Goal: Task Accomplishment & Management: Manage account settings

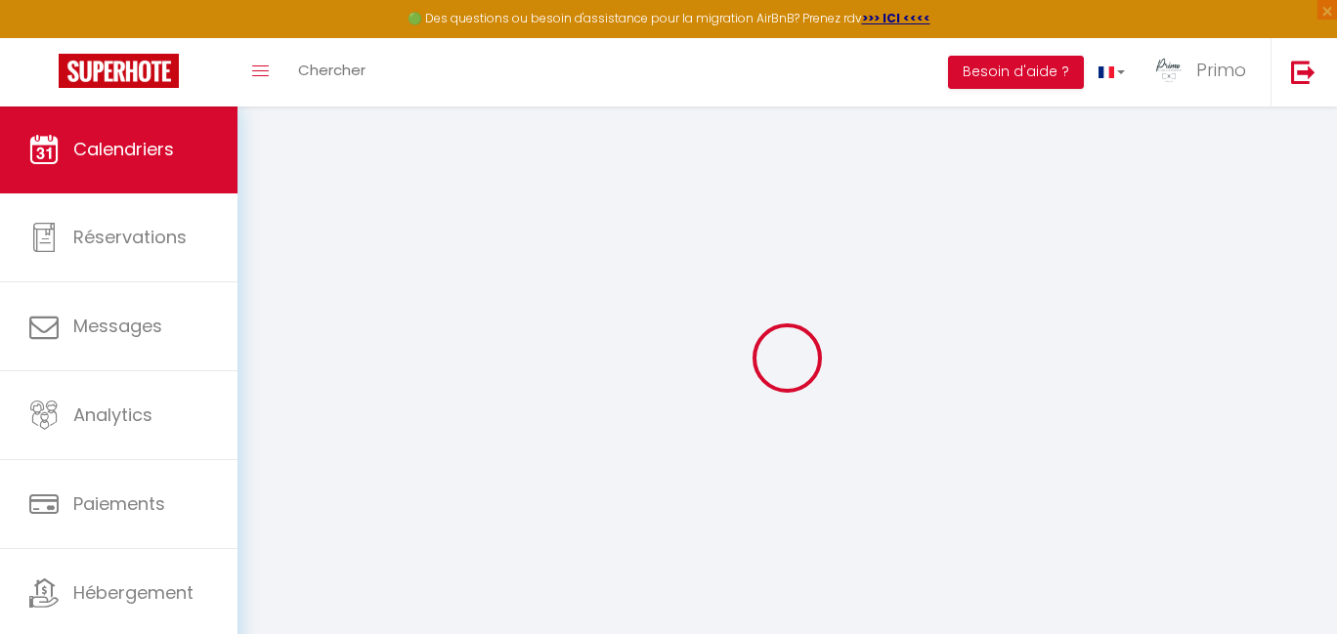
select select
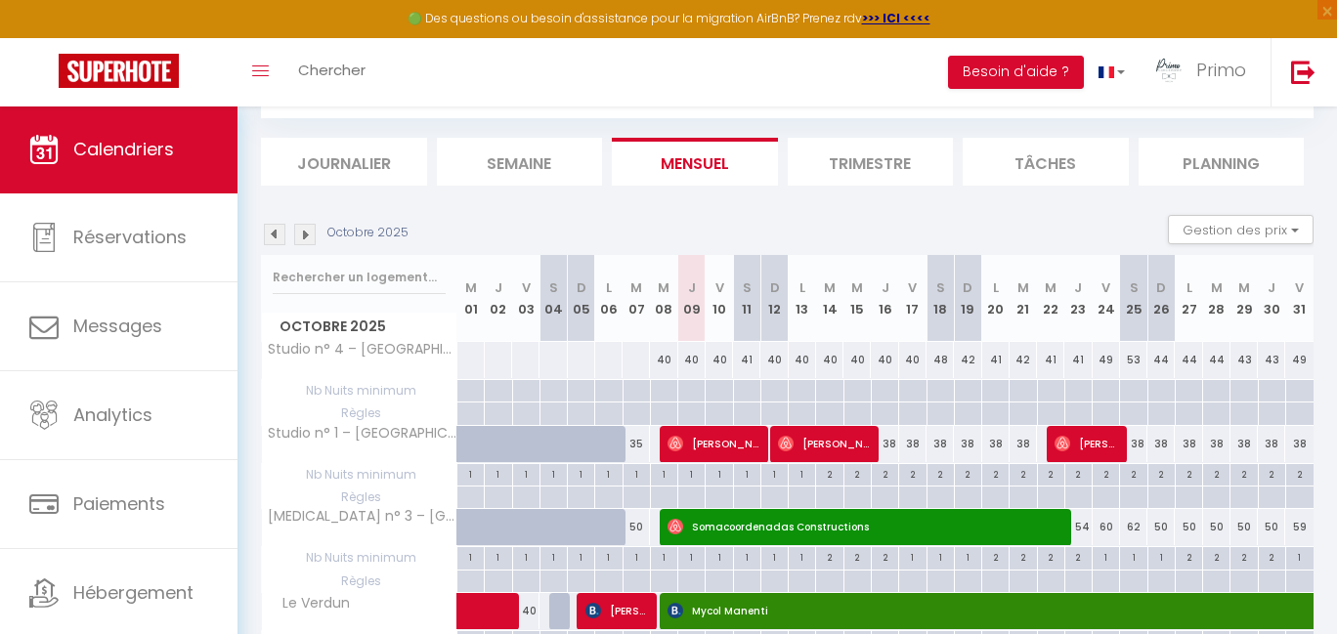
scroll to position [192, 0]
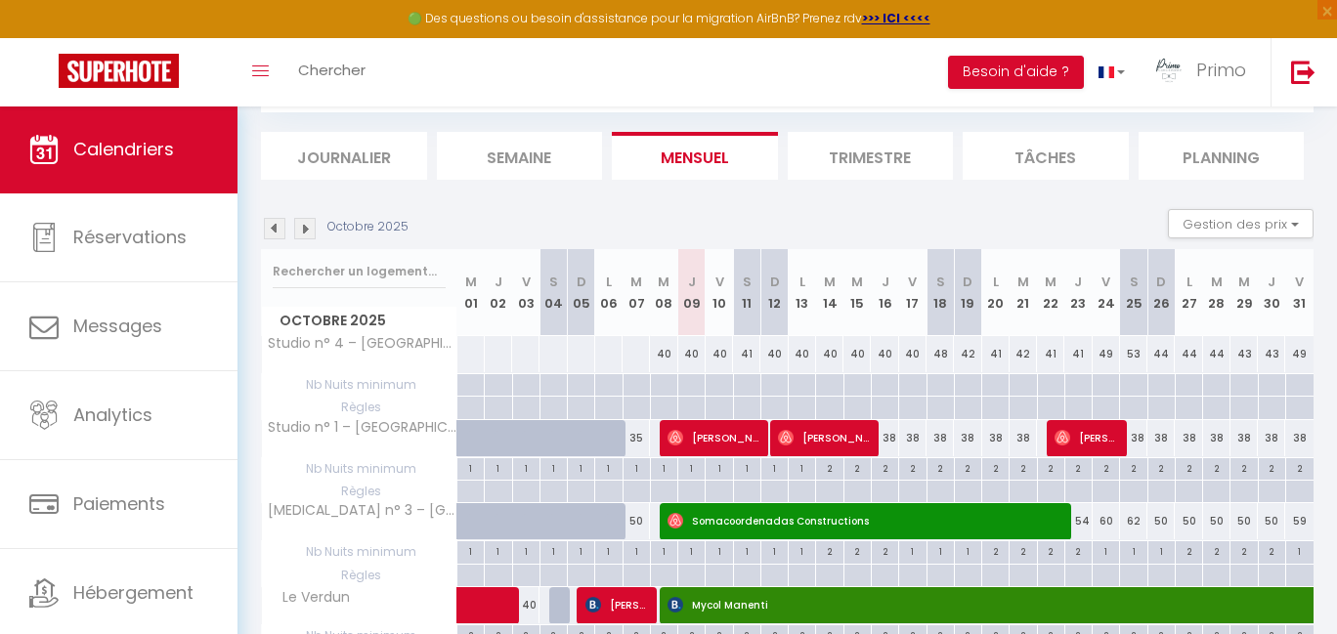
drag, startPoint x: 809, startPoint y: 432, endPoint x: 791, endPoint y: 430, distance: 17.7
click at [809, 433] on span "[PERSON_NAME]" at bounding box center [823, 437] width 91 height 37
select select "OK"
select select "0"
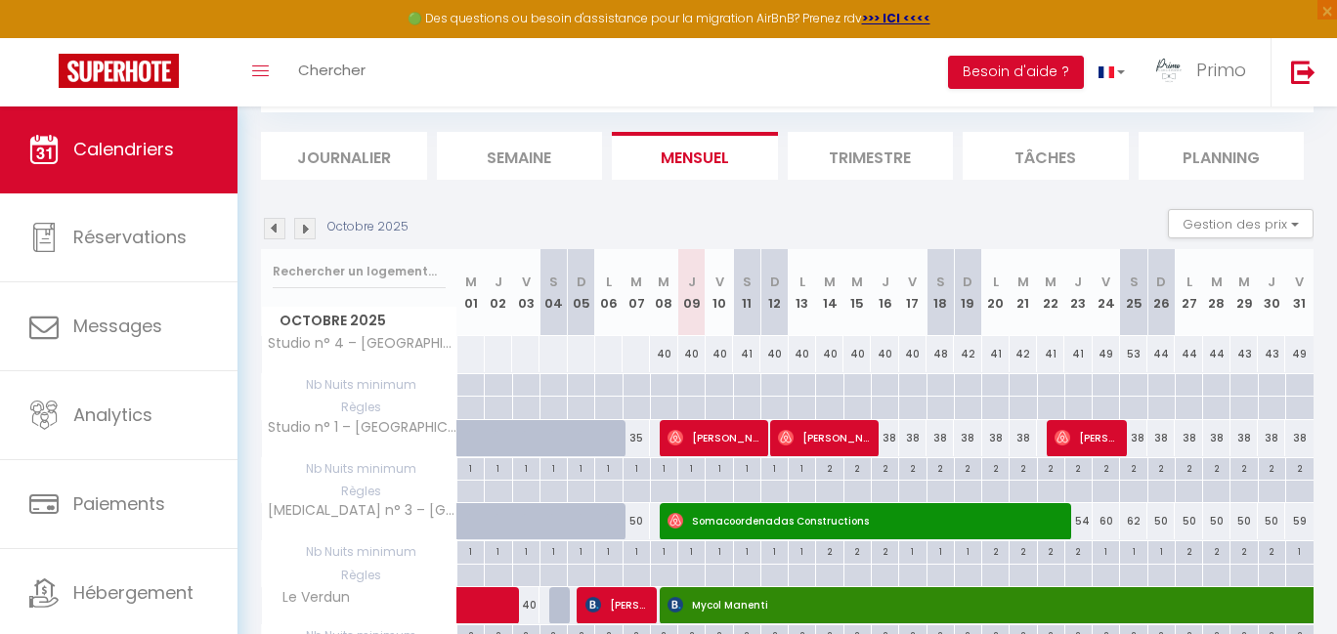
select select "0"
select select "1"
select select
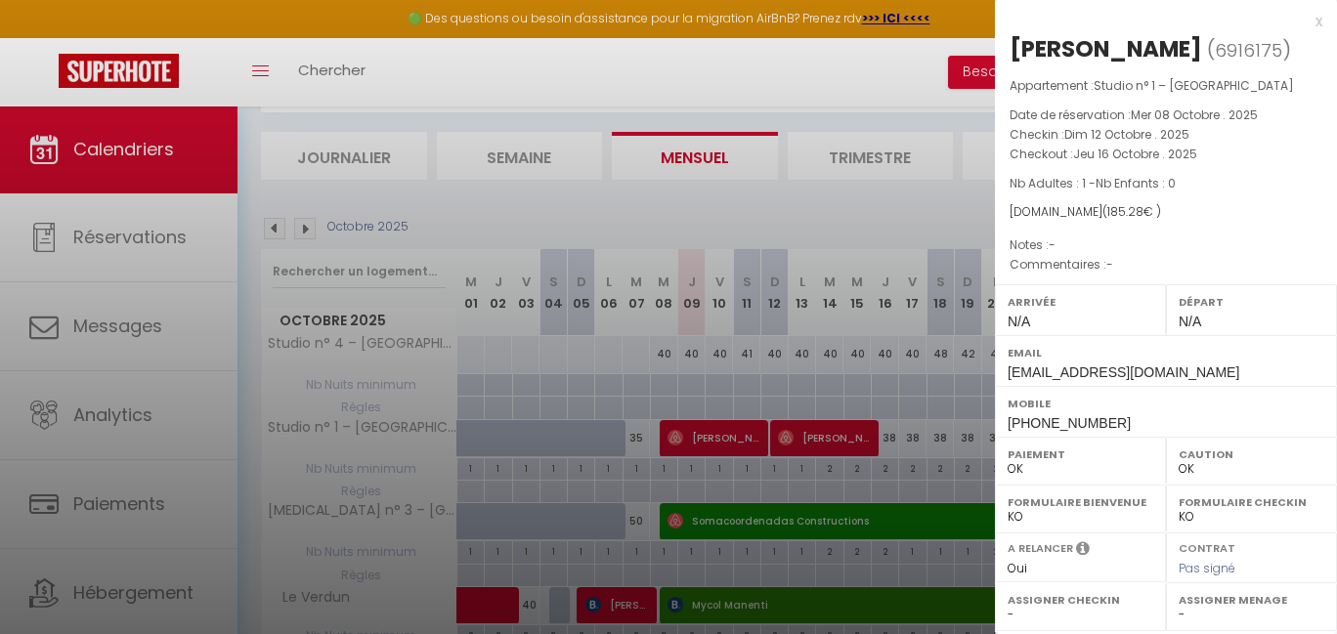
click at [583, 235] on div at bounding box center [668, 317] width 1337 height 634
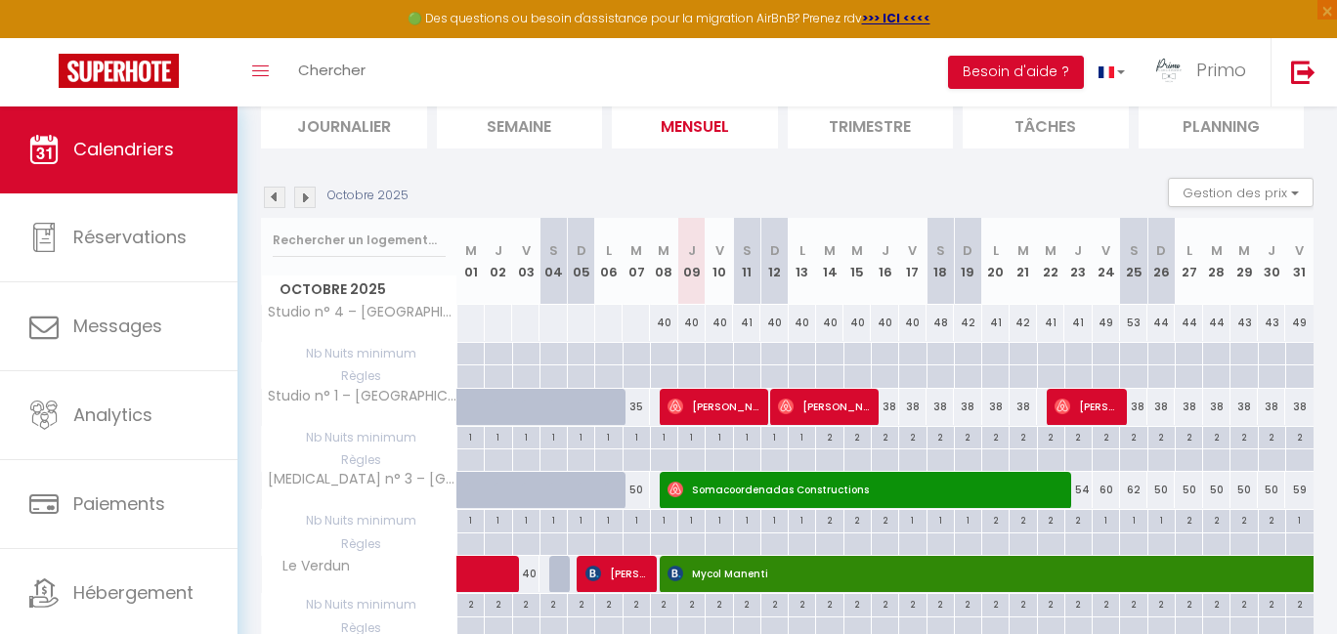
scroll to position [290, 0]
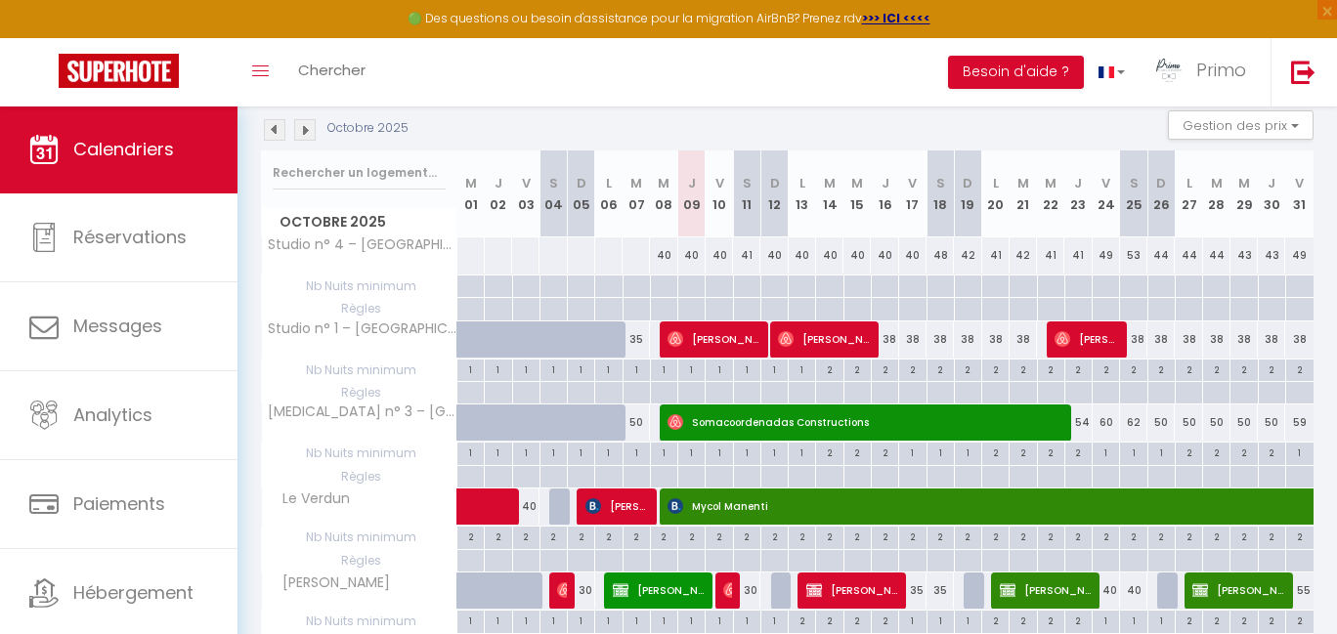
click at [810, 420] on span "Somacoordenadas Constructions" at bounding box center [863, 422] width 392 height 37
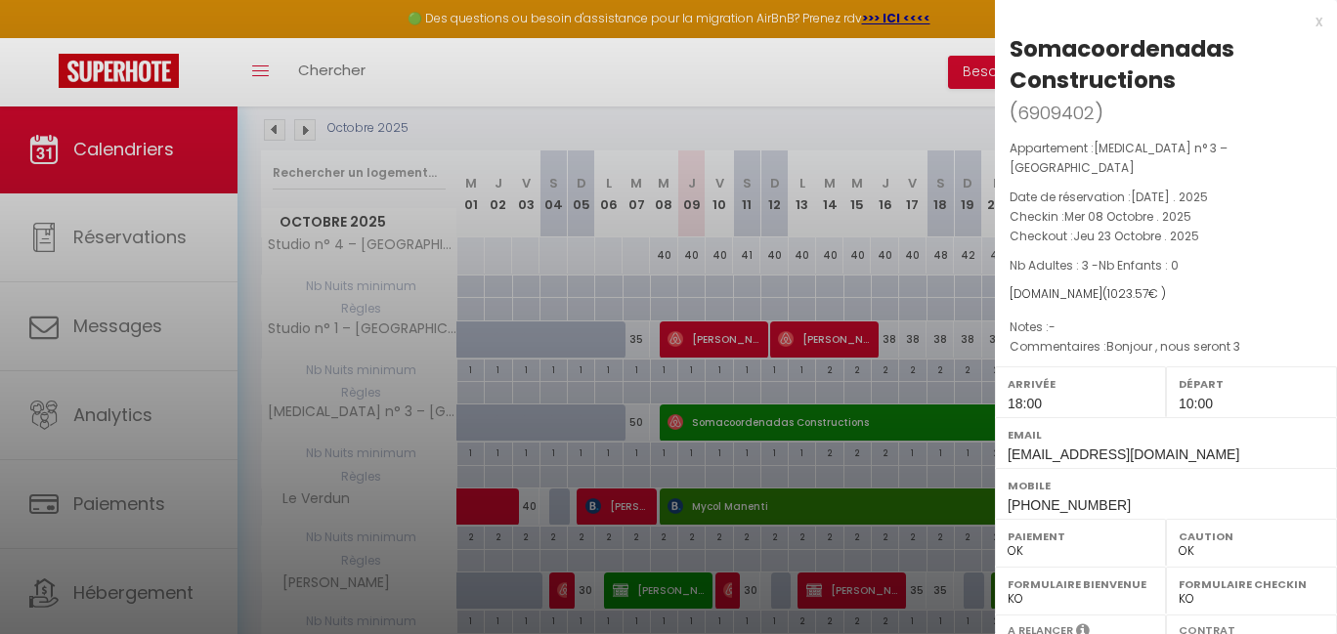
click at [694, 128] on div at bounding box center [668, 317] width 1337 height 634
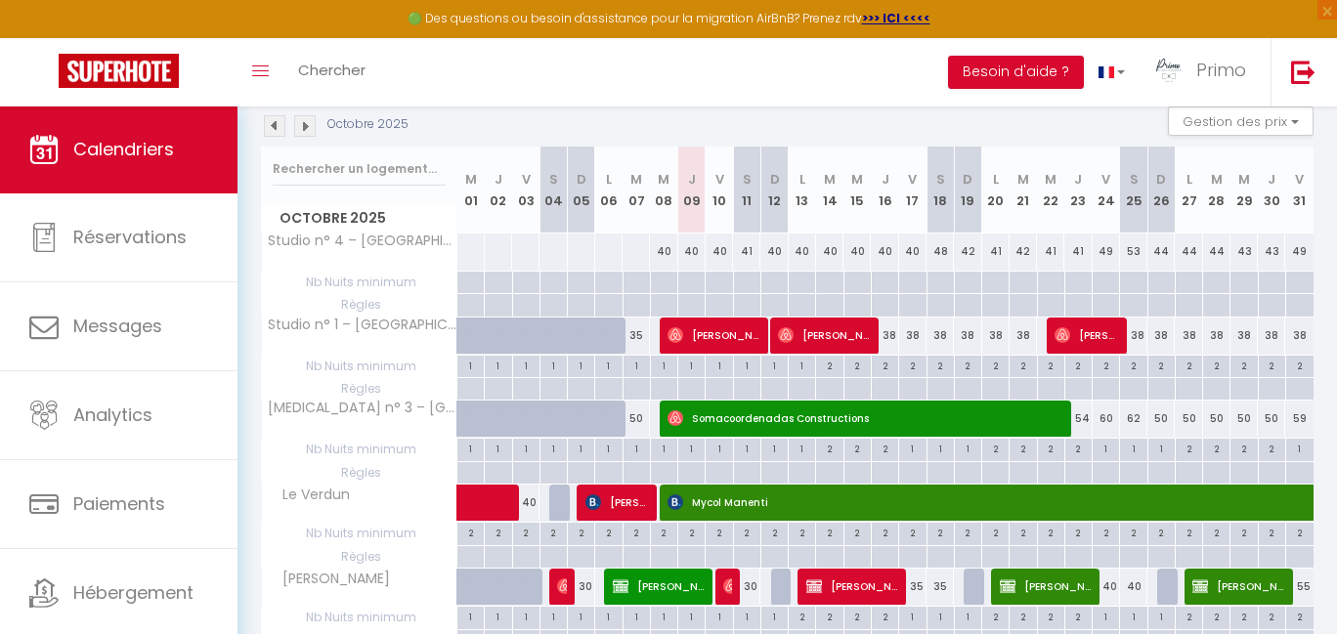
scroll to position [298, 0]
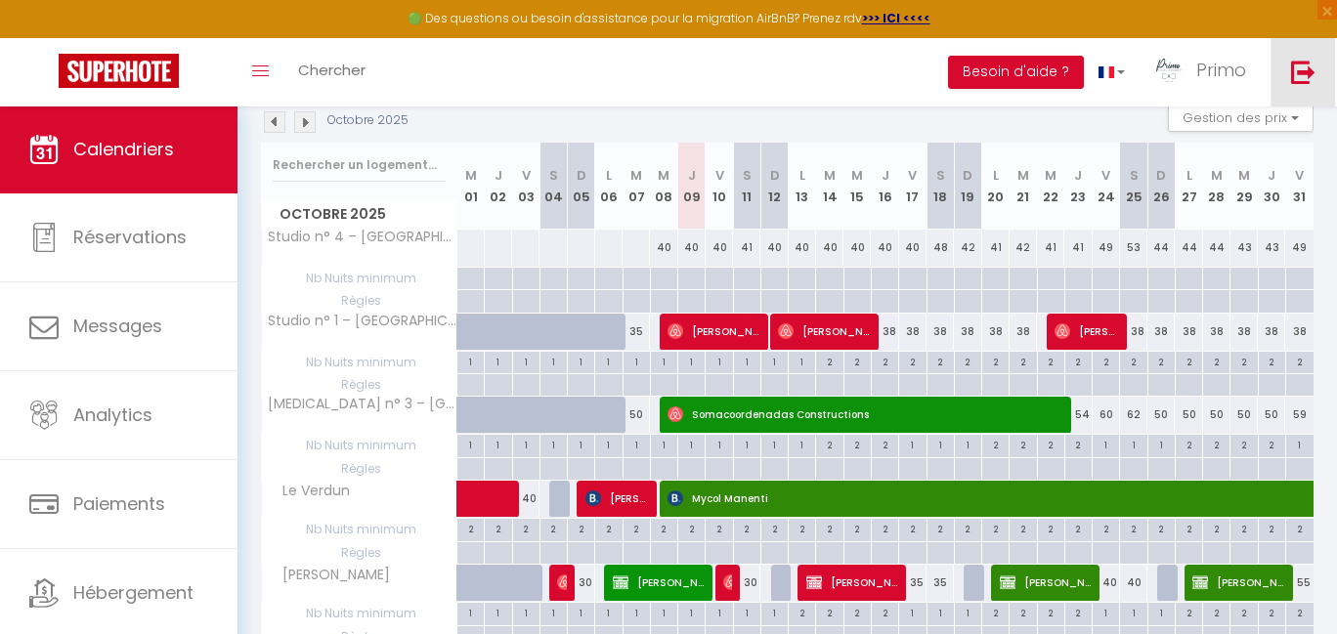
click at [1305, 83] on link at bounding box center [1302, 72] width 64 height 68
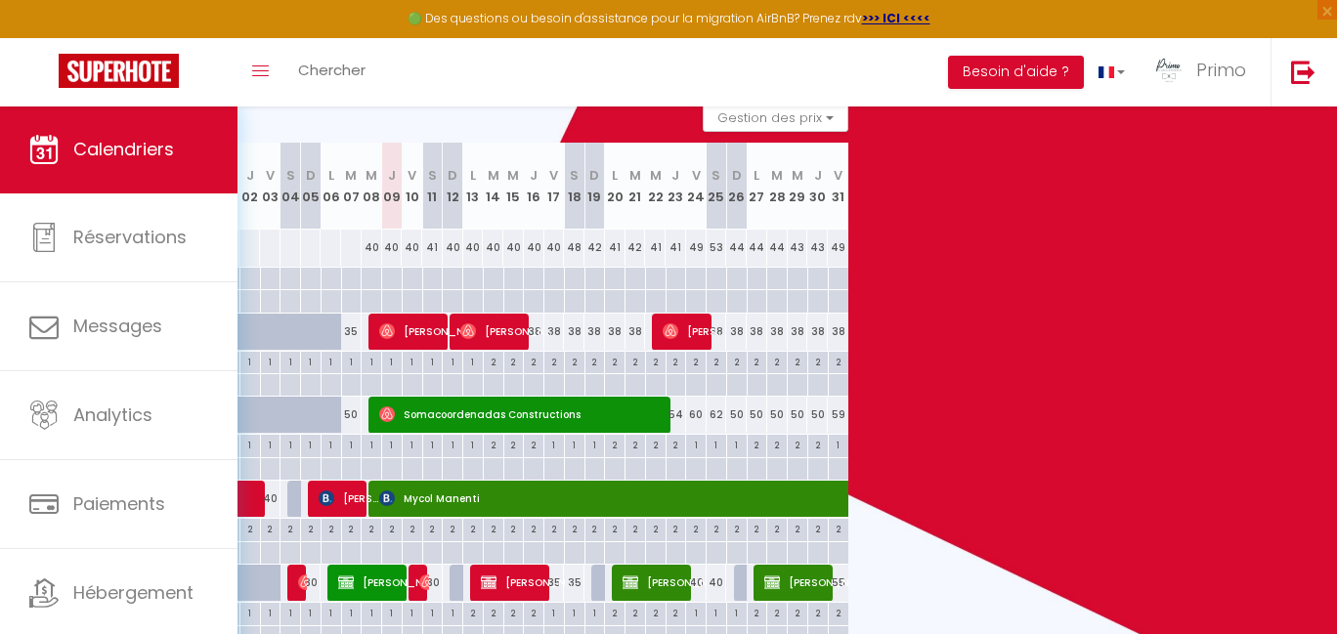
scroll to position [66, 0]
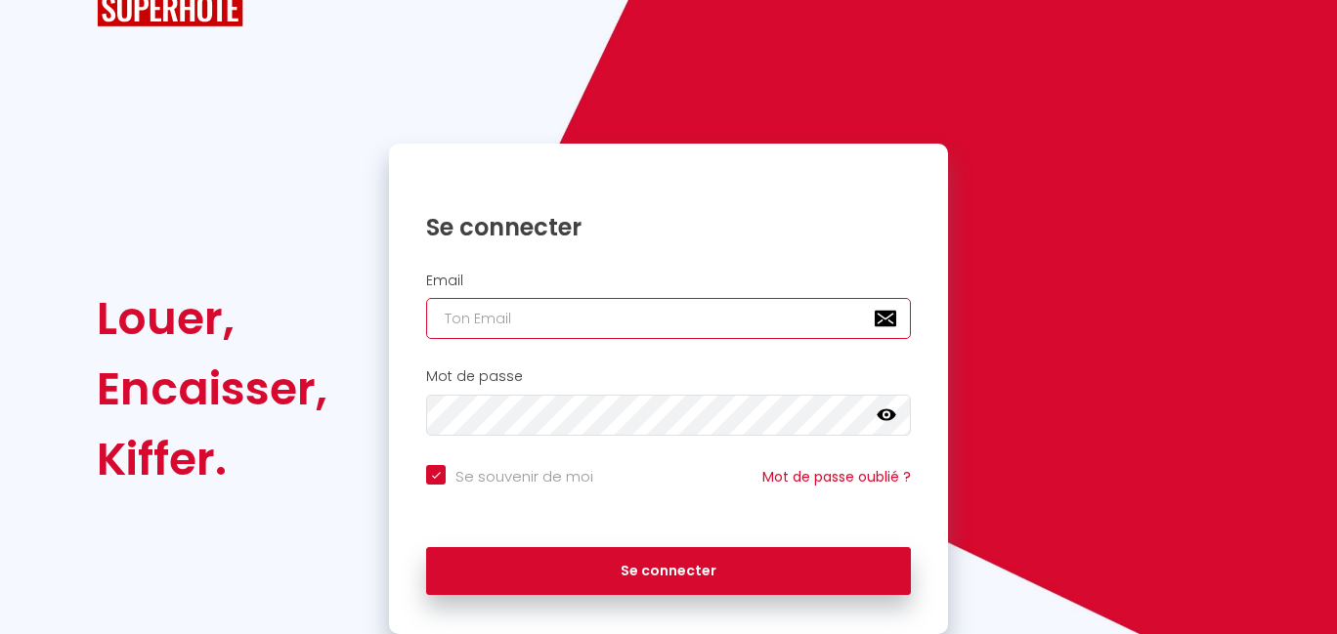
type input "[PERSON_NAME][EMAIL_ADDRESS][DOMAIN_NAME]"
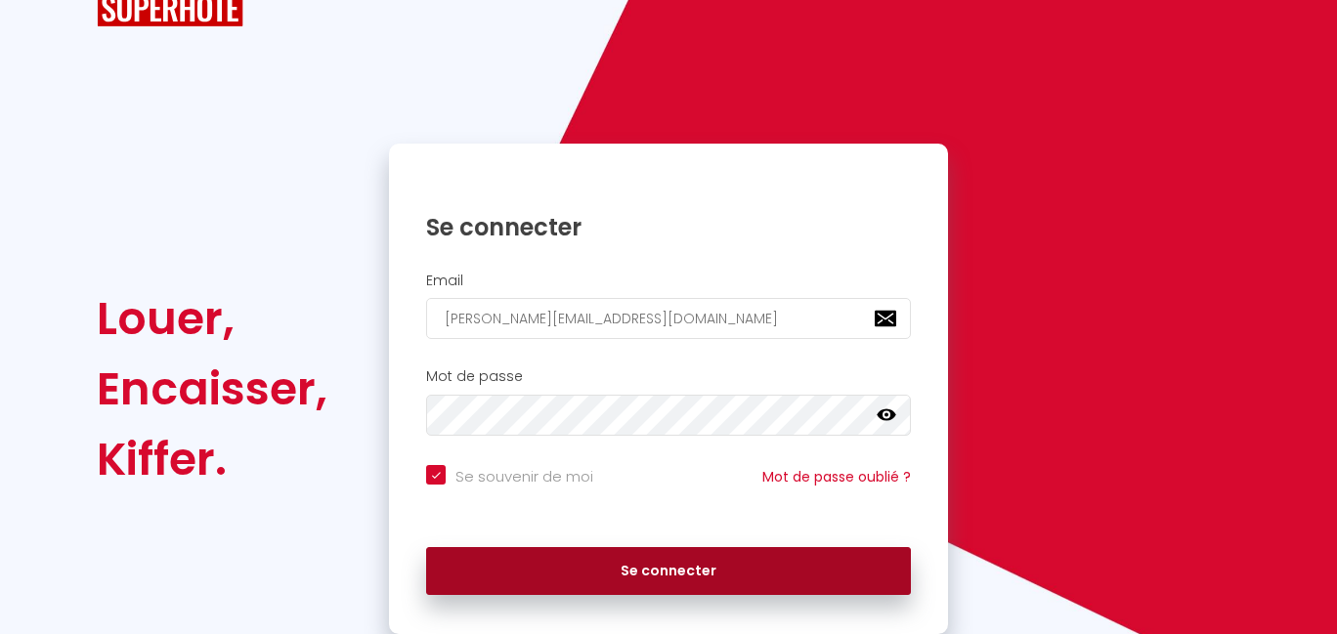
click at [615, 584] on button "Se connecter" at bounding box center [668, 571] width 485 height 49
checkbox input "true"
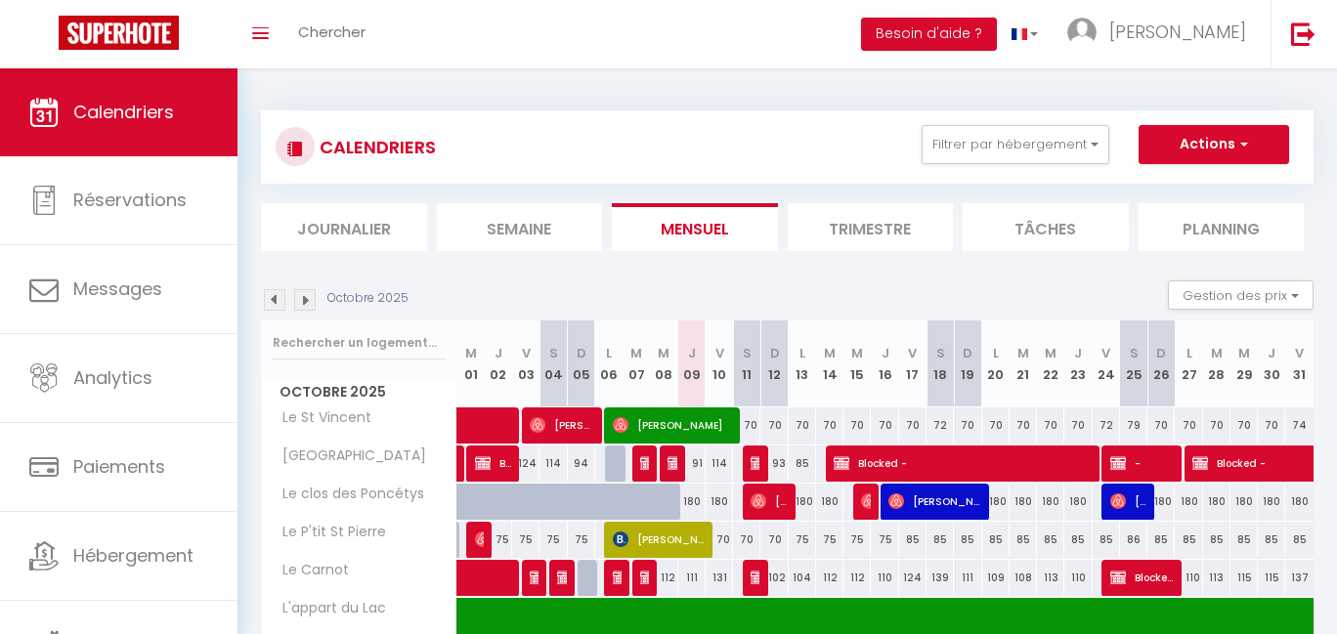
scroll to position [4, 0]
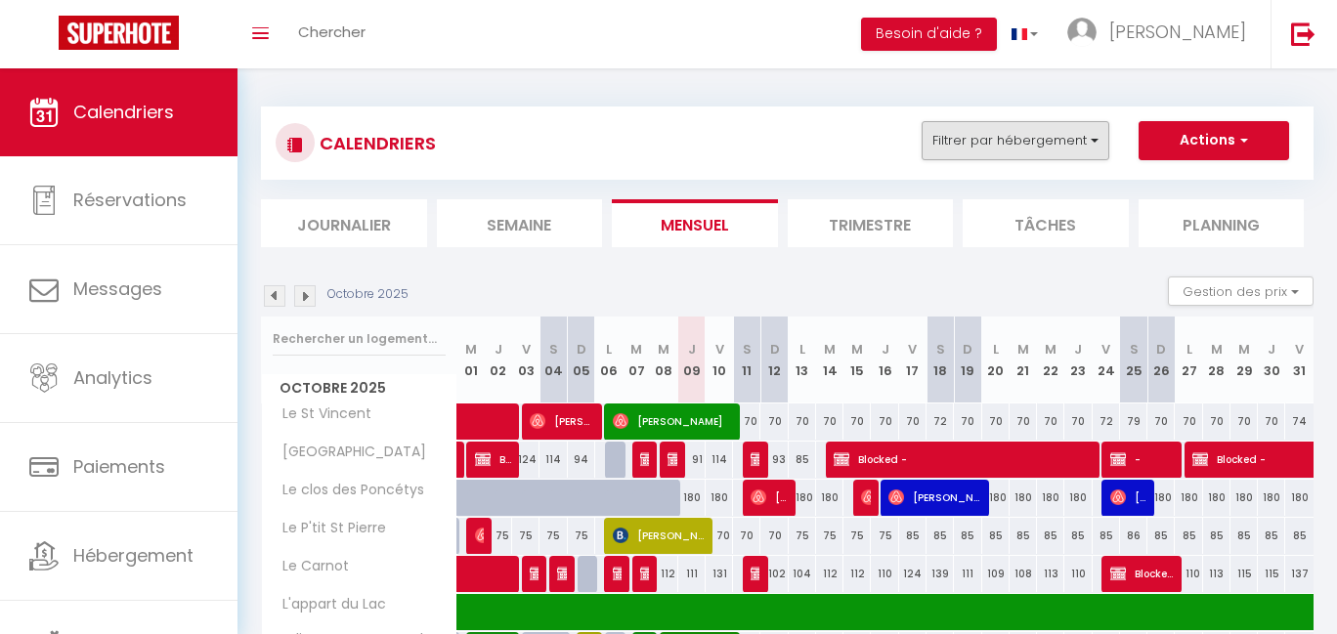
click at [1086, 125] on button "Filtrer par hébergement" at bounding box center [1015, 140] width 188 height 39
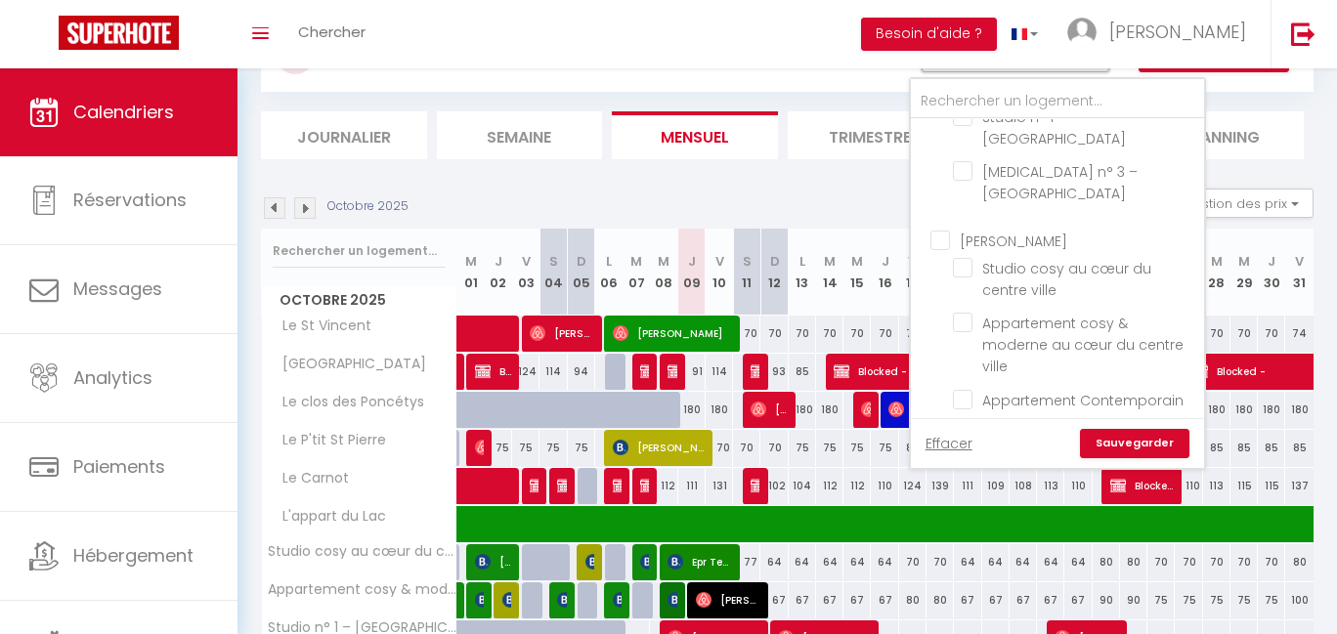
scroll to position [1040, 0]
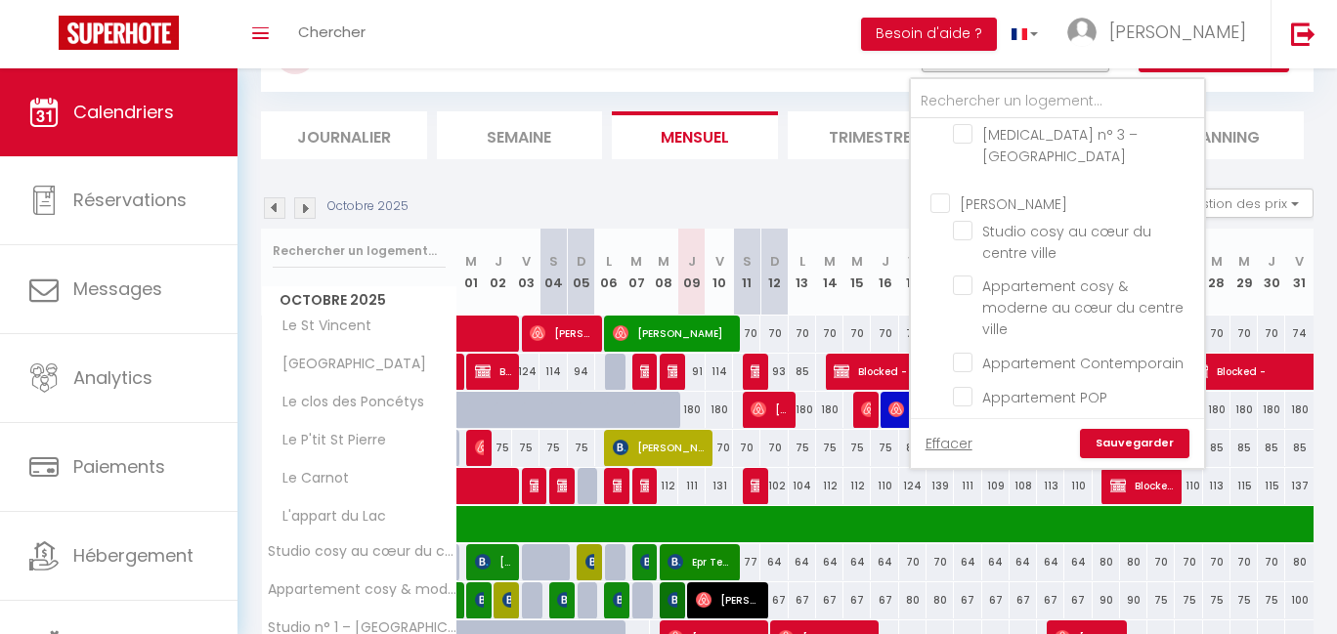
click at [968, 212] on input "[PERSON_NAME]" at bounding box center [1076, 202] width 293 height 20
checkbox input "true"
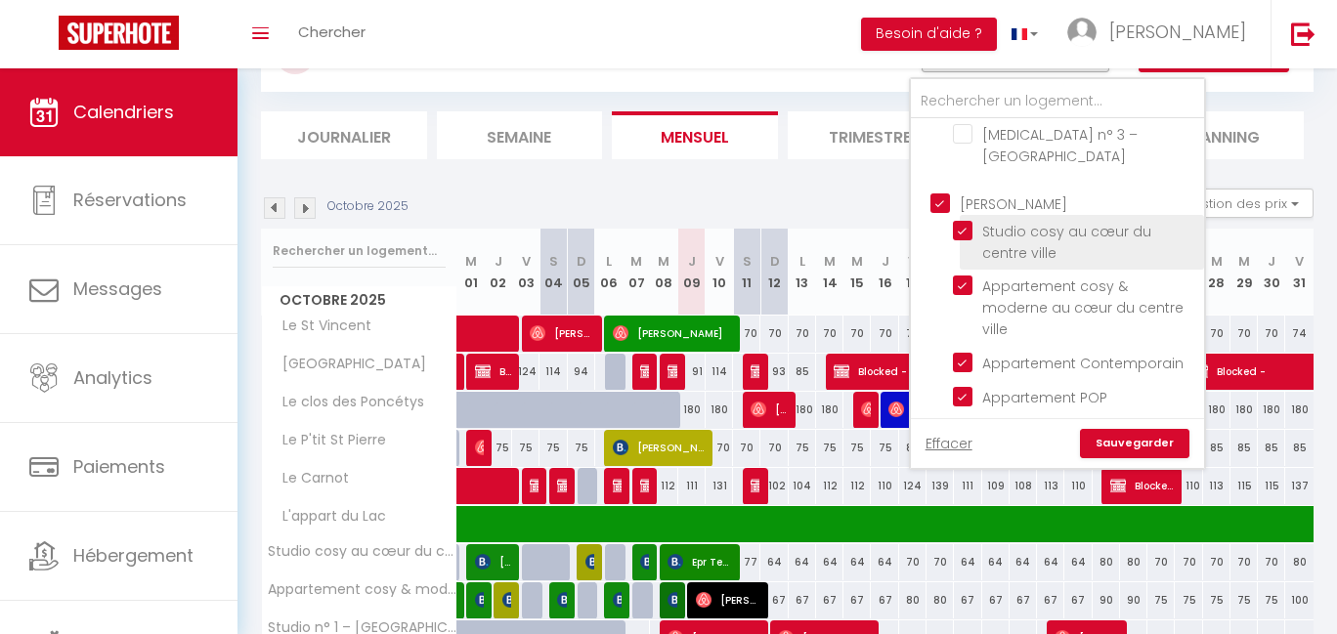
checkbox input "false"
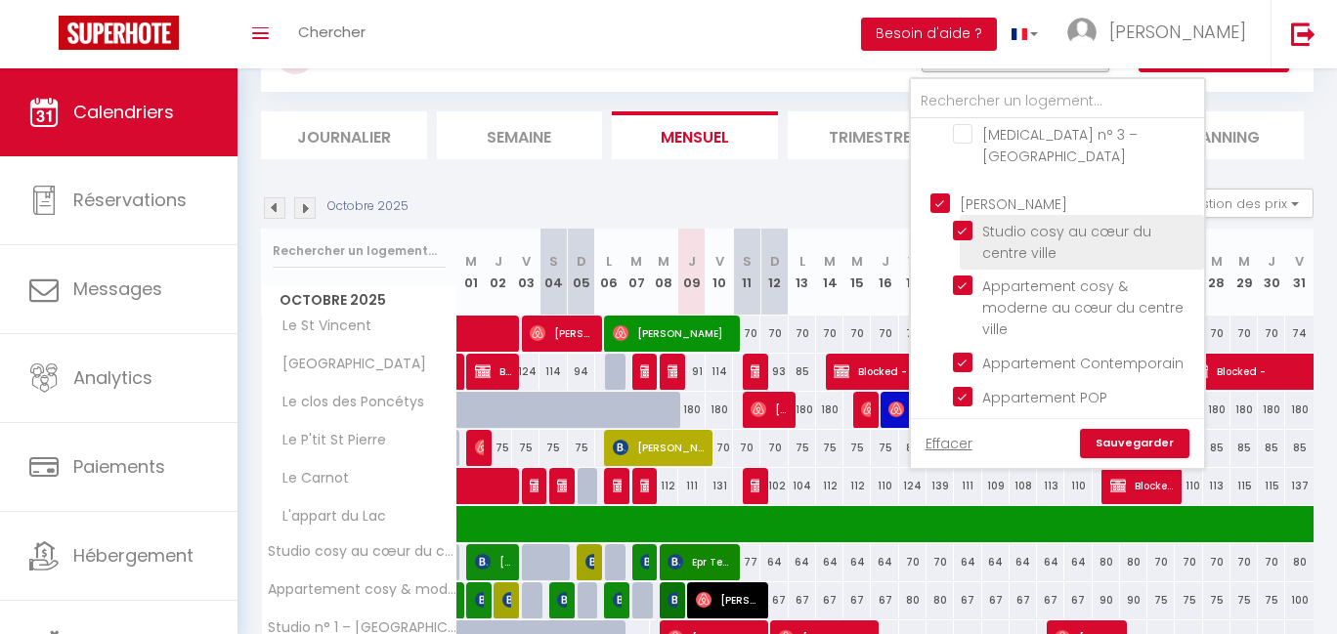
checkbox input "false"
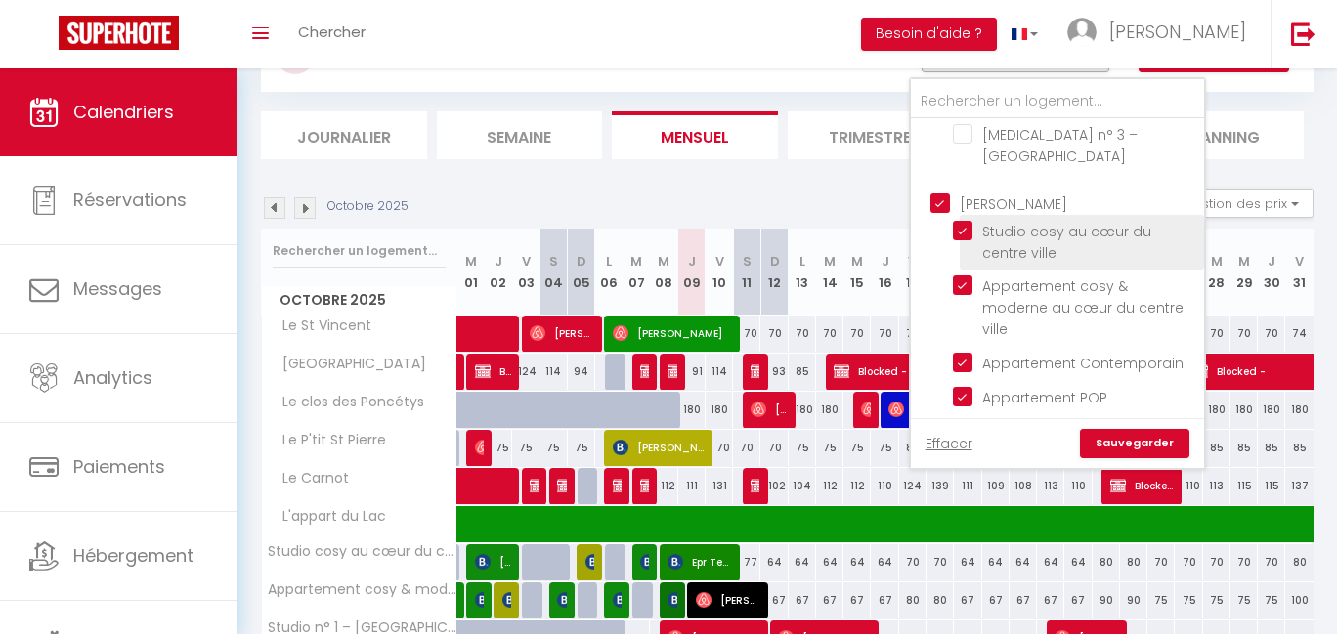
checkbox input "false"
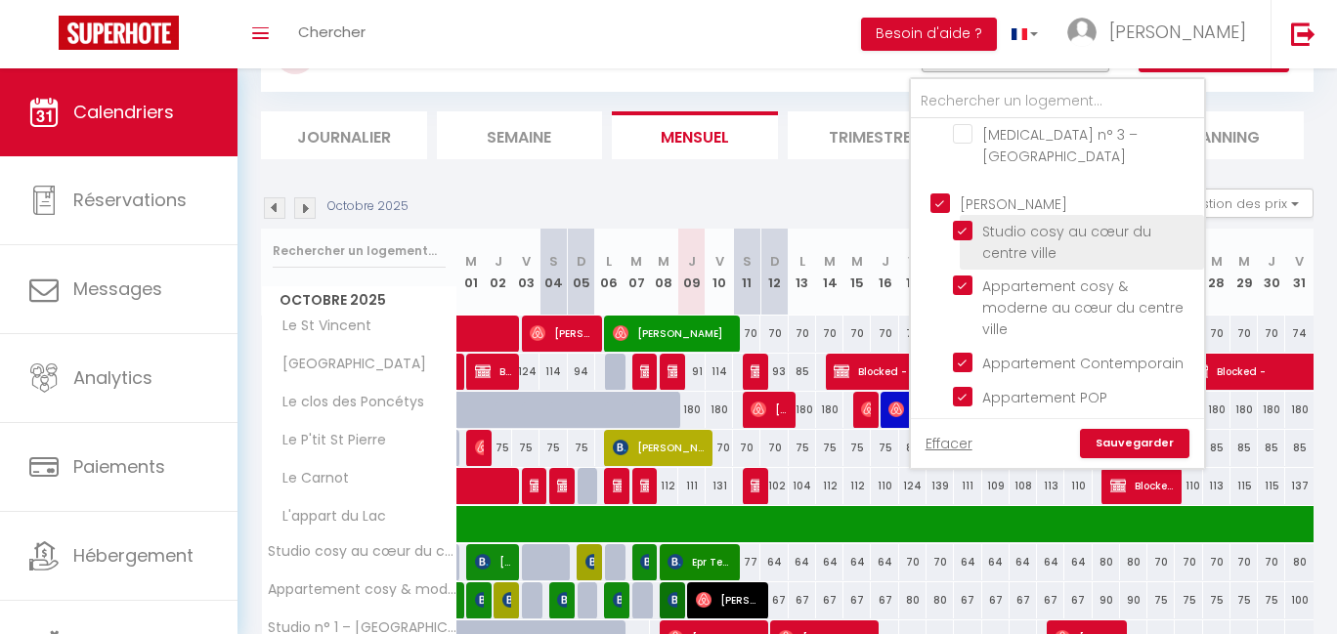
checkbox input "false"
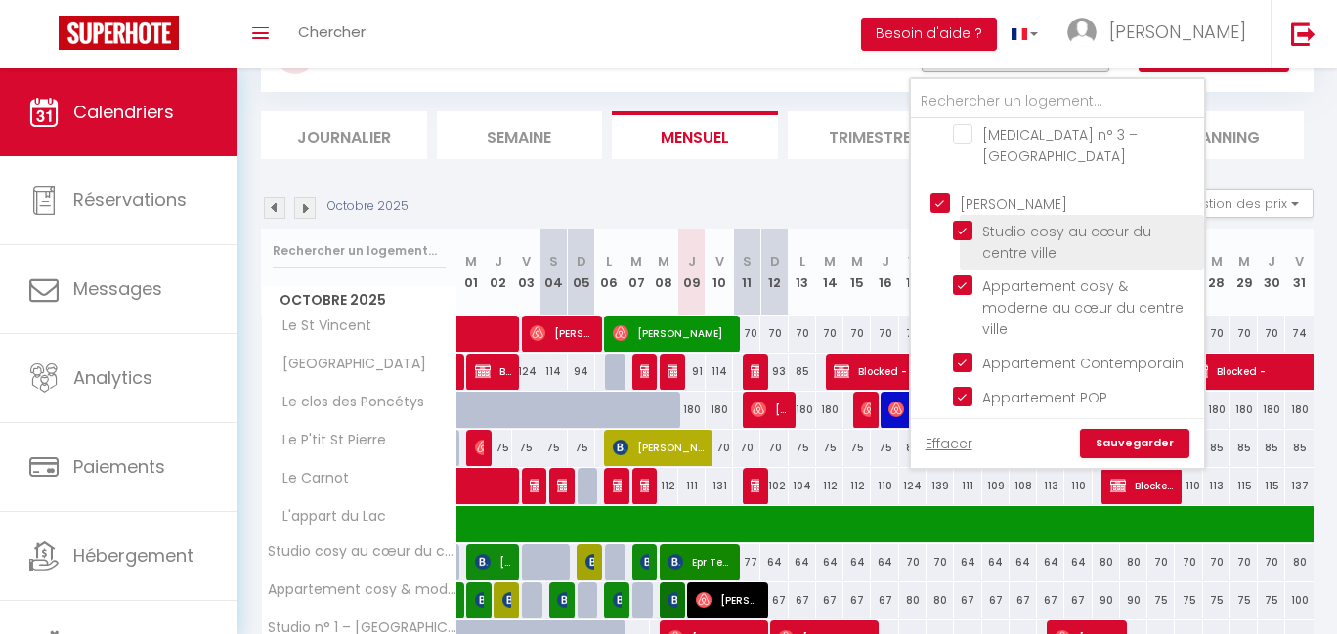
checkbox input "false"
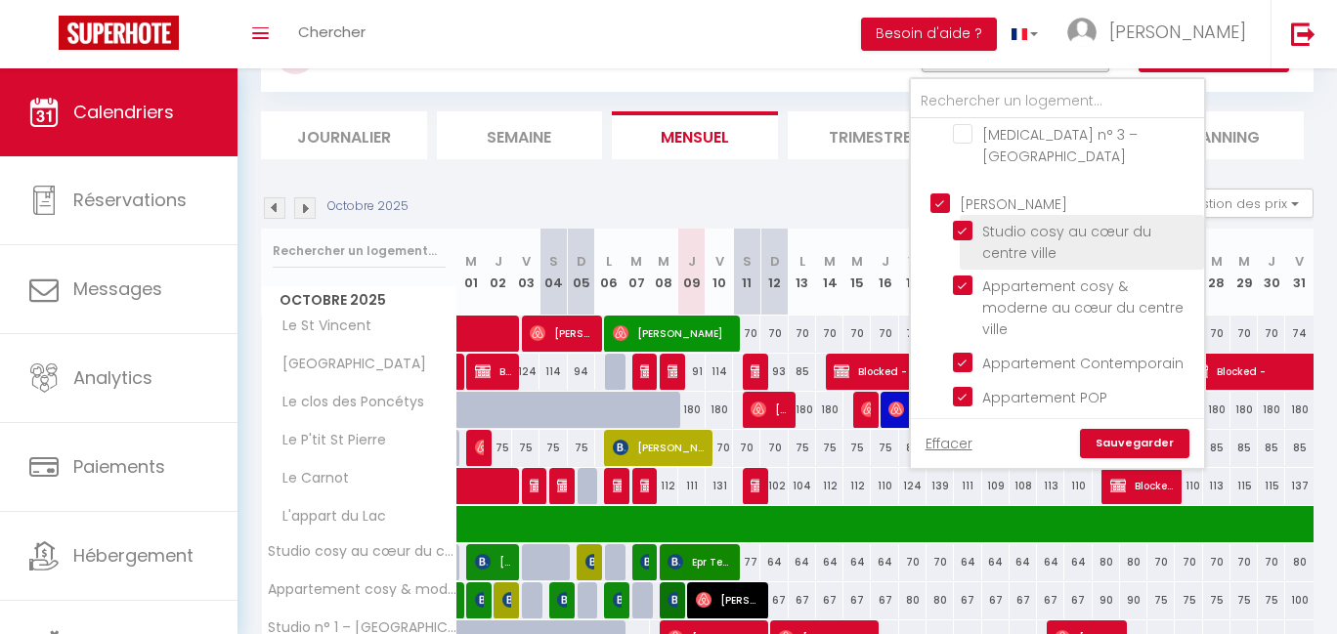
checkbox input "false"
checkbox input "true"
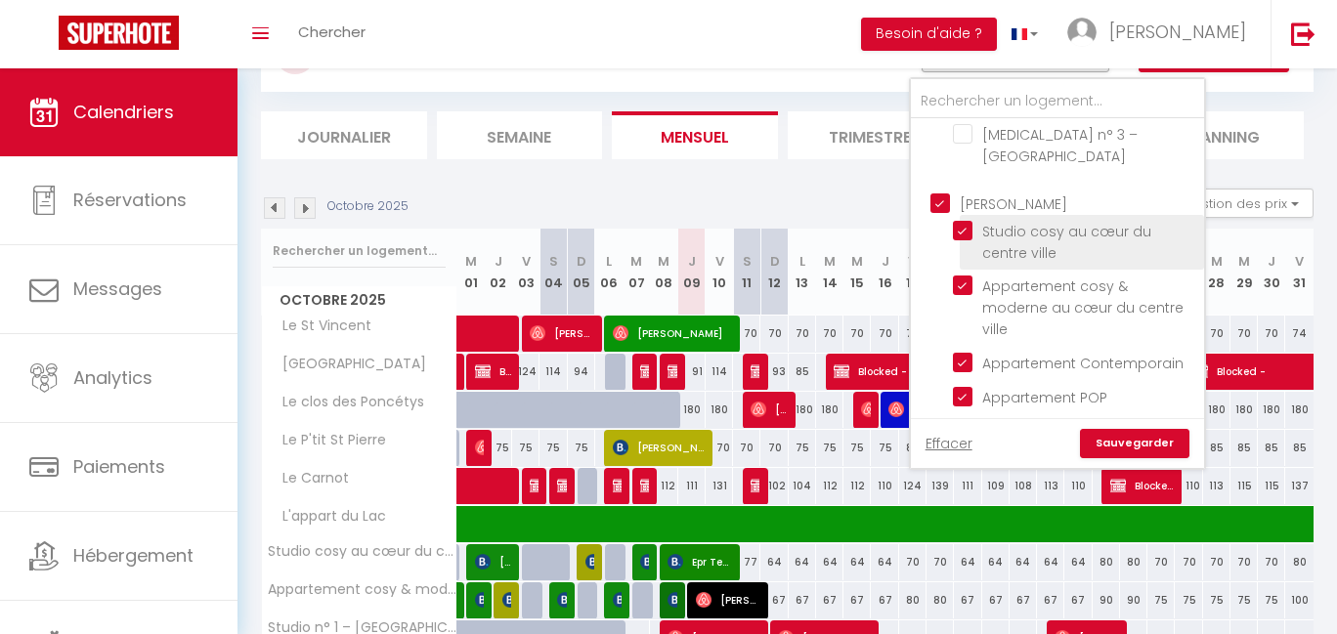
checkbox input "true"
checkbox input "false"
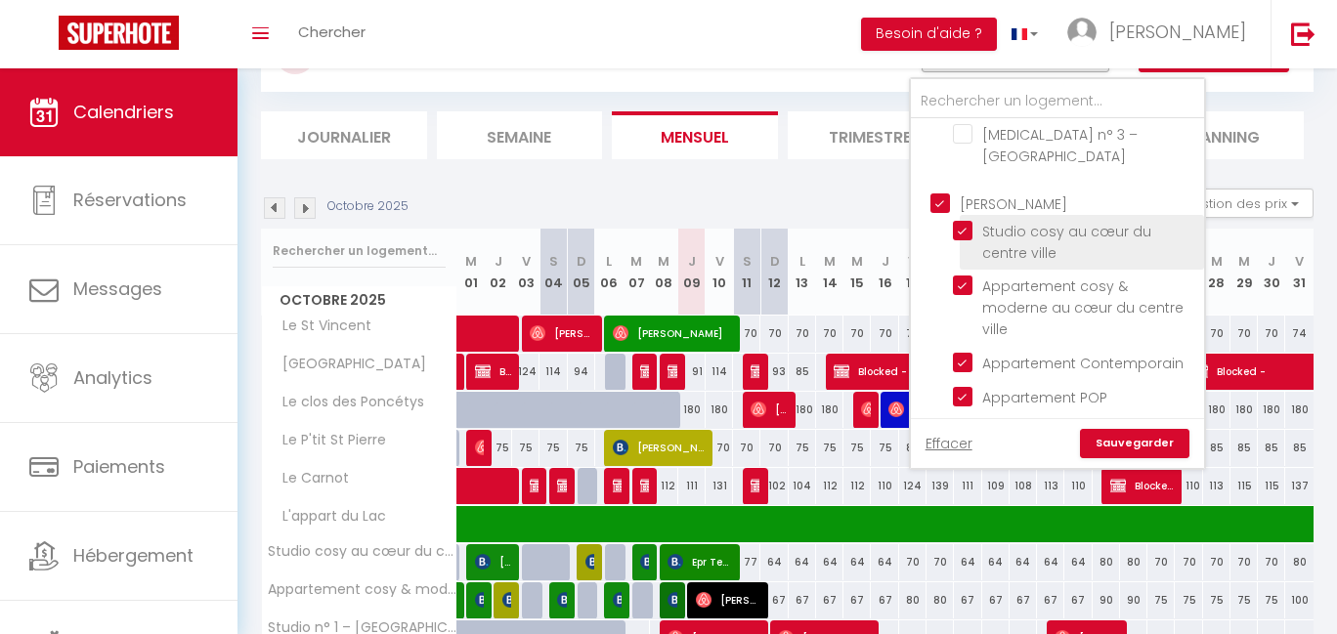
checkbox input "false"
click at [1151, 440] on link "Sauvegarder" at bounding box center [1134, 443] width 109 height 29
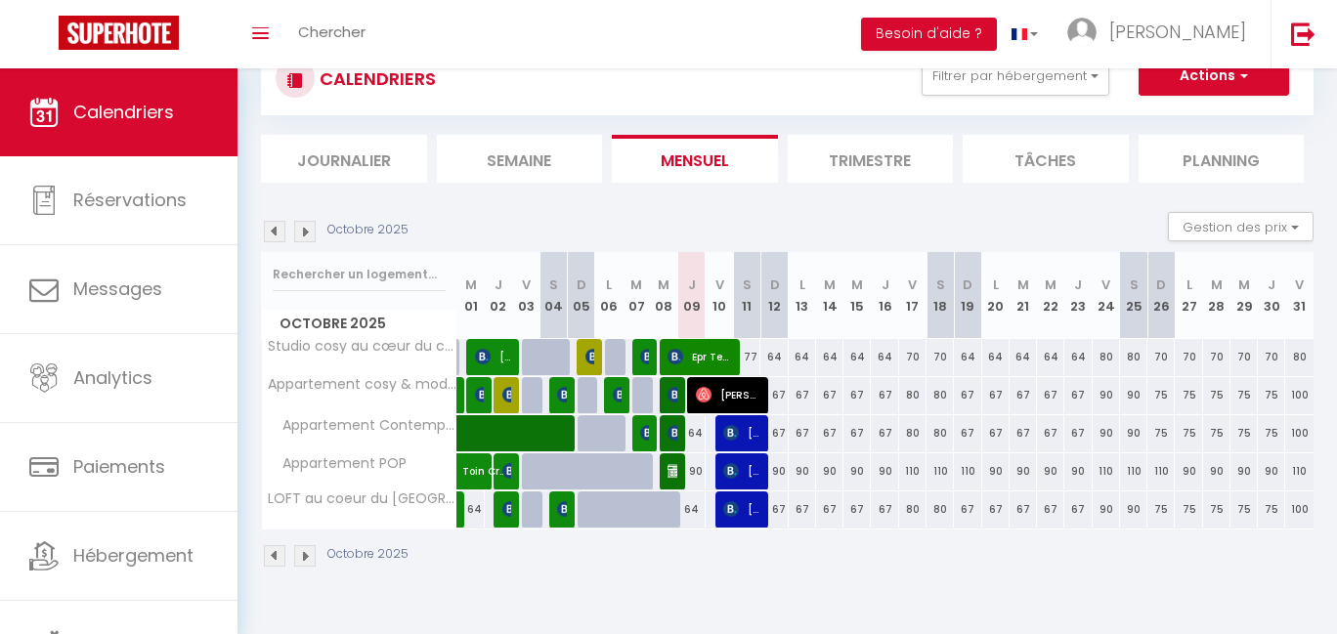
click at [678, 473] on div "90" at bounding box center [691, 471] width 27 height 36
click at [670, 475] on img at bounding box center [675, 471] width 16 height 16
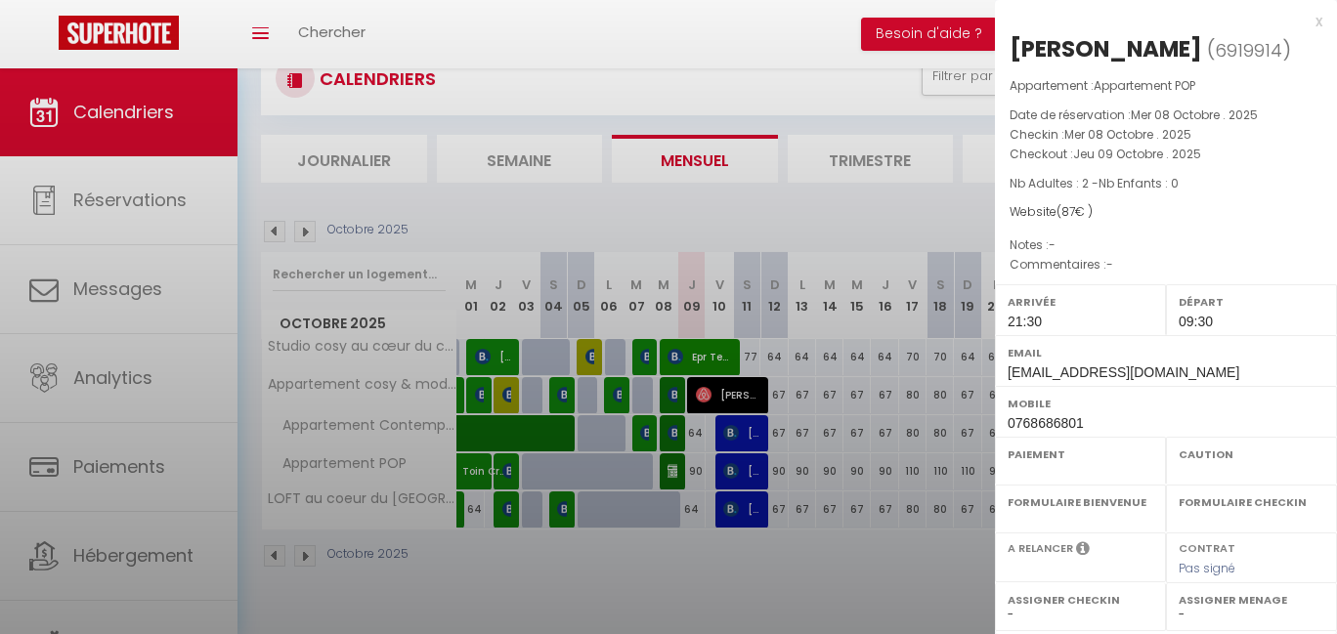
select select "OK"
select select "1"
select select "0"
select select "1"
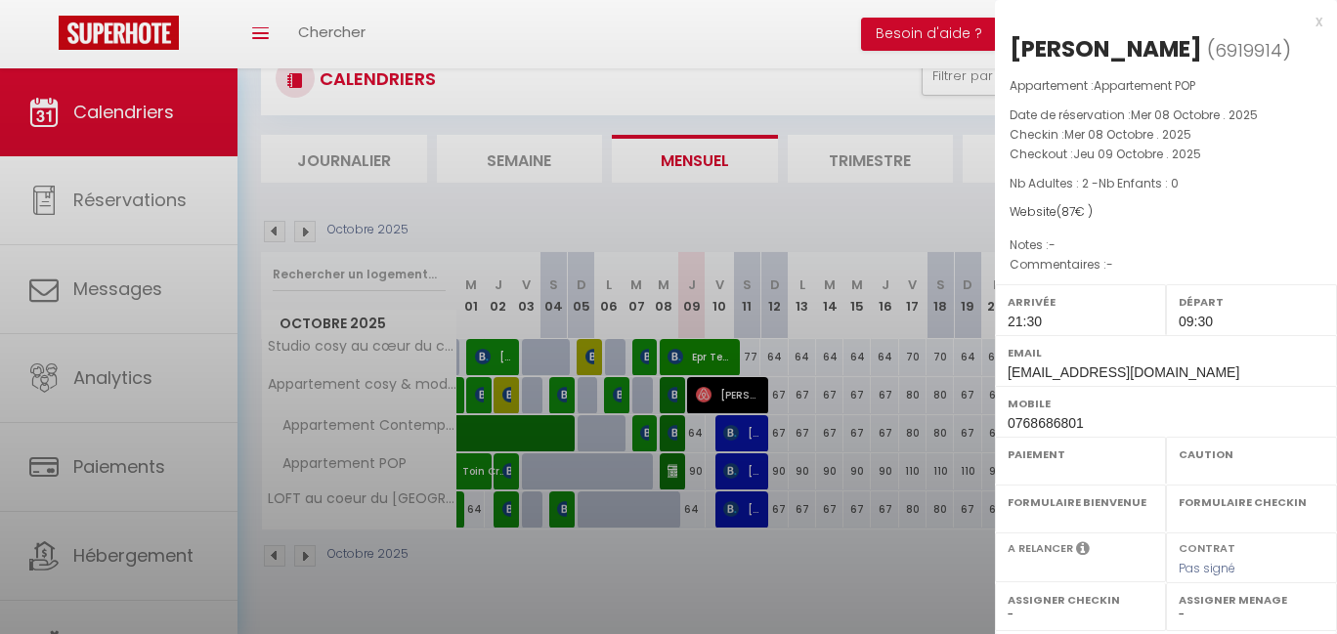
select select
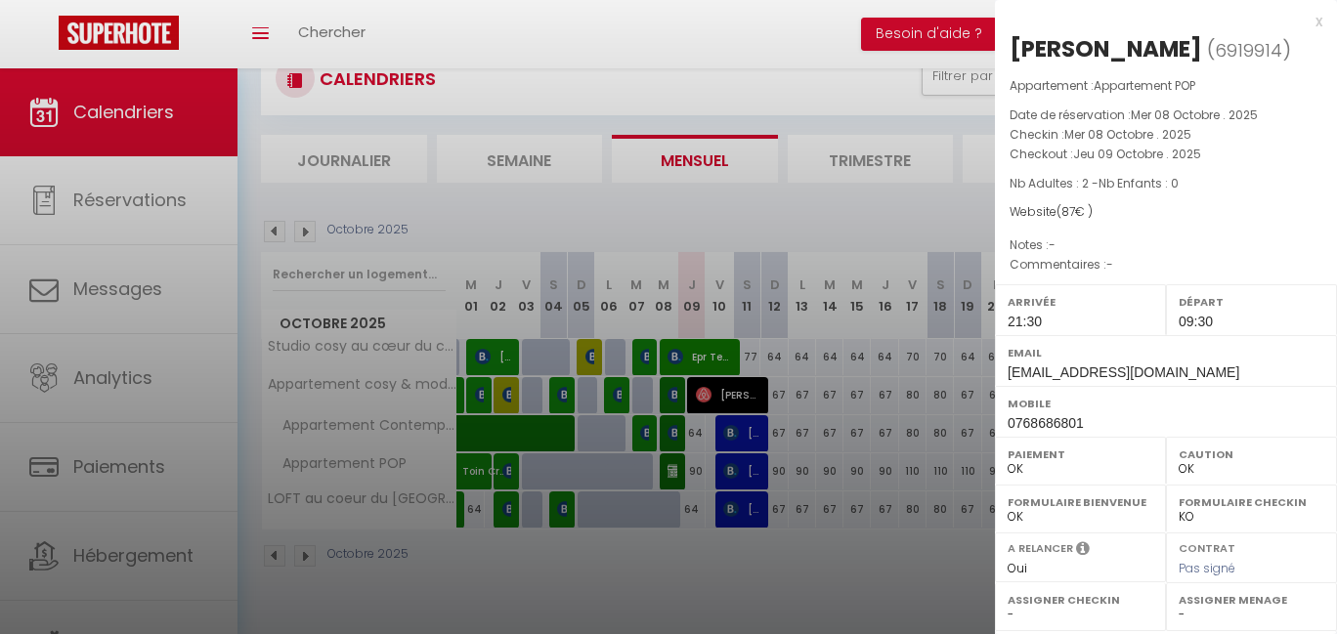
click at [704, 549] on div at bounding box center [668, 317] width 1337 height 634
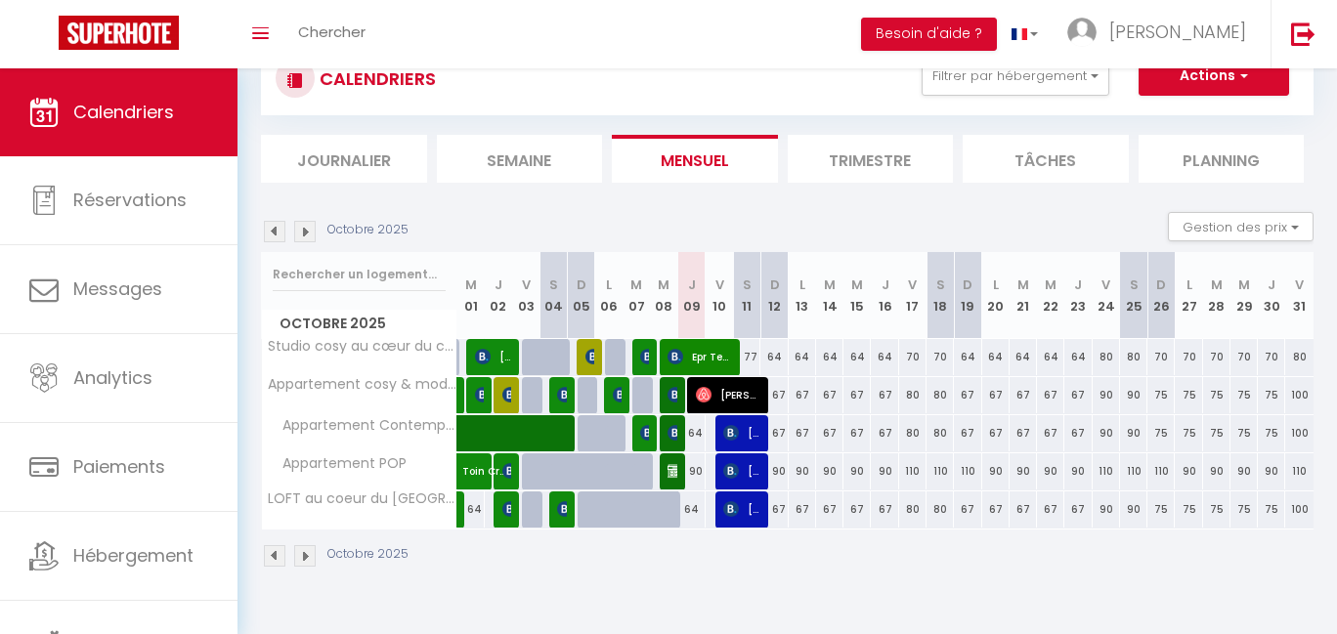
click at [673, 428] on img at bounding box center [675, 433] width 16 height 16
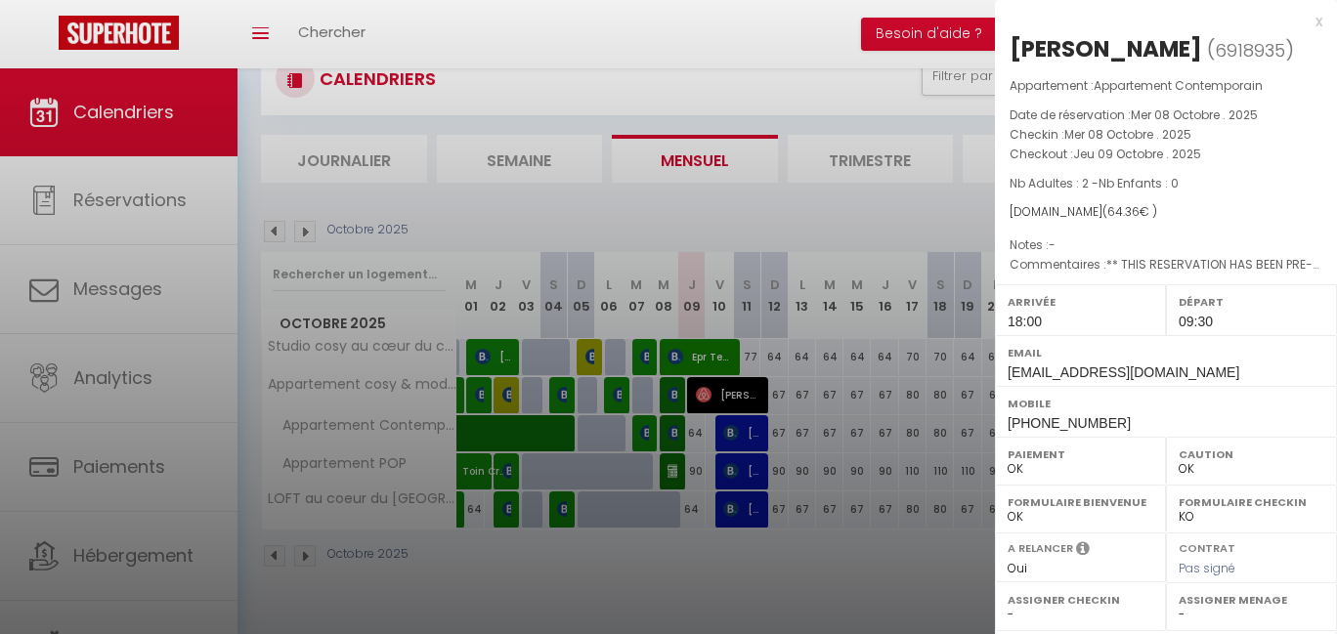
click at [698, 548] on div at bounding box center [668, 317] width 1337 height 634
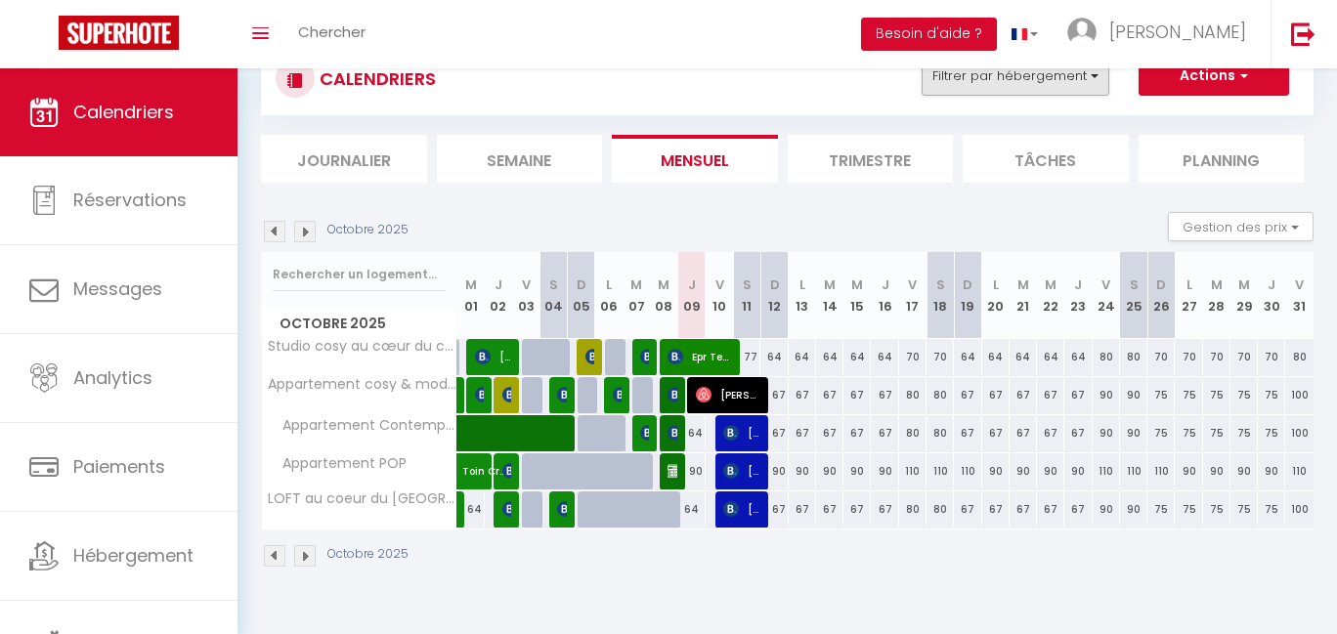
click at [1086, 81] on button "Filtrer par hébergement" at bounding box center [1015, 76] width 188 height 39
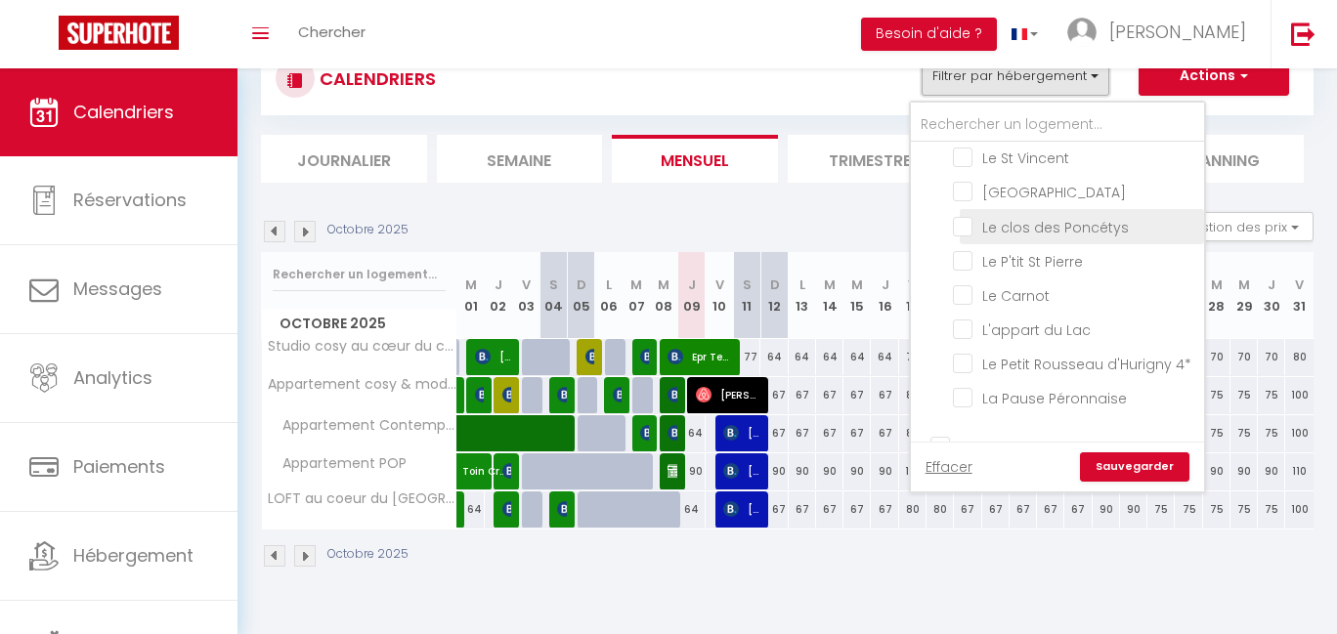
scroll to position [38, 0]
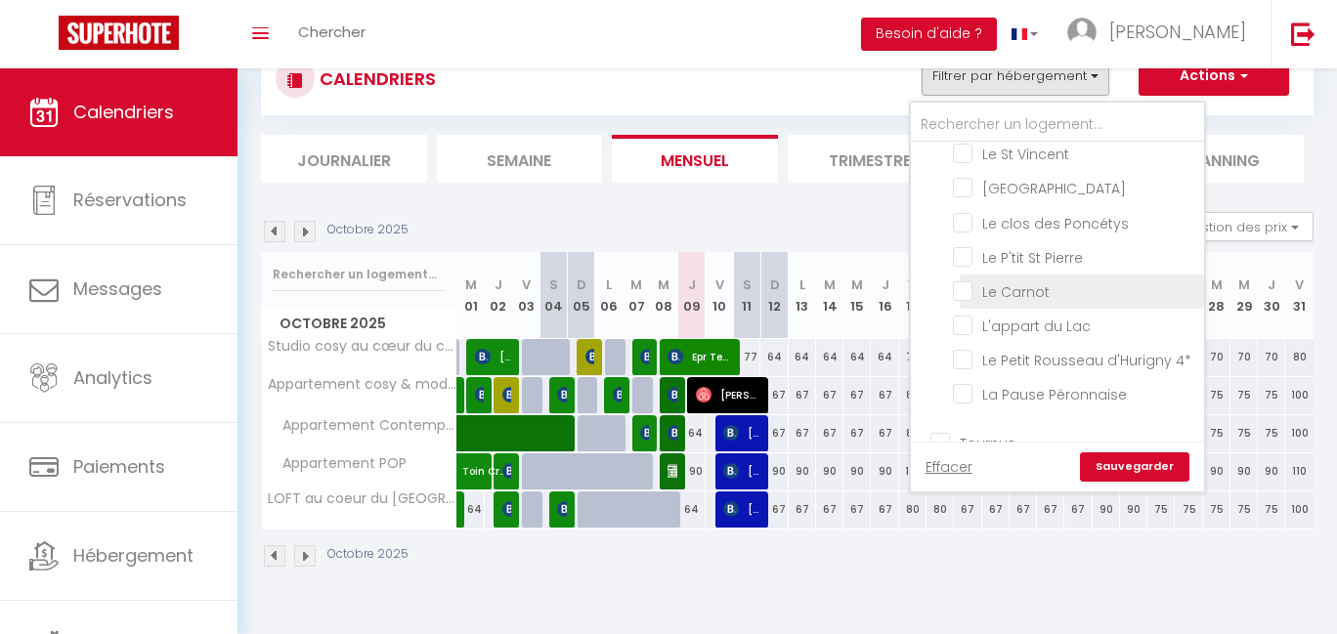
click at [993, 298] on input "Le Carnot" at bounding box center [1075, 290] width 244 height 20
checkbox input "true"
checkbox input "false"
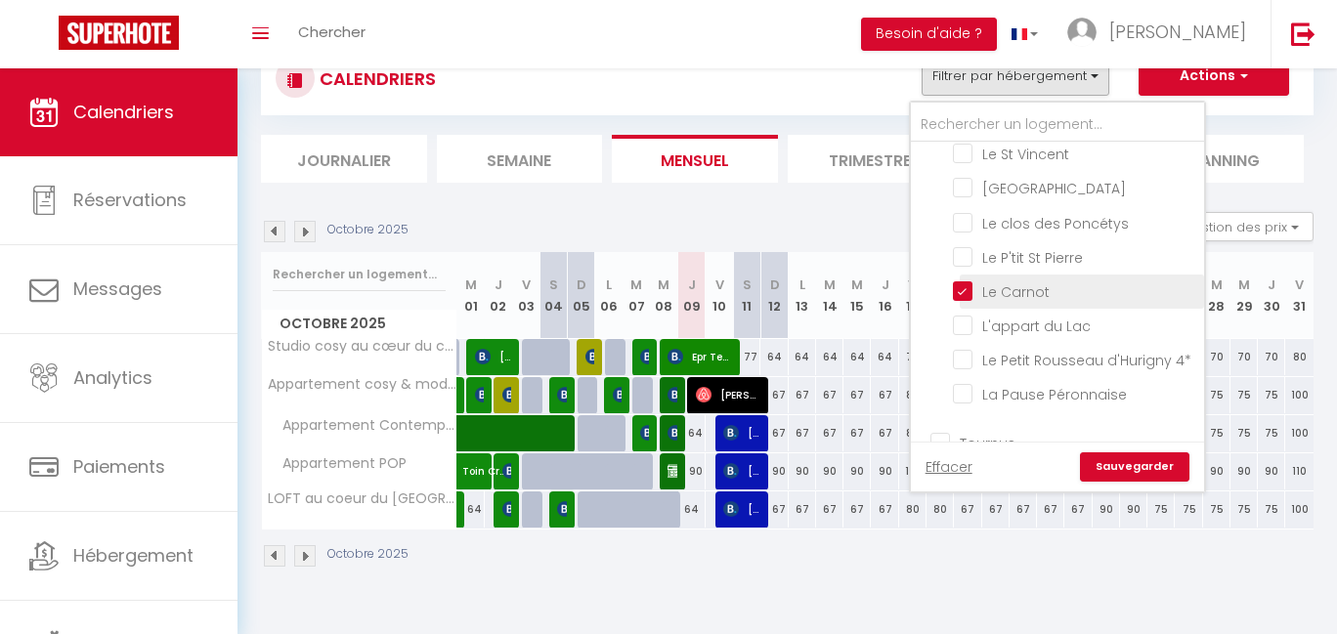
checkbox input "false"
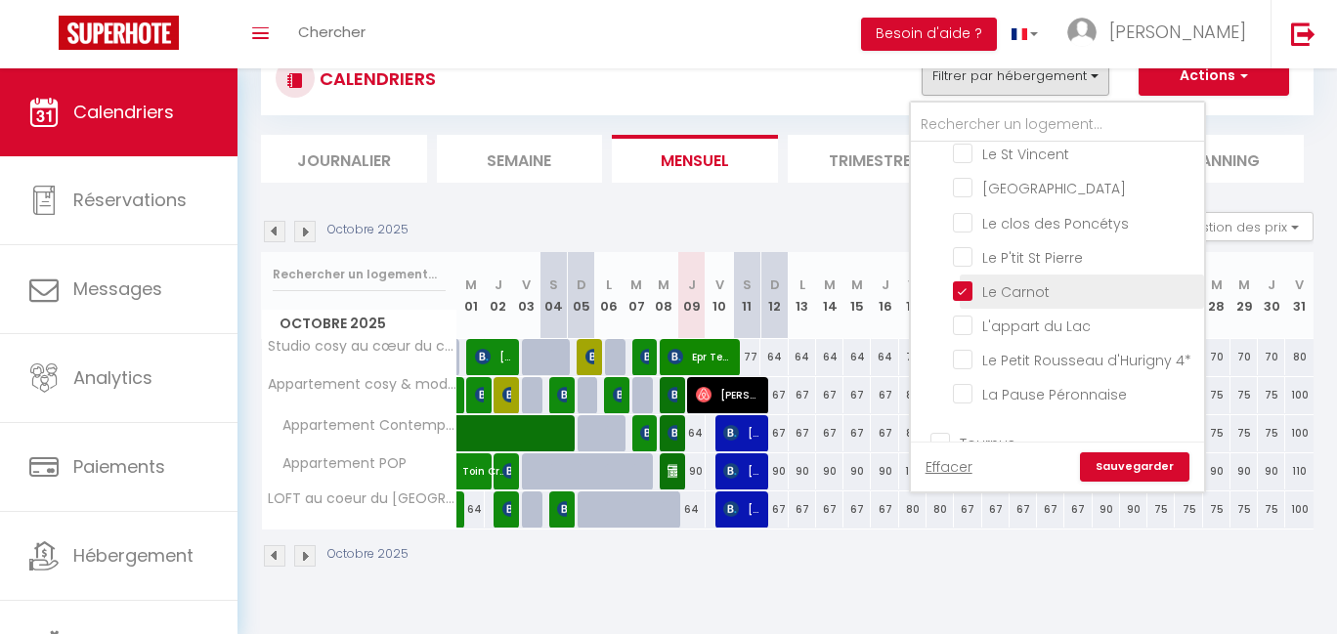
checkbox input "false"
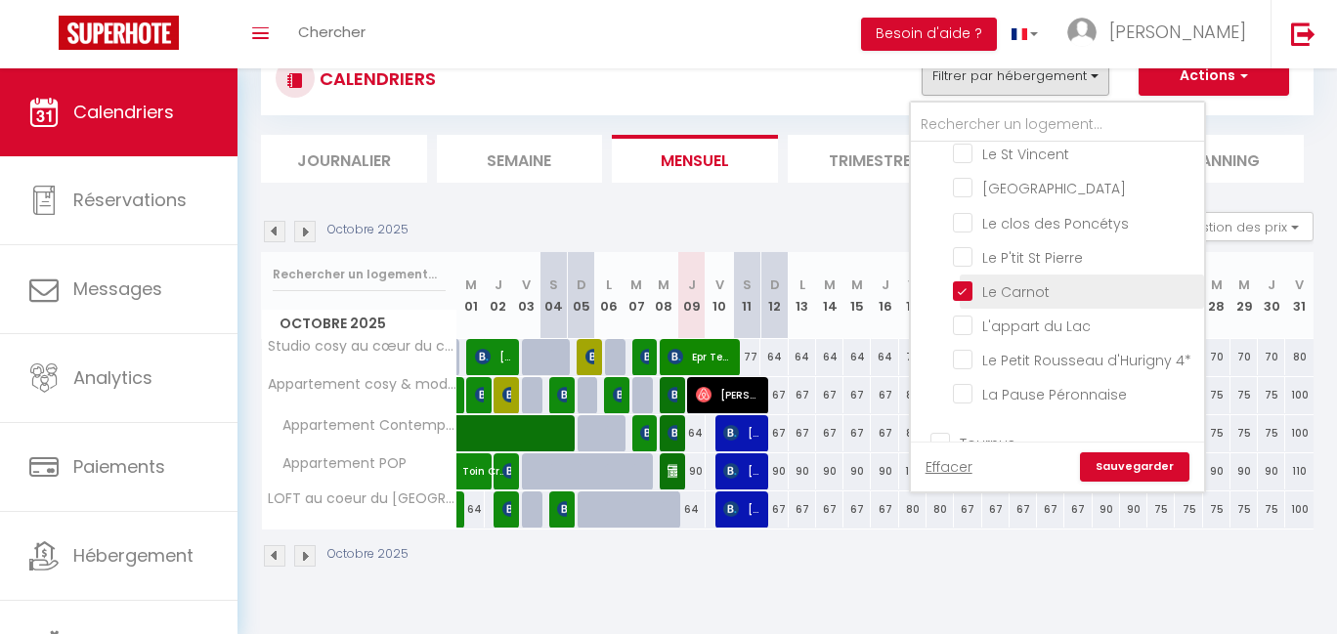
checkbox input "false"
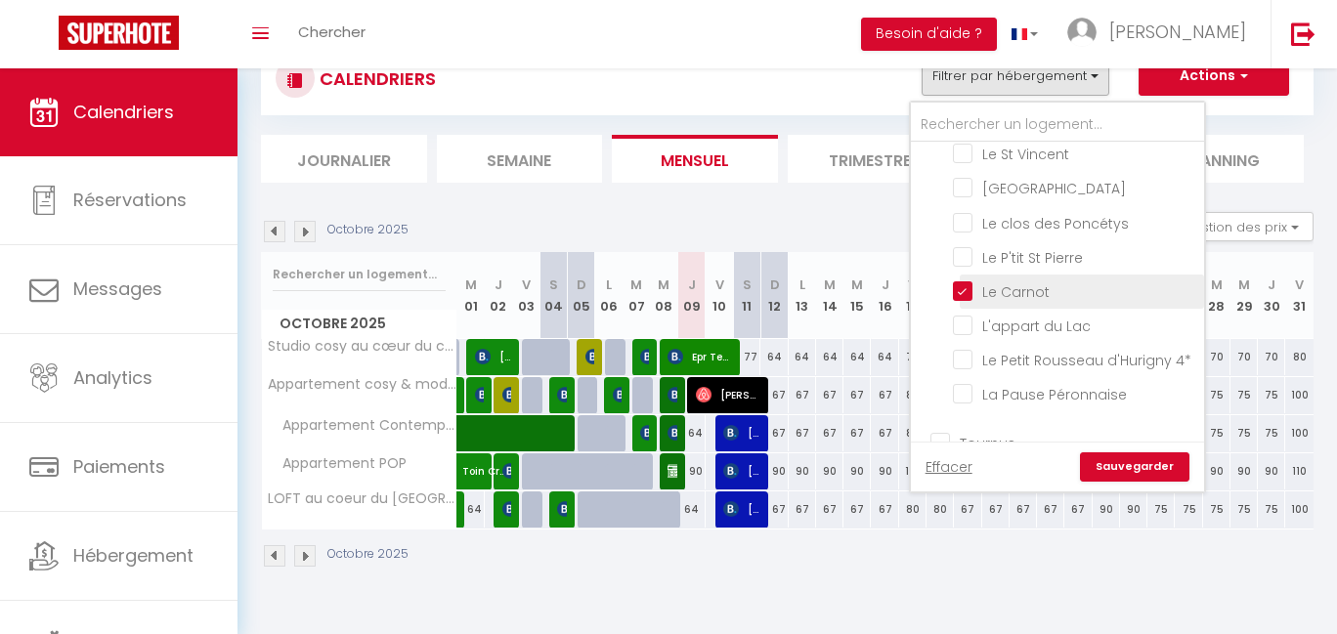
checkbox input "false"
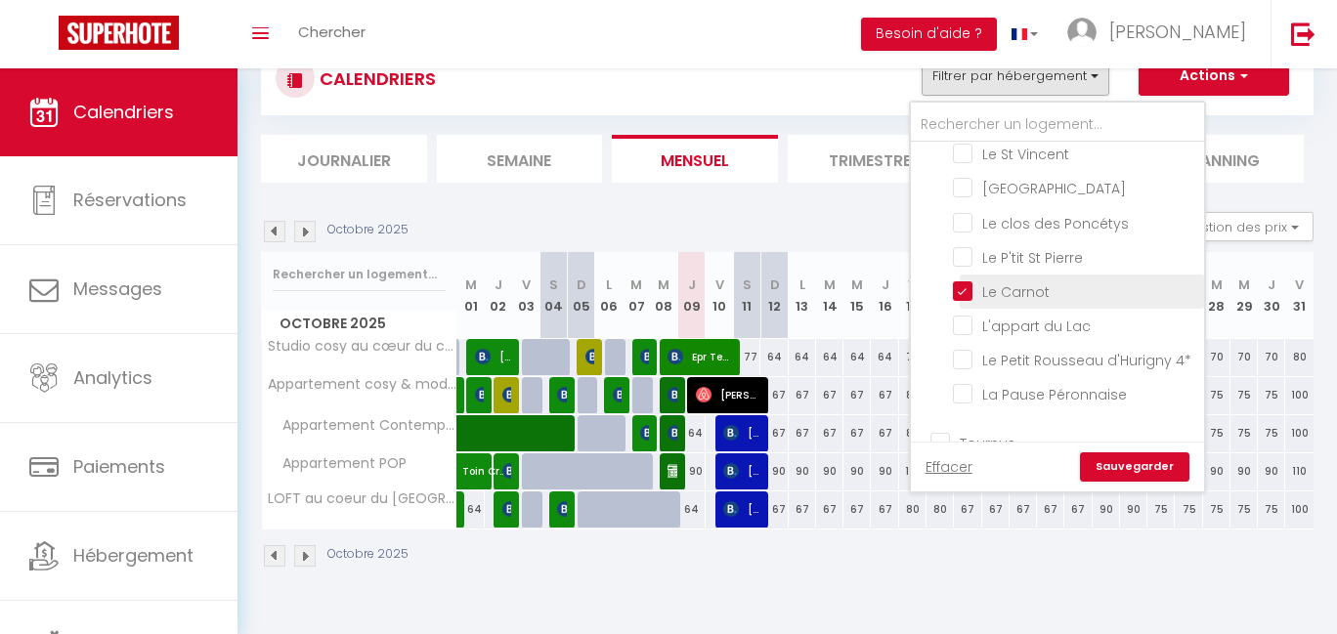
checkbox input "false"
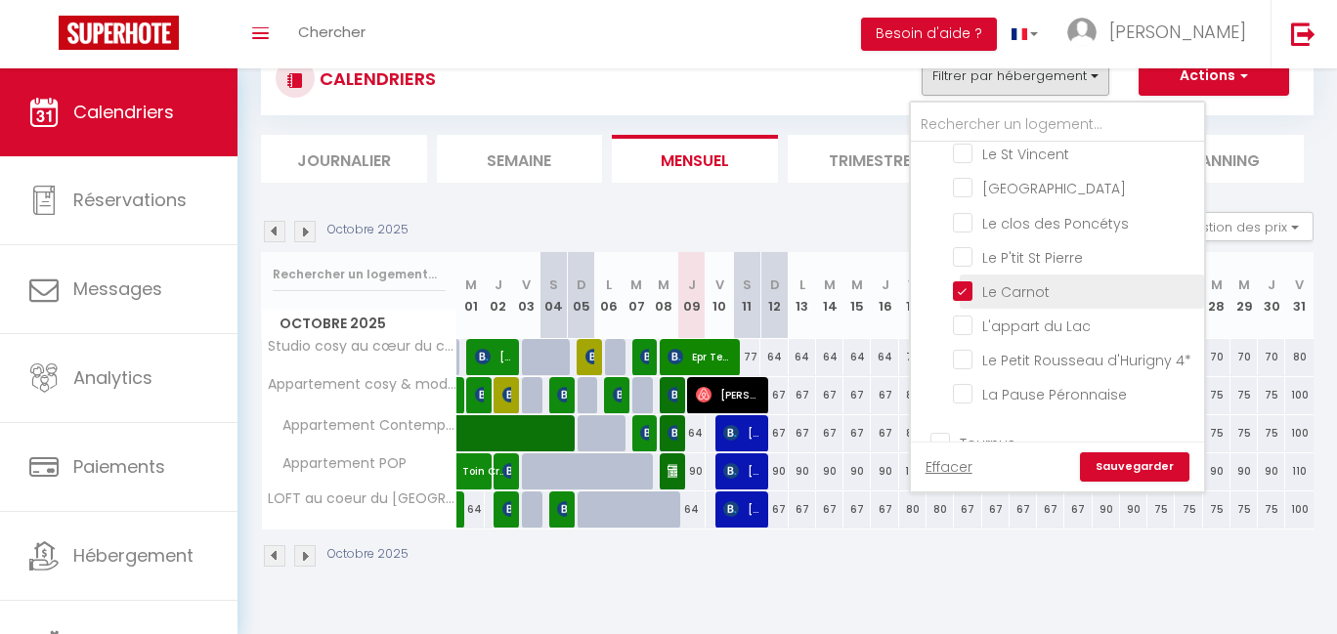
checkbox input "false"
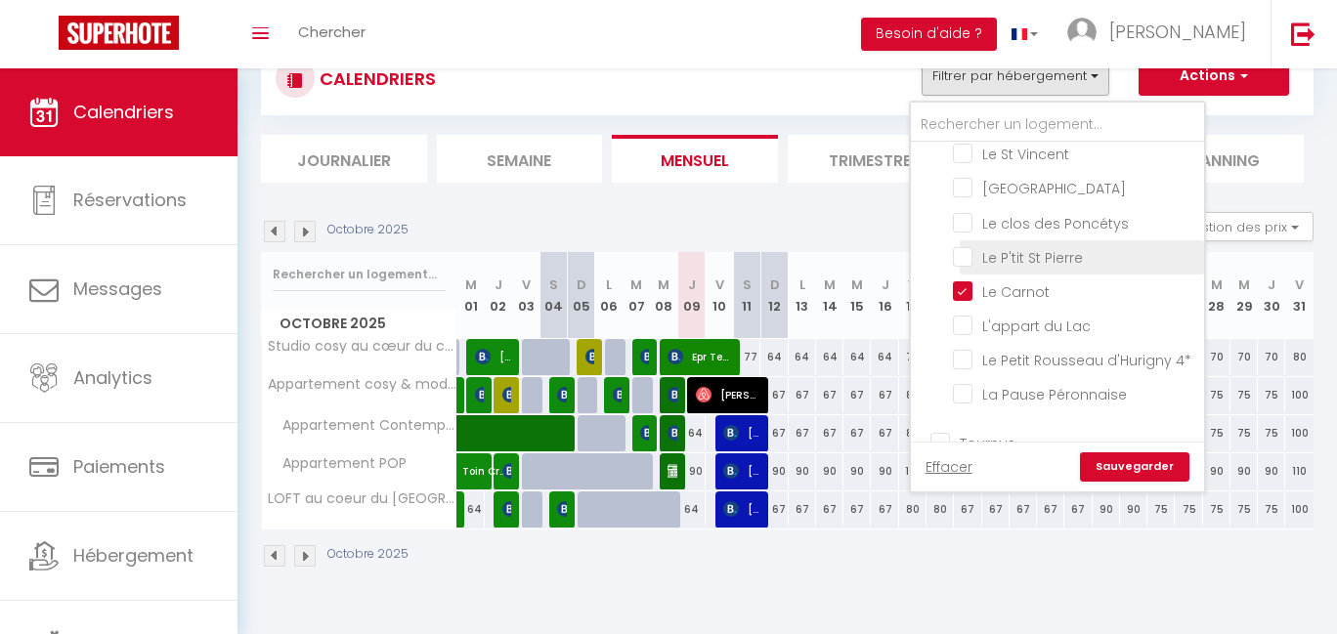
click at [1031, 252] on input "Le P'tit St Pierre" at bounding box center [1075, 256] width 244 height 20
checkbox input "true"
checkbox input "false"
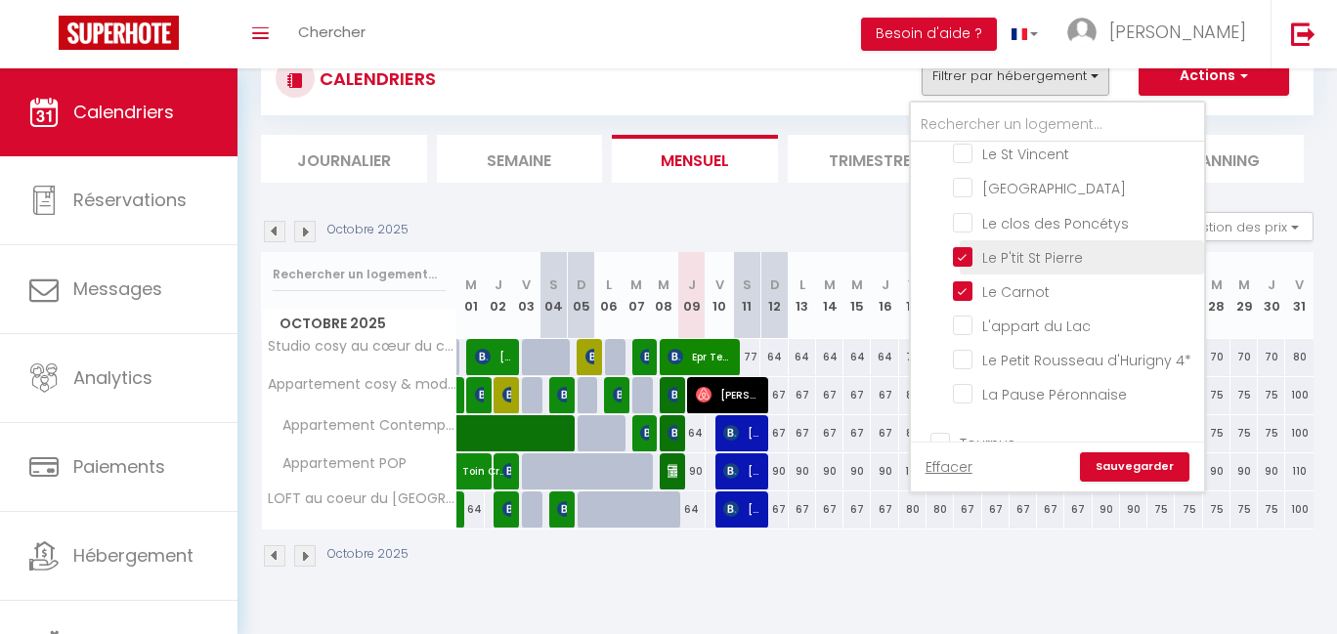
checkbox input "false"
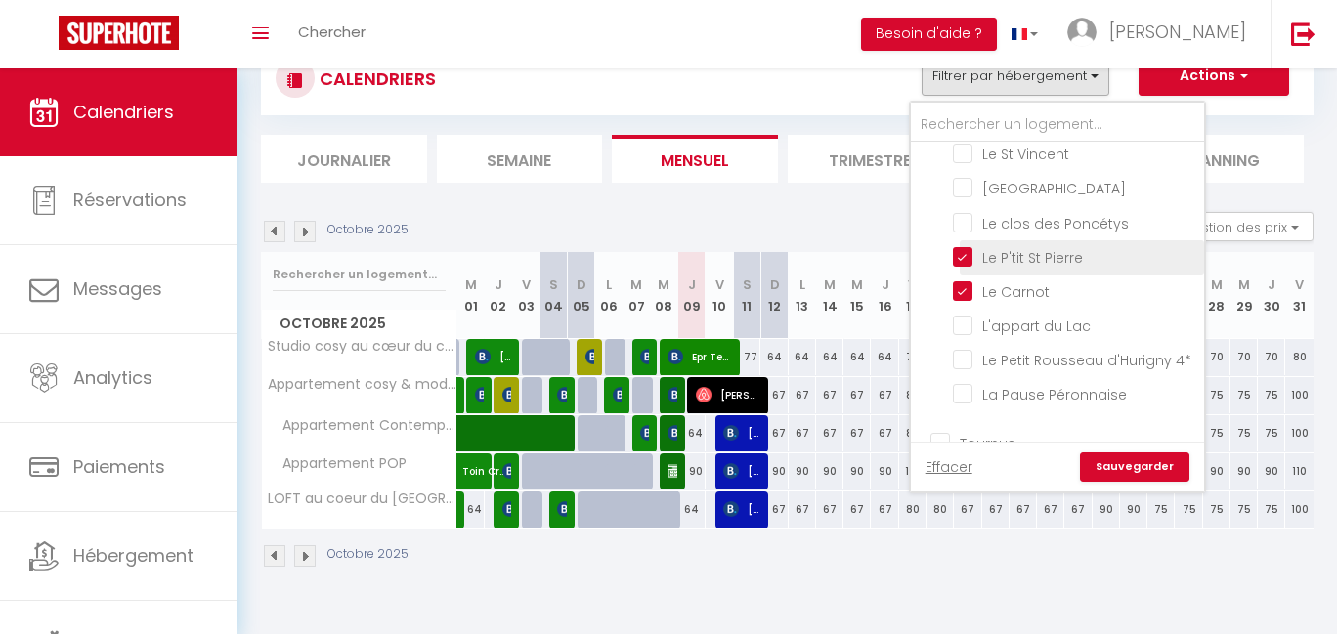
checkbox input "false"
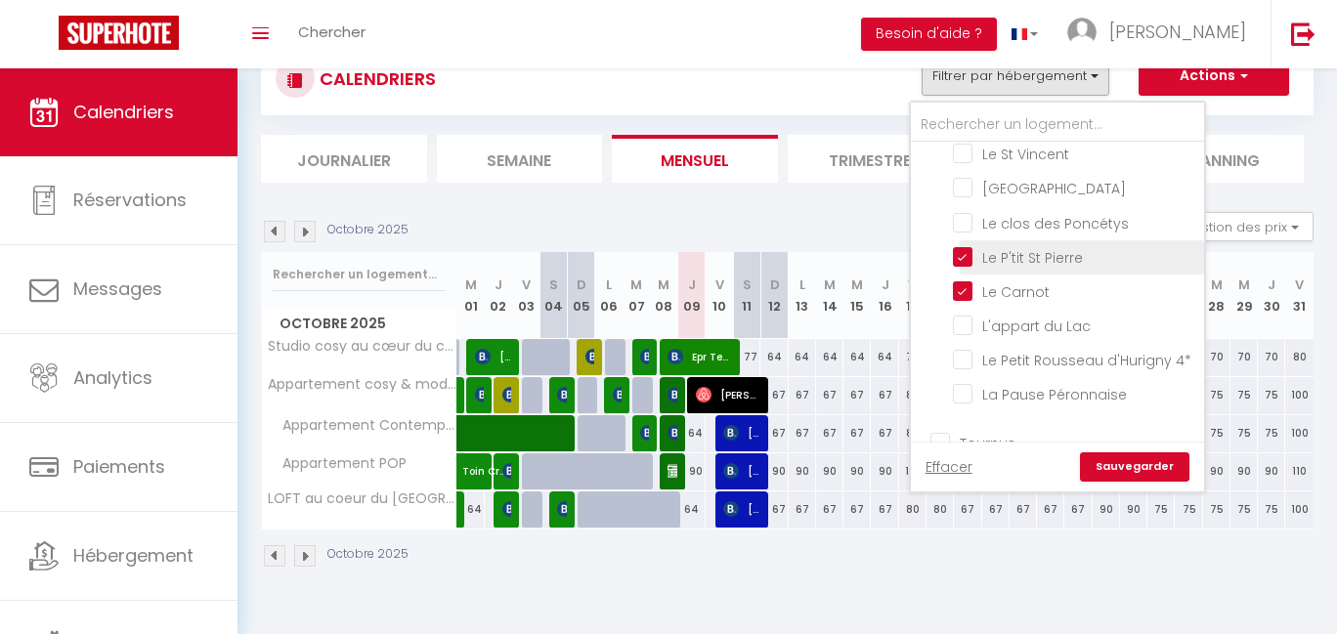
checkbox input "false"
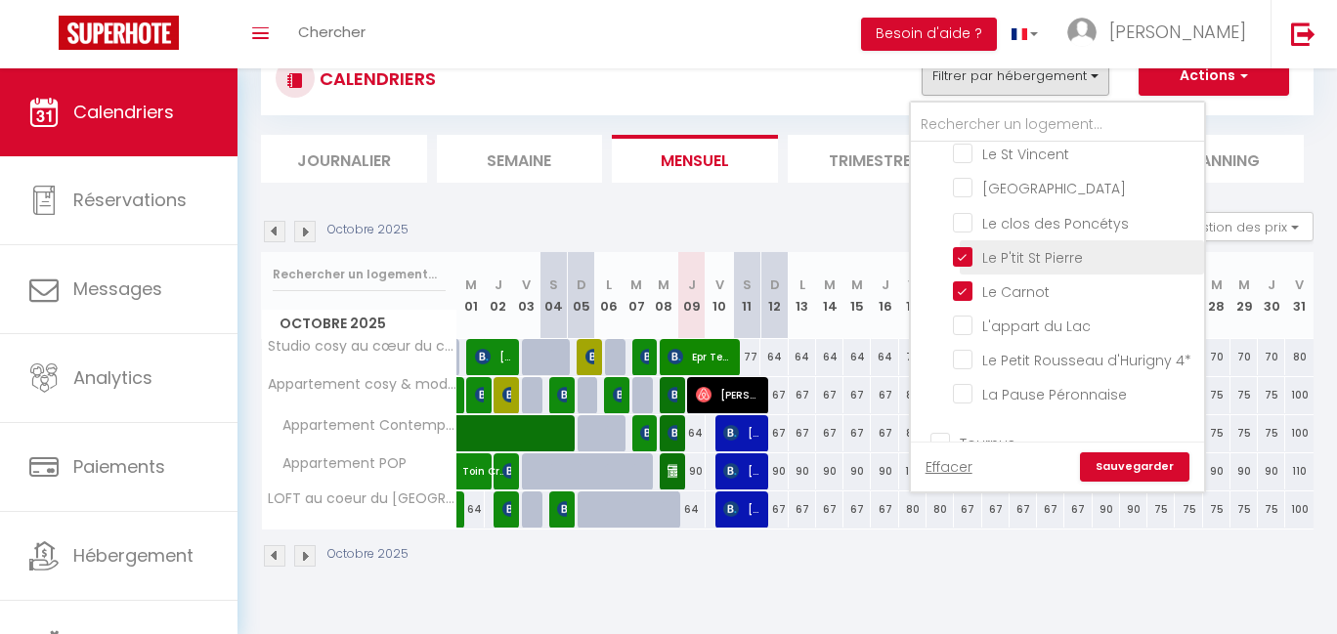
checkbox input "false"
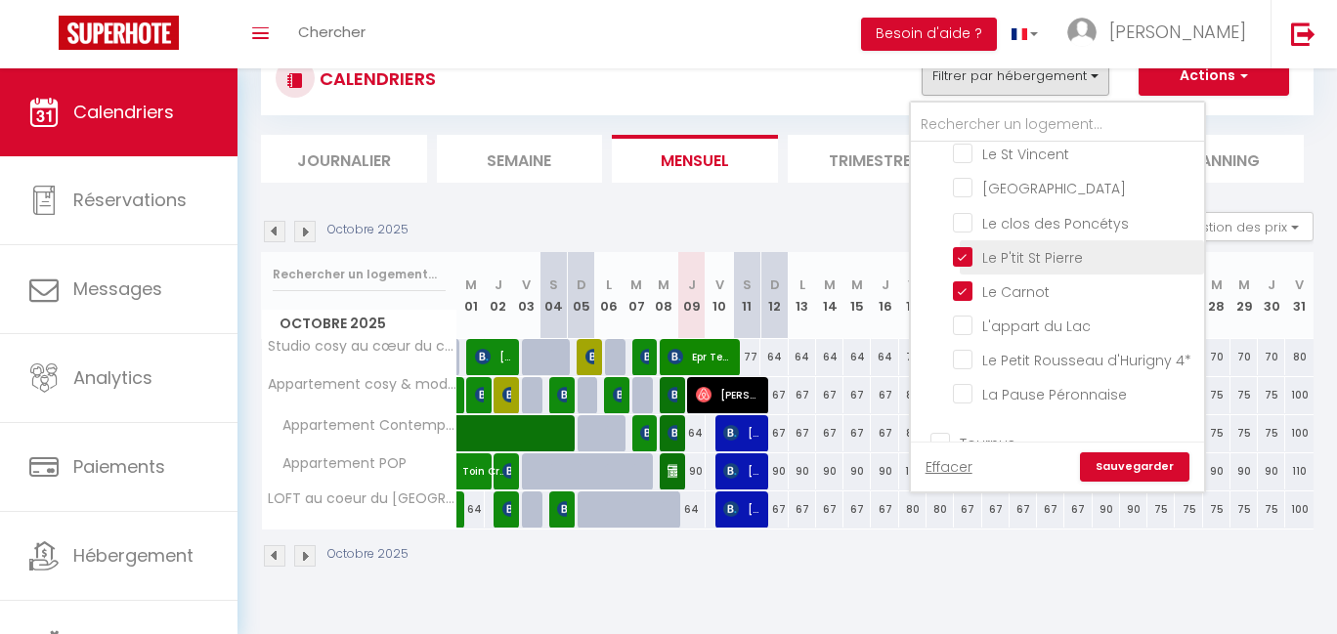
checkbox input "false"
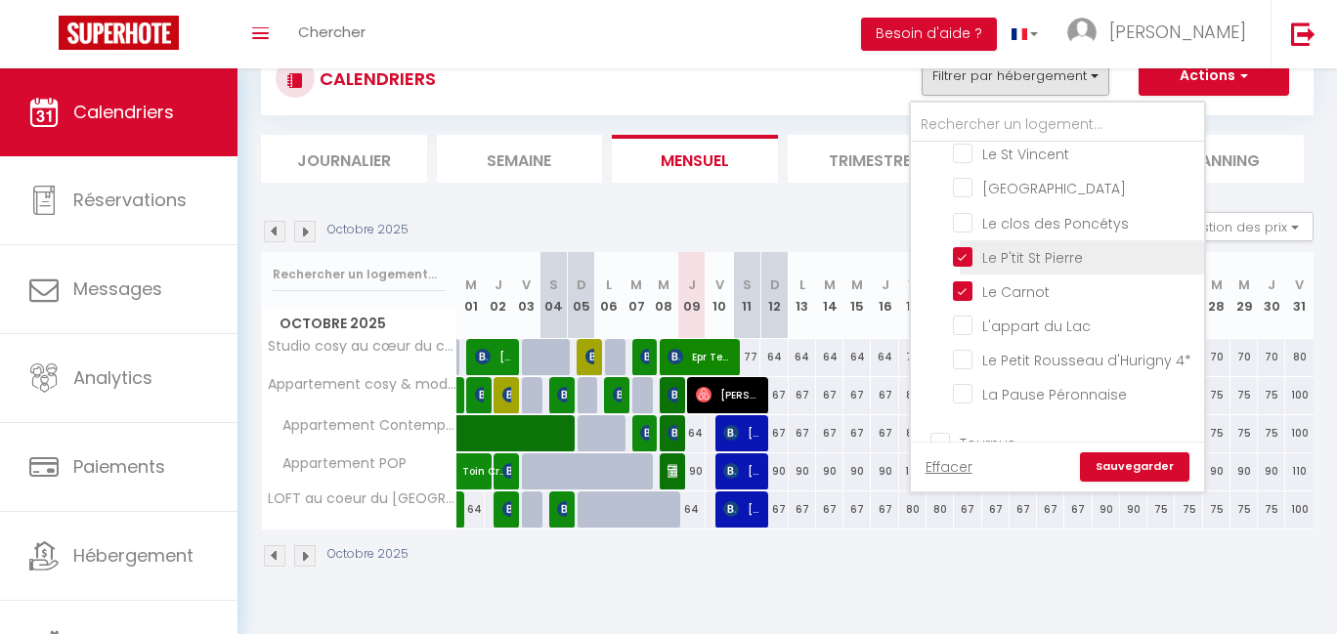
checkbox input "false"
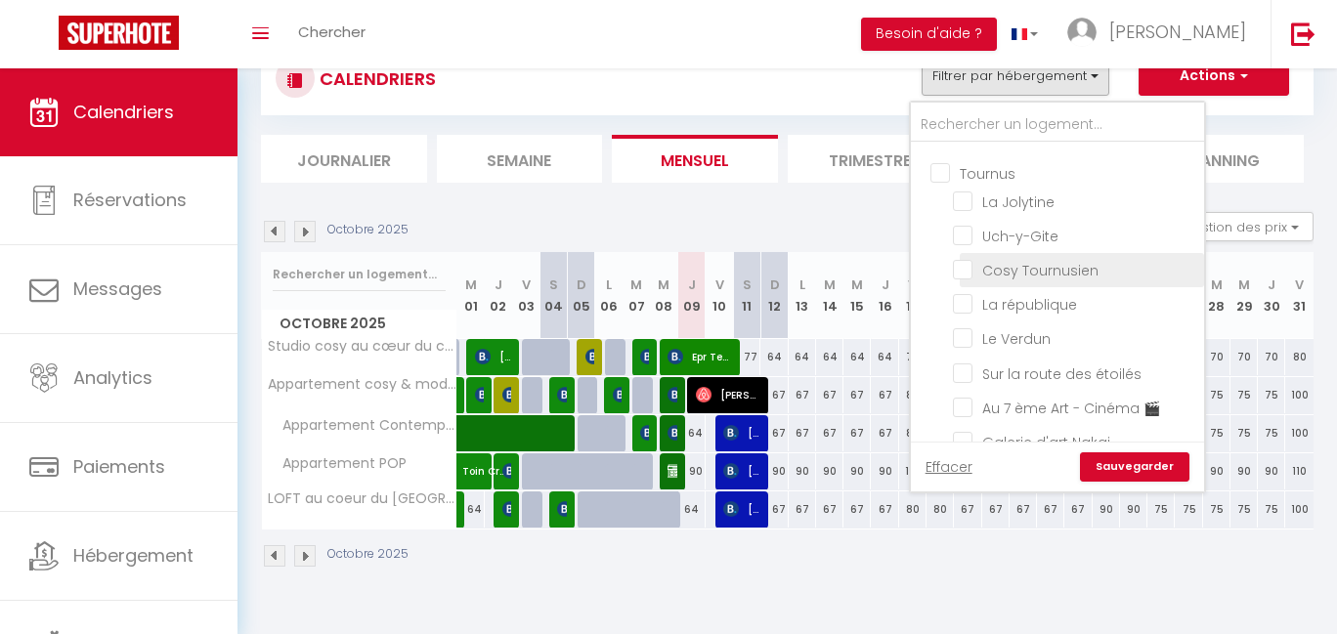
scroll to position [0, 0]
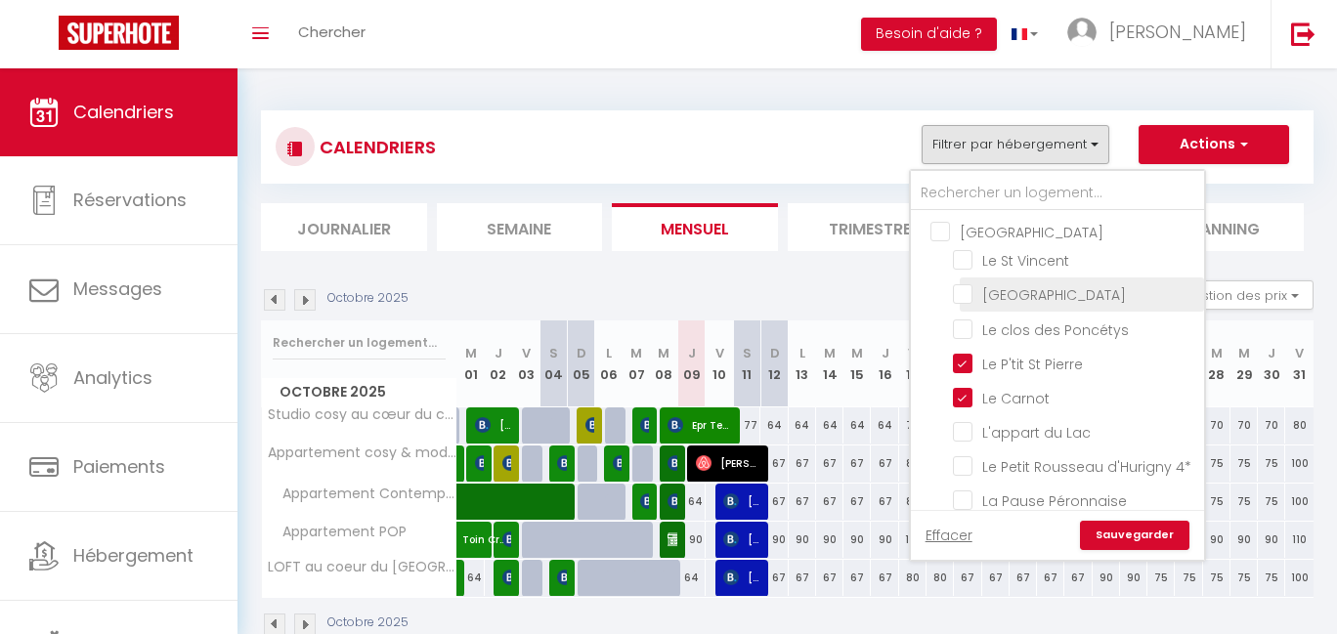
click at [1024, 293] on input "[GEOGRAPHIC_DATA]" at bounding box center [1075, 293] width 244 height 20
checkbox input "true"
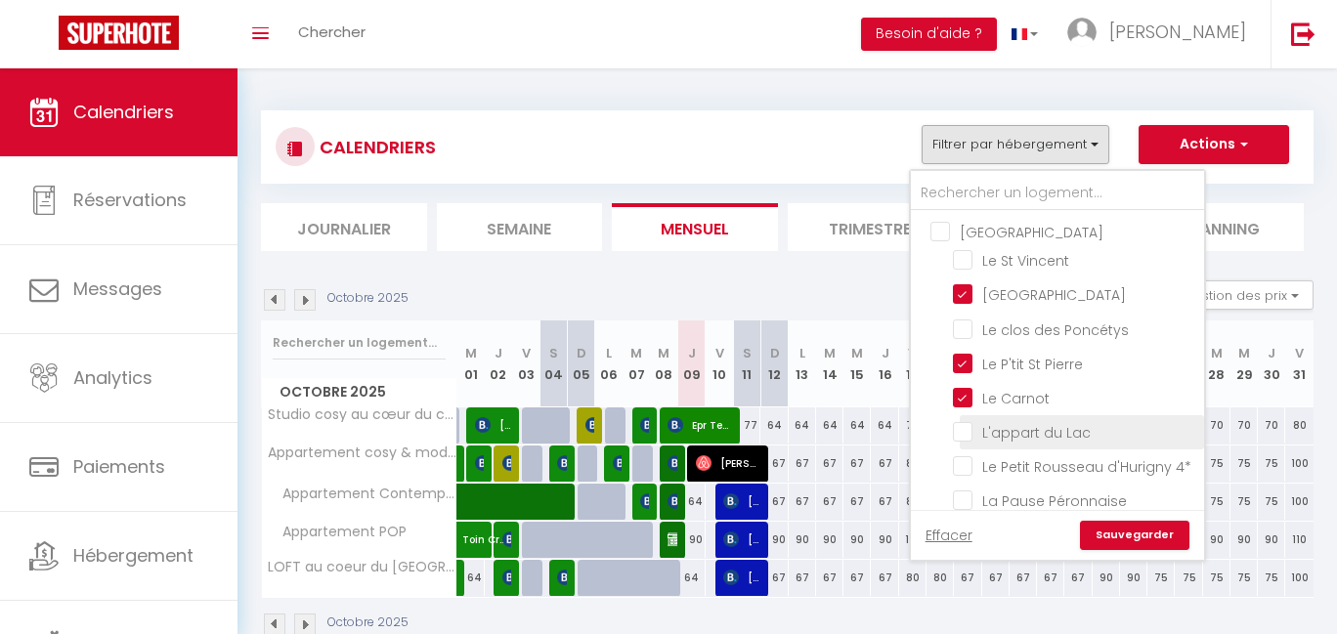
checkbox input "false"
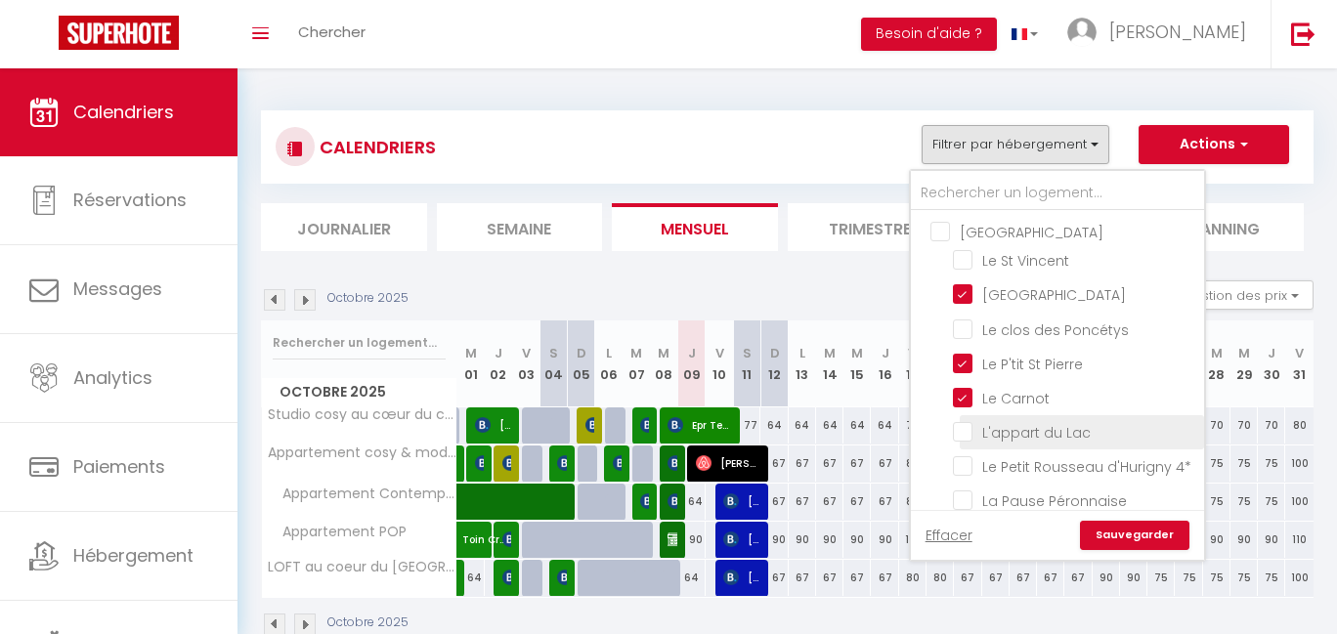
checkbox input "false"
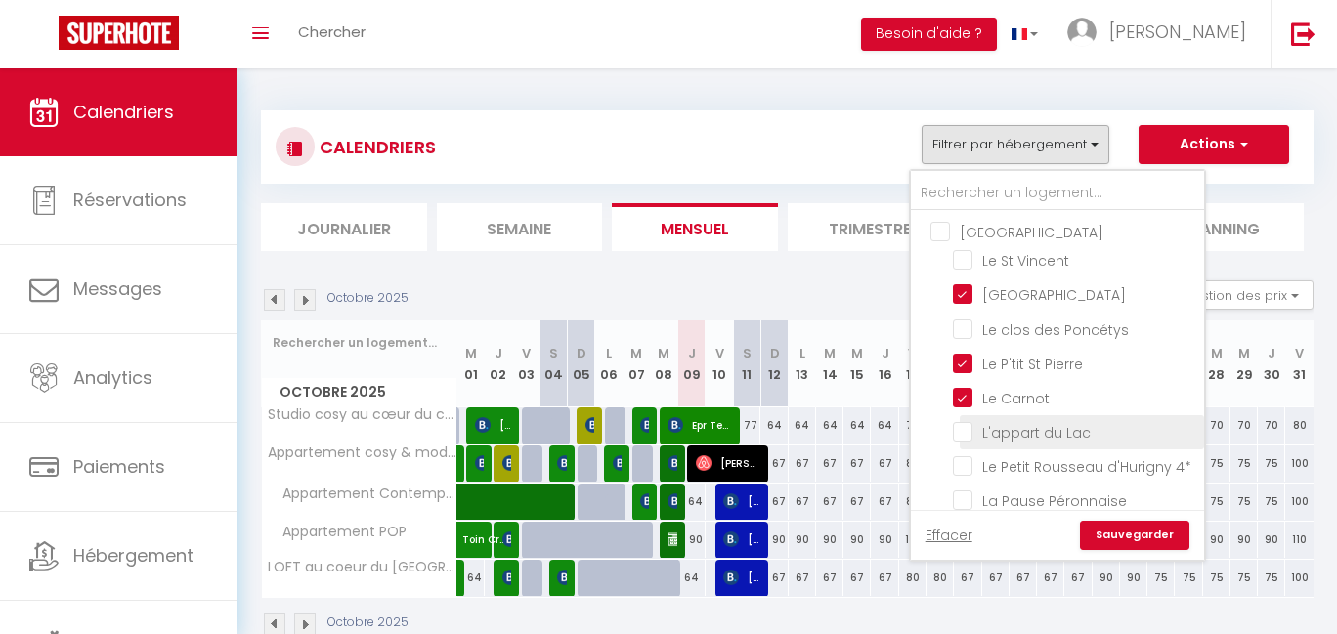
checkbox input "false"
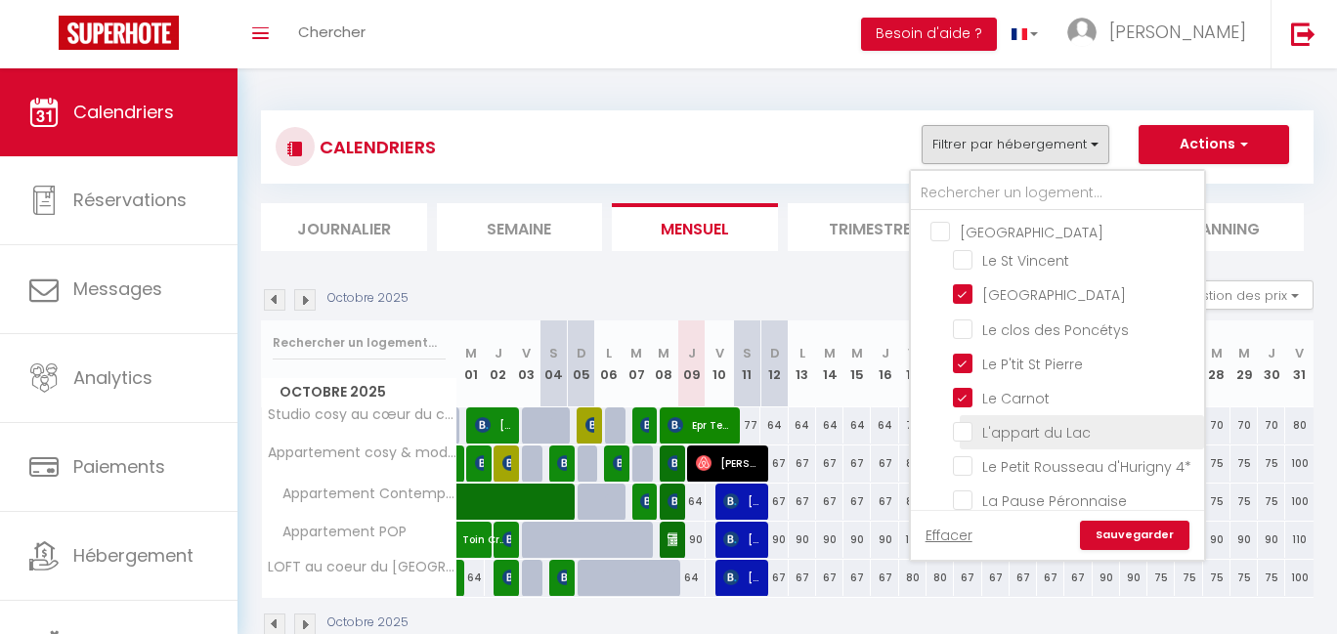
checkbox input "false"
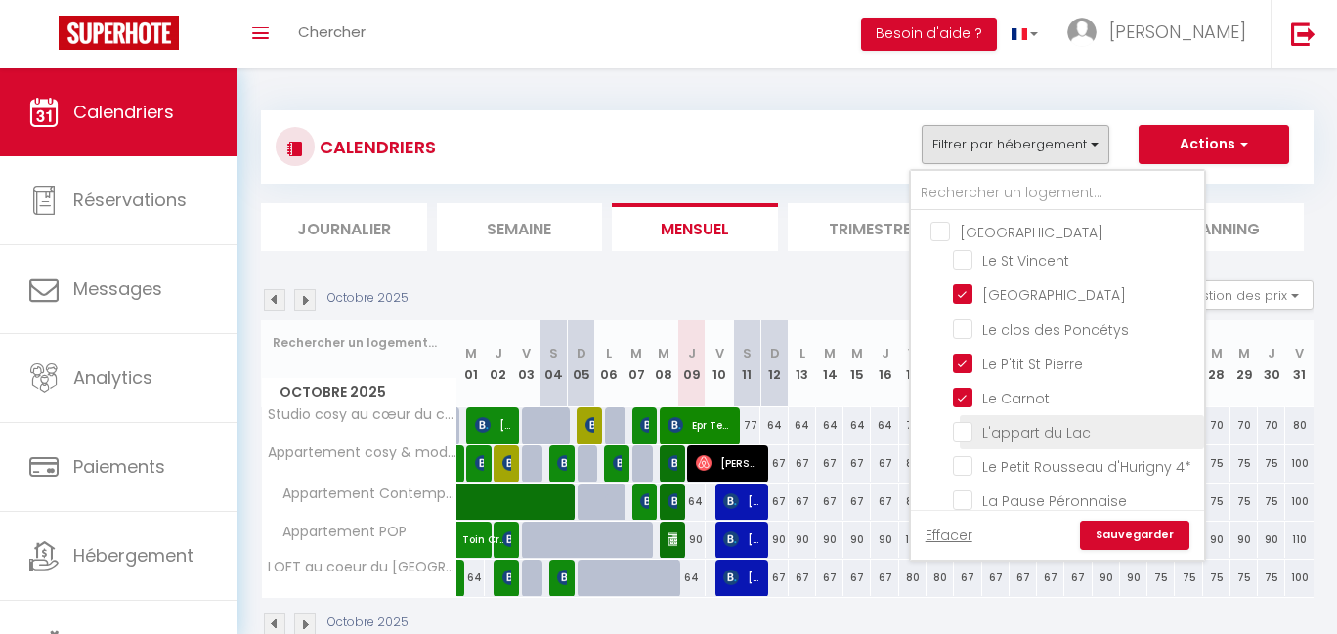
checkbox input "false"
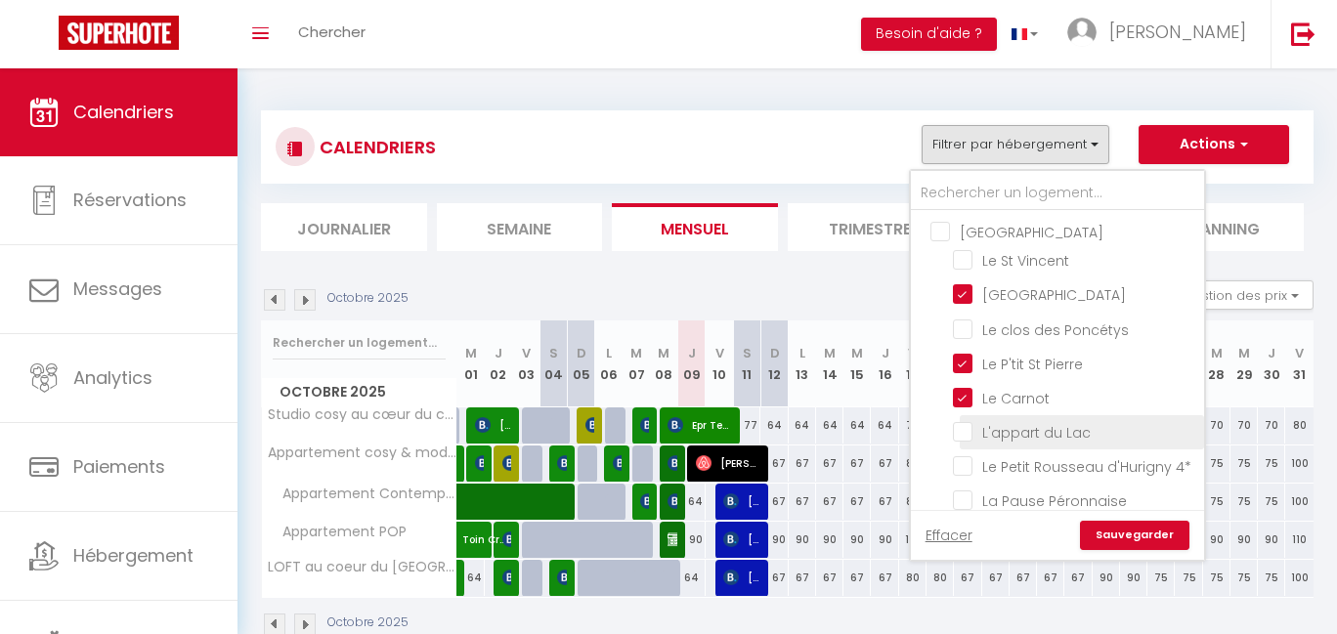
checkbox input "false"
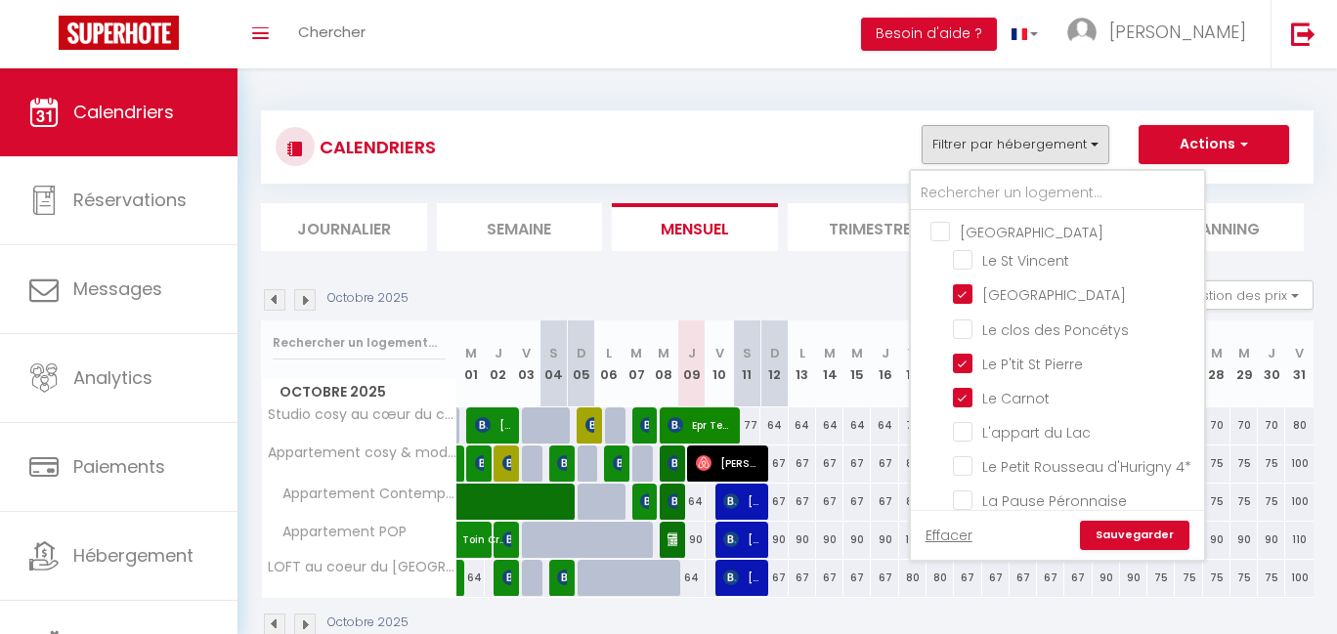
click at [1141, 533] on link "Sauvegarder" at bounding box center [1134, 535] width 109 height 29
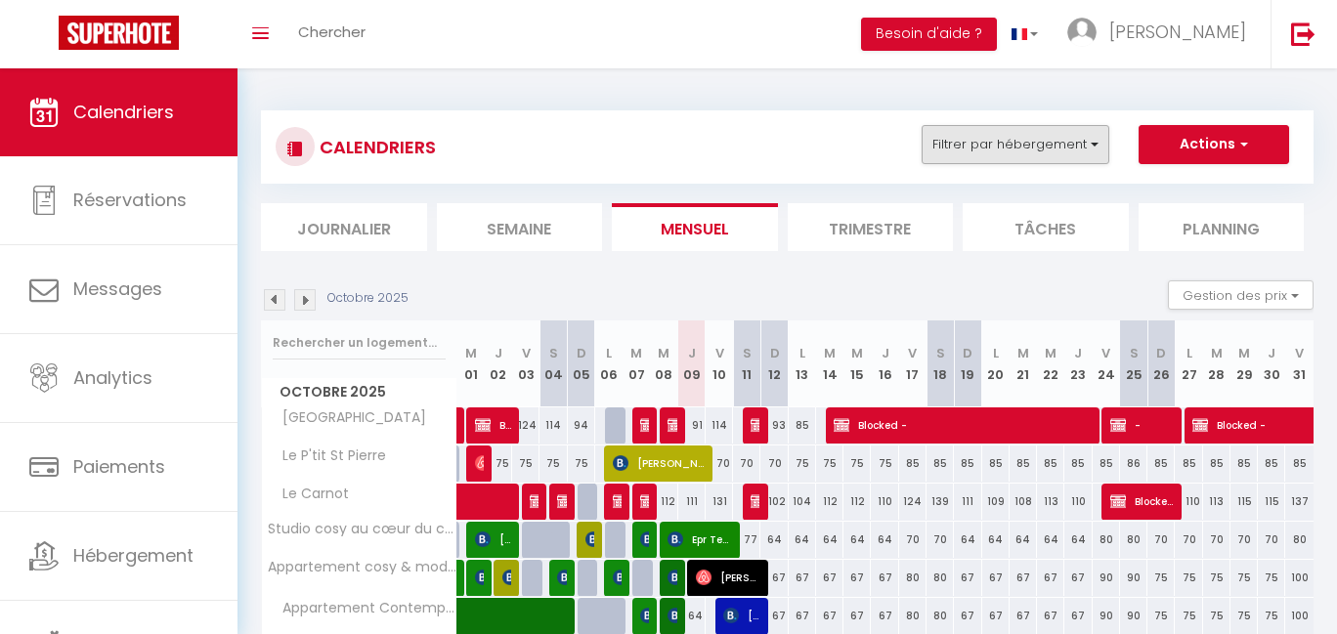
click at [1088, 147] on button "Filtrer par hébergement" at bounding box center [1015, 144] width 188 height 39
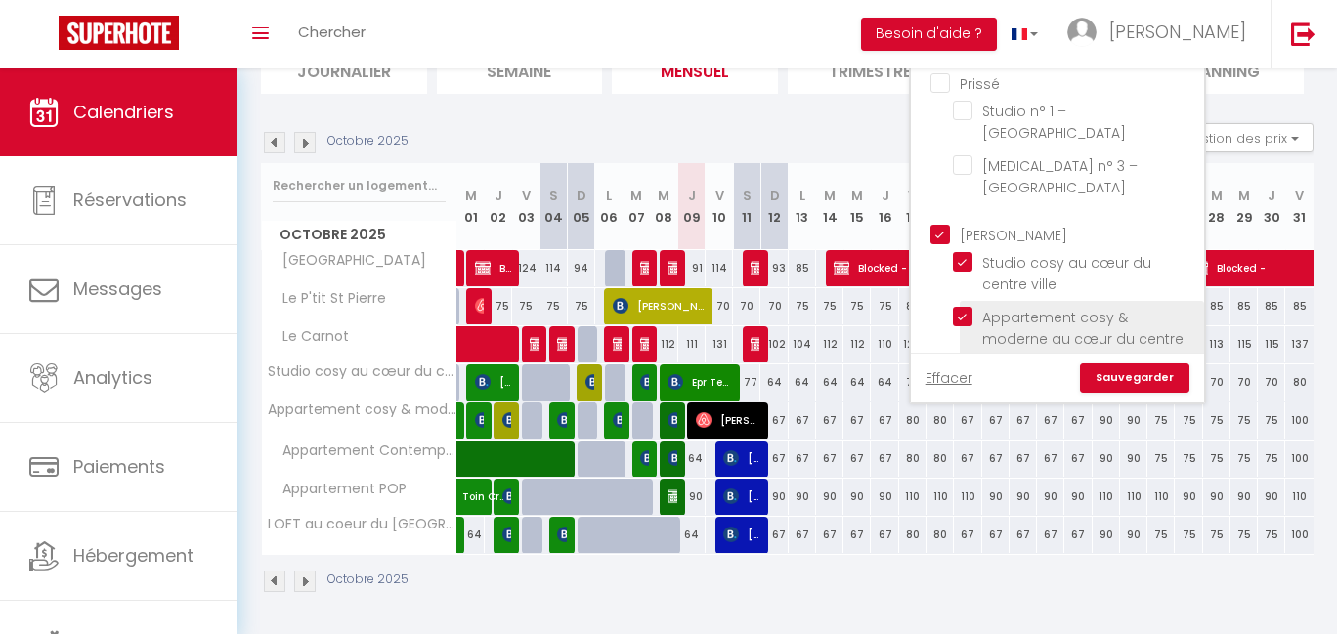
scroll to position [1066, 0]
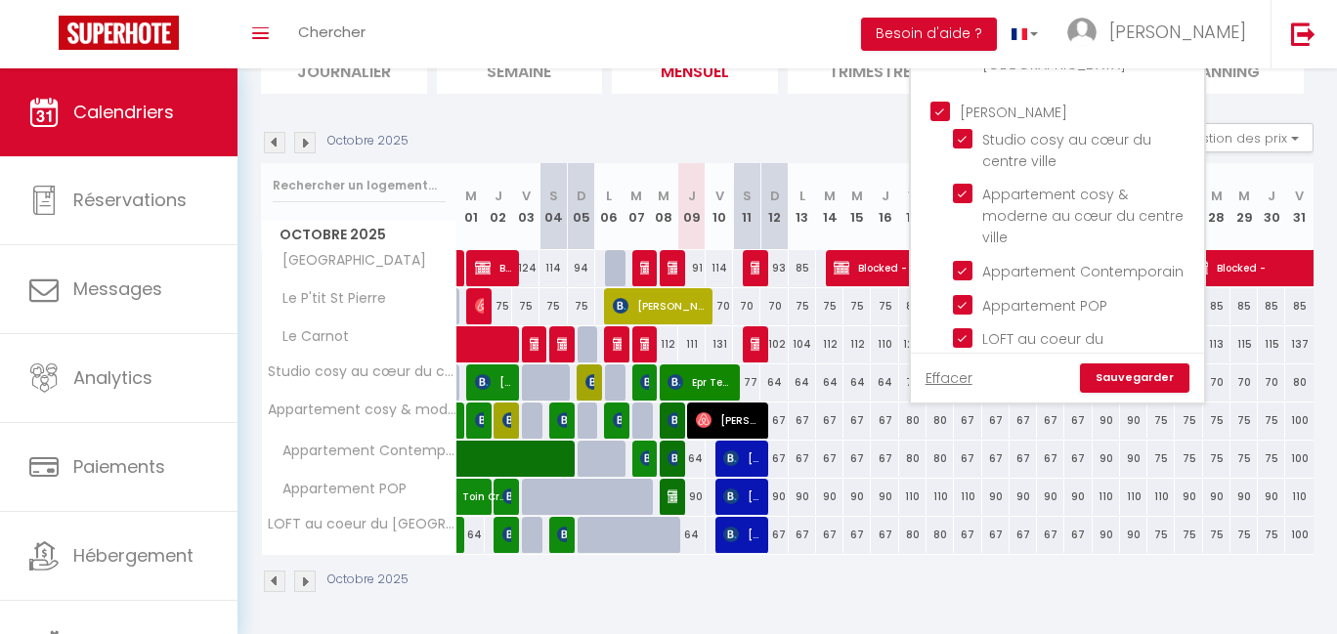
click at [952, 120] on input "[PERSON_NAME]" at bounding box center [1076, 111] width 293 height 20
checkbox input "false"
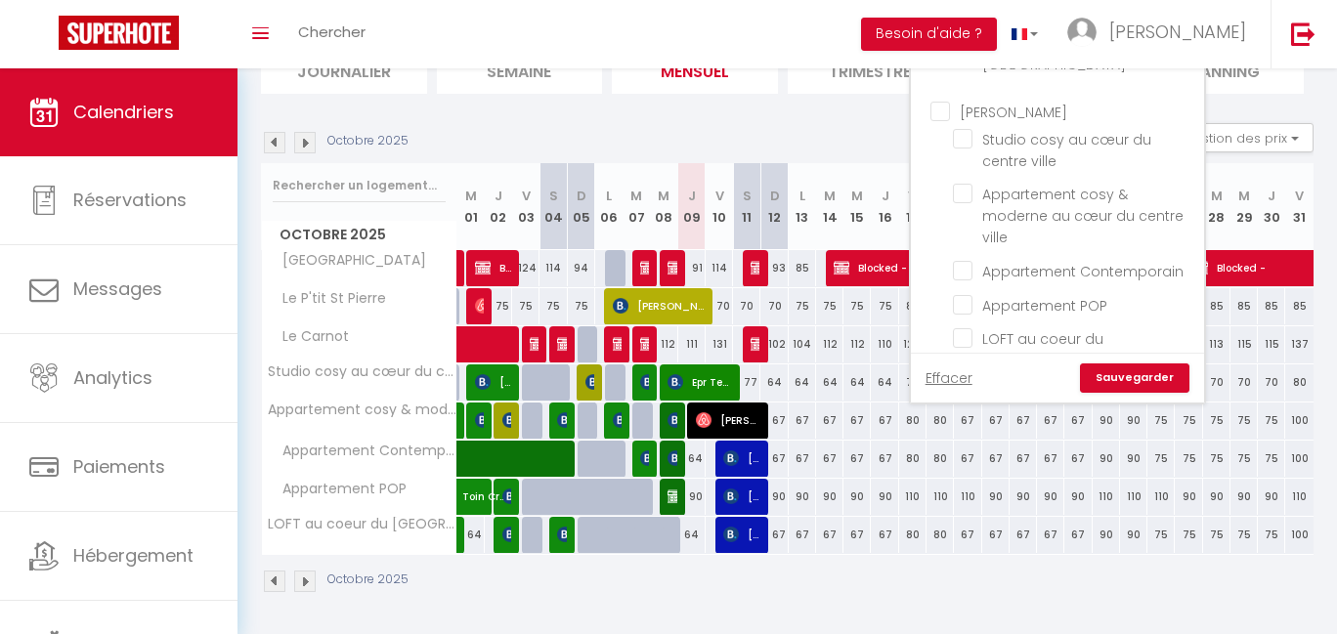
checkbox input "false"
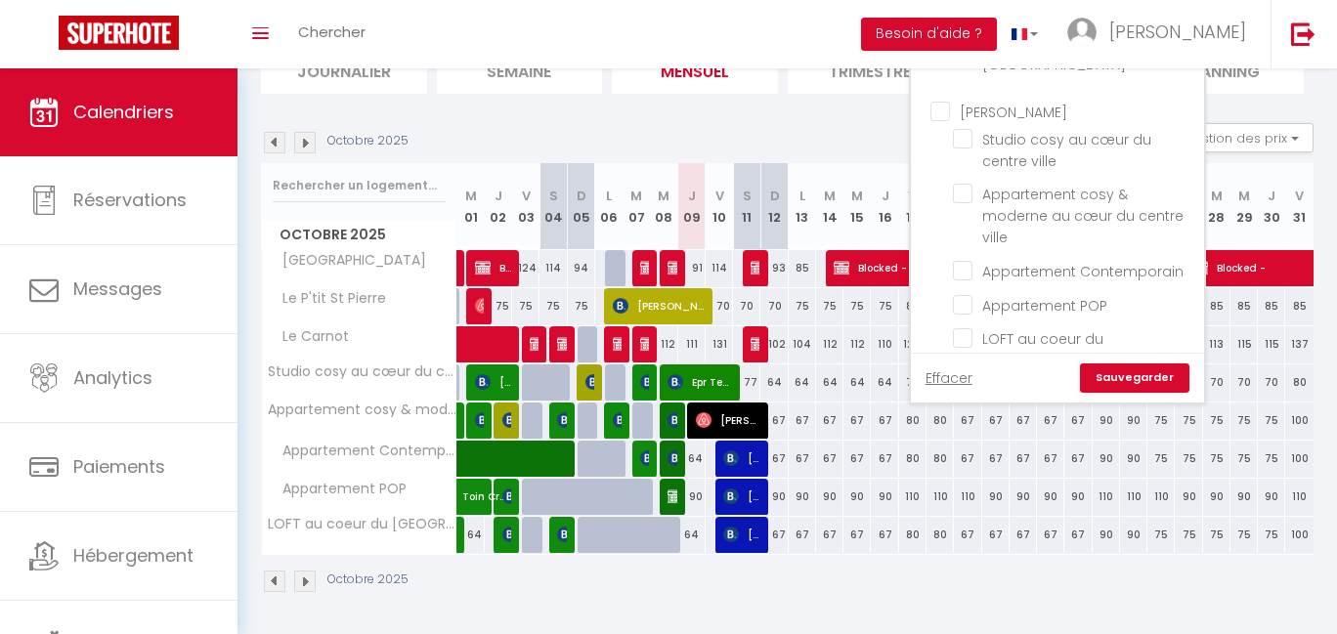
checkbox input "false"
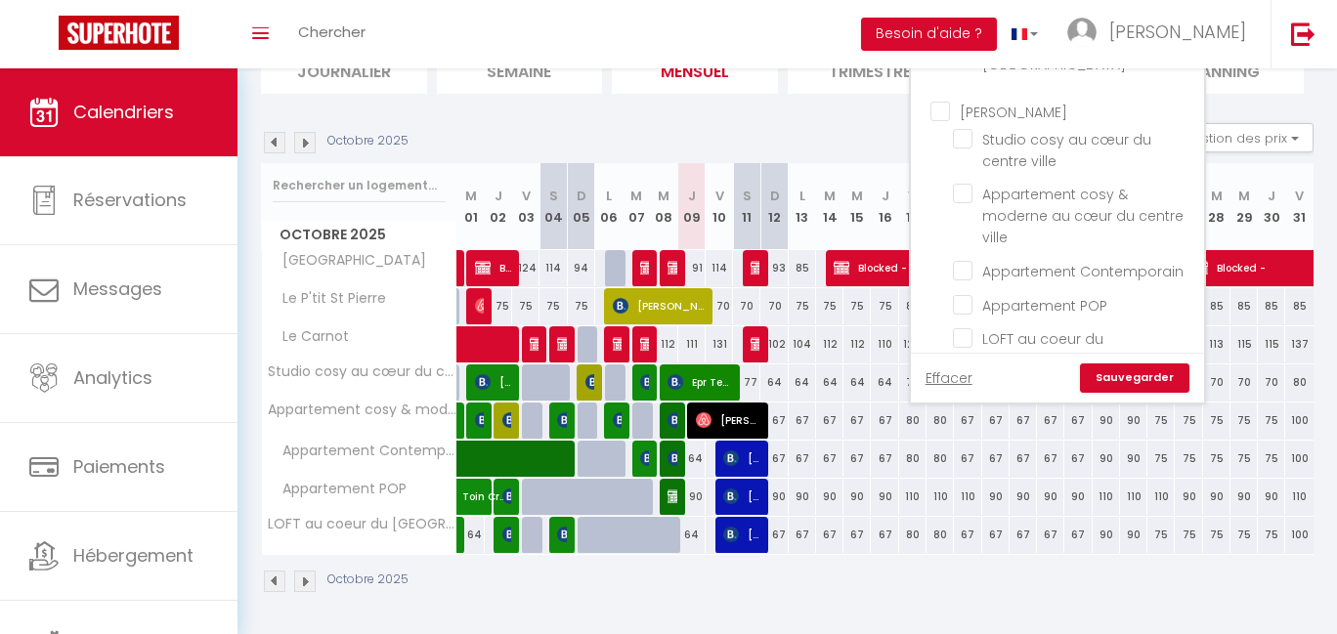
checkbox input "false"
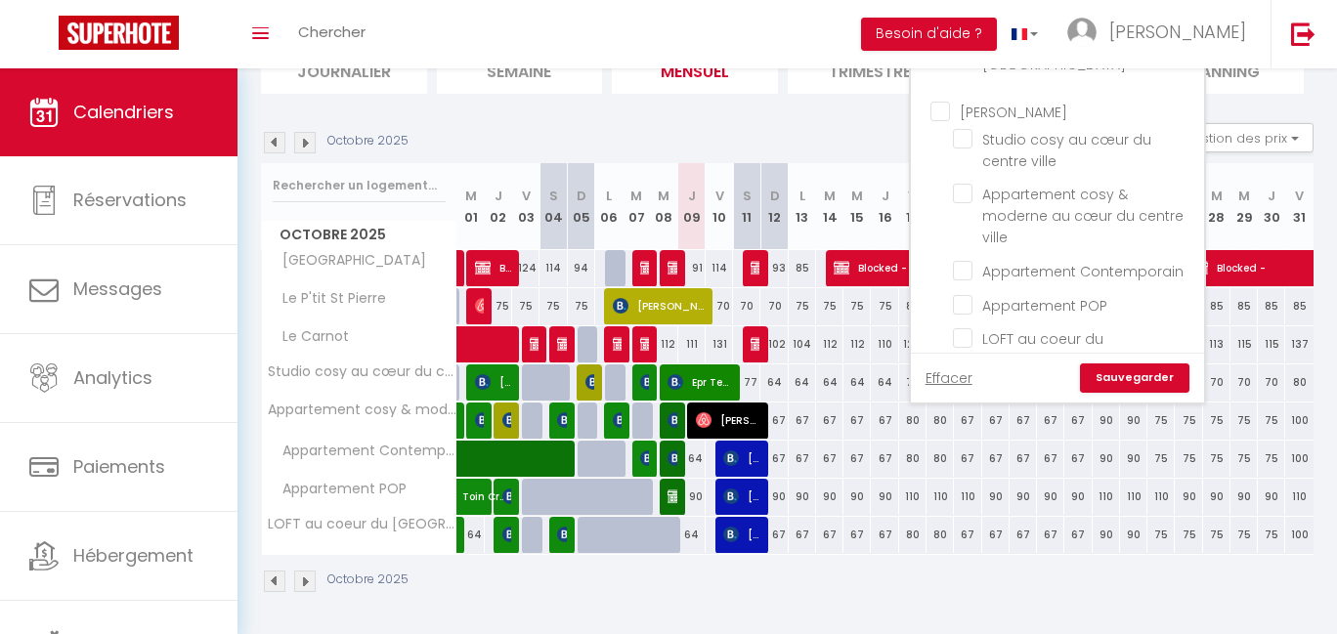
checkbox input "false"
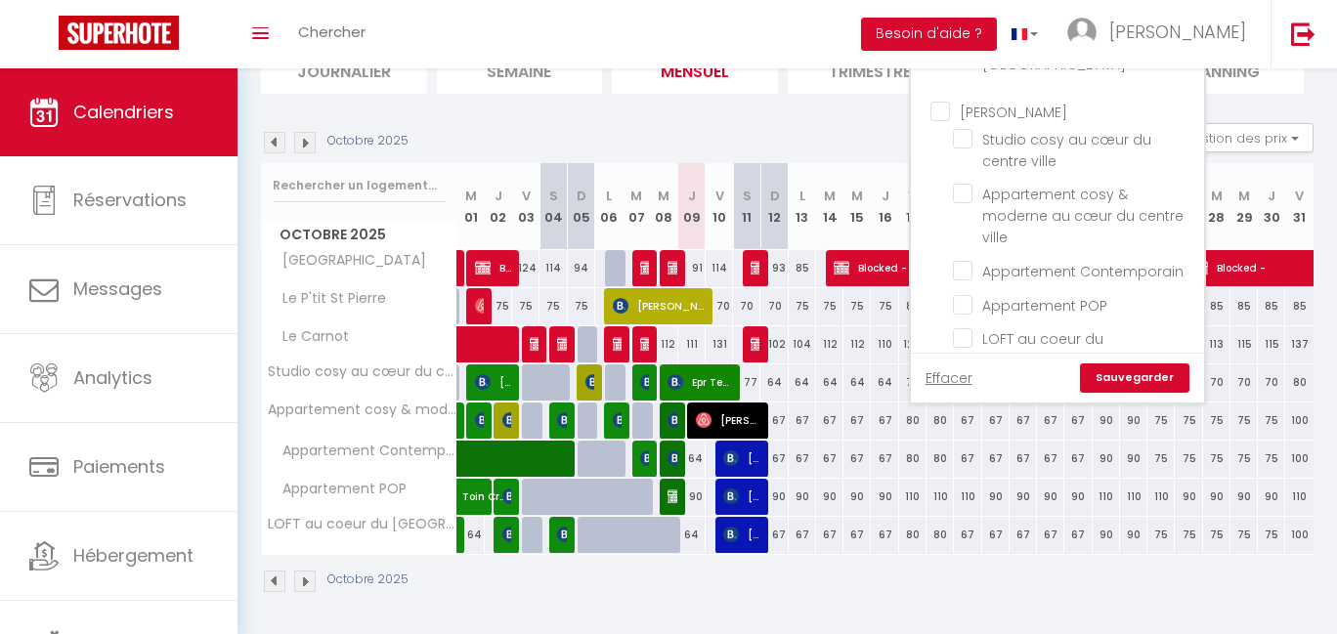
checkbox input "false"
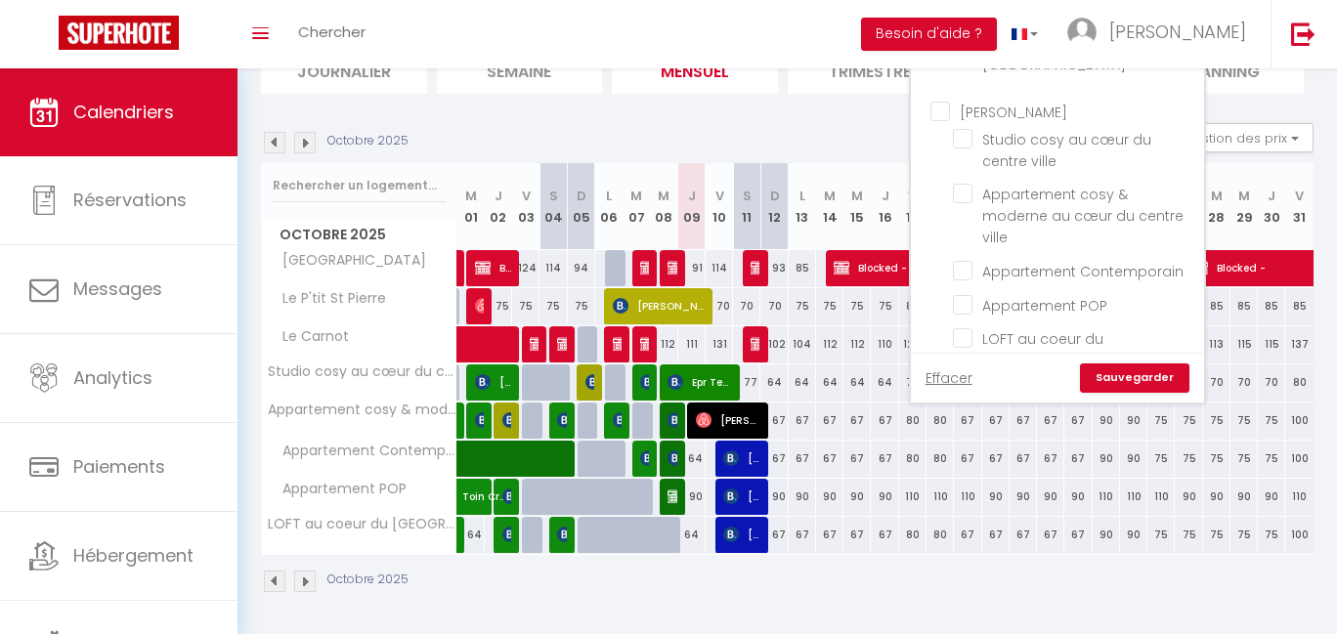
checkbox input "false"
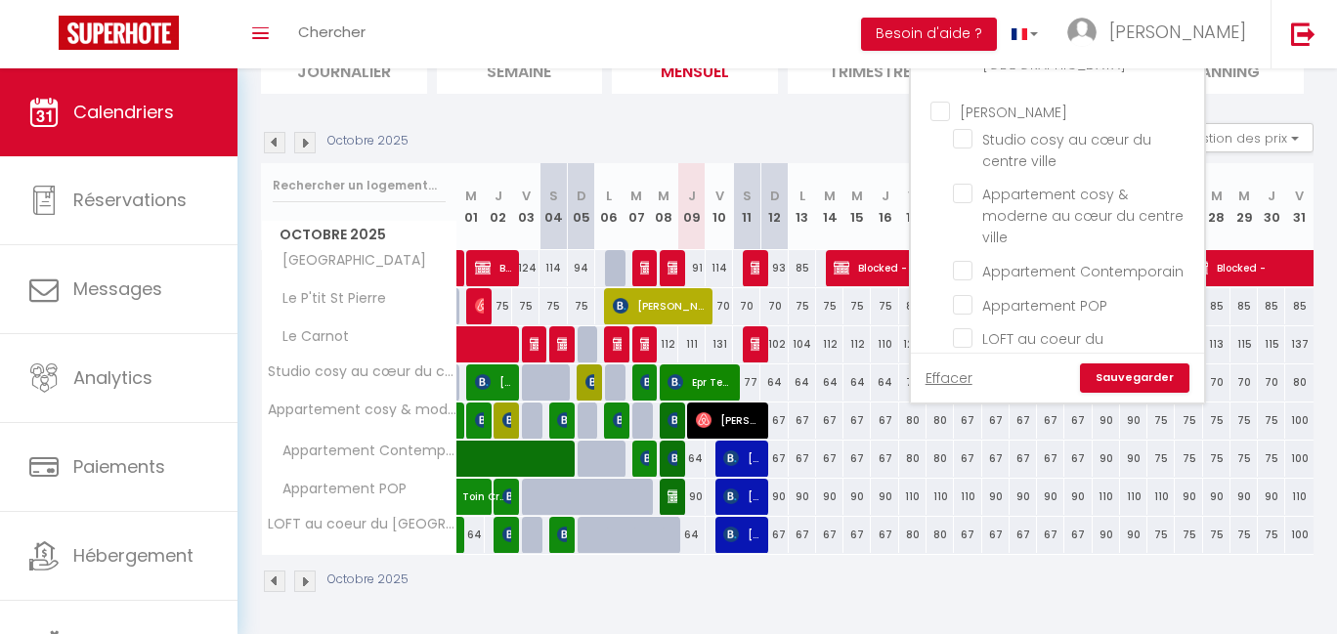
checkbox input "false"
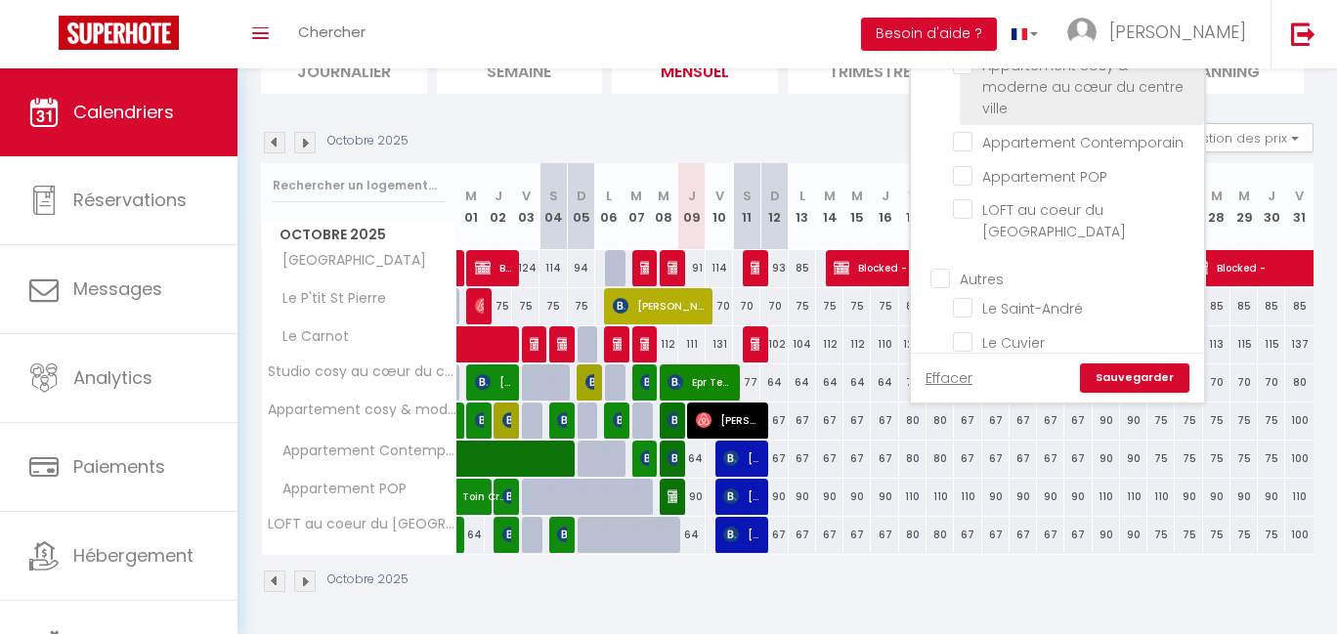
scroll to position [1199, 0]
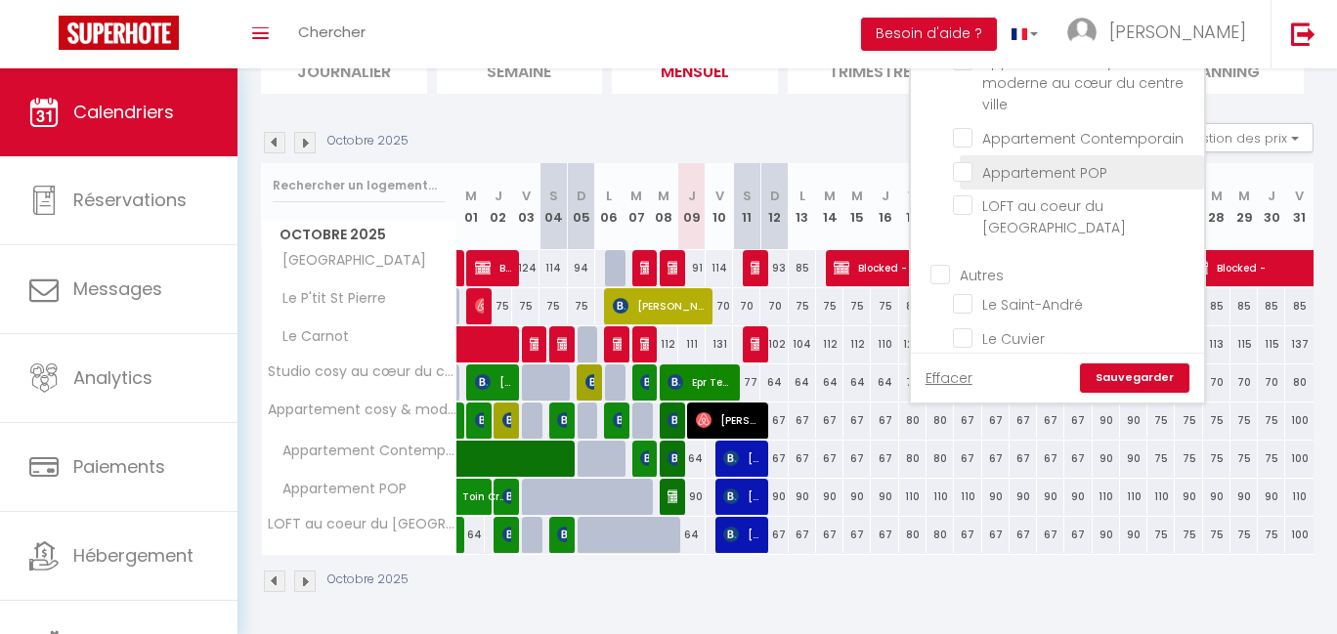
click at [1000, 181] on input "Appartement POP" at bounding box center [1075, 171] width 244 height 20
checkbox input "true"
checkbox input "false"
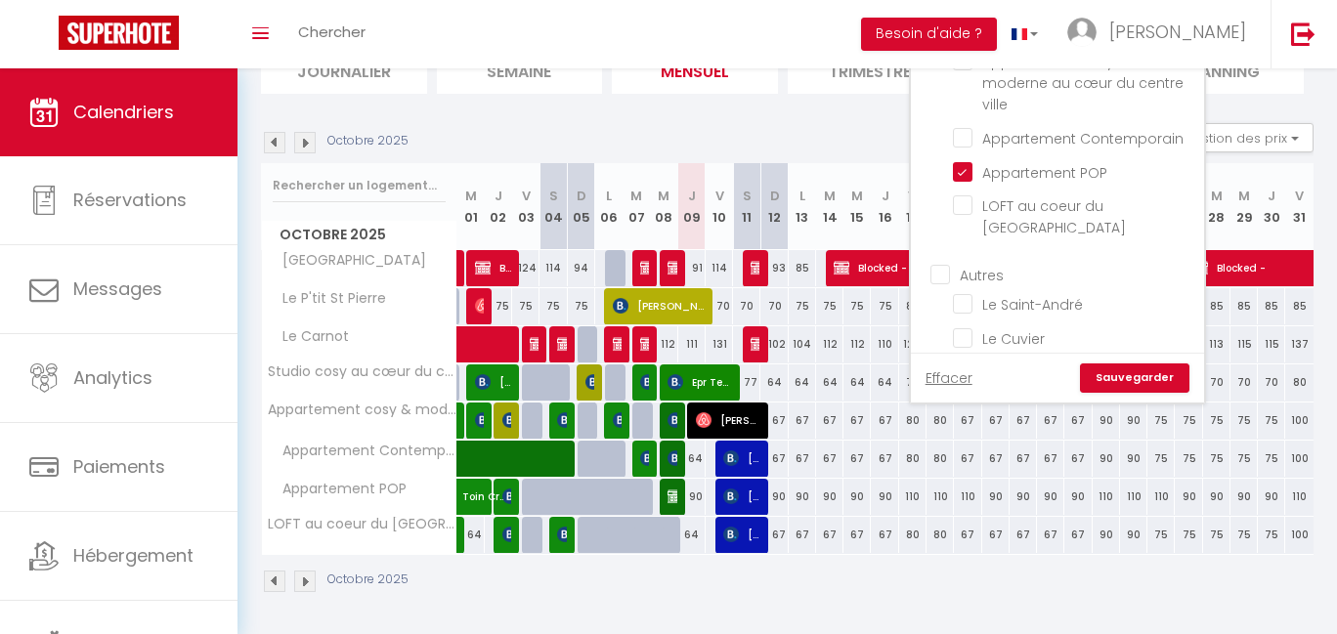
checkbox input "false"
click at [1127, 375] on link "Sauvegarder" at bounding box center [1134, 377] width 109 height 29
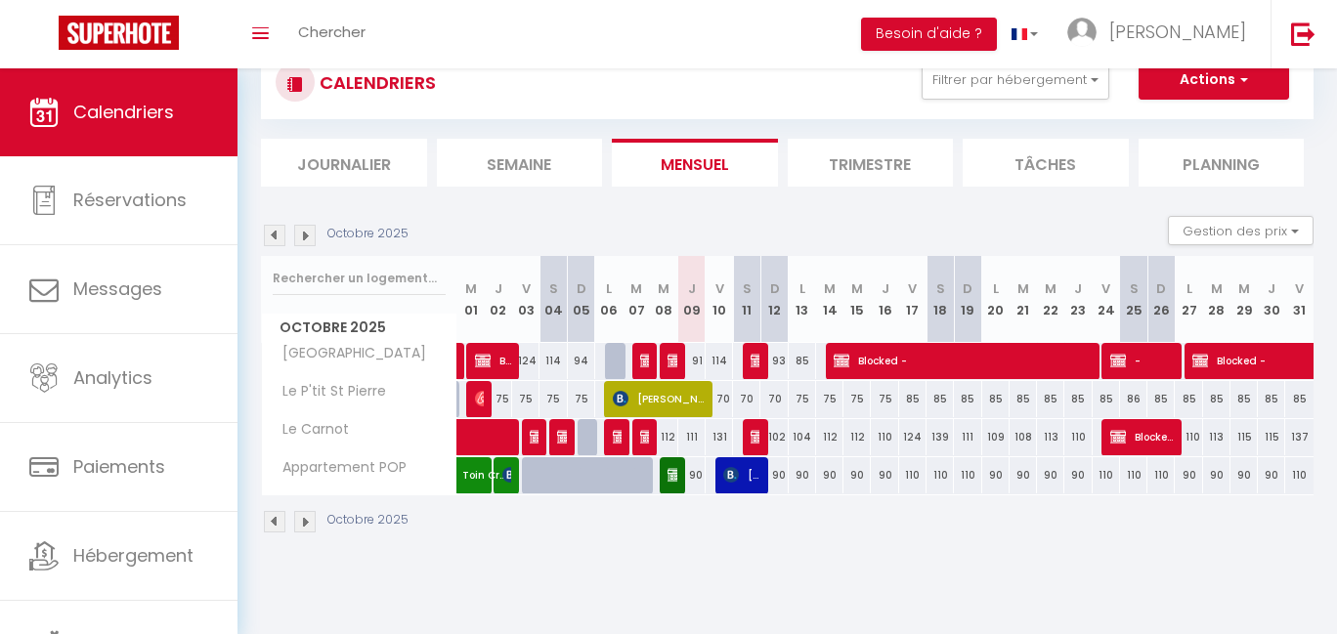
scroll to position [61, 0]
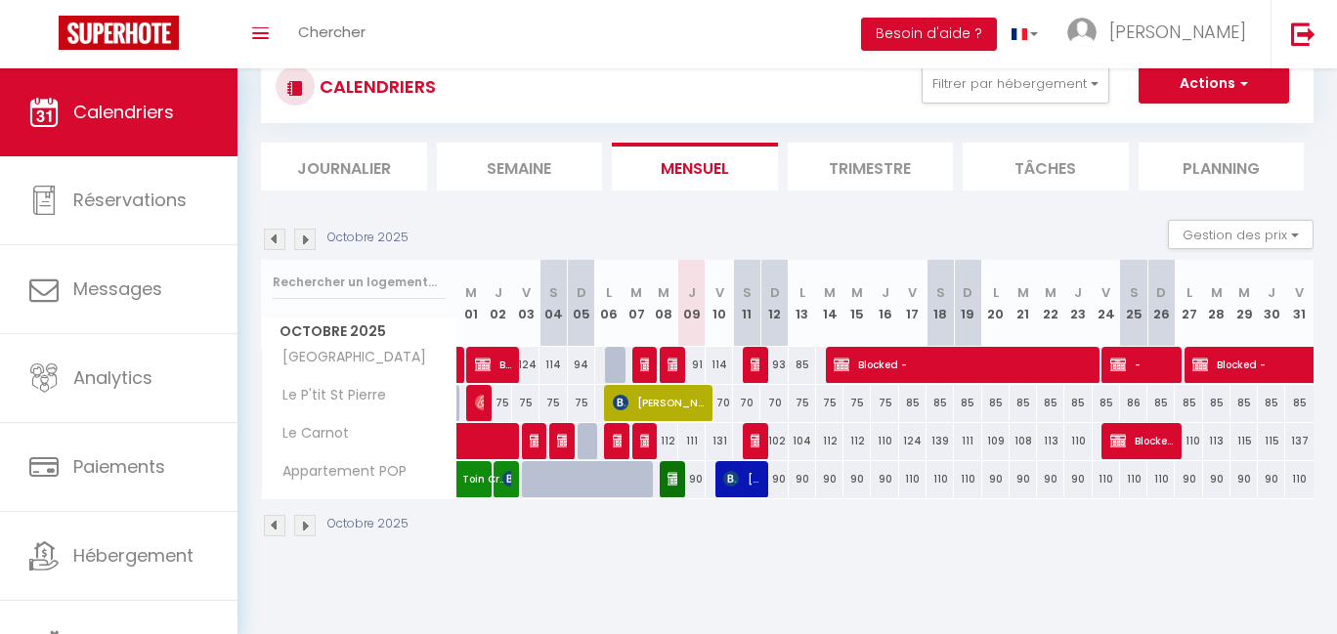
click at [1139, 429] on span "Blocked -" at bounding box center [1142, 440] width 64 height 37
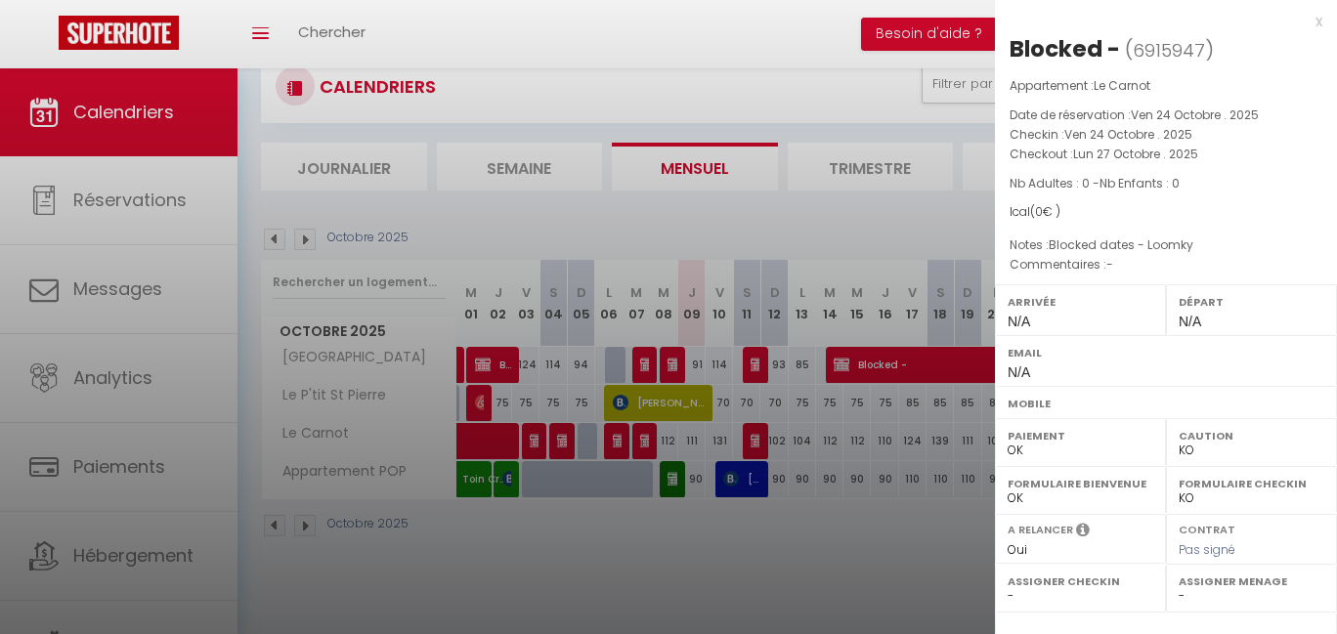
click at [899, 541] on div at bounding box center [668, 317] width 1337 height 634
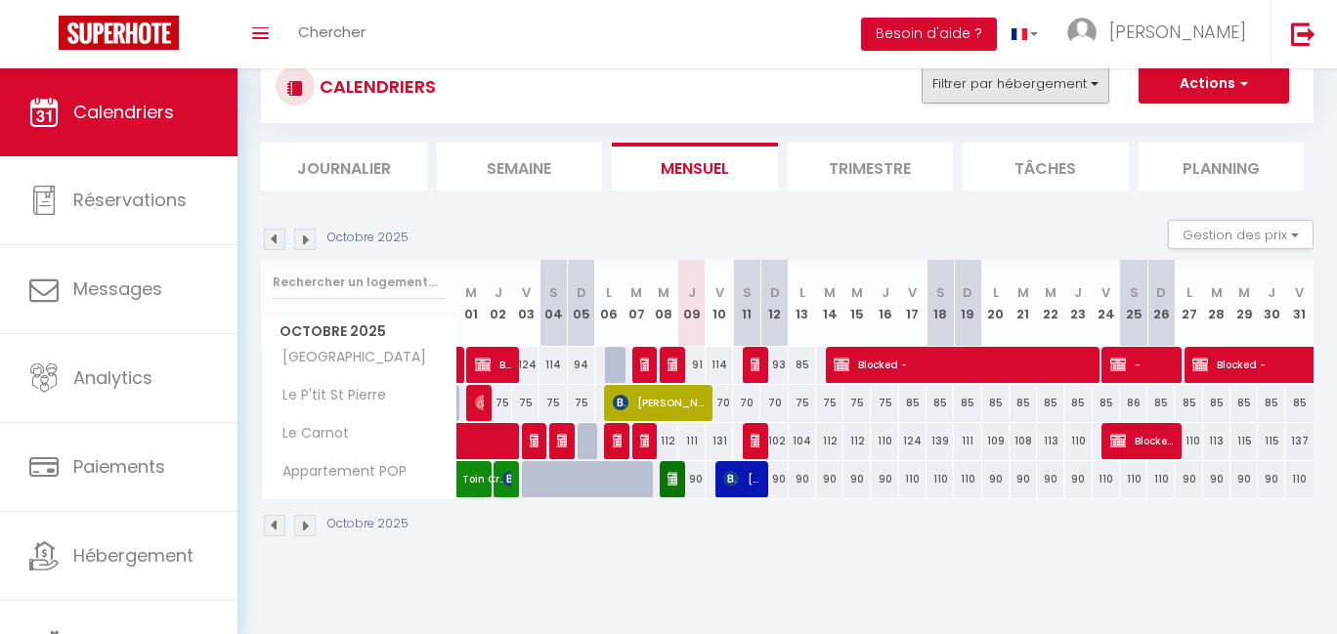
click at [1076, 95] on button "Filtrer par hébergement" at bounding box center [1015, 83] width 188 height 39
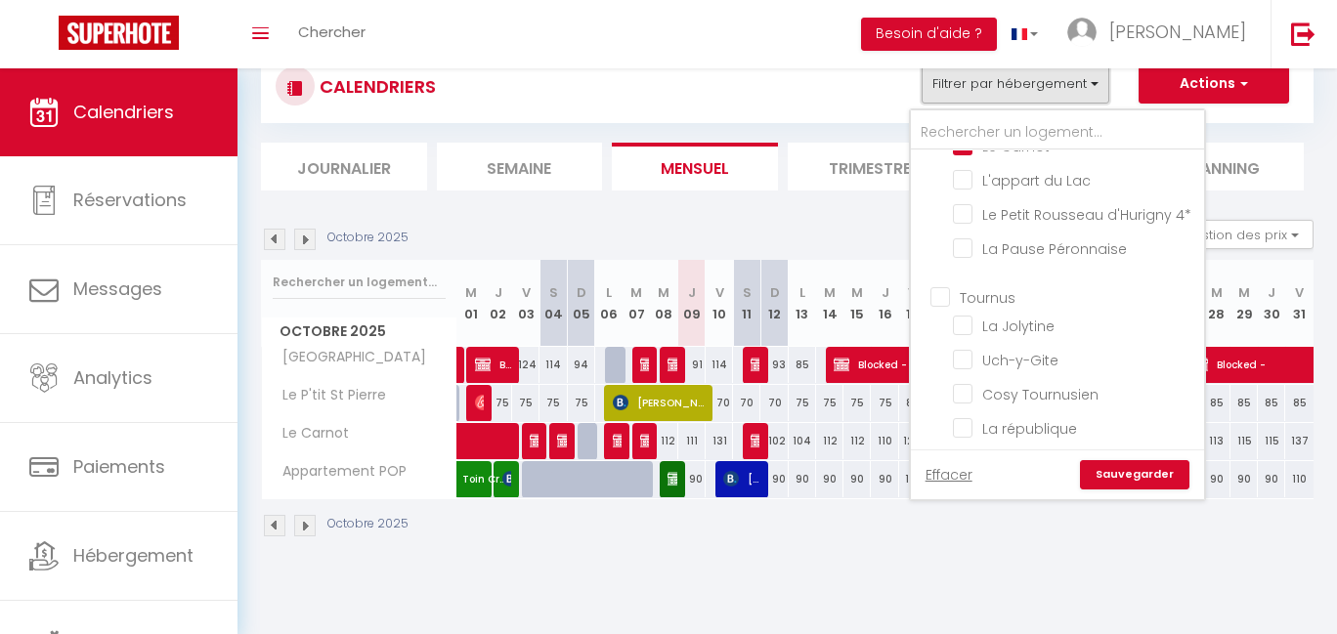
scroll to position [163, 0]
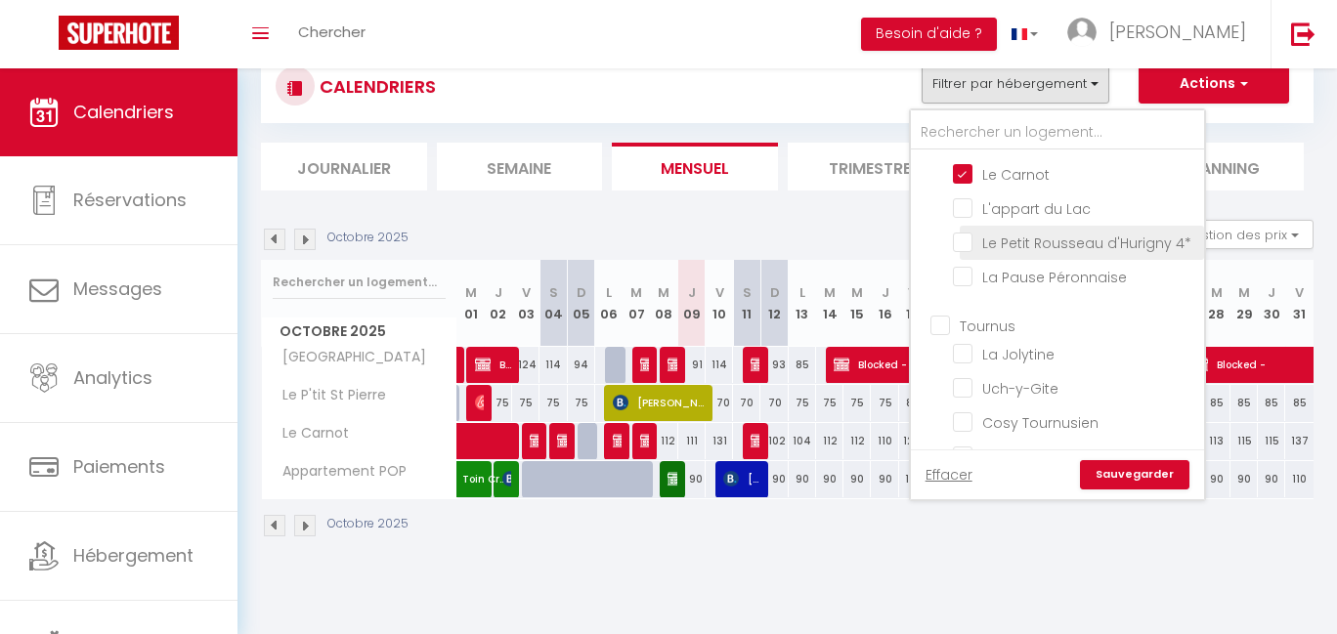
click at [1063, 251] on input "Le Petit Rousseau d'Hurigny 4*" at bounding box center [1075, 242] width 244 height 20
click at [1140, 474] on link "Sauvegarder" at bounding box center [1134, 474] width 109 height 29
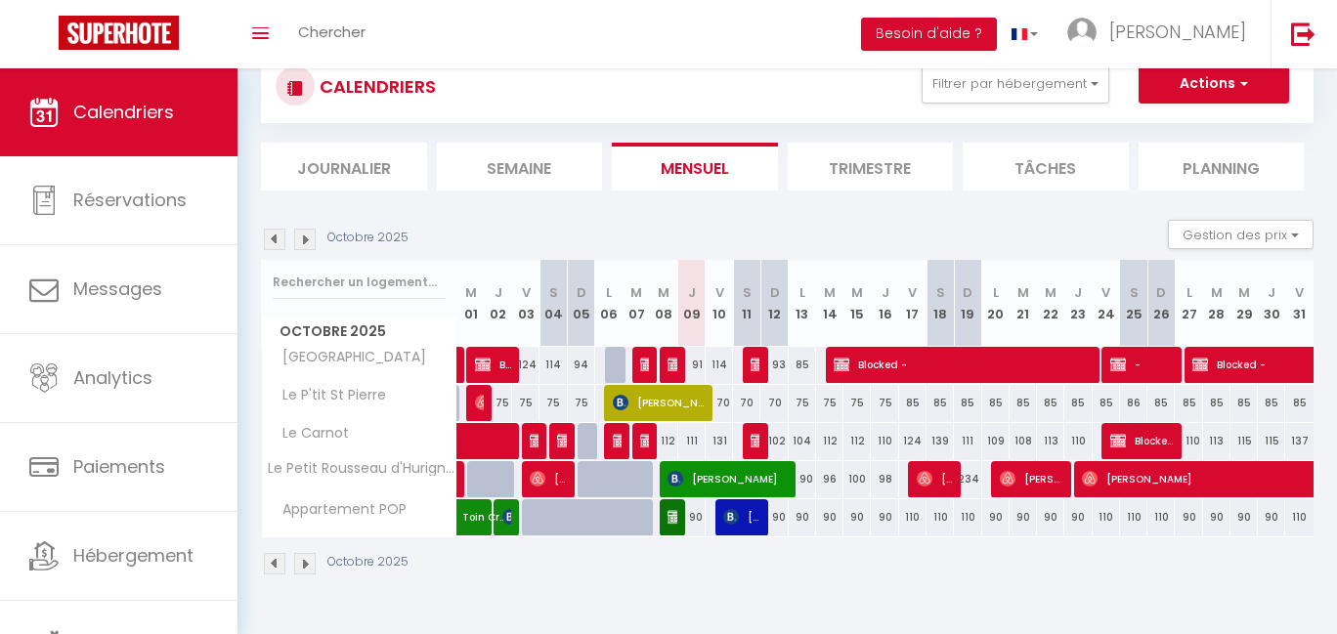
click at [307, 239] on img at bounding box center [304, 239] width 21 height 21
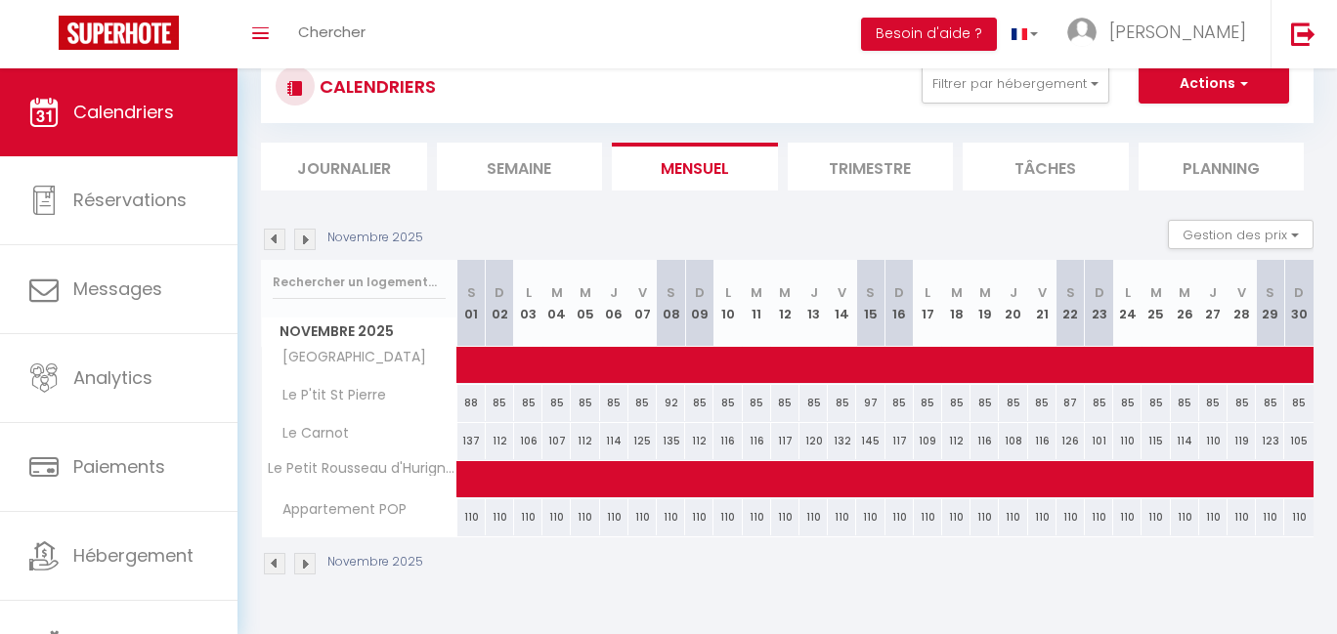
click at [309, 241] on img at bounding box center [304, 239] width 21 height 21
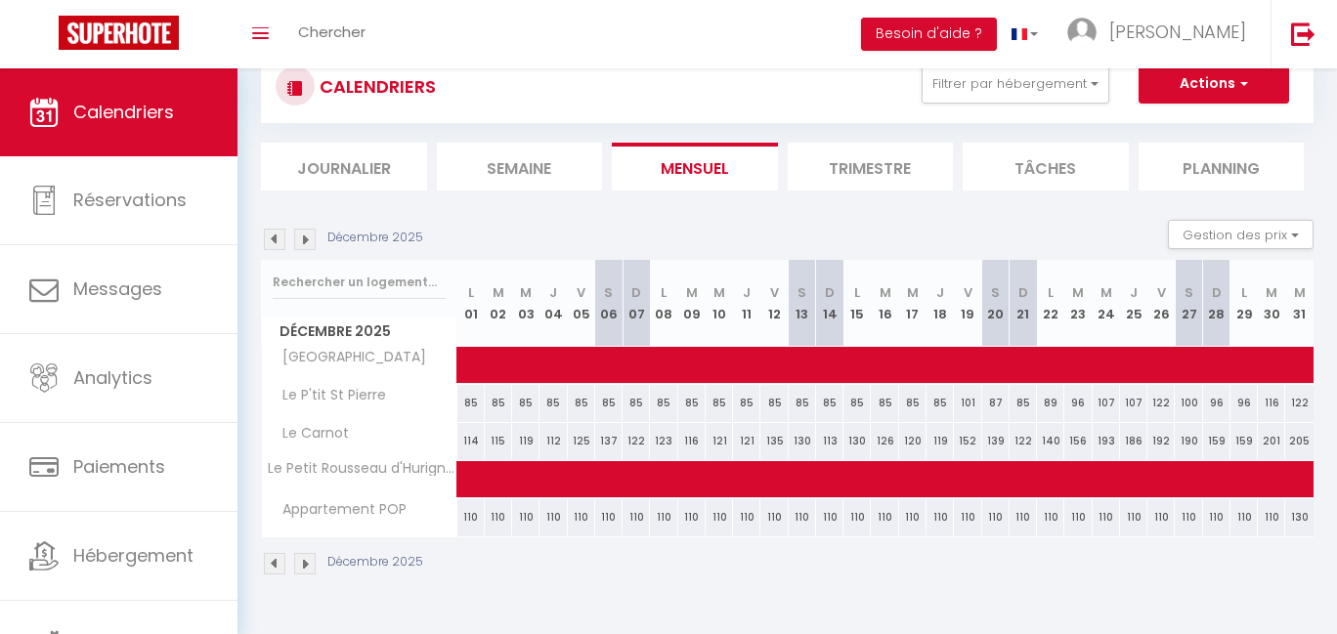
click at [309, 241] on img at bounding box center [304, 239] width 21 height 21
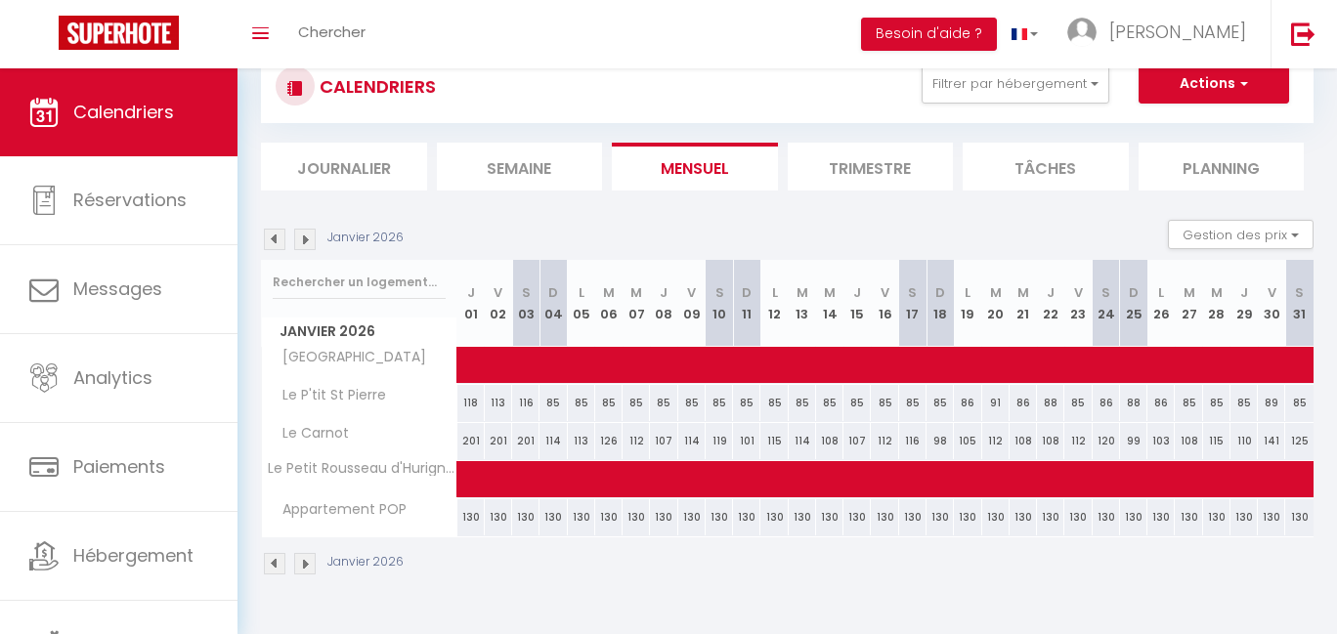
click at [277, 237] on img at bounding box center [274, 239] width 21 height 21
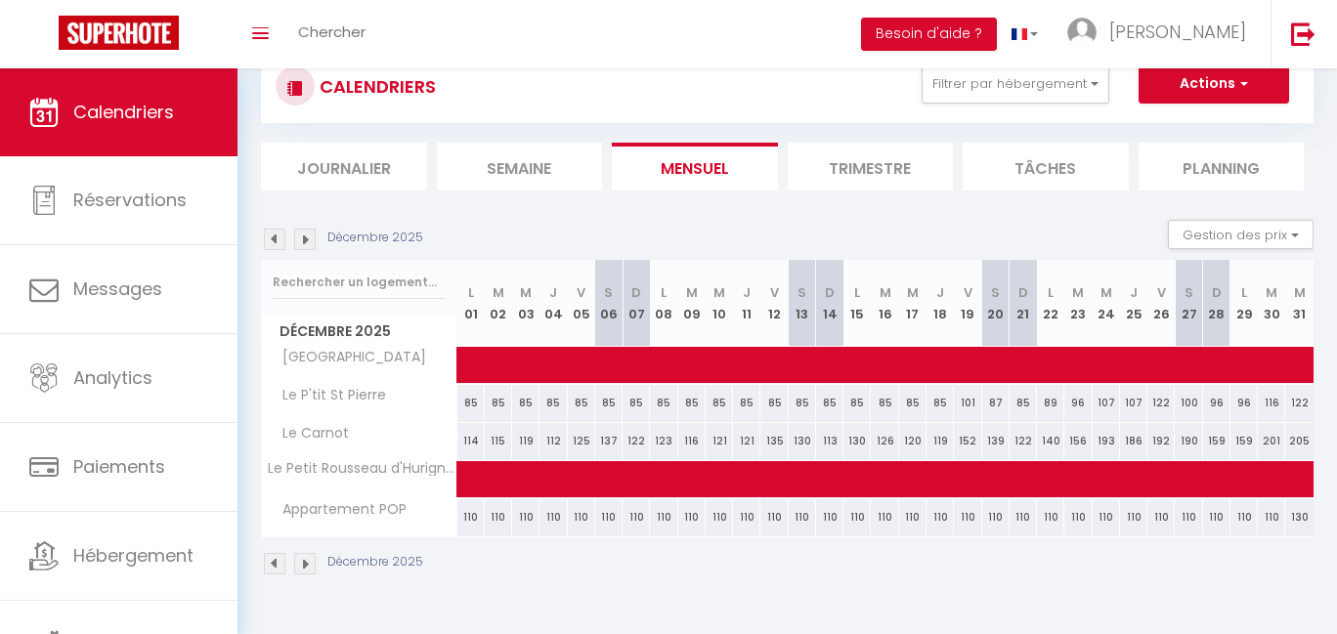
click at [277, 237] on img at bounding box center [274, 239] width 21 height 21
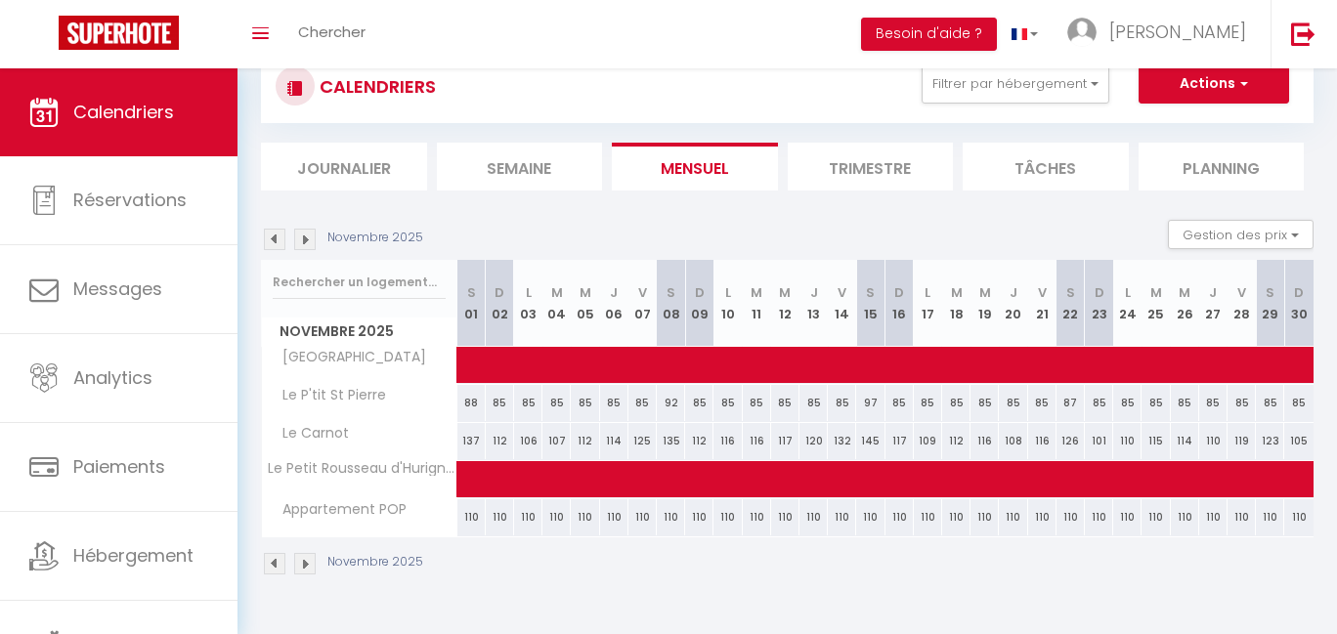
click at [277, 237] on img at bounding box center [274, 239] width 21 height 21
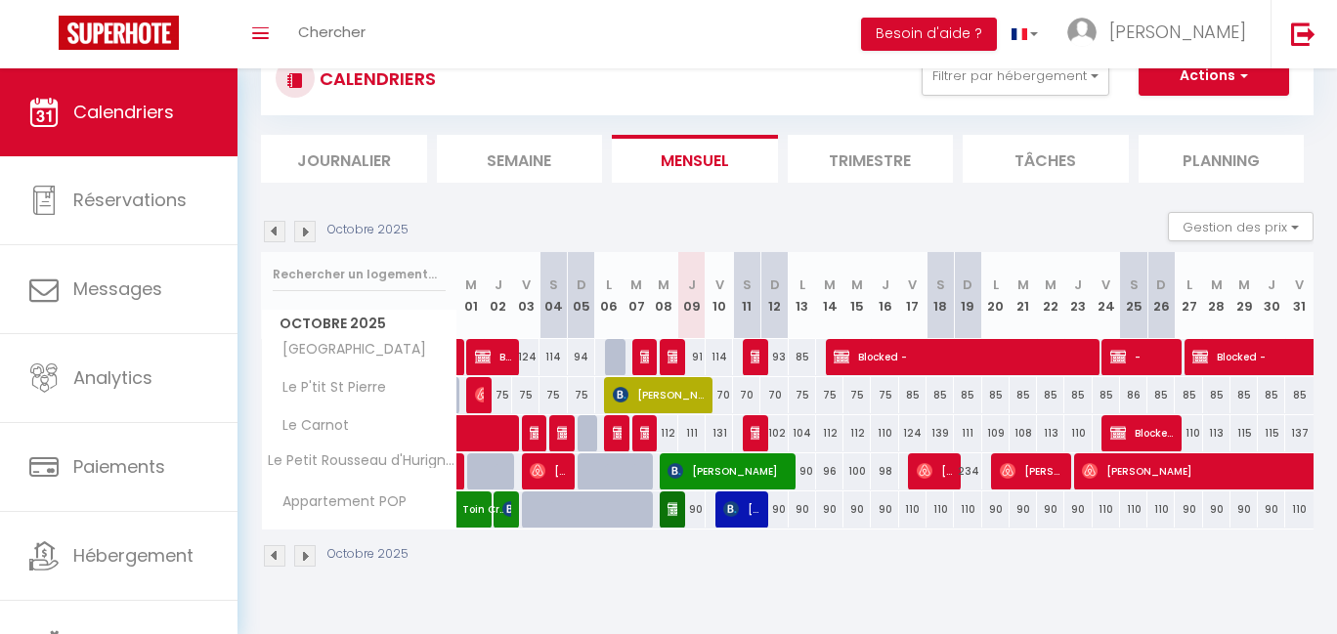
scroll to position [34, 0]
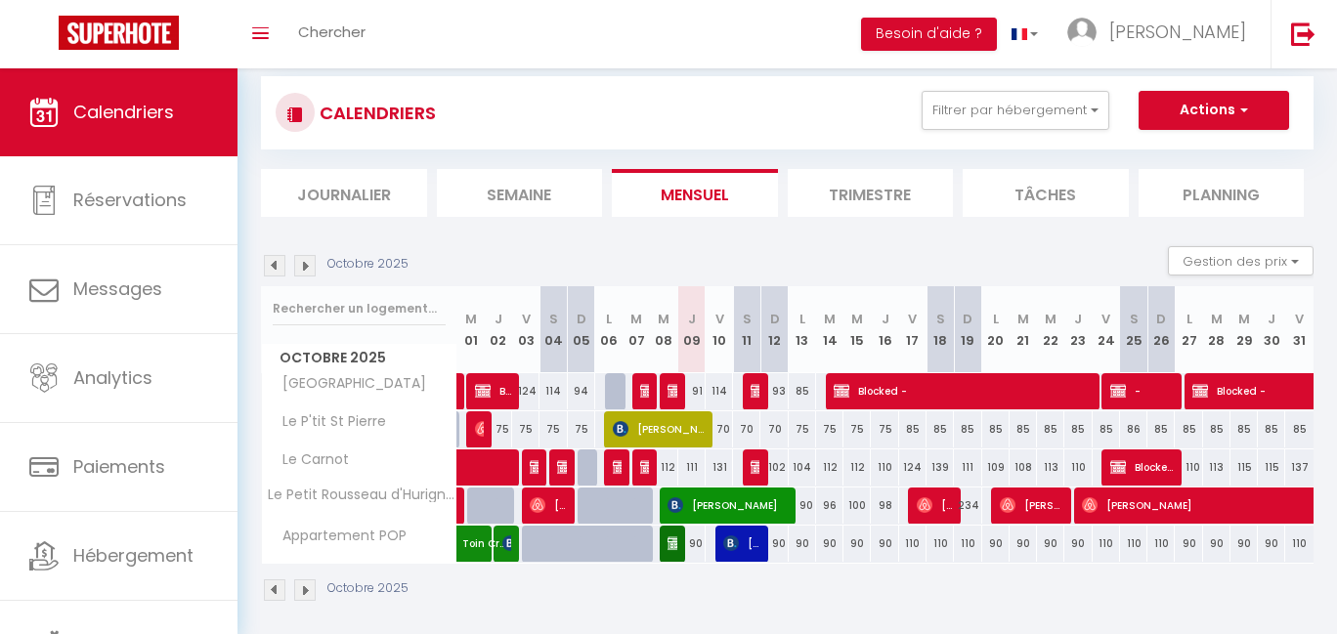
click at [1000, 497] on img at bounding box center [1008, 505] width 16 height 16
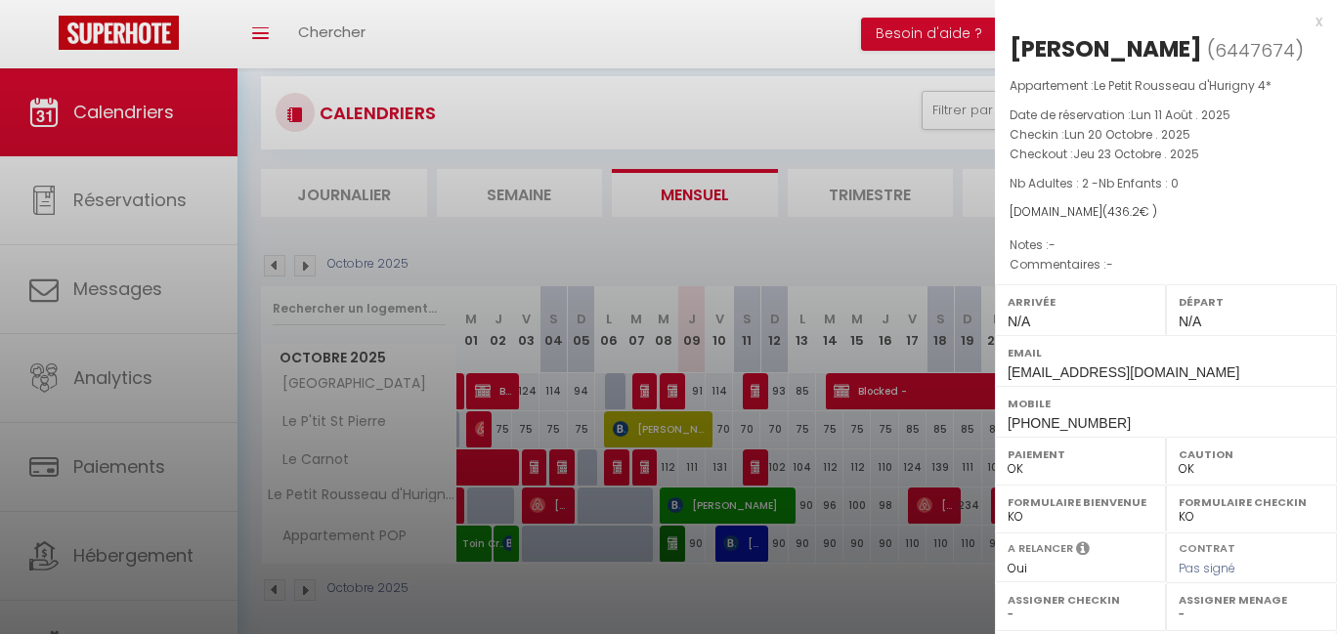
click at [1034, 511] on select "OK KO" at bounding box center [1080, 517] width 146 height 18
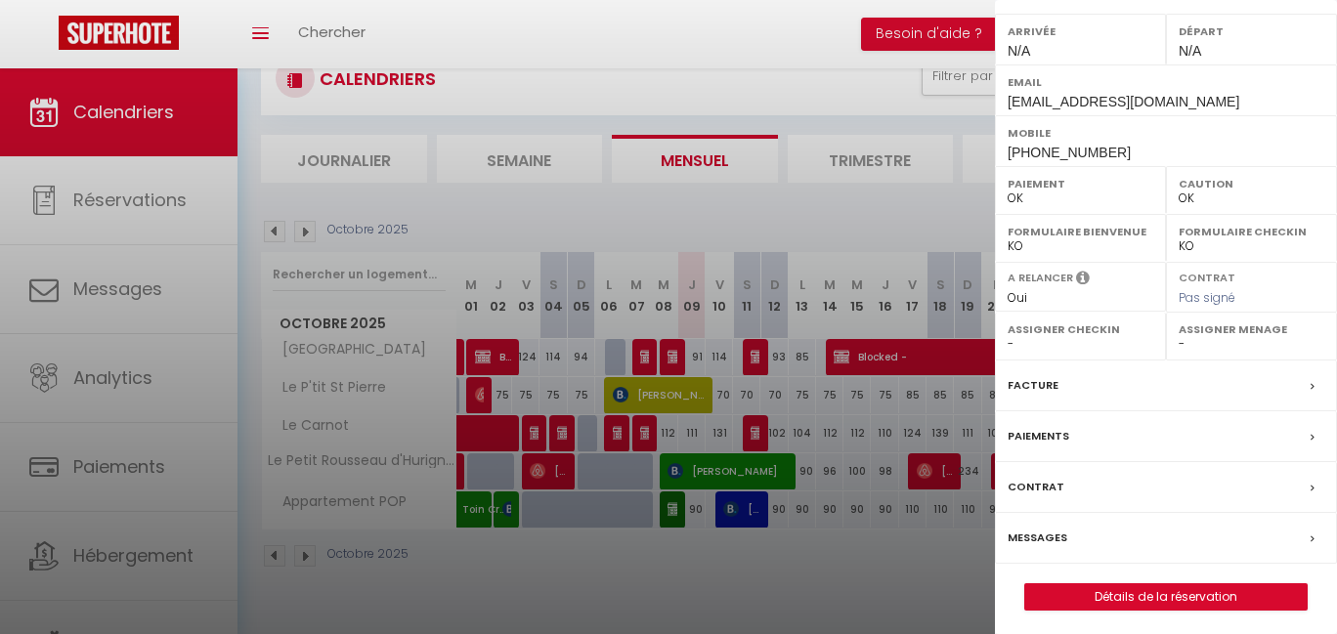
click at [1058, 433] on label "Paiements" at bounding box center [1038, 436] width 62 height 21
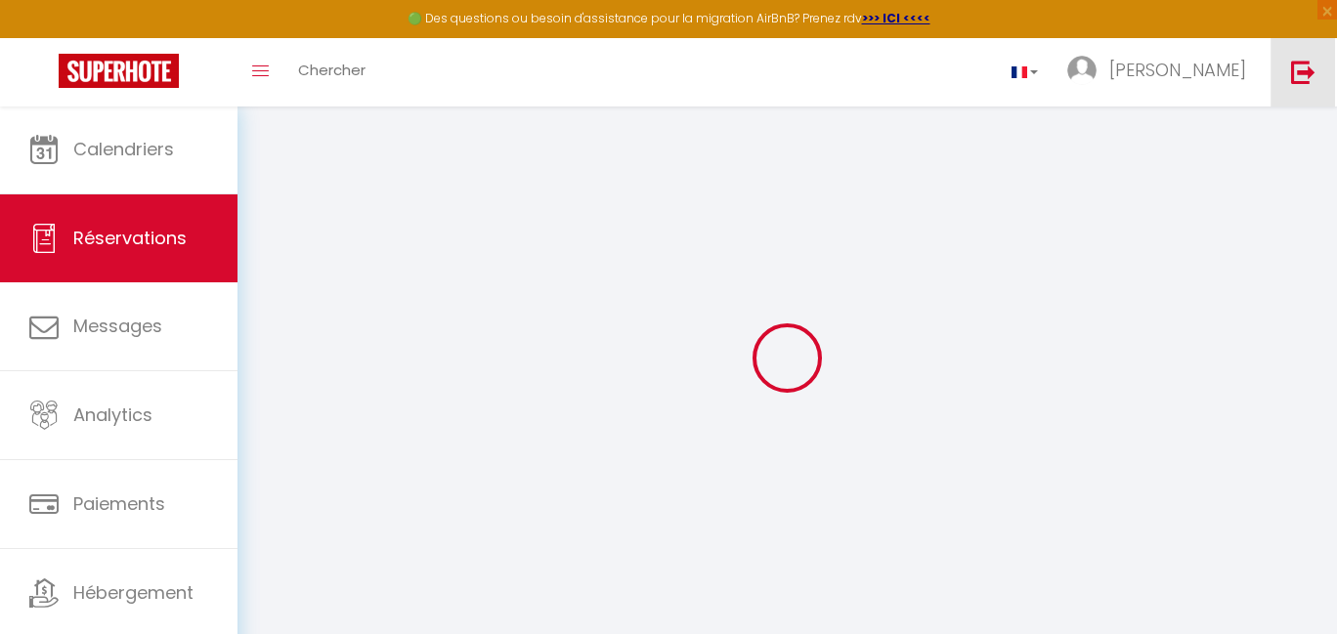
click at [1305, 75] on img at bounding box center [1303, 72] width 24 height 24
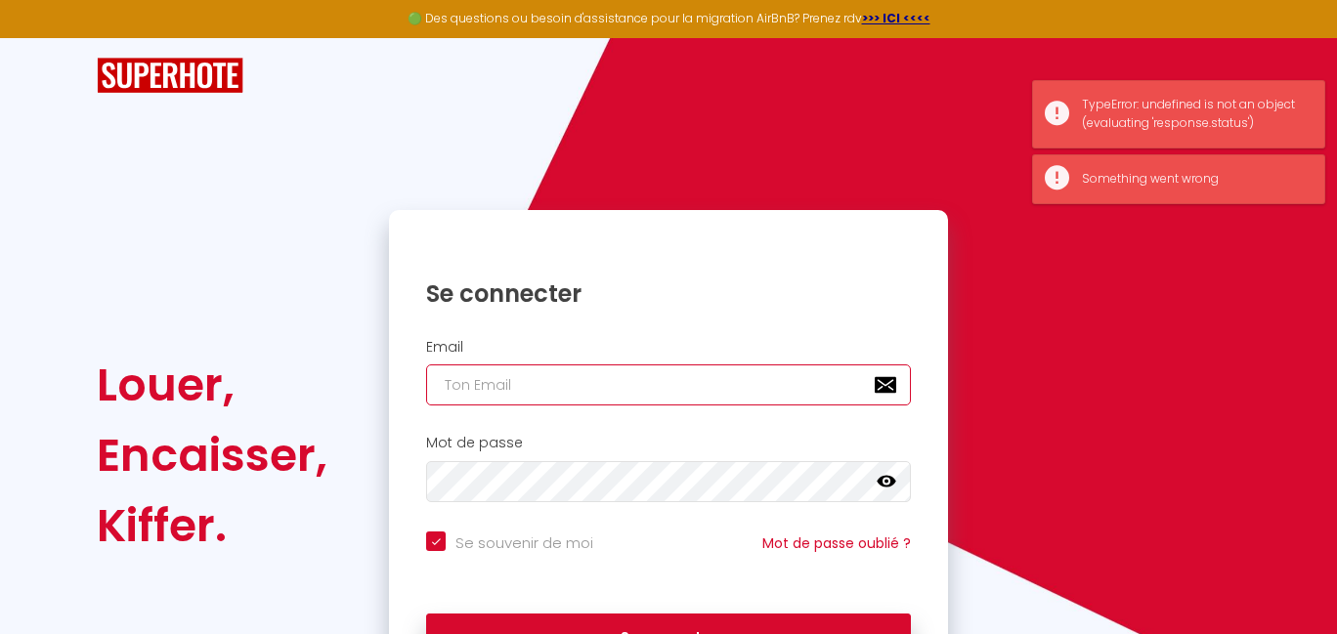
scroll to position [122, 0]
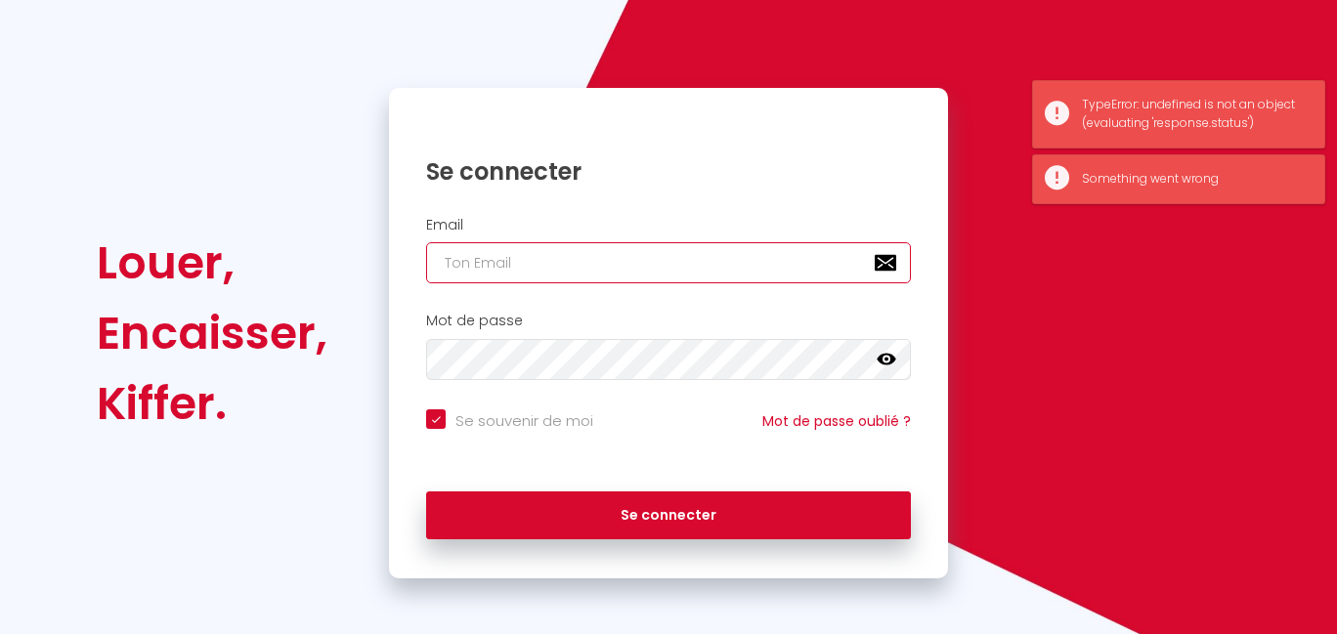
click at [614, 256] on input "email" at bounding box center [668, 262] width 485 height 41
click at [572, 250] on input "email" at bounding box center [668, 262] width 485 height 41
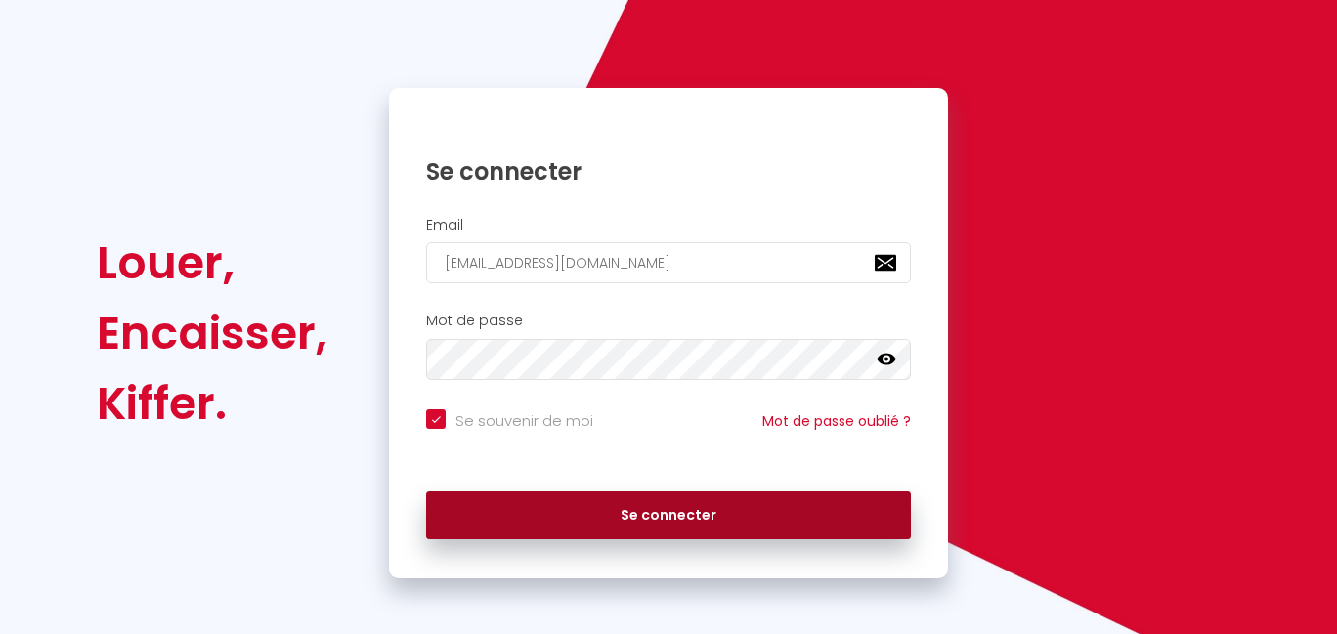
click at [618, 508] on button "Se connecter" at bounding box center [668, 515] width 485 height 49
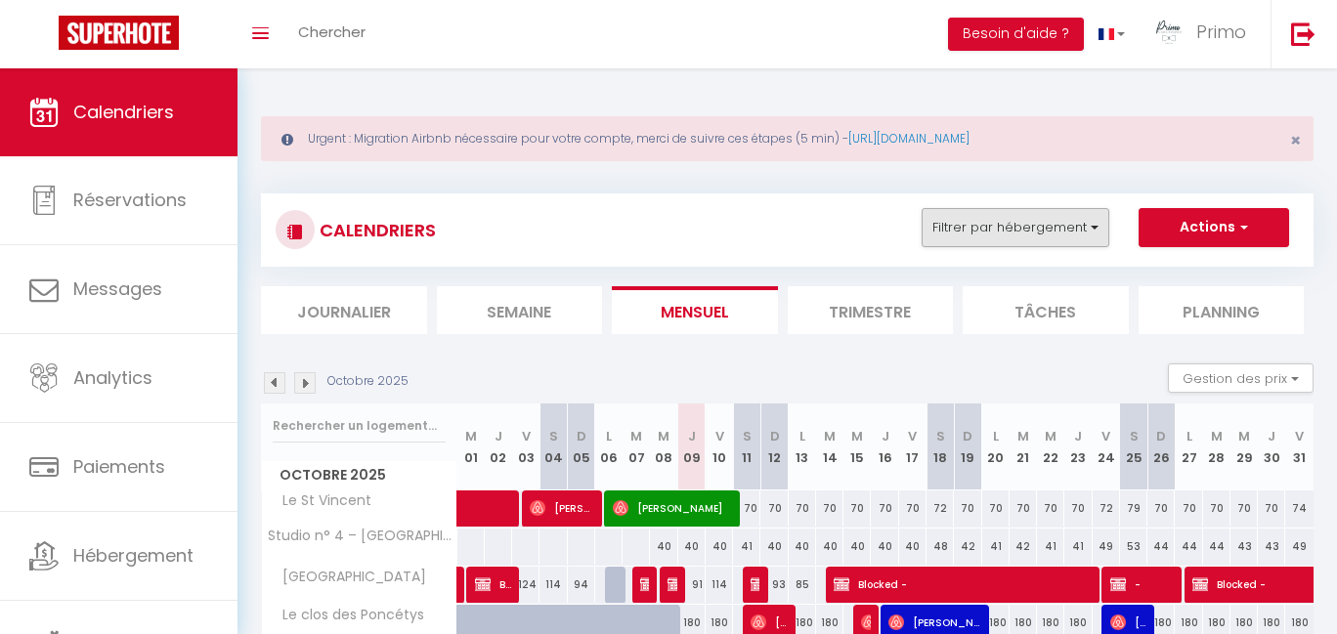
drag, startPoint x: 1063, startPoint y: 216, endPoint x: 1065, endPoint y: 231, distance: 14.8
click at [1062, 216] on button "Filtrer par hébergement" at bounding box center [1015, 227] width 188 height 39
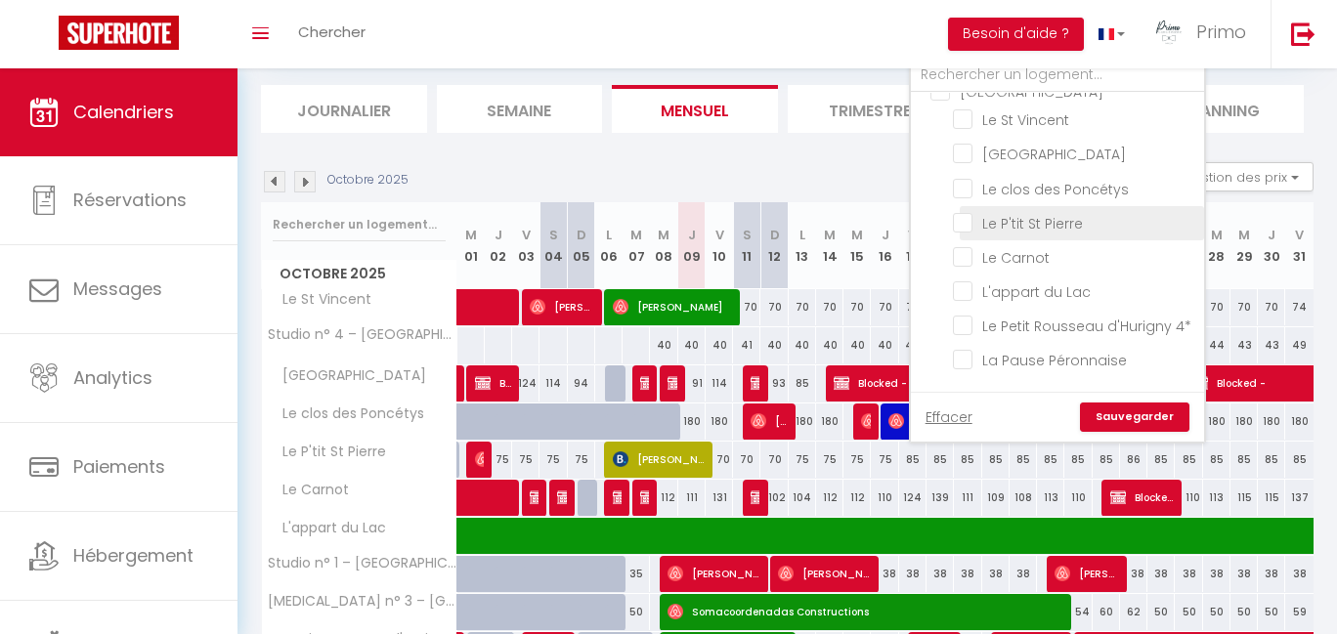
scroll to position [107, 0]
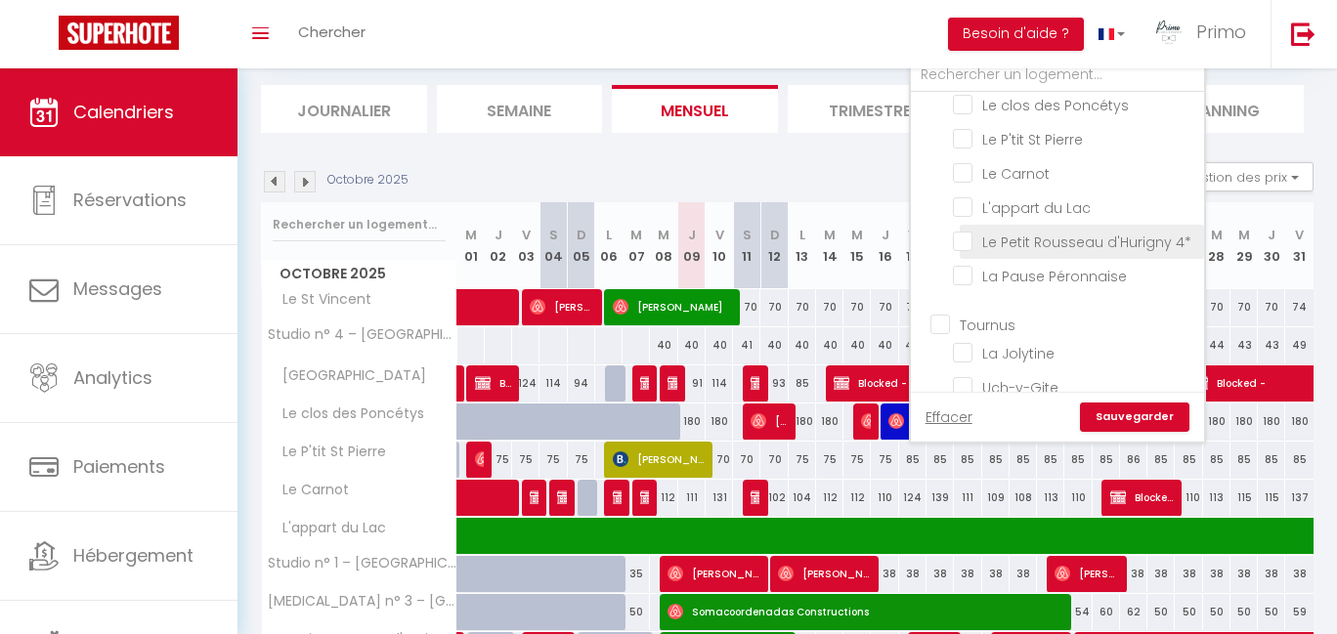
click at [1058, 249] on input "Le Petit Rousseau d'Hurigny 4*" at bounding box center [1075, 241] width 244 height 20
click at [1139, 422] on link "Sauvegarder" at bounding box center [1134, 417] width 109 height 29
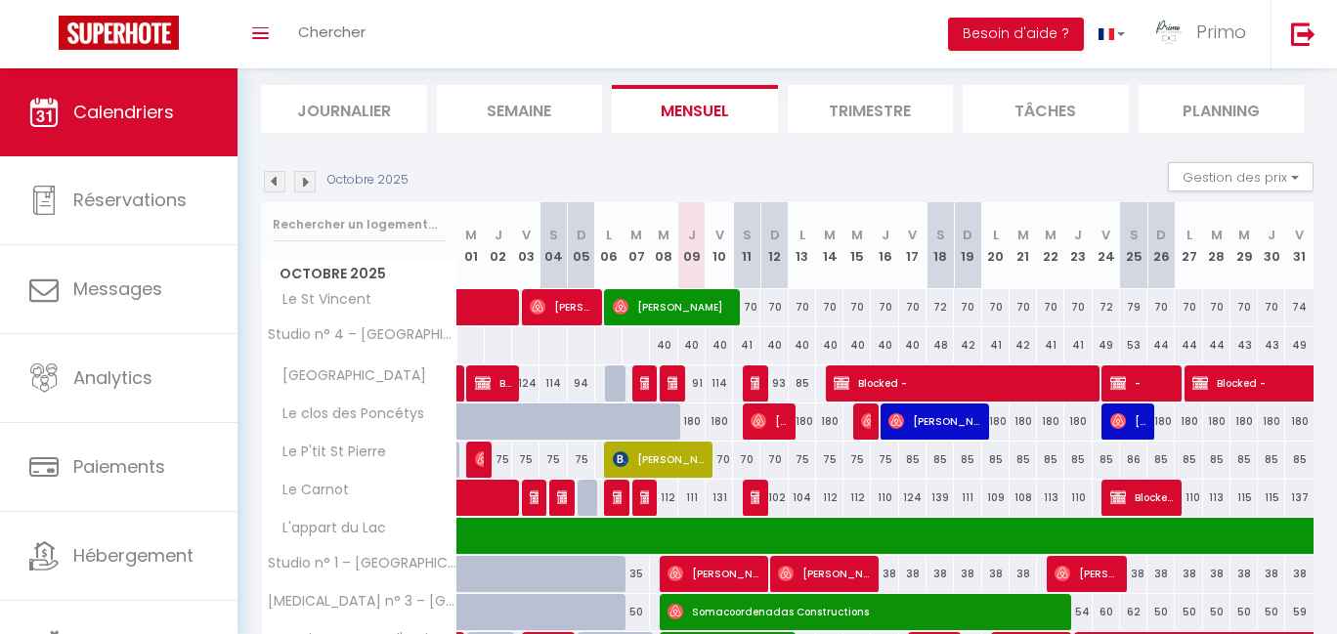
scroll to position [68, 0]
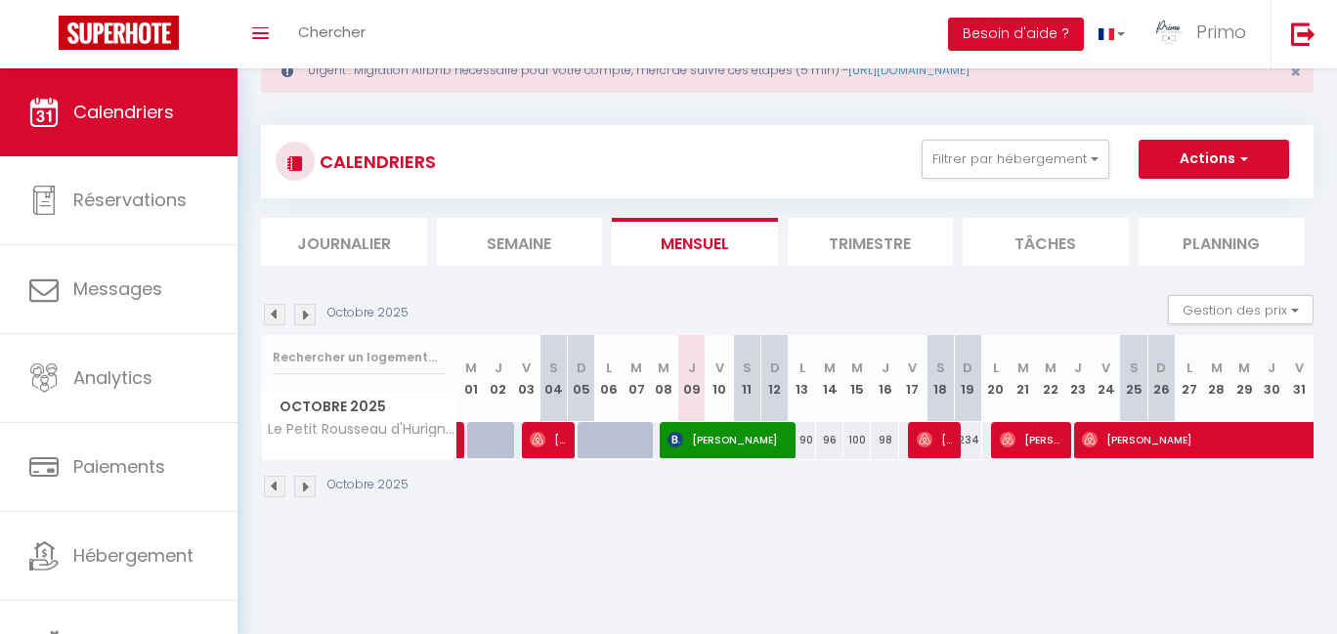
click at [1048, 436] on span "[PERSON_NAME]" at bounding box center [1032, 439] width 64 height 37
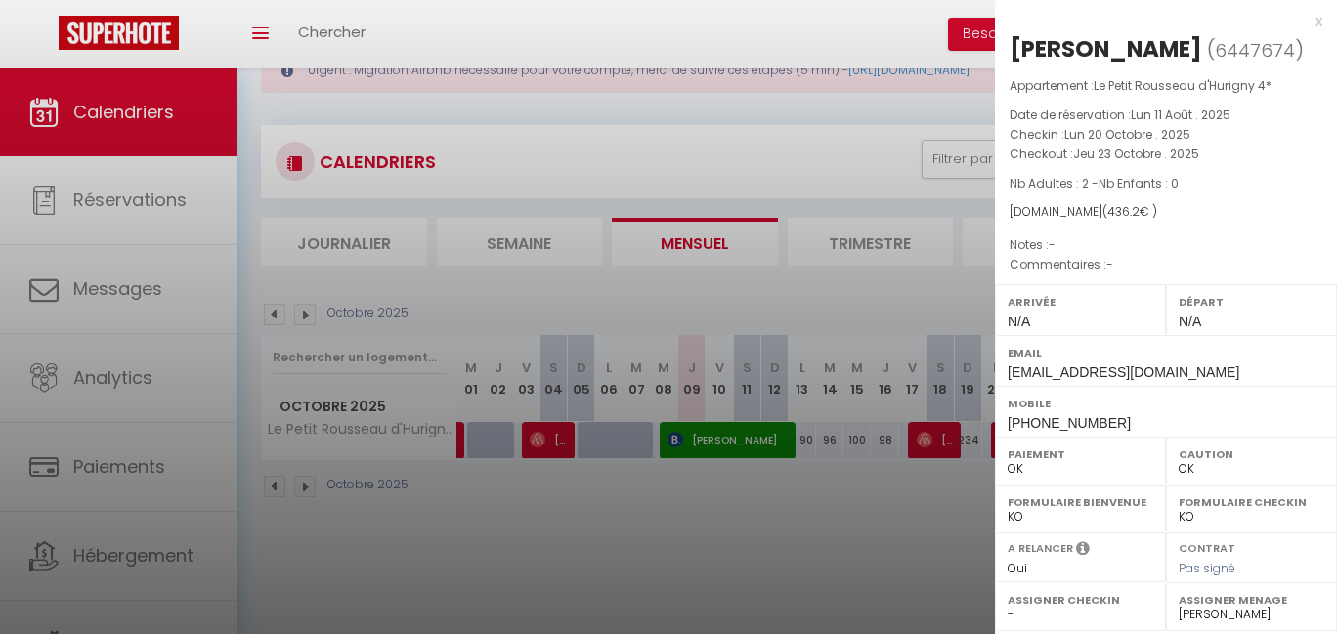
scroll to position [271, 0]
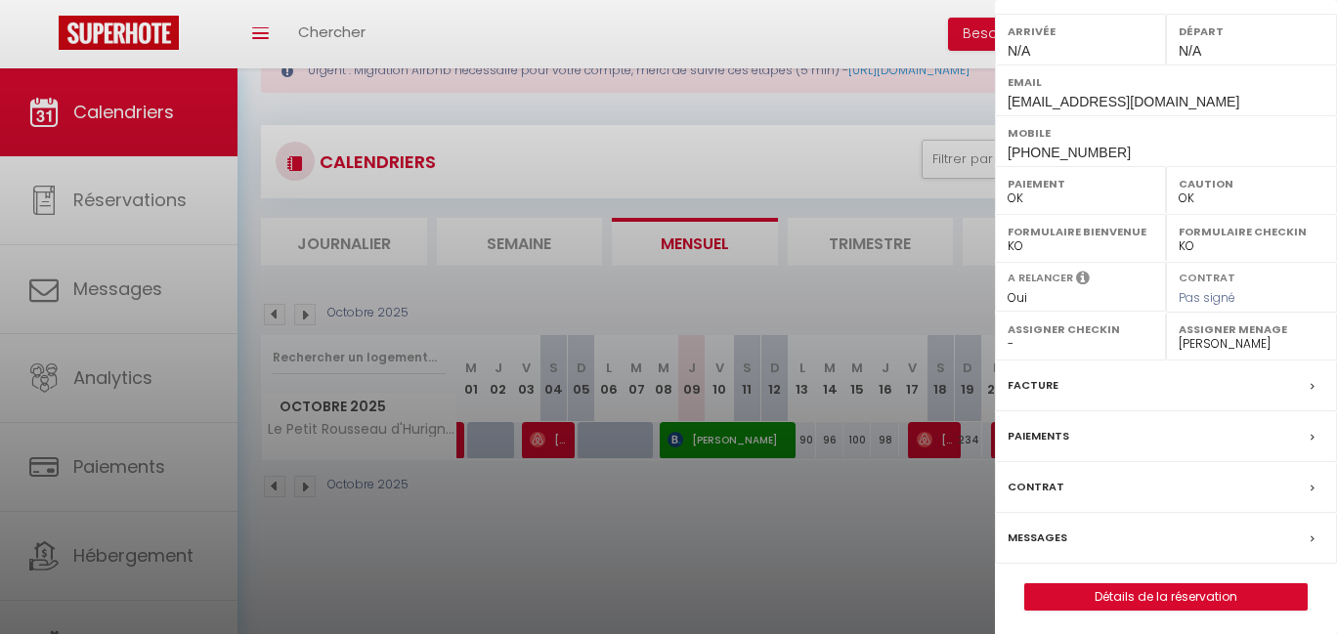
click at [1033, 436] on label "Paiements" at bounding box center [1038, 436] width 62 height 21
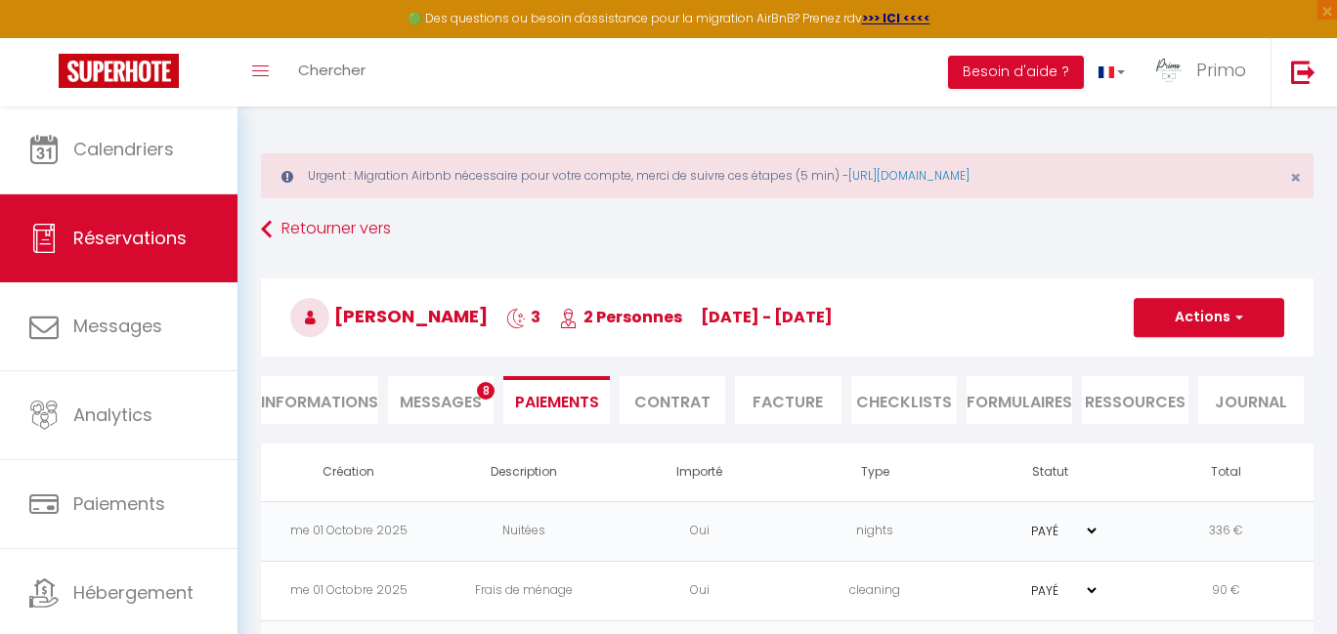
scroll to position [106, 0]
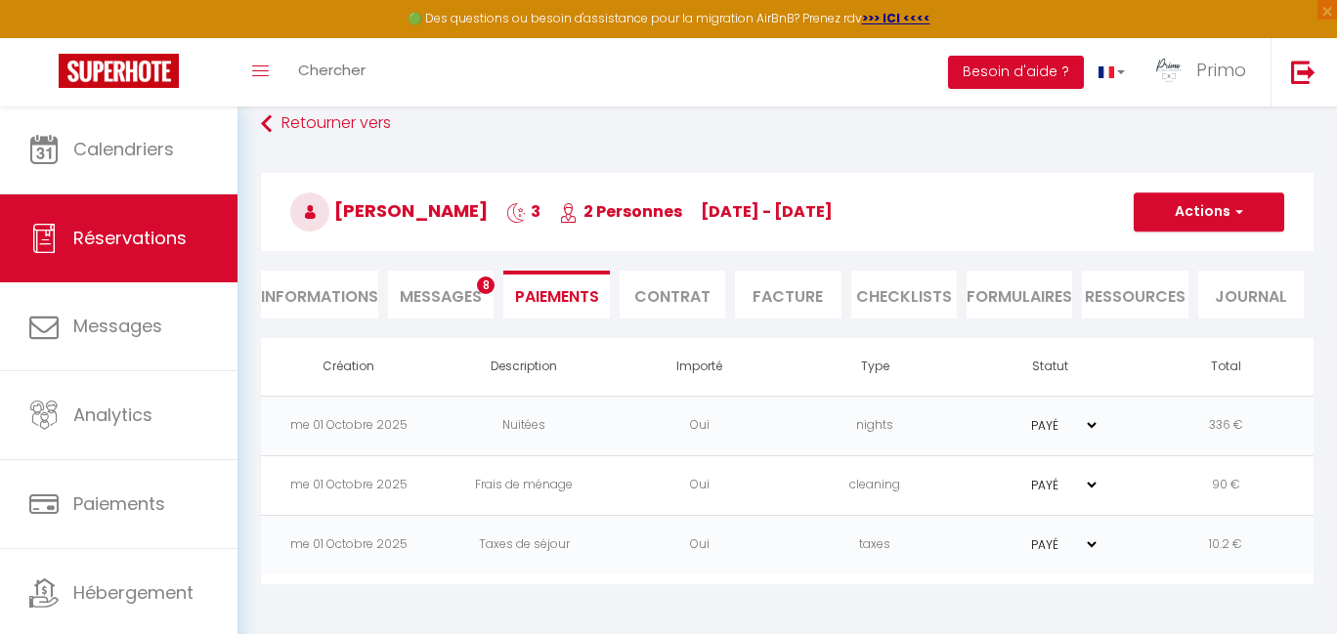
click at [1234, 217] on span "button" at bounding box center [1236, 212] width 12 height 18
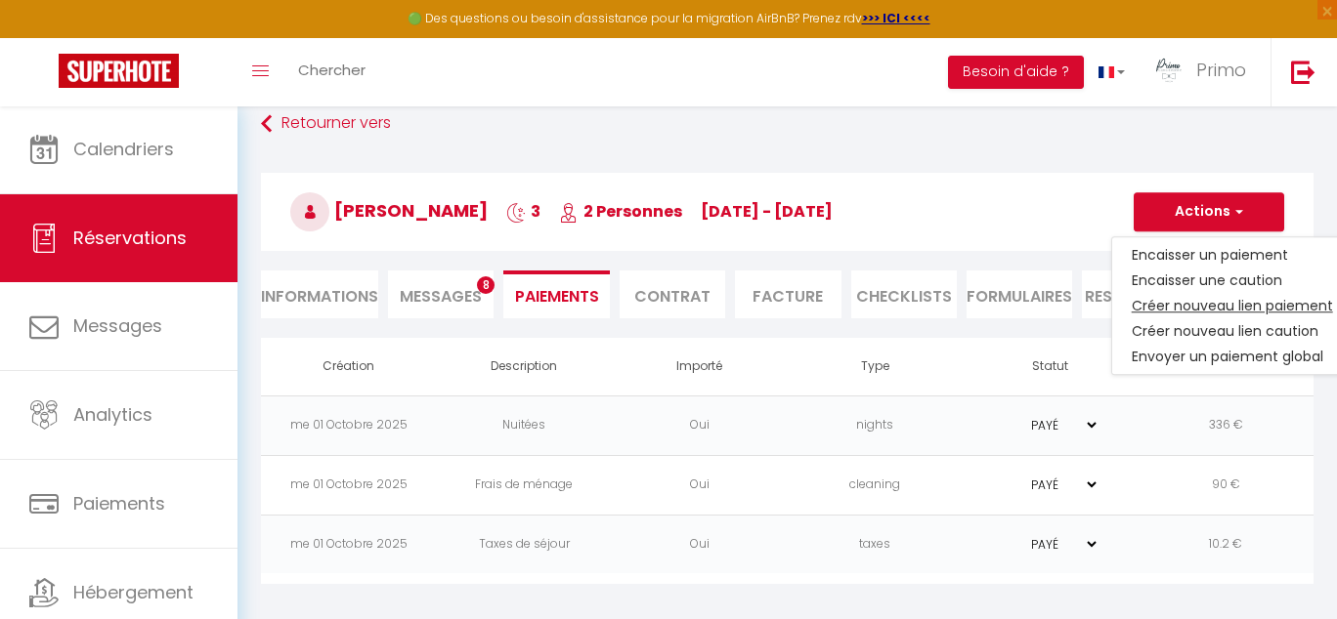
click at [1227, 304] on link "Créer nouveau lien paiement" at bounding box center [1232, 305] width 240 height 25
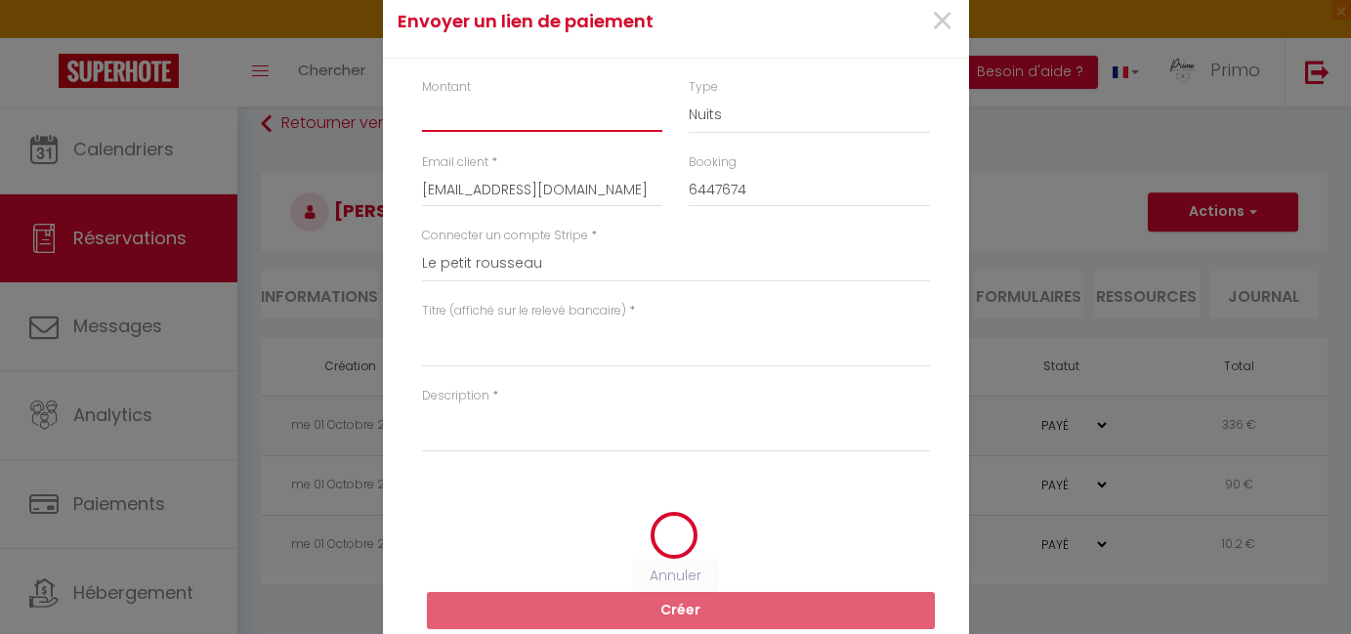
click at [492, 108] on input "Montant" at bounding box center [542, 114] width 241 height 35
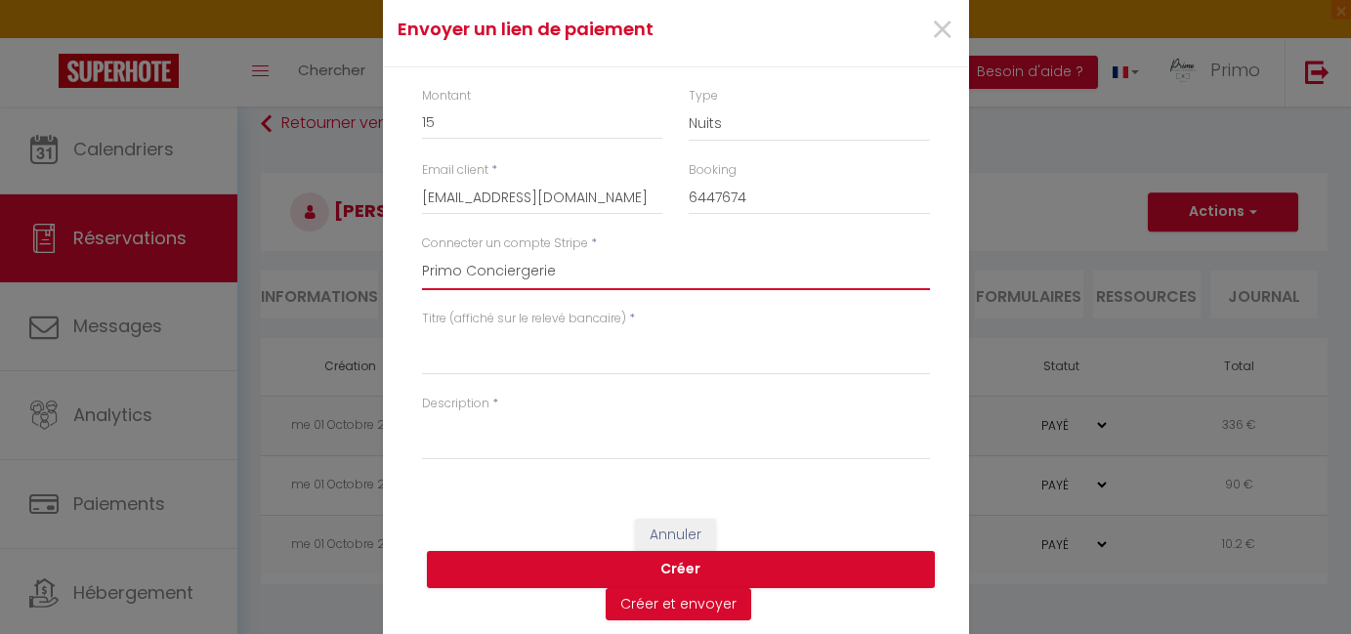
click at [532, 351] on textarea "Titre (affiché sur le relevé bancaire)" at bounding box center [676, 351] width 508 height 47
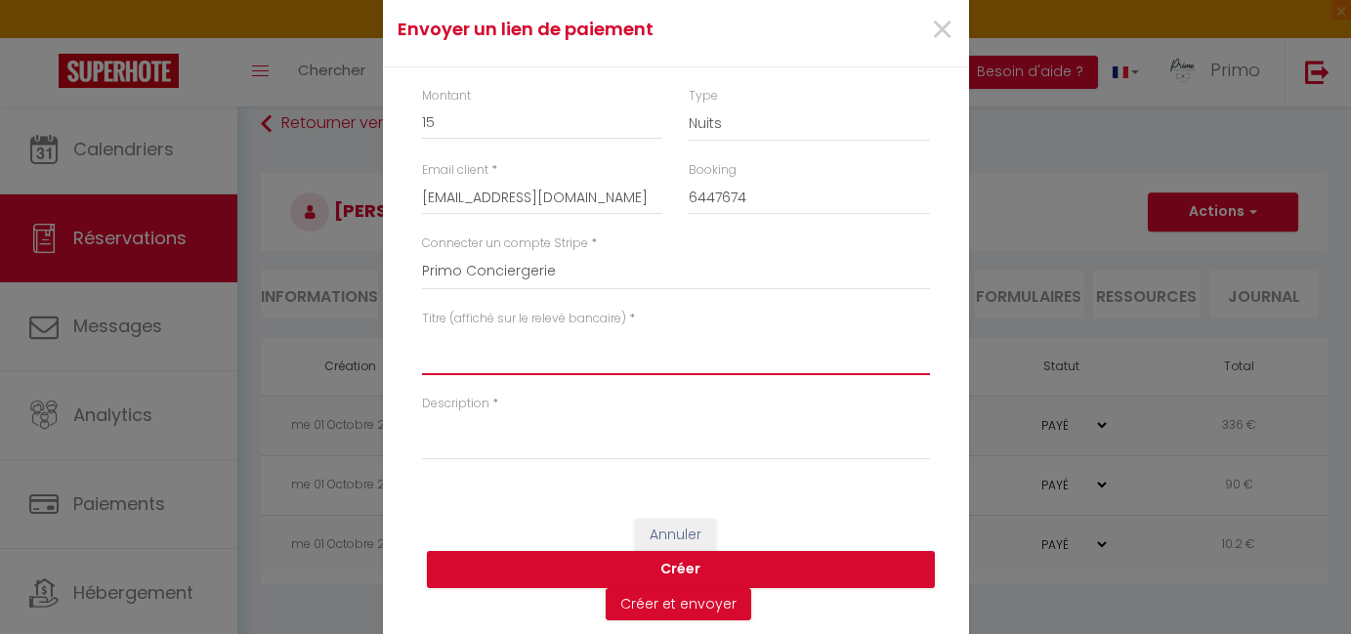
click at [506, 362] on textarea "Titre (affiché sur le relevé bancaire)" at bounding box center [676, 351] width 508 height 47
click at [930, 30] on span "×" at bounding box center [942, 30] width 24 height 59
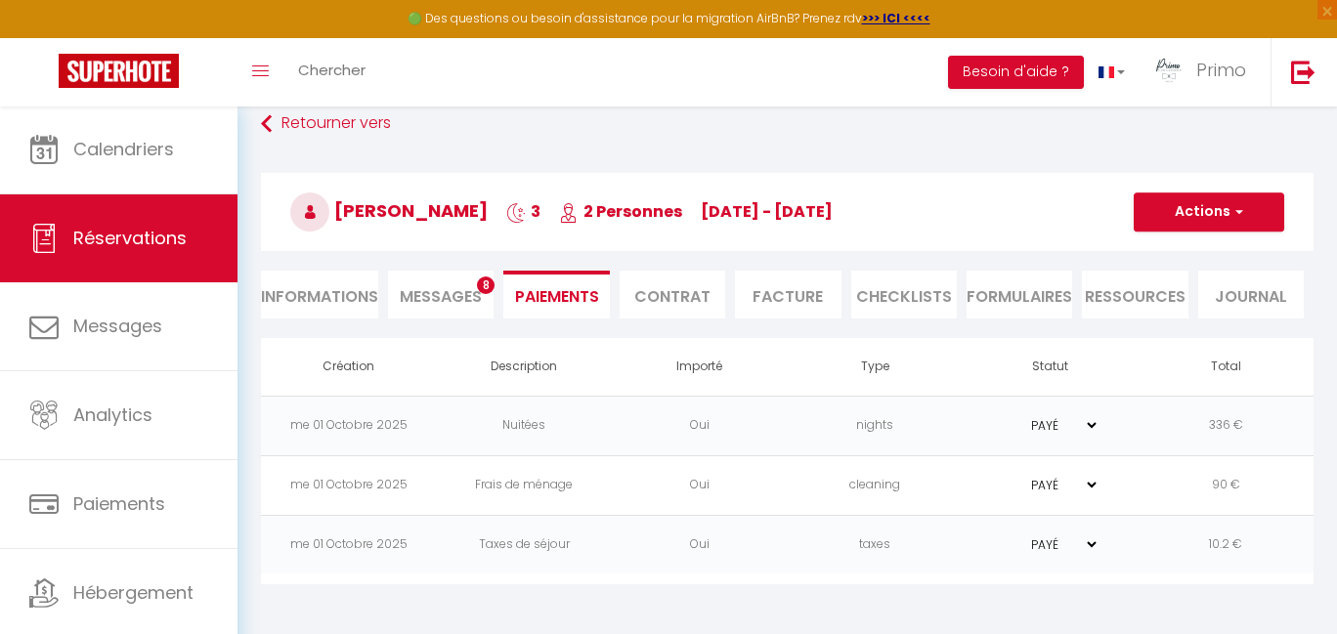
drag, startPoint x: 339, startPoint y: 211, endPoint x: 742, endPoint y: 200, distance: 402.7
click at [740, 200] on h3 "[PERSON_NAME] 3 2 Personnes [DATE] - [DATE]" at bounding box center [787, 212] width 1052 height 78
click at [340, 208] on span "[PERSON_NAME]" at bounding box center [388, 210] width 197 height 24
click at [832, 210] on span "[DATE] - [DATE]" at bounding box center [767, 211] width 132 height 22
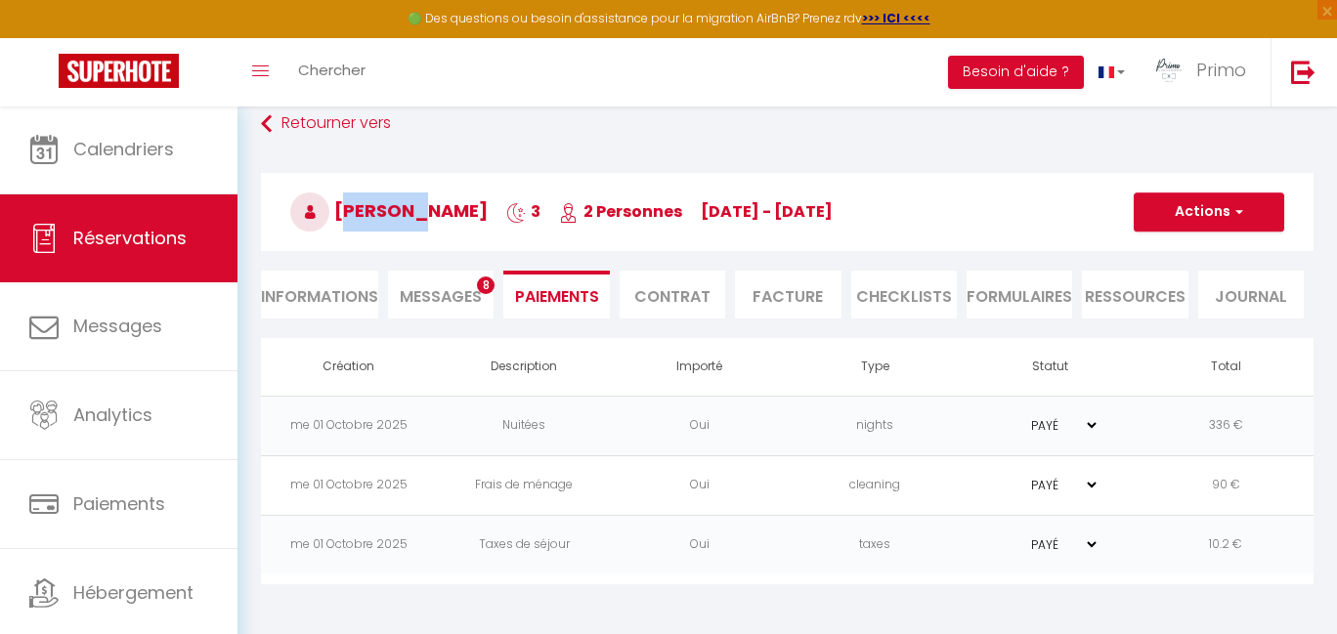
copy h3 "[PERSON_NAME] 3 2 Personnes [DATE] - [DATE]"
click at [1220, 211] on button "Actions" at bounding box center [1208, 211] width 150 height 39
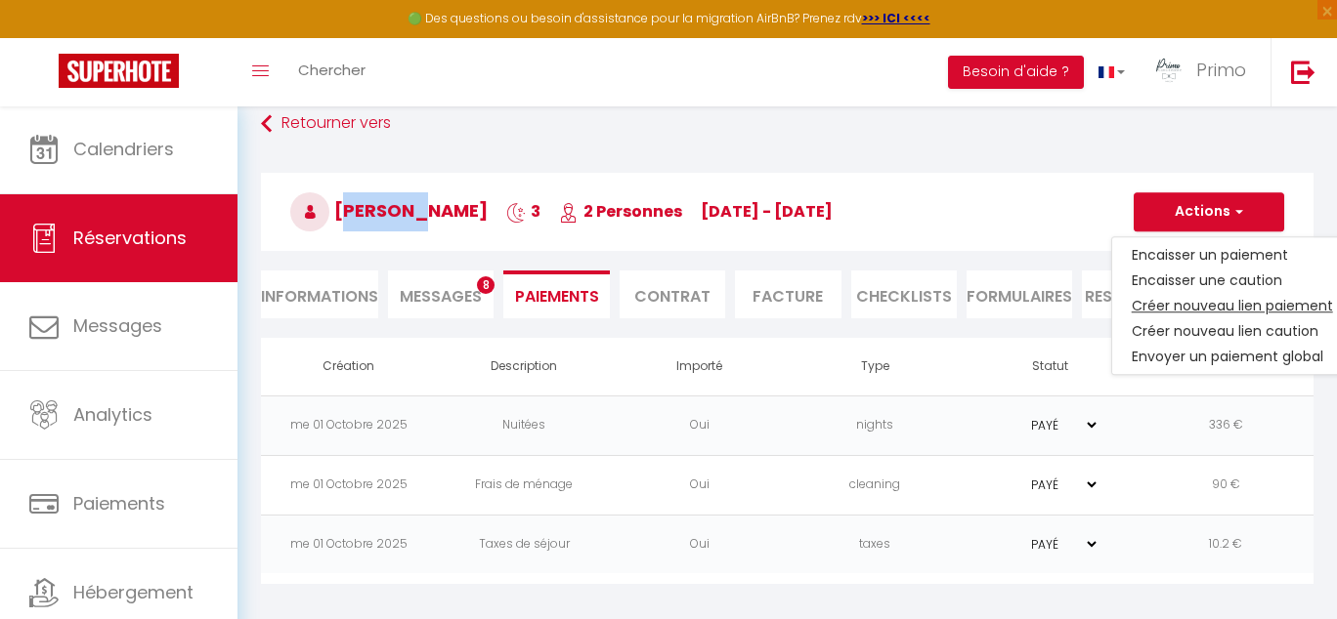
click at [1204, 309] on link "Créer nouveau lien paiement" at bounding box center [1232, 305] width 240 height 25
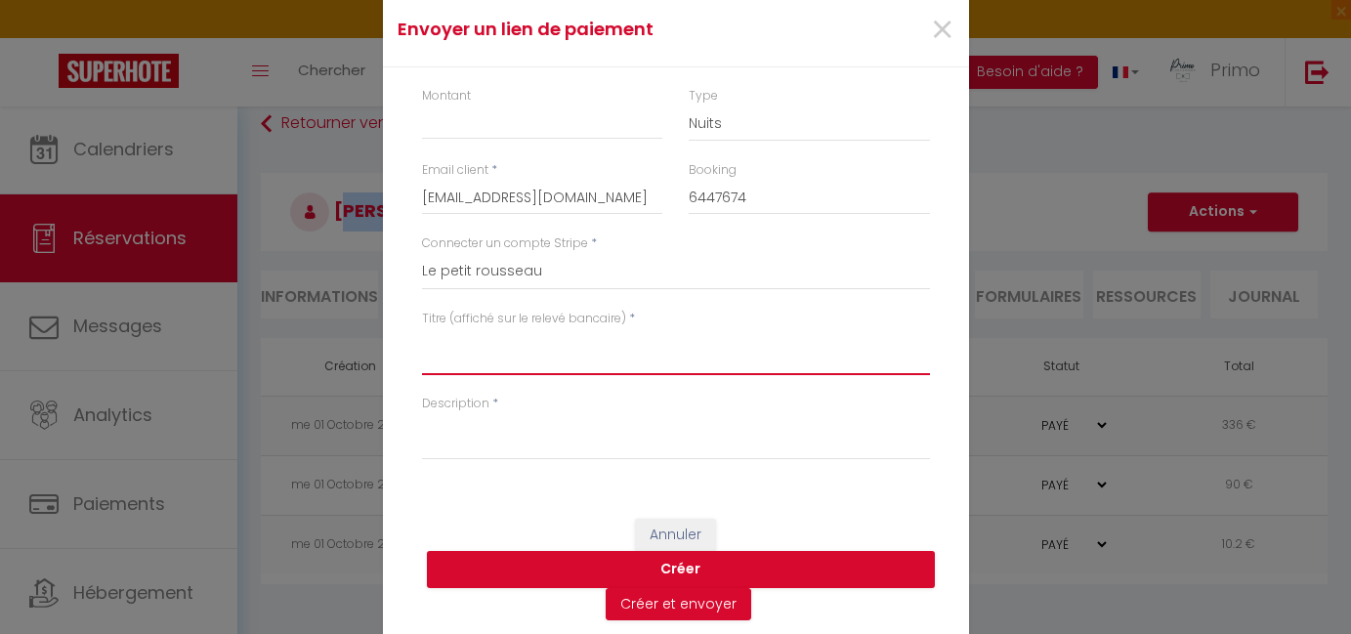
click at [483, 355] on textarea "Titre (affiché sur le relevé bancaire)" at bounding box center [676, 351] width 508 height 47
paste textarea "[PERSON_NAME] 3 2 Personnes [DATE] - [DATE]"
click at [483, 447] on textarea "Description" at bounding box center [676, 436] width 508 height 47
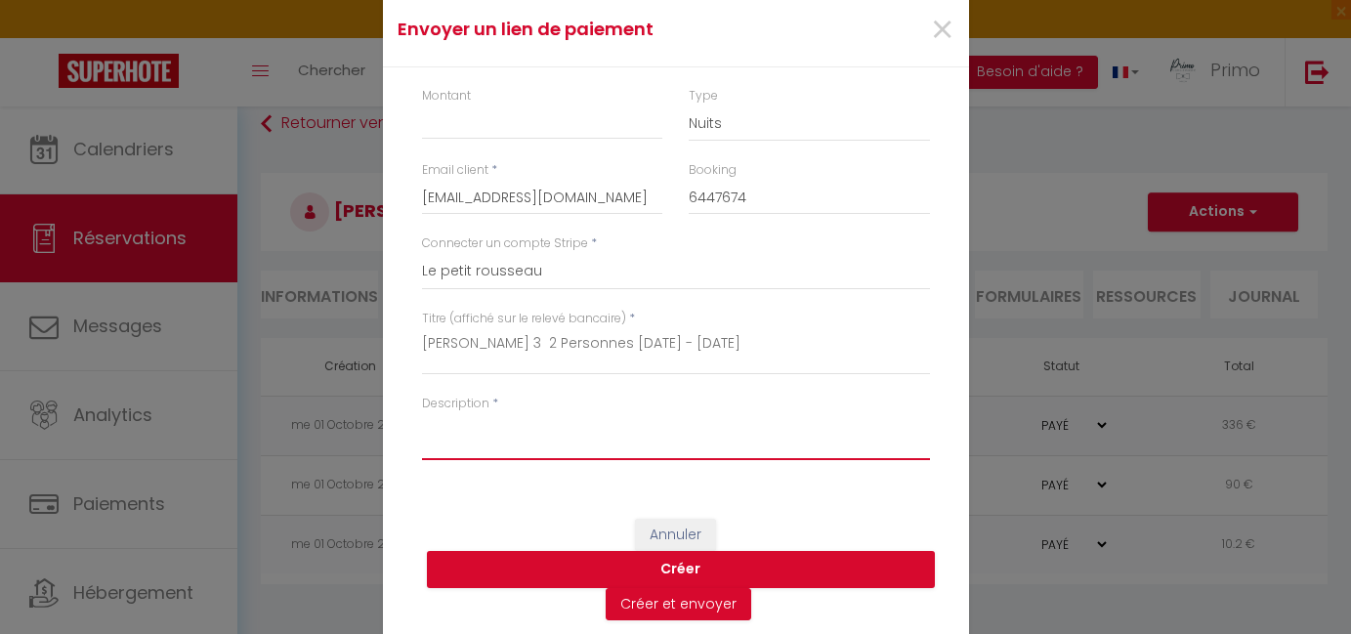
click at [483, 445] on textarea "Description" at bounding box center [676, 436] width 508 height 47
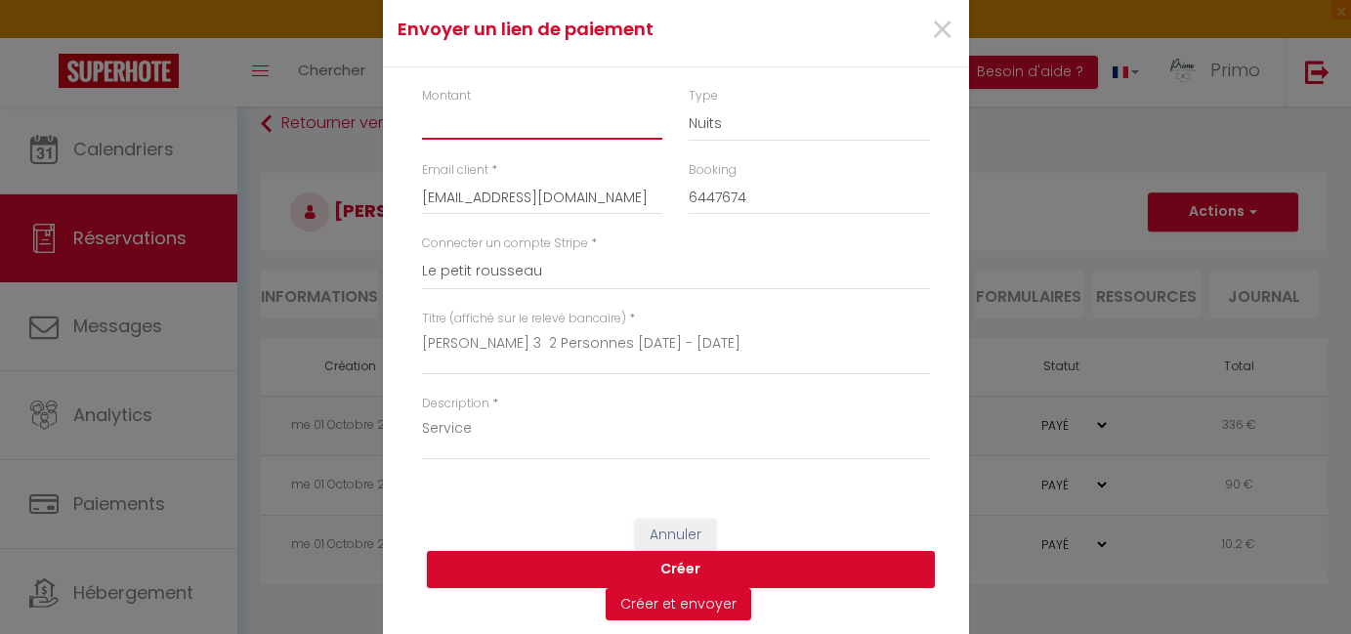
click at [519, 120] on input "Montant" at bounding box center [542, 122] width 241 height 35
click at [682, 559] on button "Créer" at bounding box center [681, 569] width 508 height 37
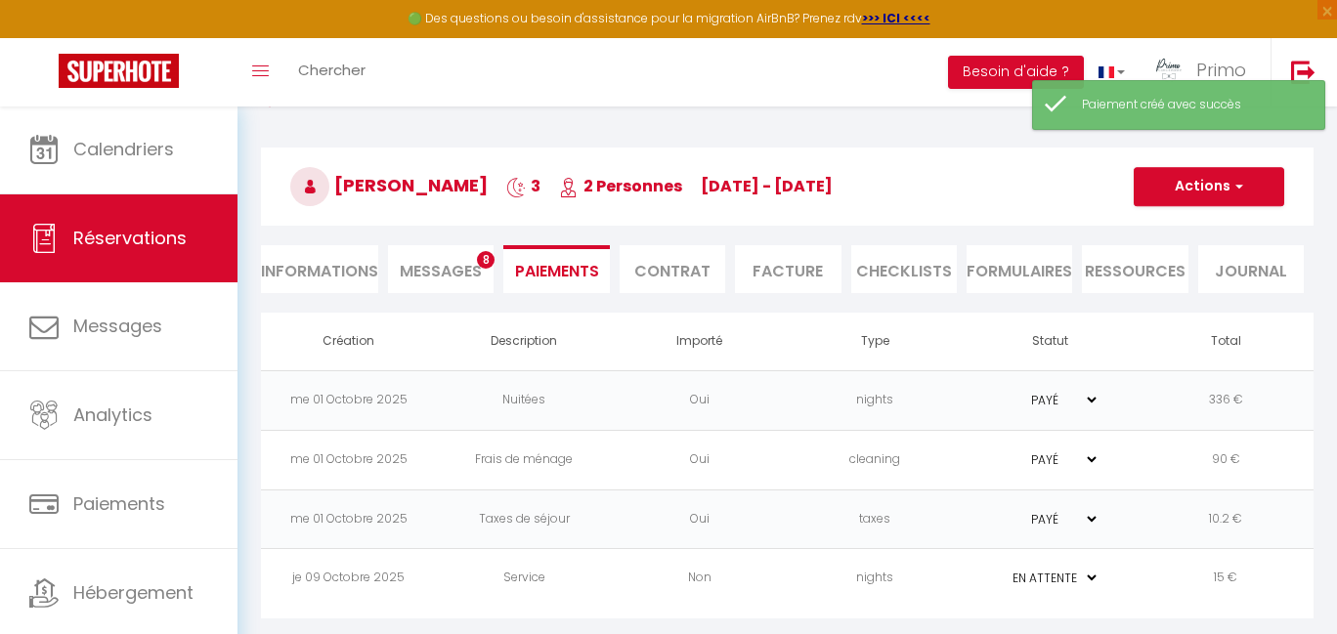
scroll to position [143, 0]
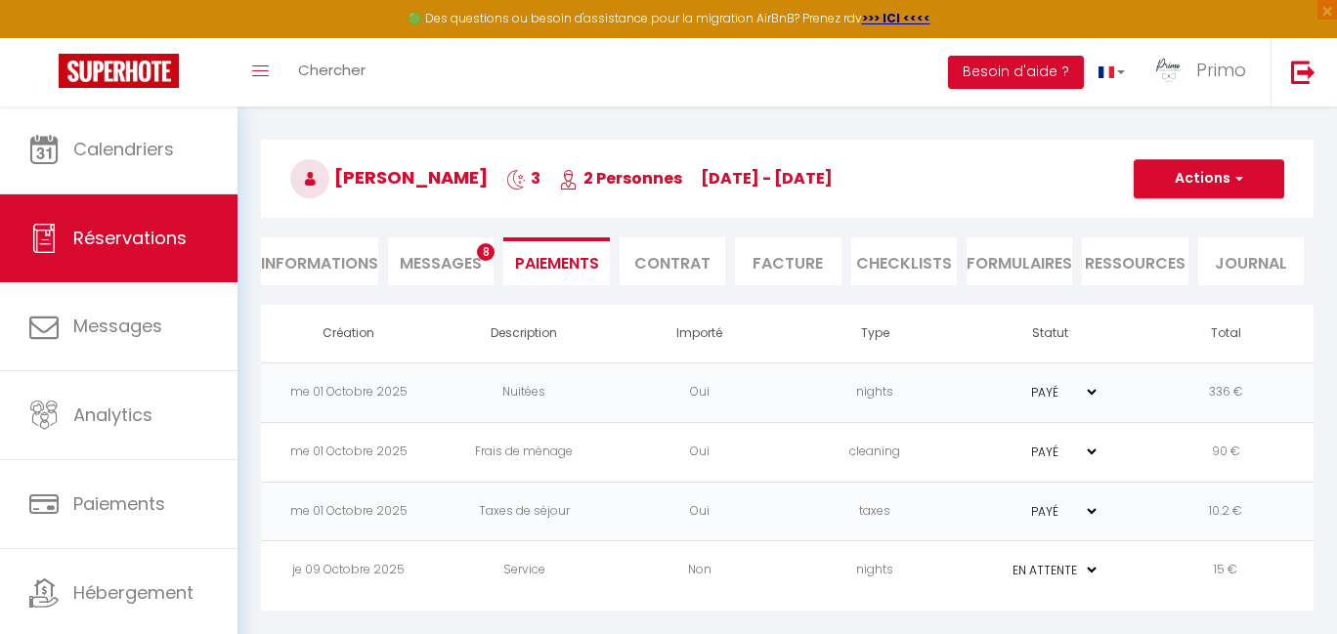
click at [580, 572] on td "Service" at bounding box center [525, 571] width 176 height 60
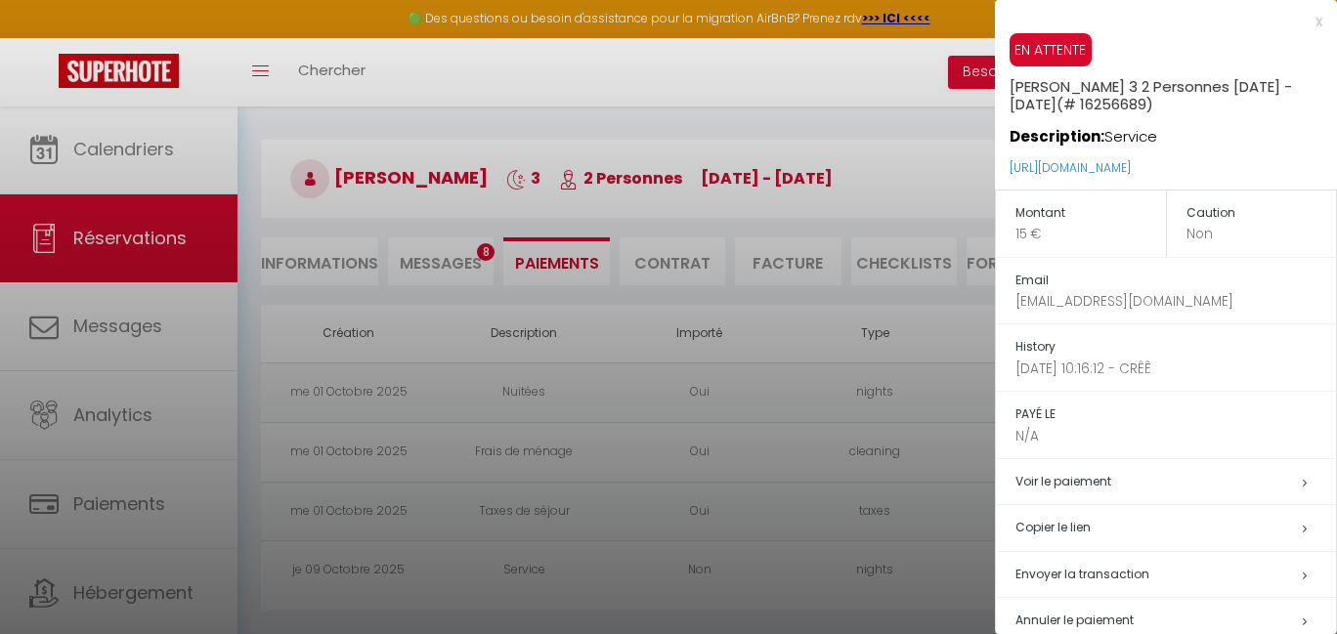
scroll to position [46, 0]
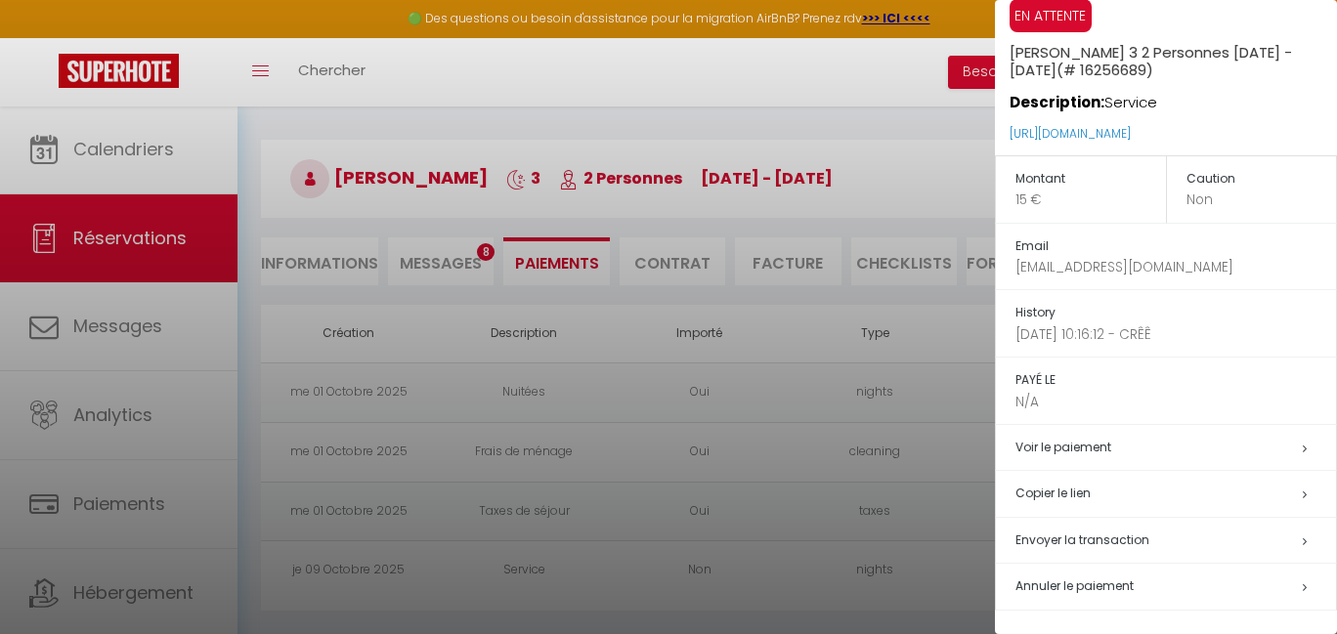
click at [1121, 532] on span "Envoyer la transaction" at bounding box center [1082, 540] width 134 height 17
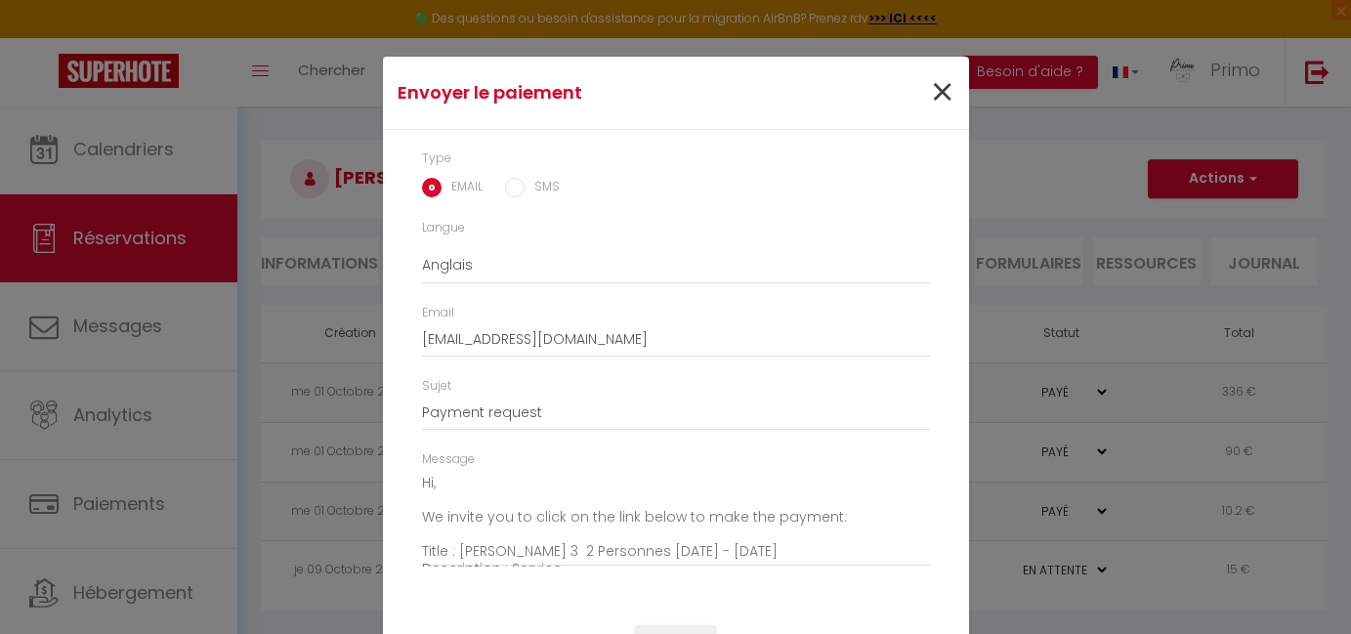
click at [930, 100] on span "×" at bounding box center [942, 93] width 24 height 59
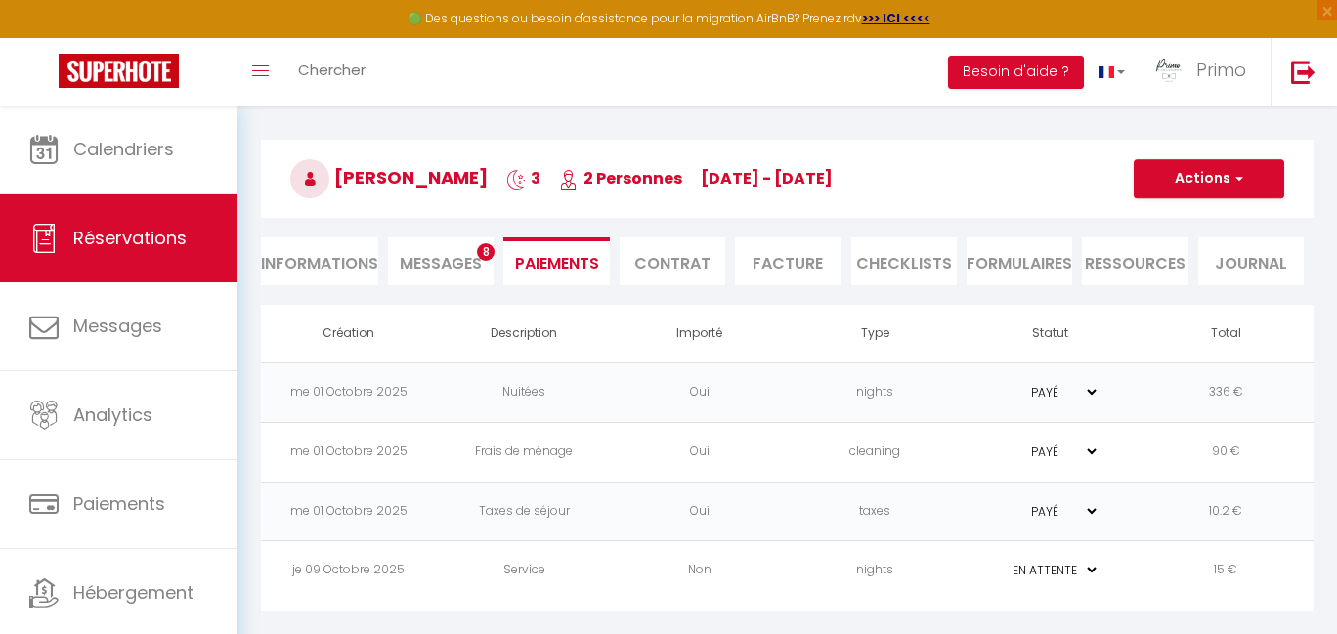
click at [320, 256] on li "Informations" at bounding box center [319, 261] width 117 height 48
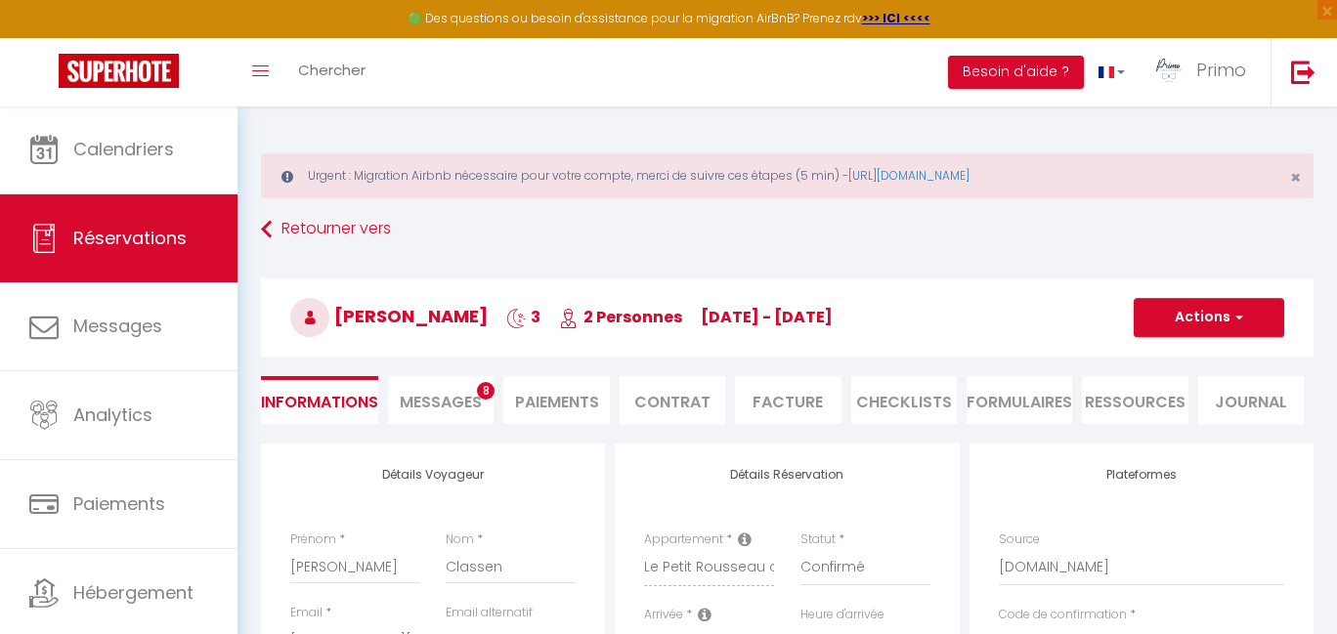
click at [1222, 315] on button "Actions" at bounding box center [1208, 317] width 150 height 39
click at [1198, 362] on link "Enregistrer" at bounding box center [1189, 360] width 154 height 25
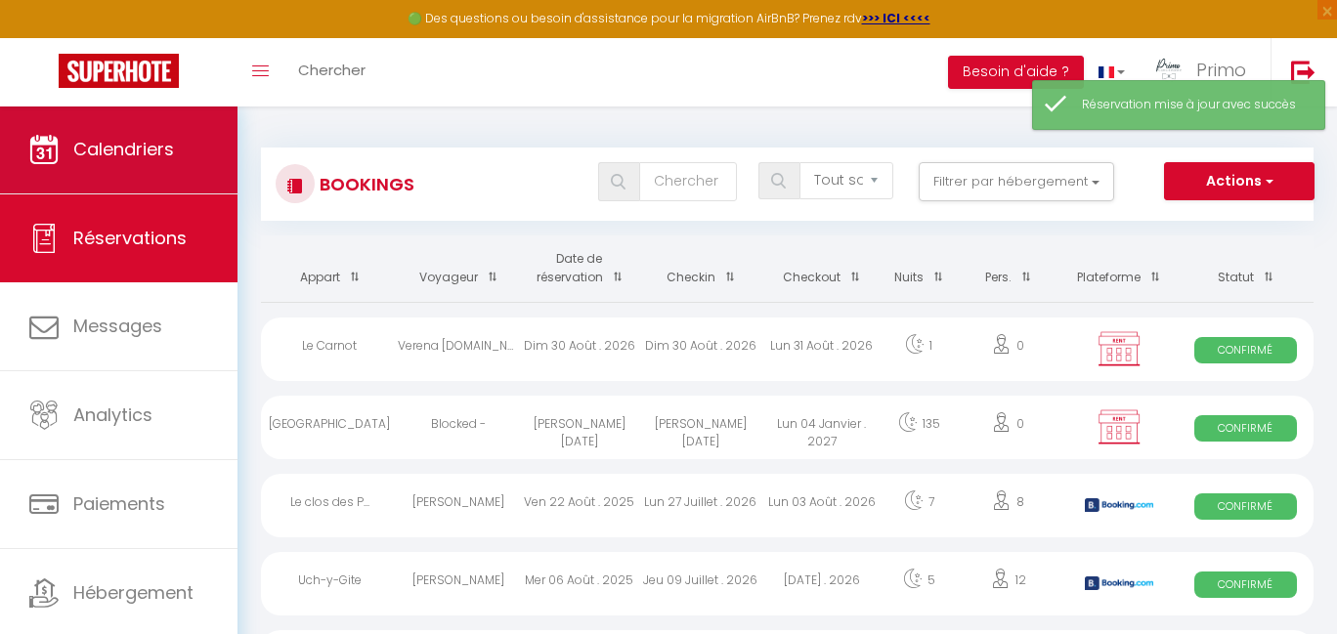
click at [136, 141] on span "Calendriers" at bounding box center [123, 149] width 101 height 24
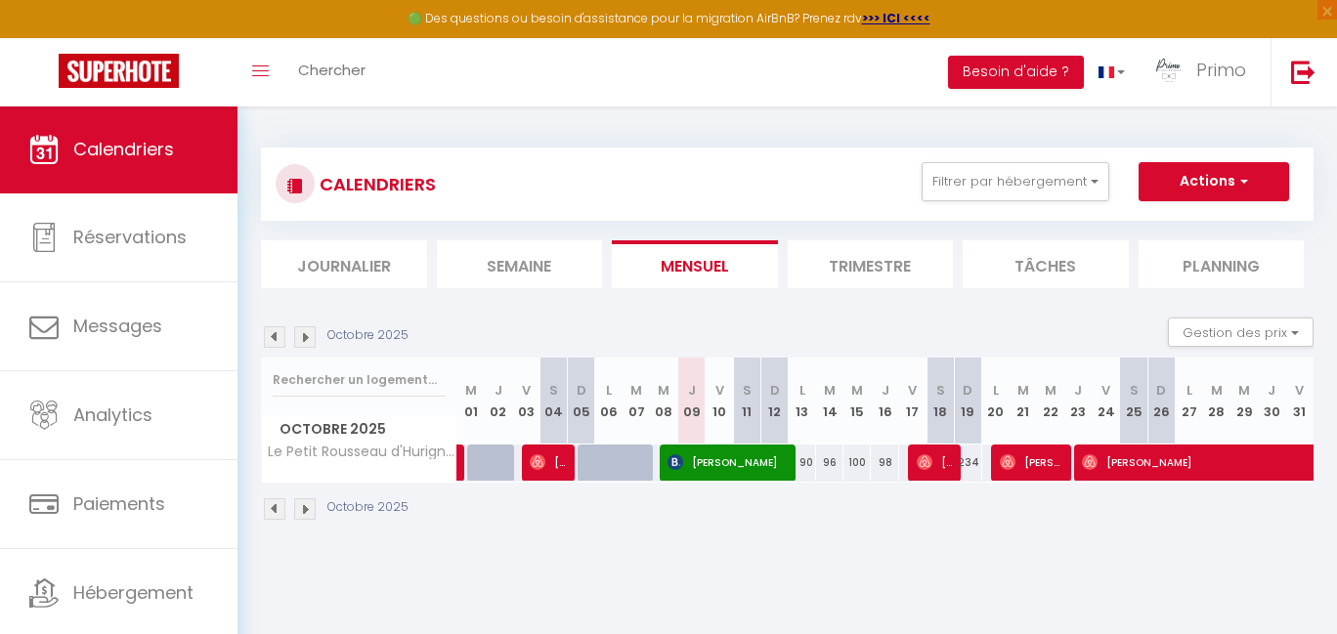
click at [1039, 464] on span "[PERSON_NAME]" at bounding box center [1032, 462] width 64 height 37
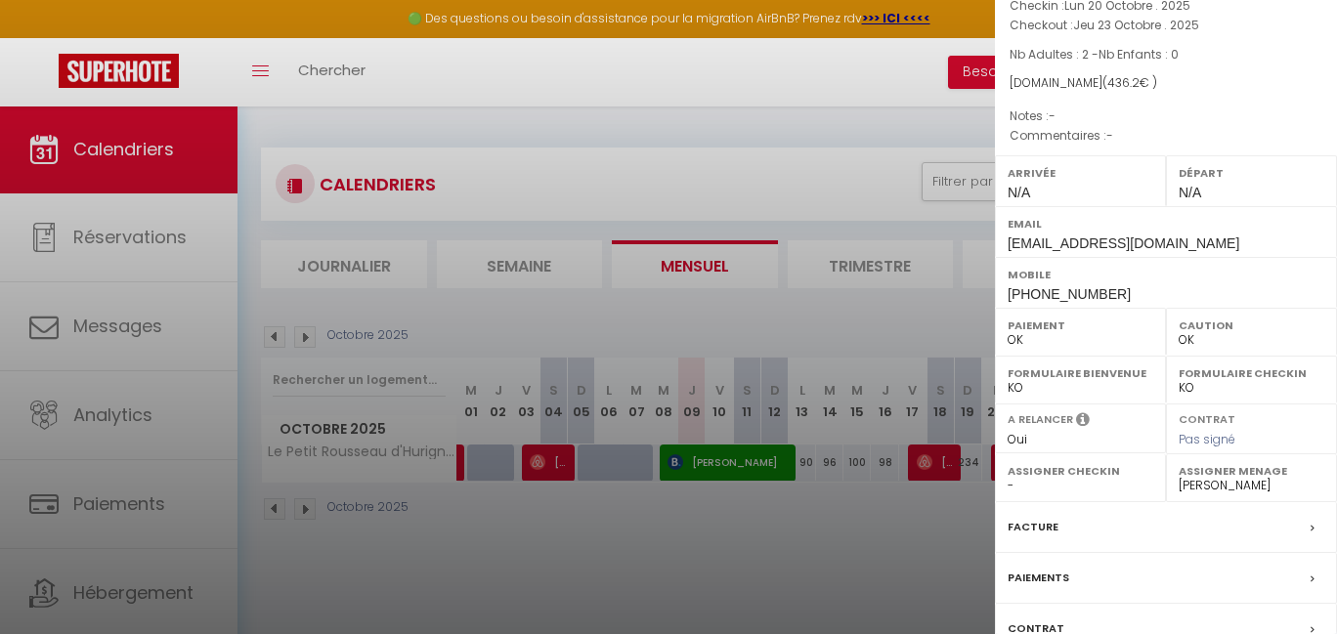
scroll to position [271, 0]
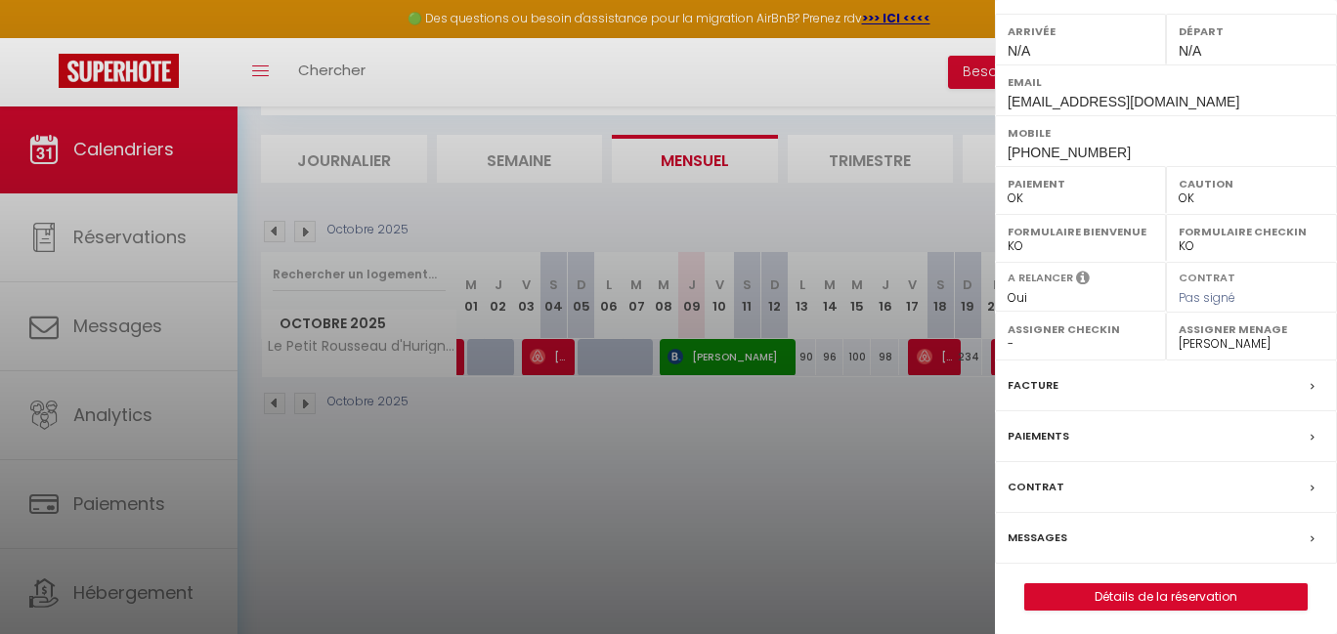
click at [1041, 432] on label "Paiements" at bounding box center [1038, 436] width 62 height 21
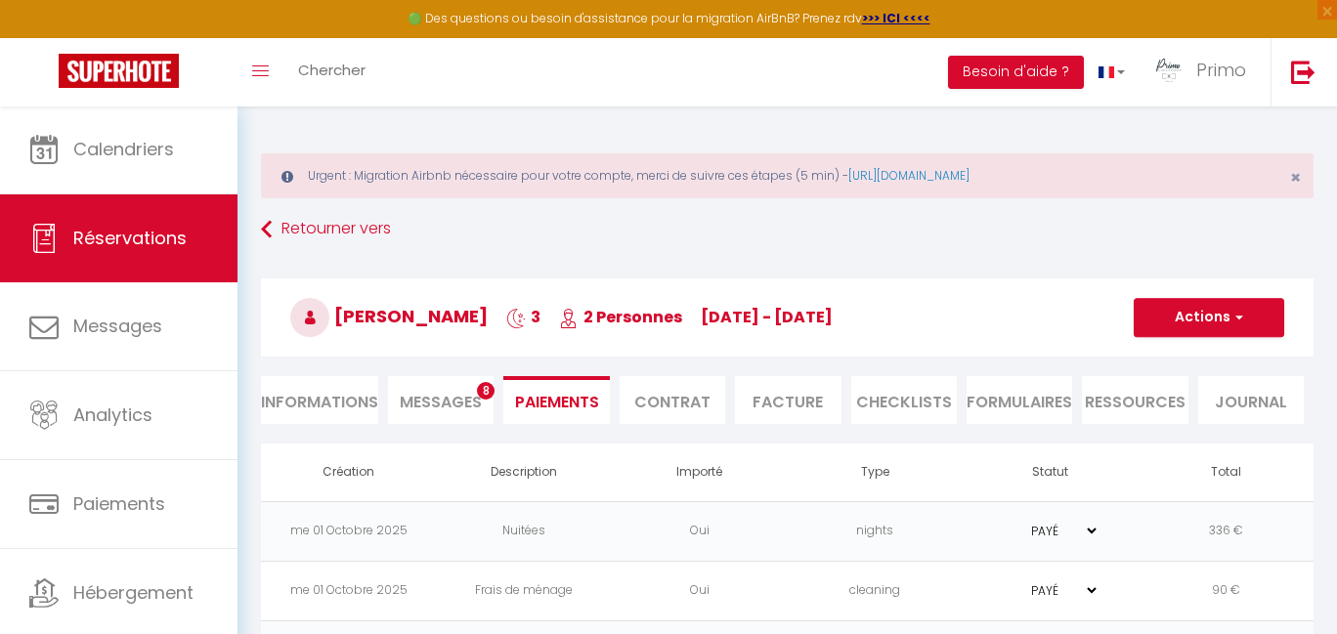
scroll to position [143, 0]
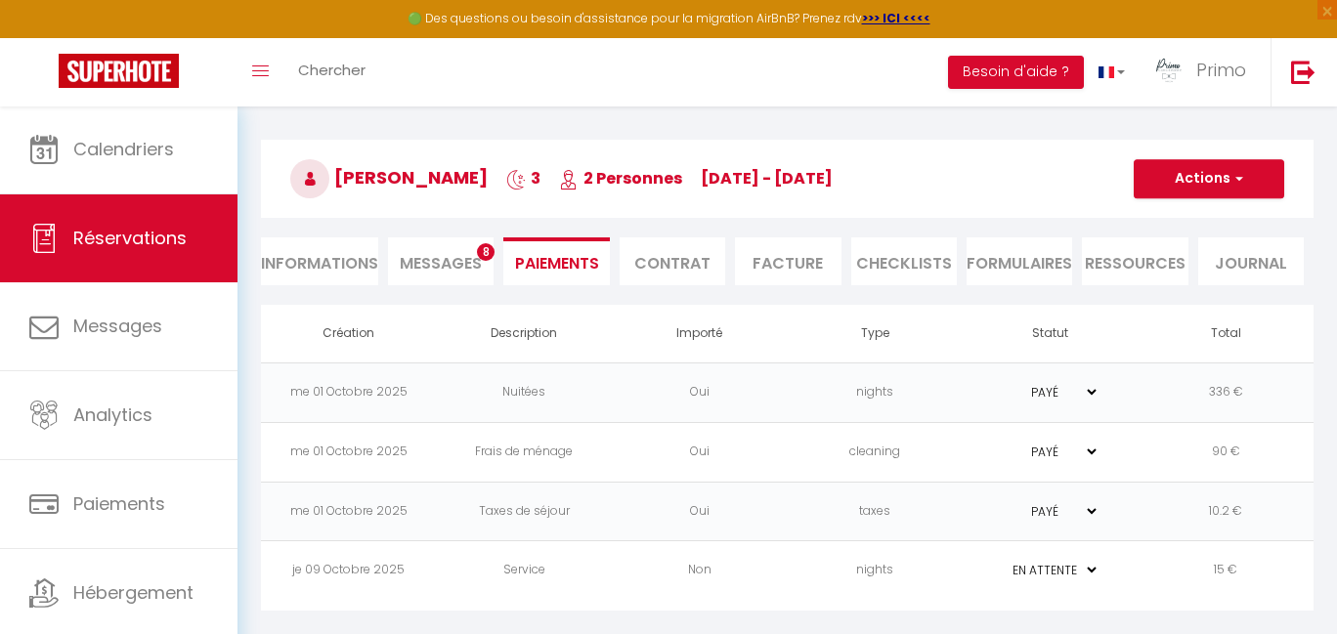
click at [629, 572] on td "Non" at bounding box center [700, 571] width 176 height 60
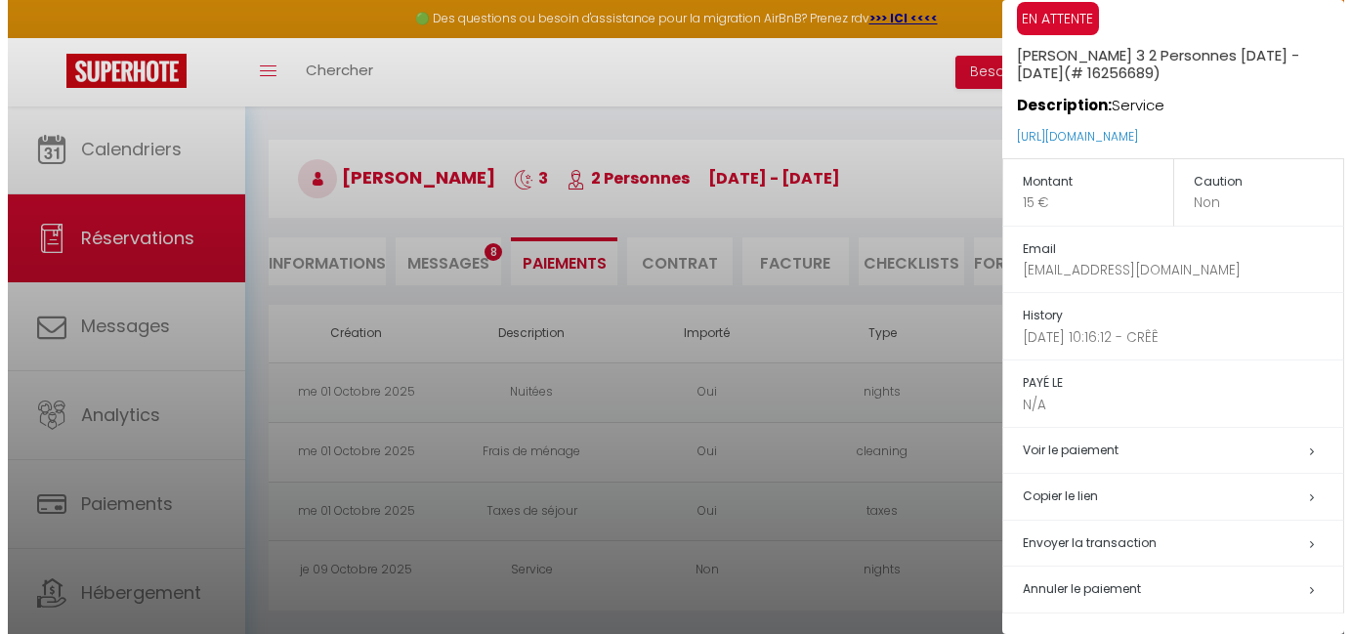
scroll to position [46, 0]
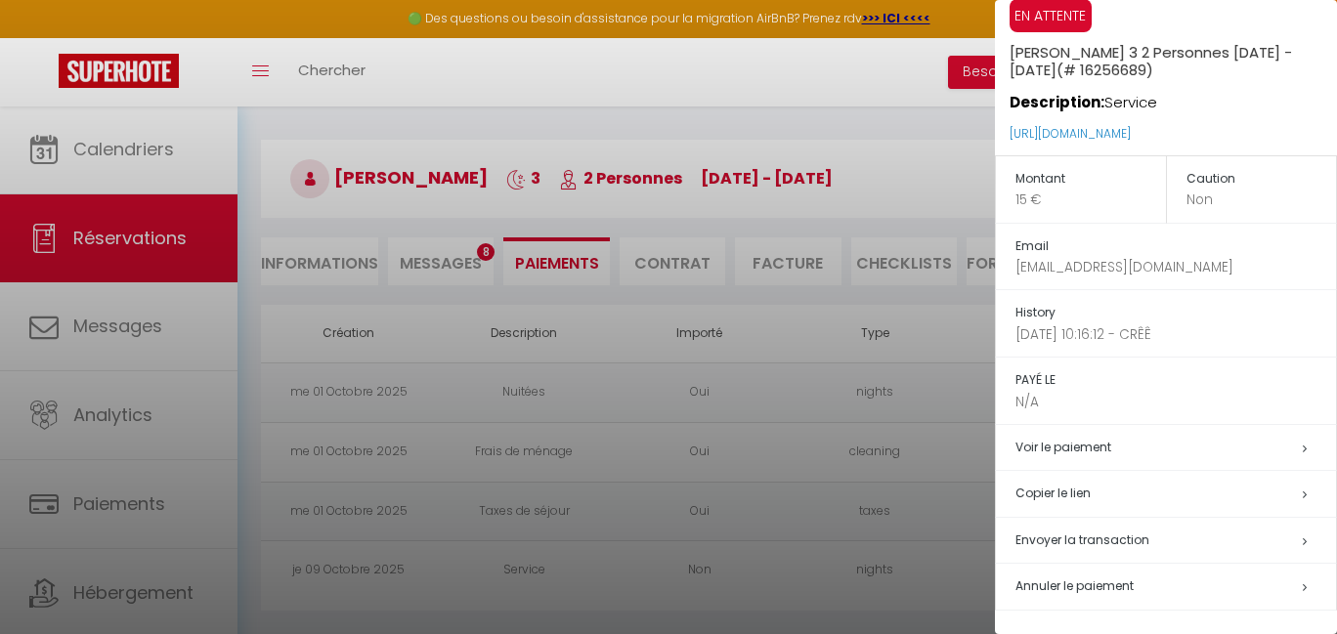
click at [1074, 532] on span "Envoyer la transaction" at bounding box center [1082, 540] width 134 height 17
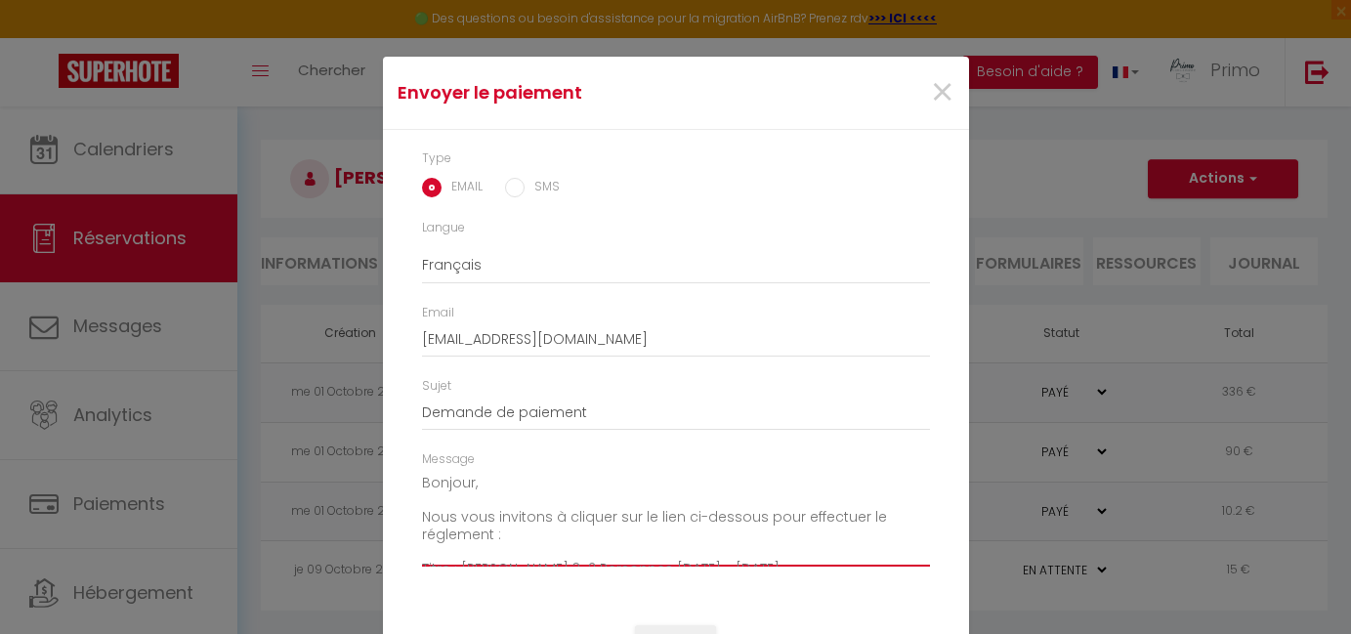
drag, startPoint x: 416, startPoint y: 484, endPoint x: 460, endPoint y: 553, distance: 82.1
click at [460, 561] on textarea "Bonjour, Nous vous invitons à cliquer sur le lien ci-dessous pour effectuer le …" at bounding box center [676, 517] width 508 height 99
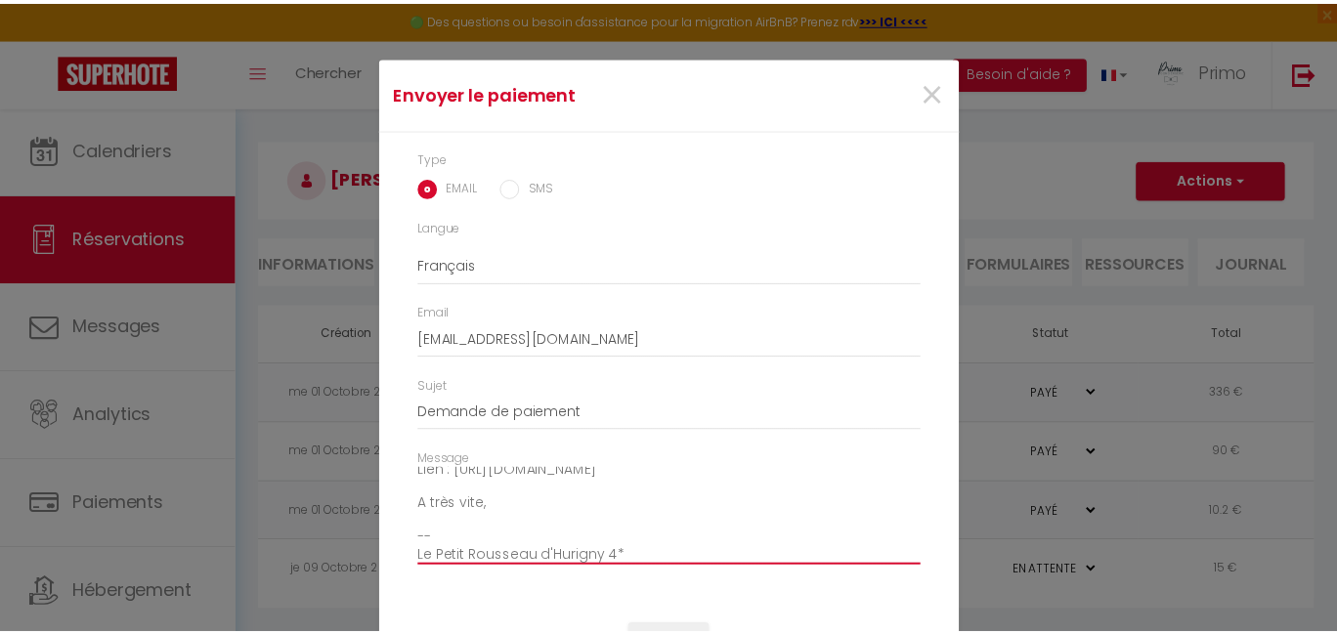
scroll to position [76, 0]
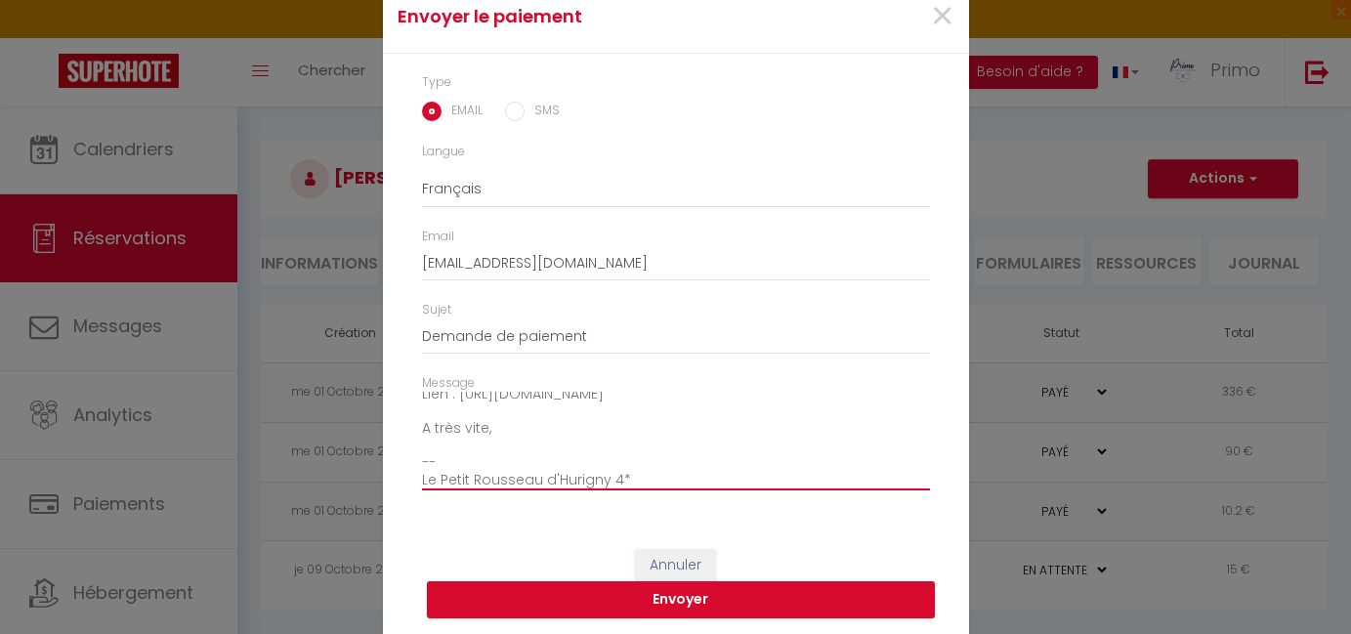
click at [645, 472] on textarea "Bonjour, Nous vous invitons à cliquer sur le lien ci-dessous pour effectuer le …" at bounding box center [676, 441] width 508 height 99
click at [932, 12] on span "×" at bounding box center [942, 16] width 24 height 59
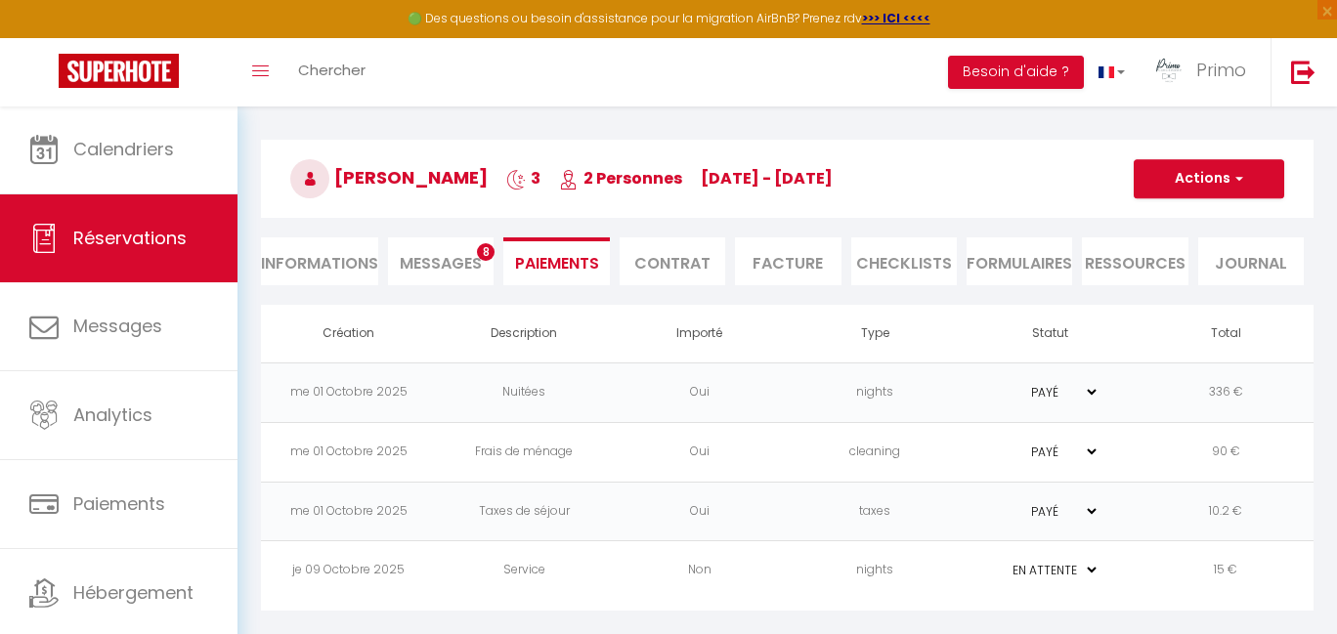
click at [315, 246] on li "Informations" at bounding box center [319, 261] width 117 height 48
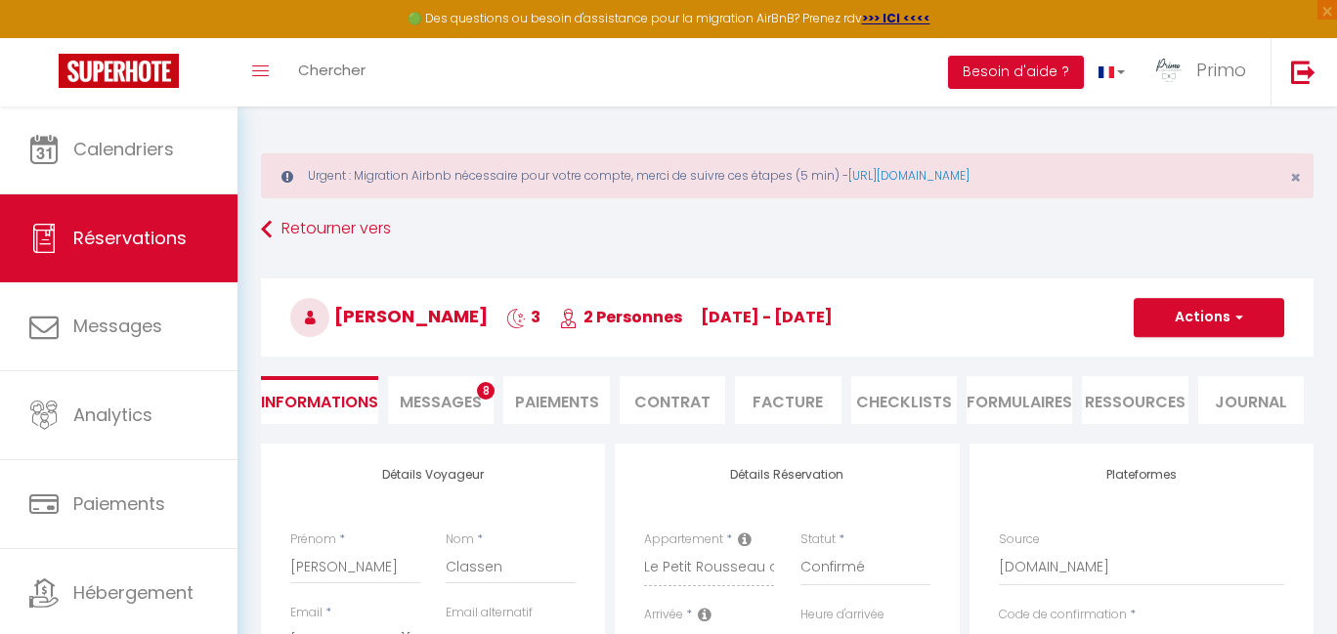
click at [1217, 324] on button "Actions" at bounding box center [1208, 317] width 150 height 39
click at [1179, 361] on link "Enregistrer" at bounding box center [1189, 360] width 154 height 25
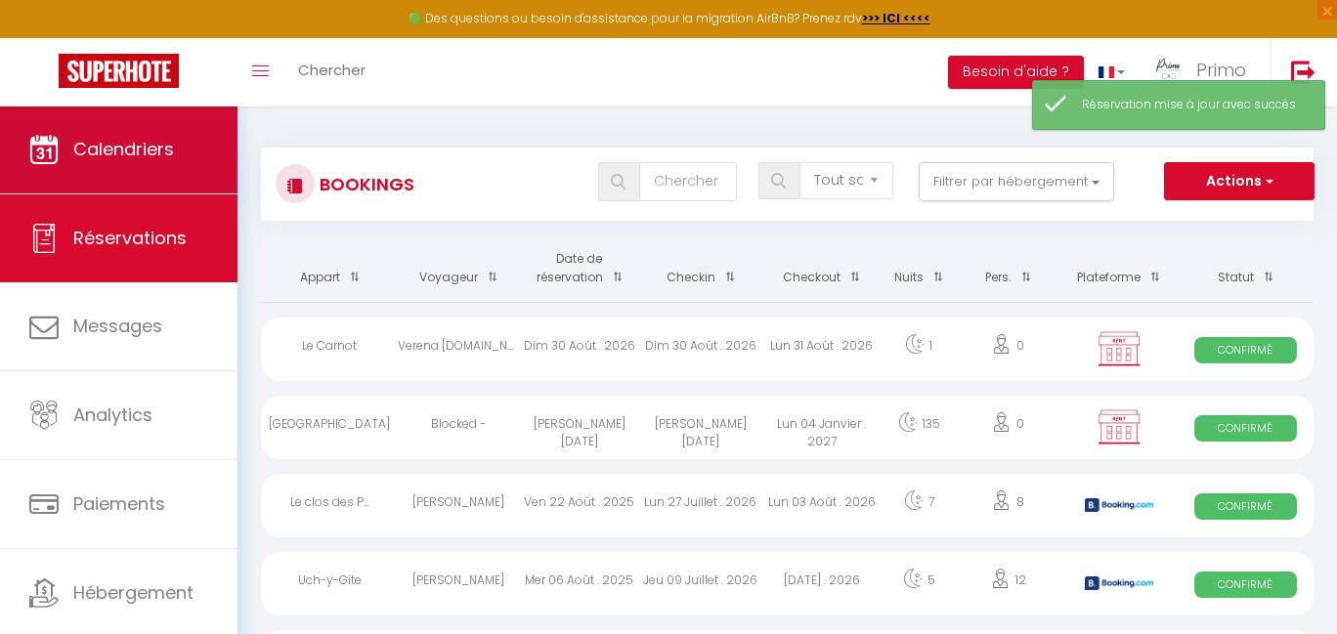
click at [154, 143] on span "Calendriers" at bounding box center [123, 149] width 101 height 24
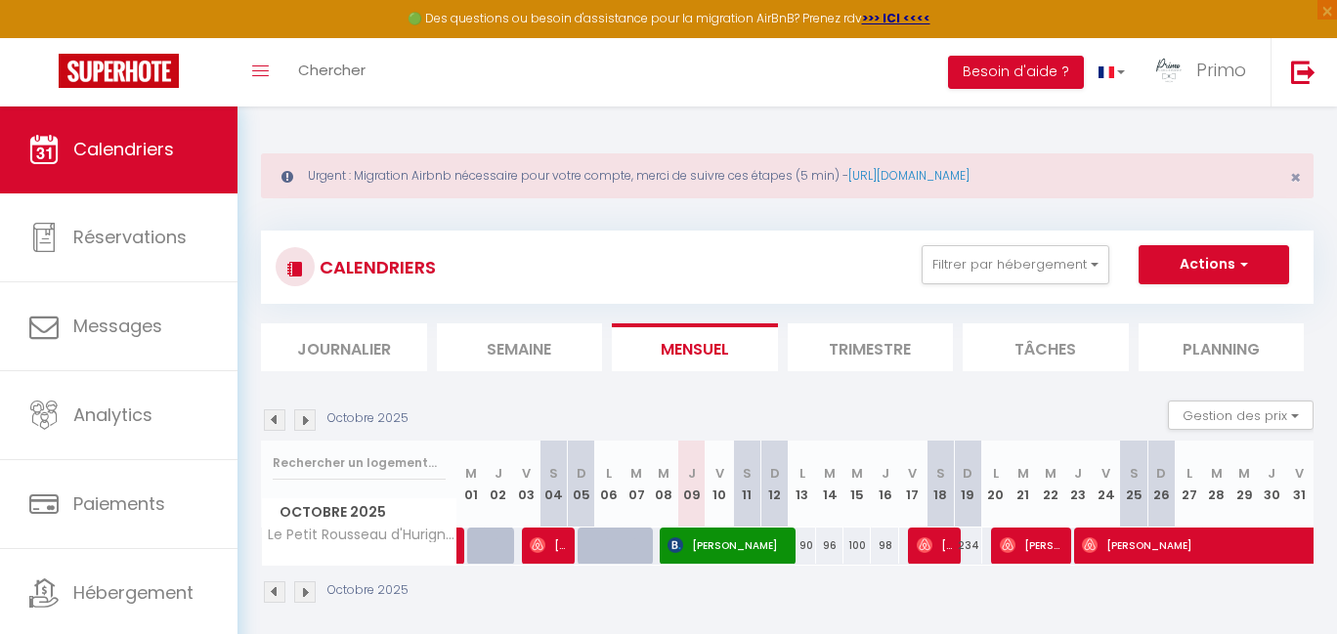
scroll to position [25, 0]
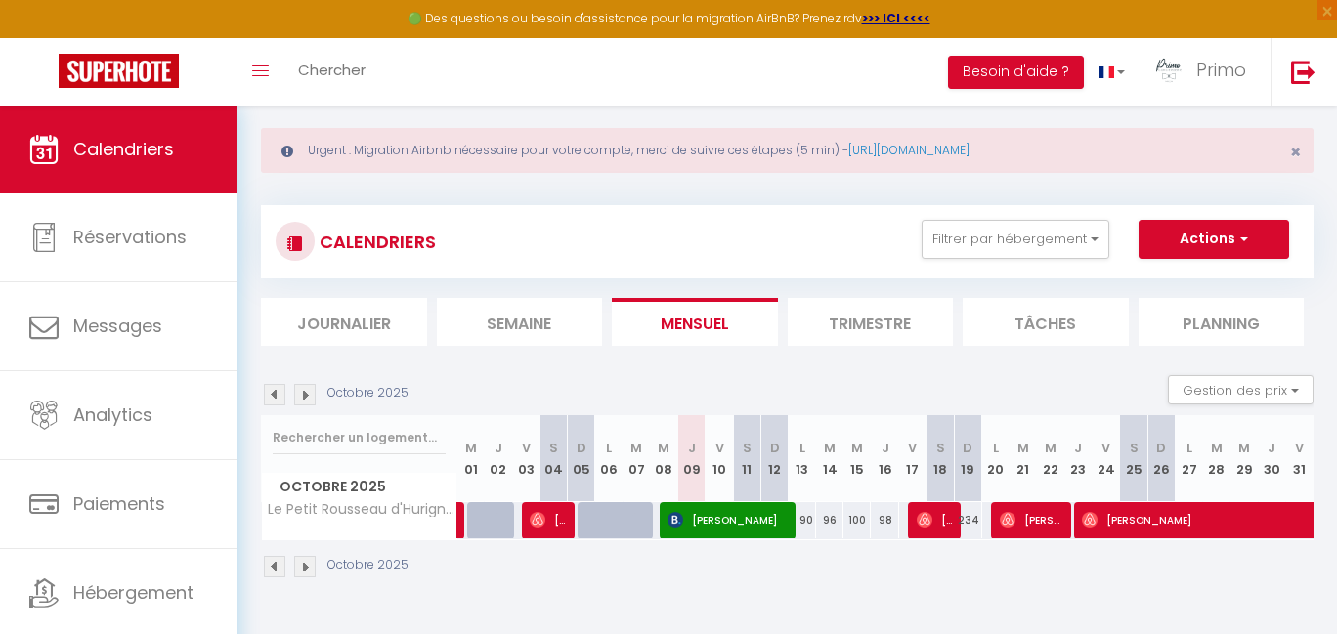
click at [541, 516] on img at bounding box center [538, 520] width 16 height 16
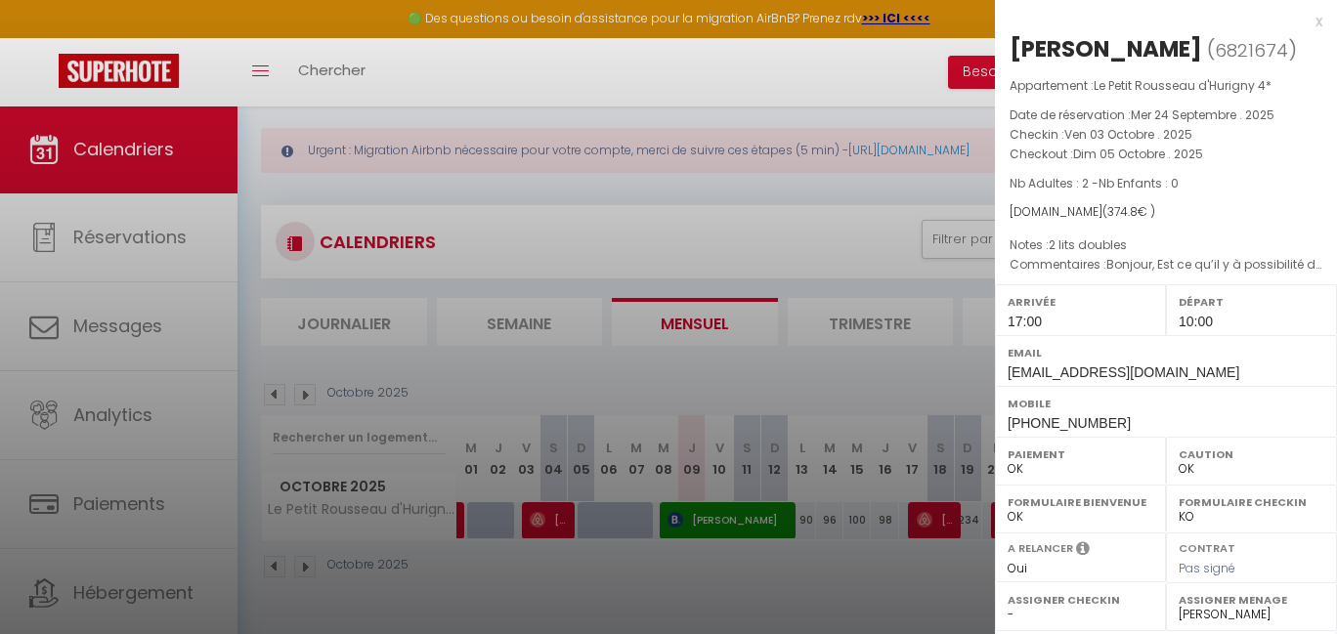
click at [549, 542] on div at bounding box center [668, 317] width 1337 height 634
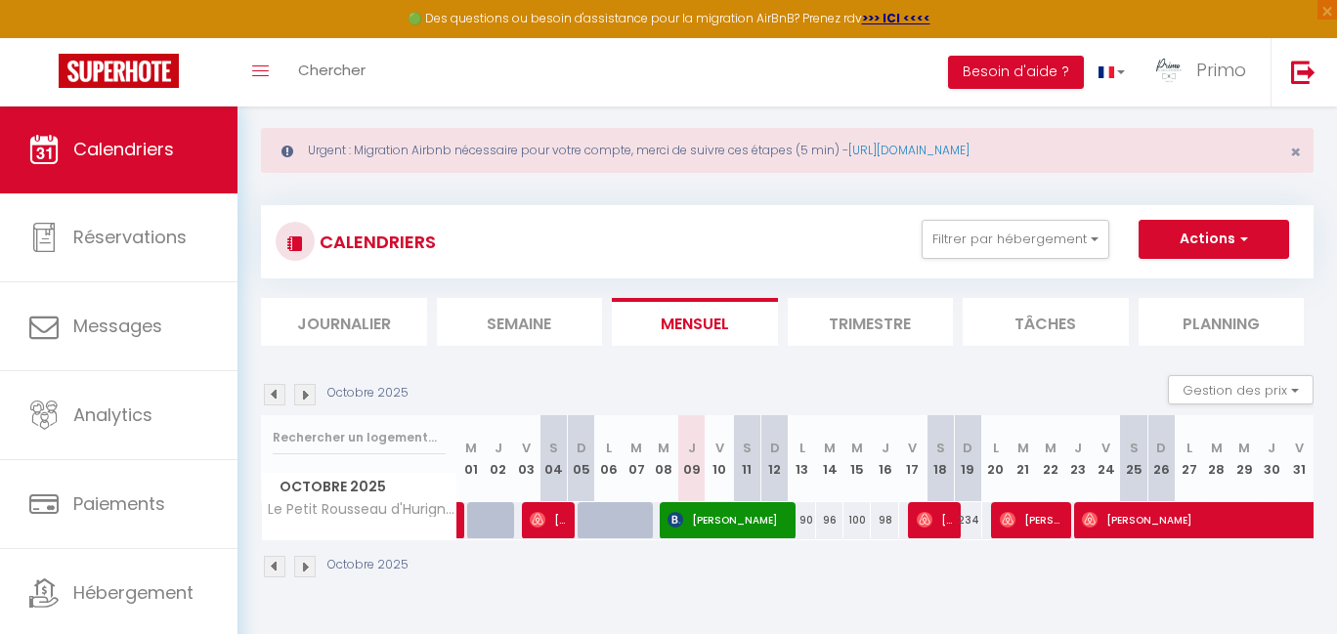
click at [457, 523] on link at bounding box center [462, 520] width 10 height 37
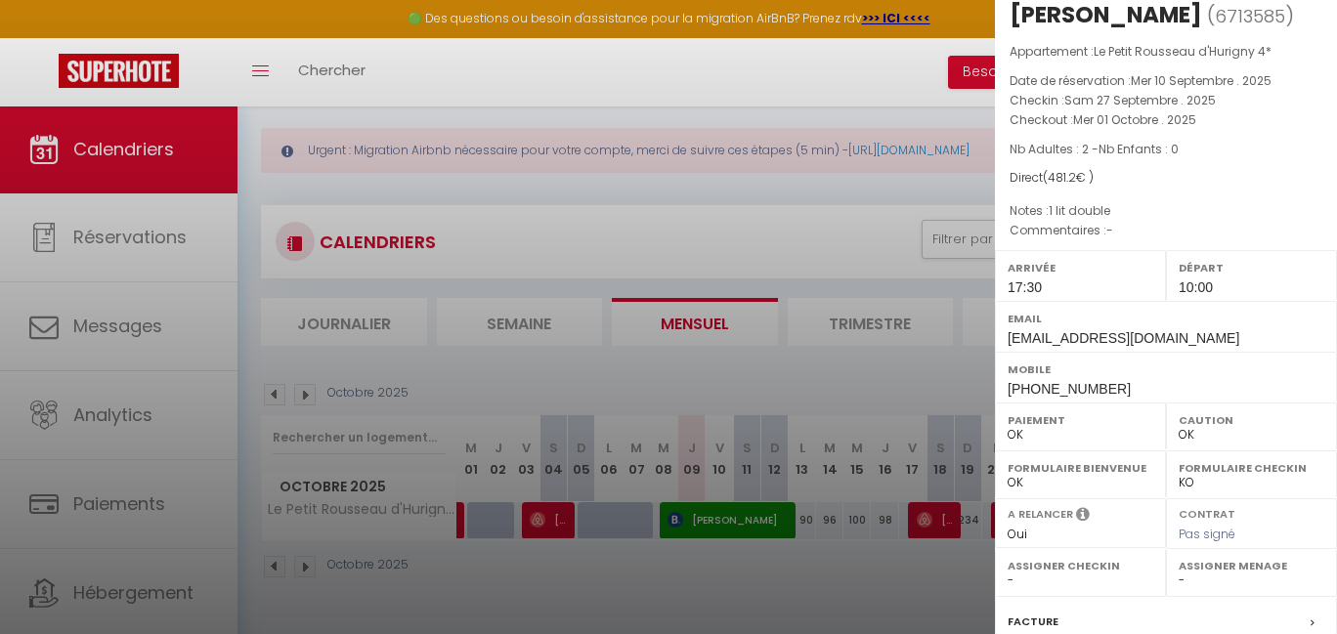
scroll to position [302, 0]
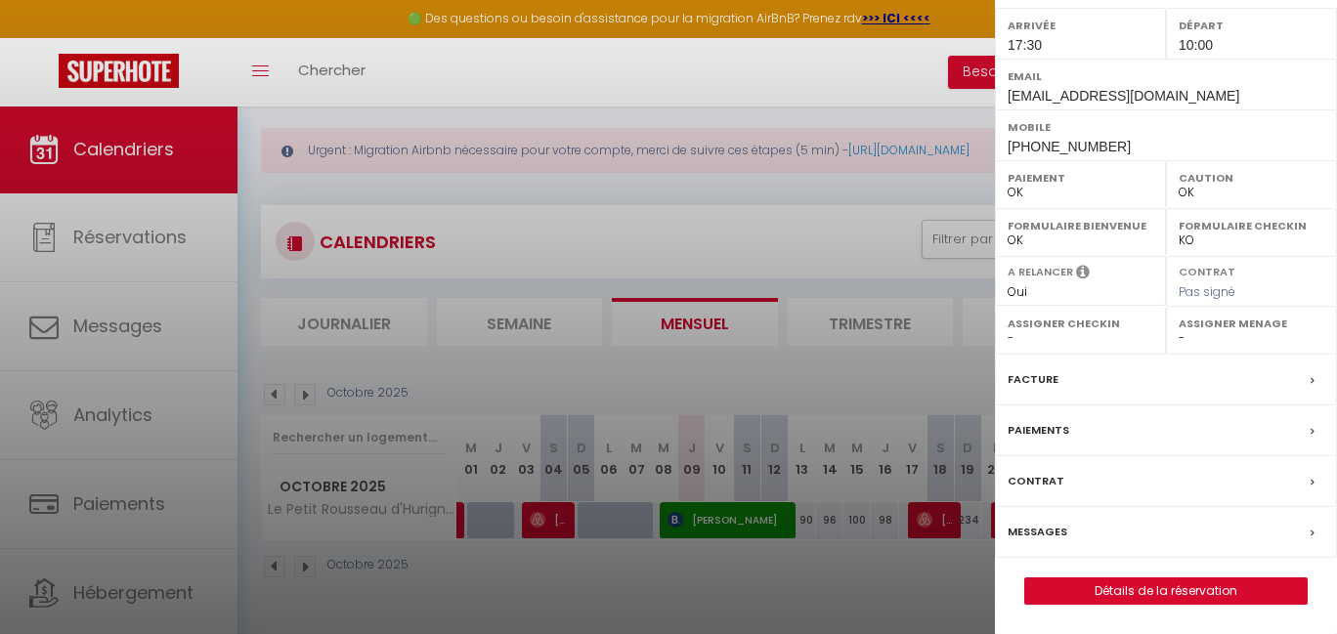
click at [1054, 433] on label "Paiements" at bounding box center [1038, 430] width 62 height 21
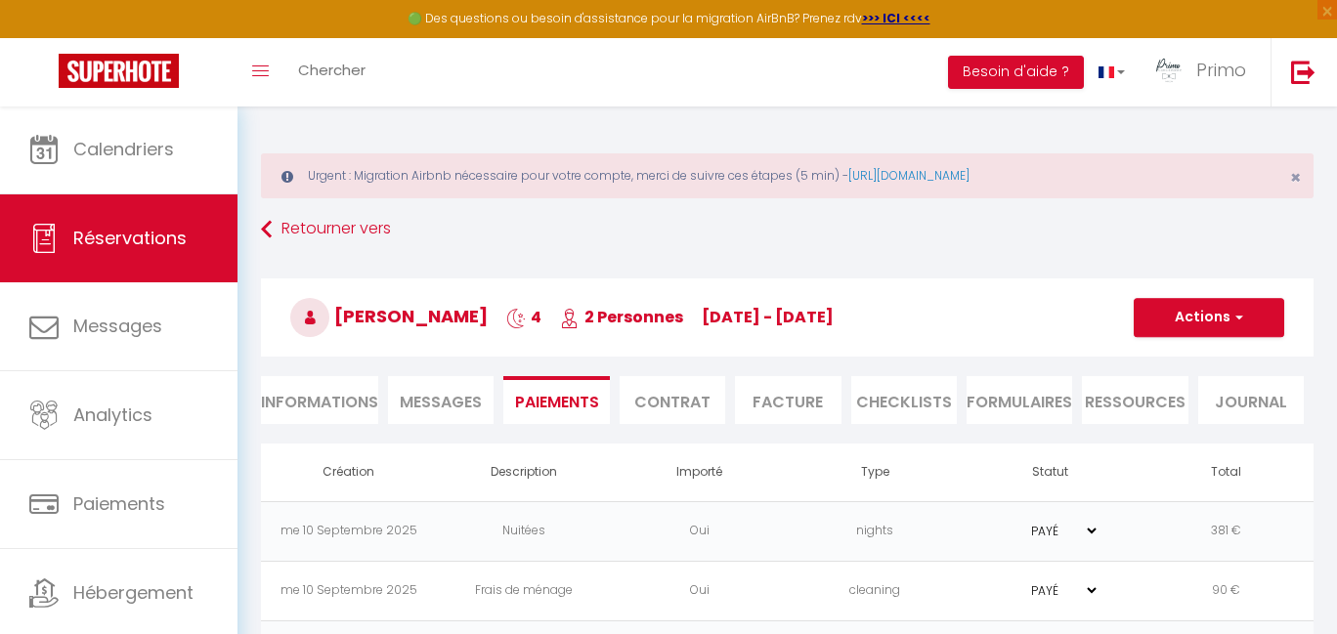
scroll to position [143, 0]
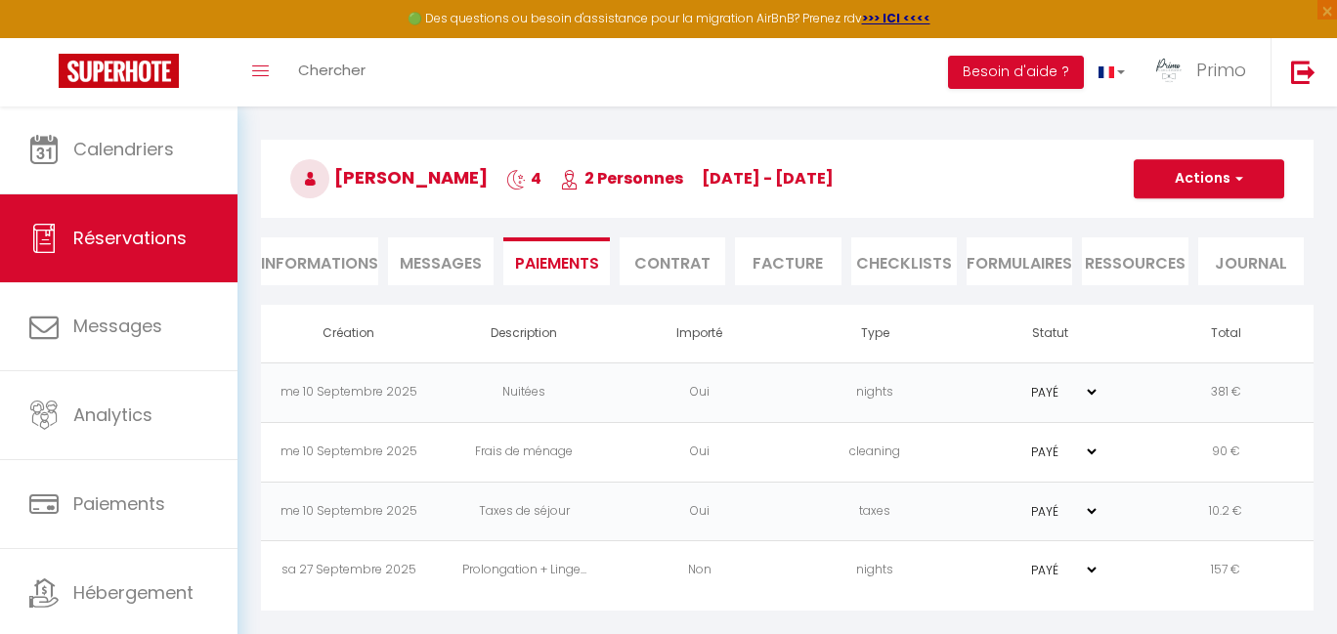
click at [752, 580] on td "Non" at bounding box center [700, 571] width 176 height 60
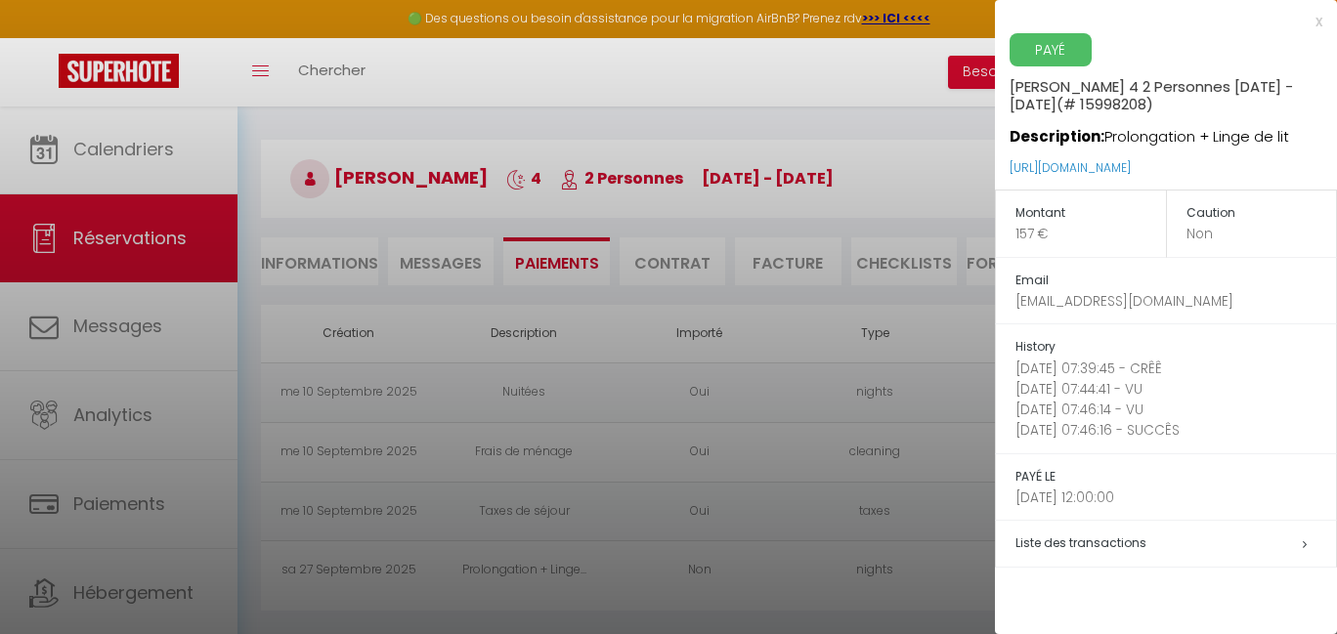
click at [798, 586] on div at bounding box center [668, 317] width 1337 height 634
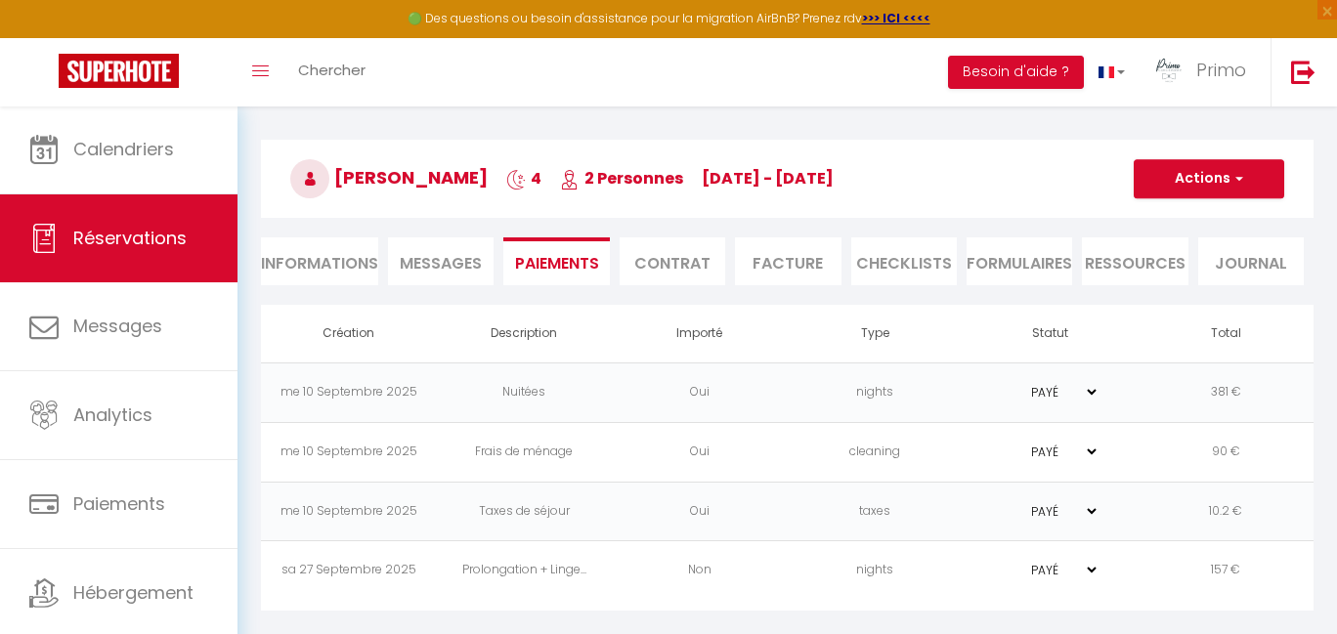
click at [807, 577] on td "nights" at bounding box center [876, 571] width 176 height 60
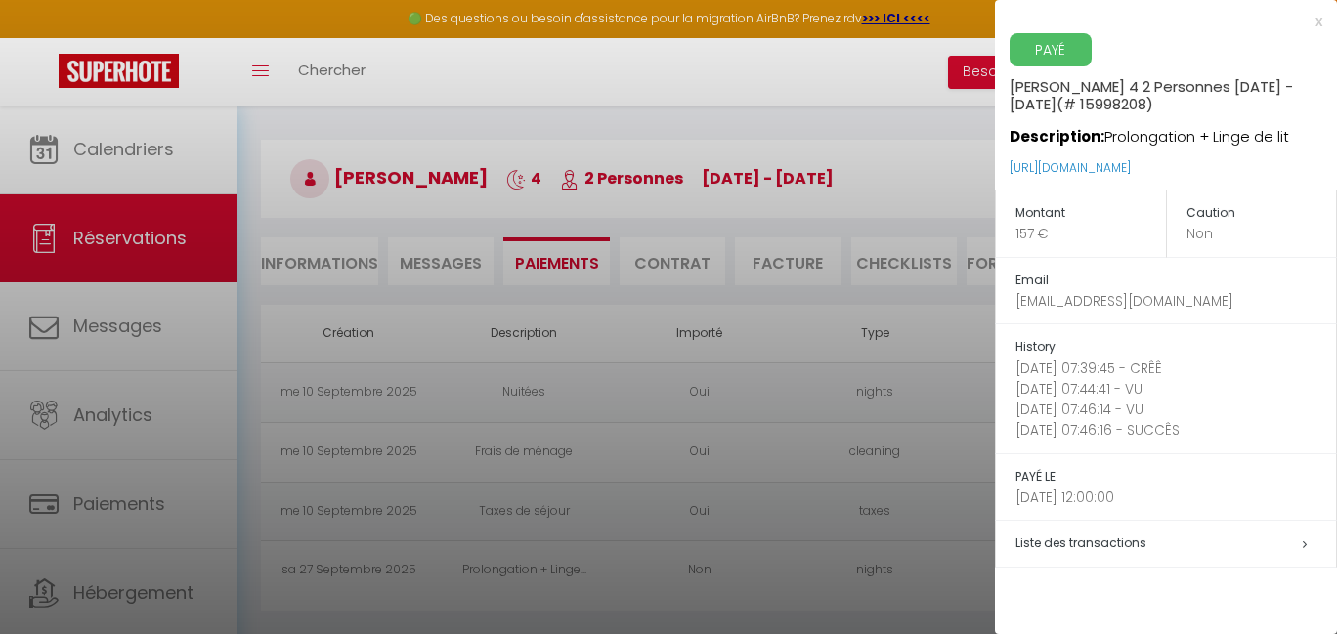
drag, startPoint x: 628, startPoint y: 105, endPoint x: 414, endPoint y: 174, distance: 224.9
click at [628, 106] on div at bounding box center [668, 317] width 1337 height 634
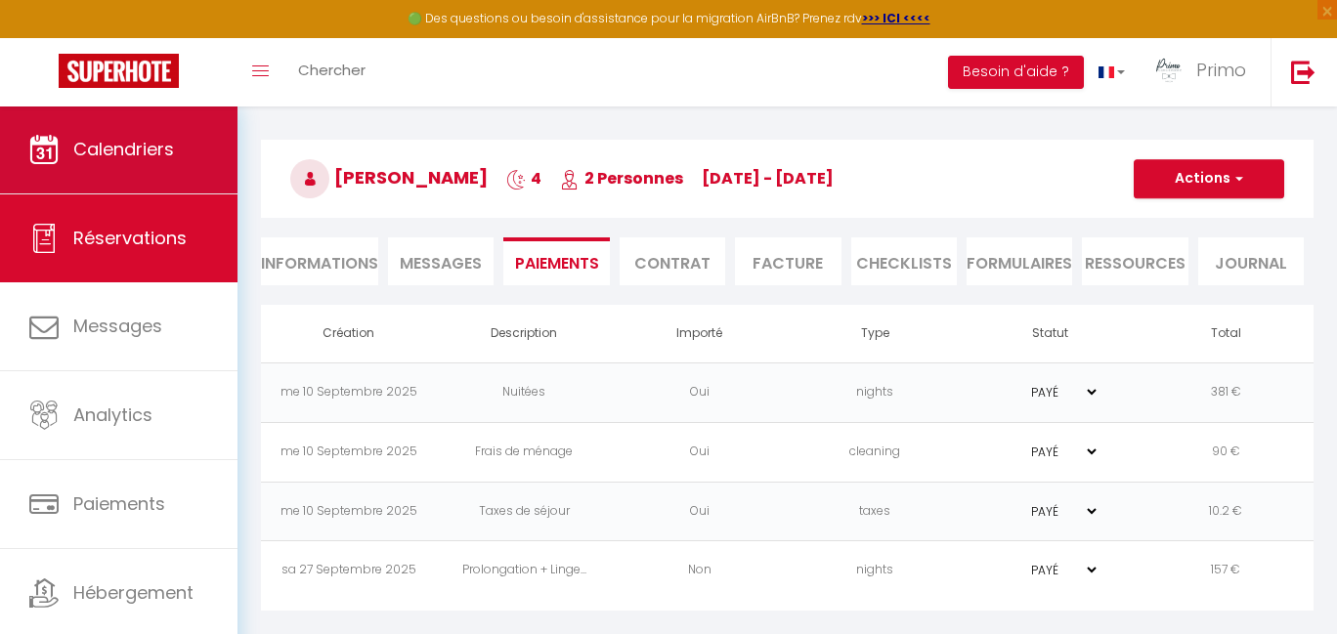
click at [149, 147] on span "Calendriers" at bounding box center [123, 149] width 101 height 24
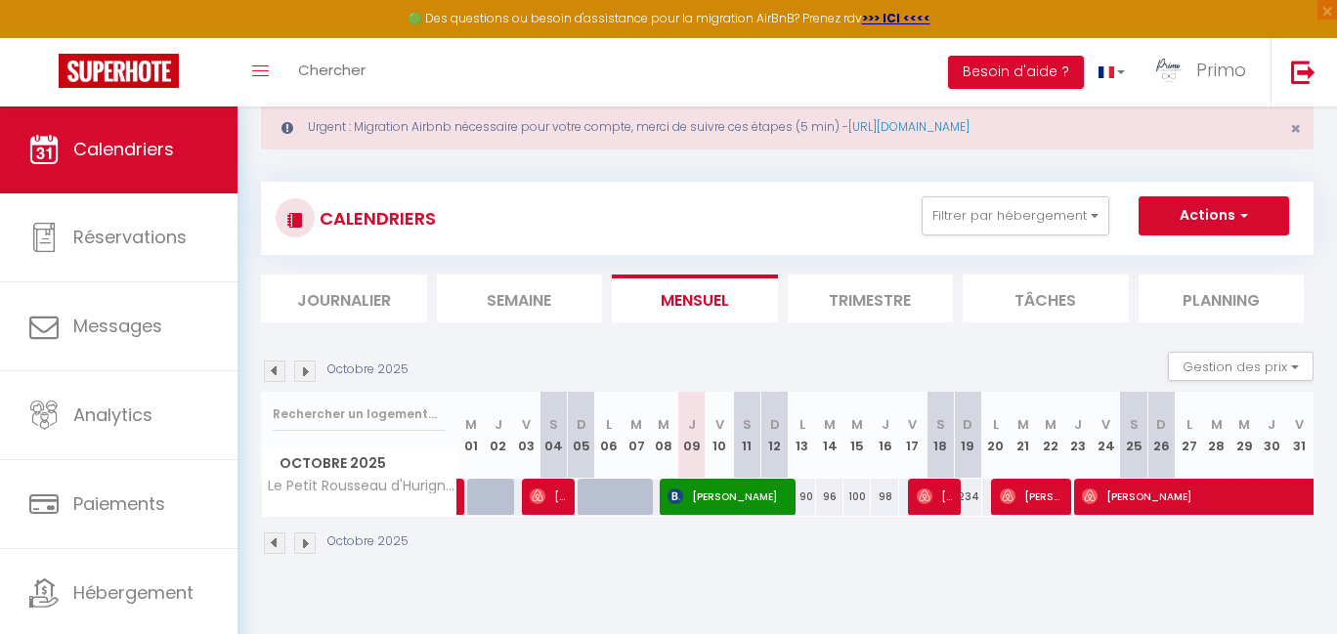
scroll to position [53, 0]
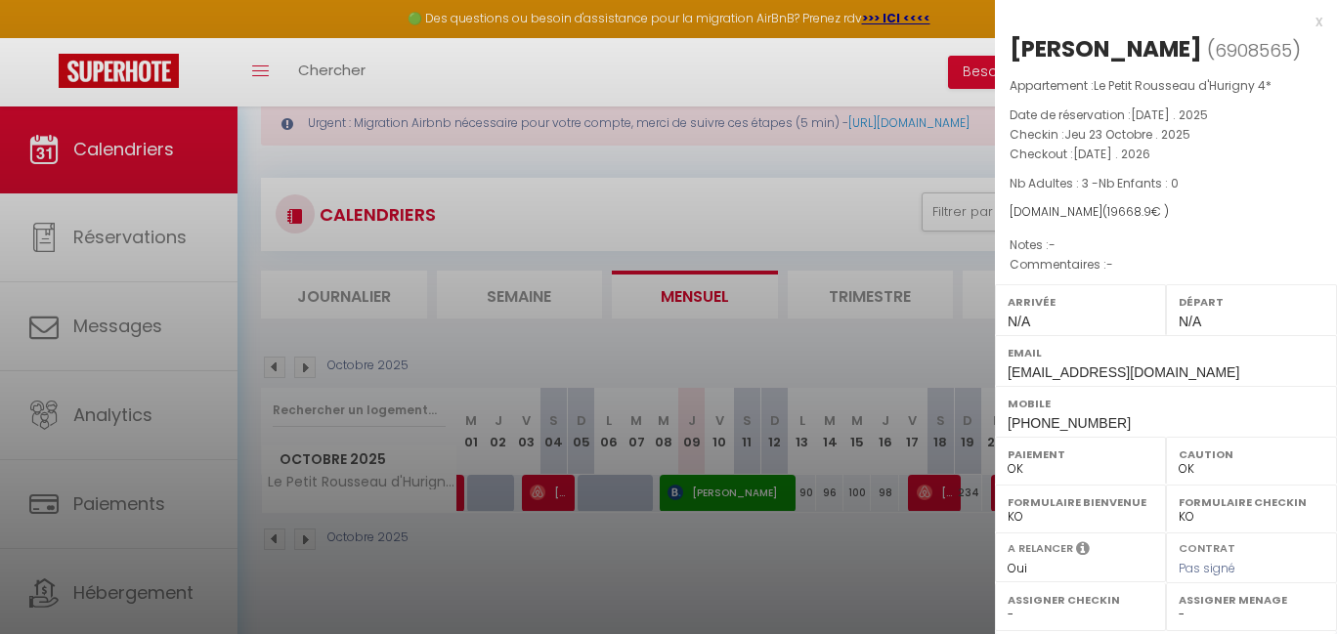
click at [828, 545] on div at bounding box center [668, 317] width 1337 height 634
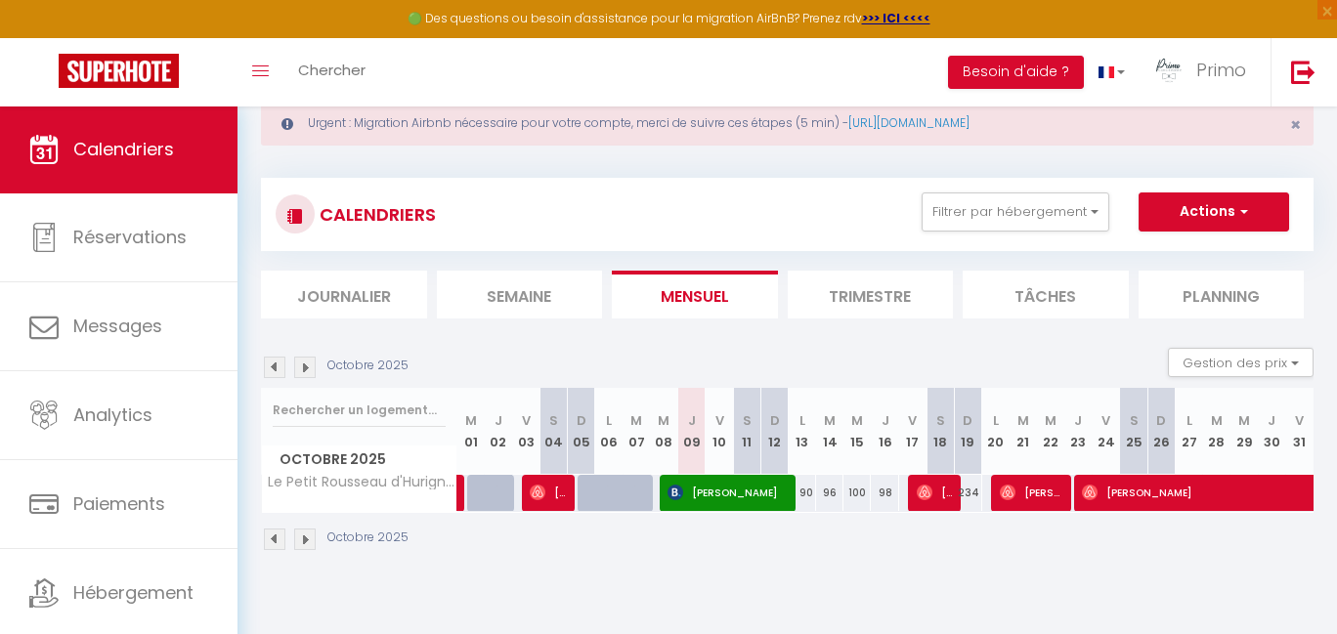
click at [1014, 497] on img at bounding box center [1008, 493] width 16 height 16
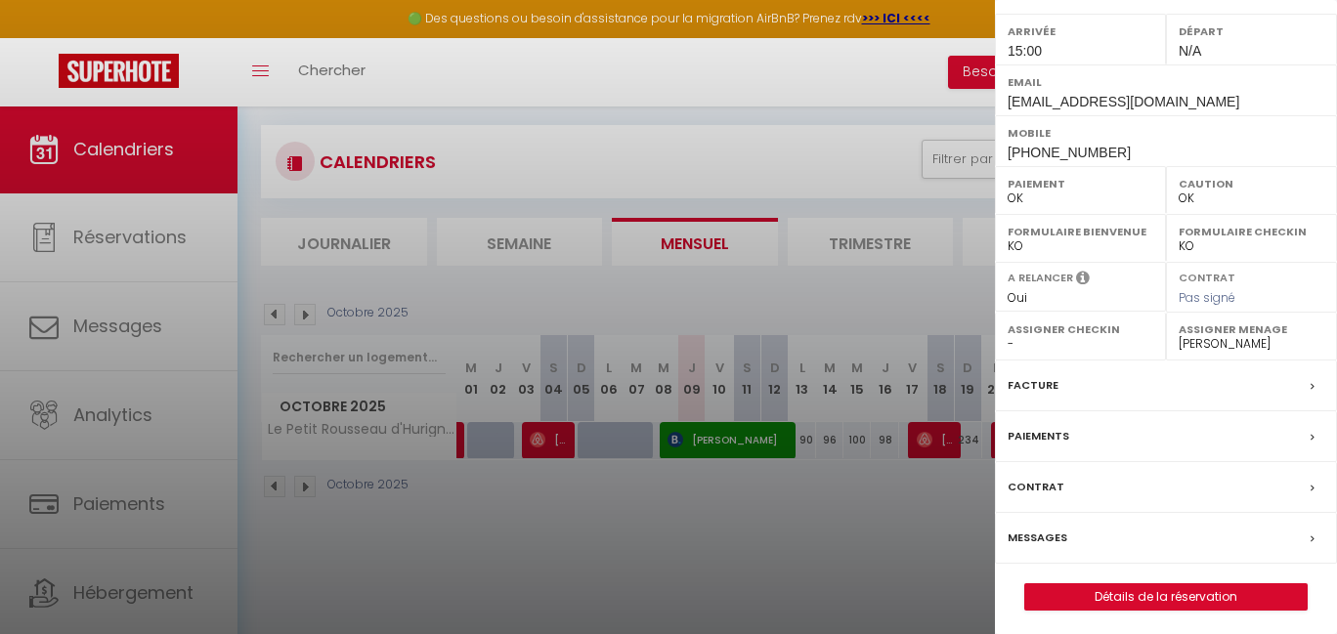
scroll to position [0, 0]
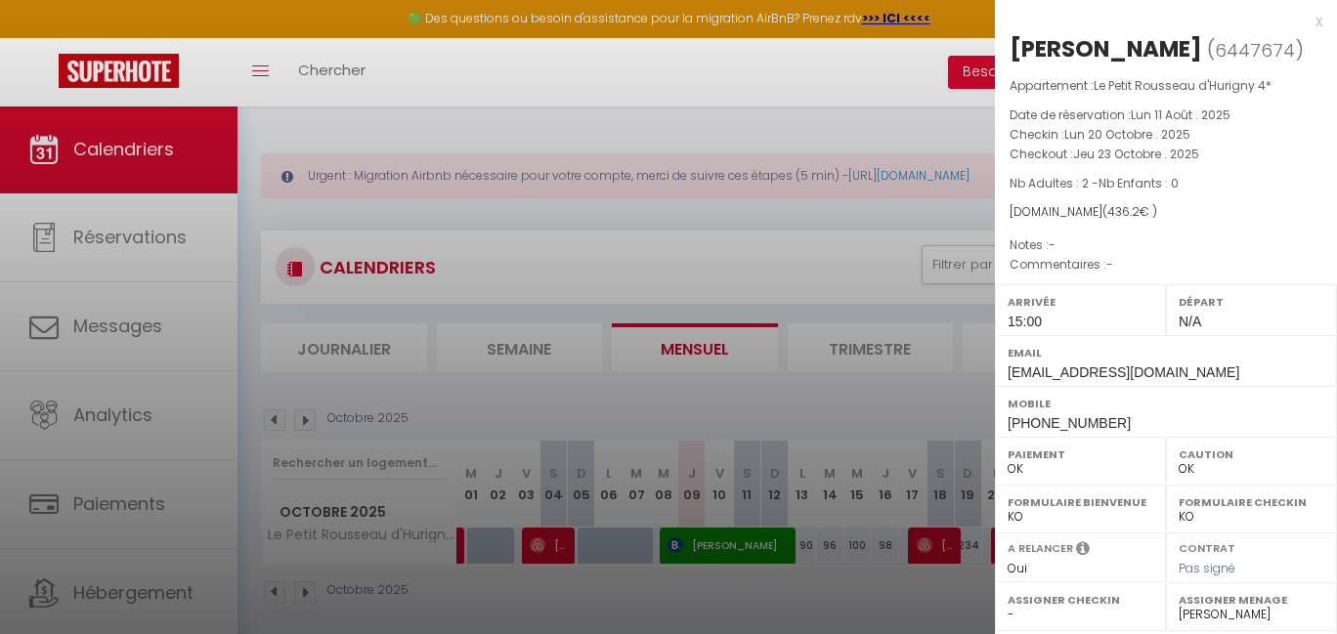
click at [891, 592] on div at bounding box center [668, 317] width 1337 height 634
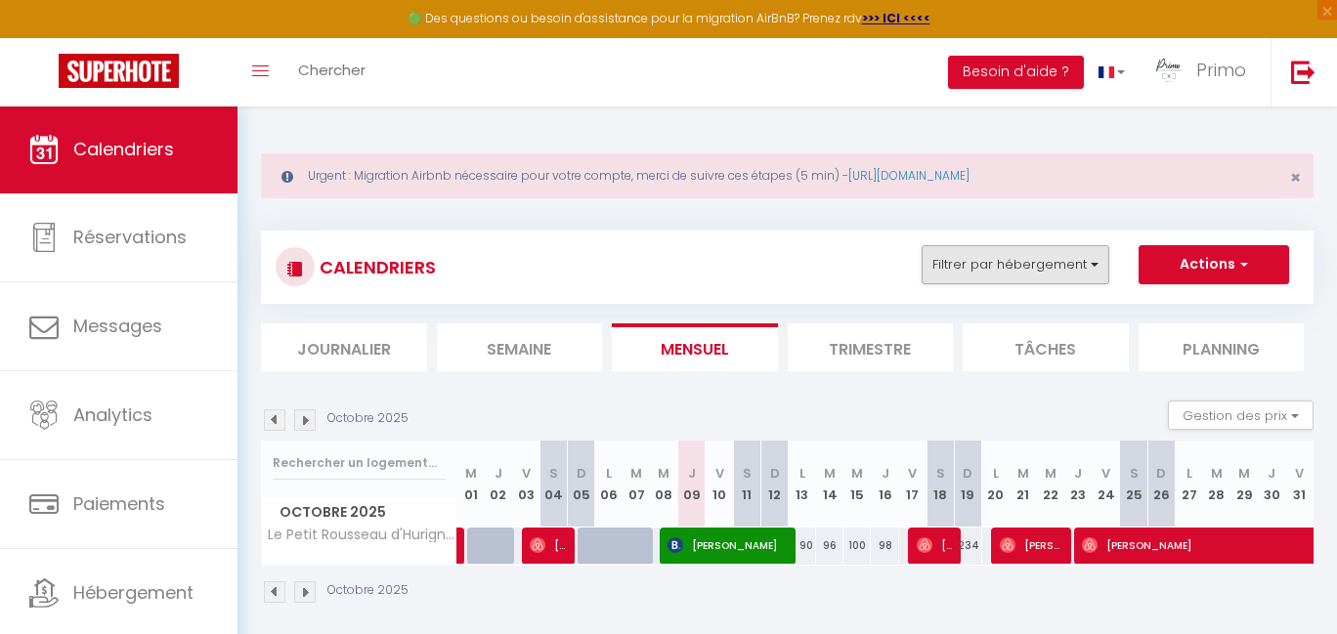
click at [1077, 266] on button "Filtrer par hébergement" at bounding box center [1015, 264] width 188 height 39
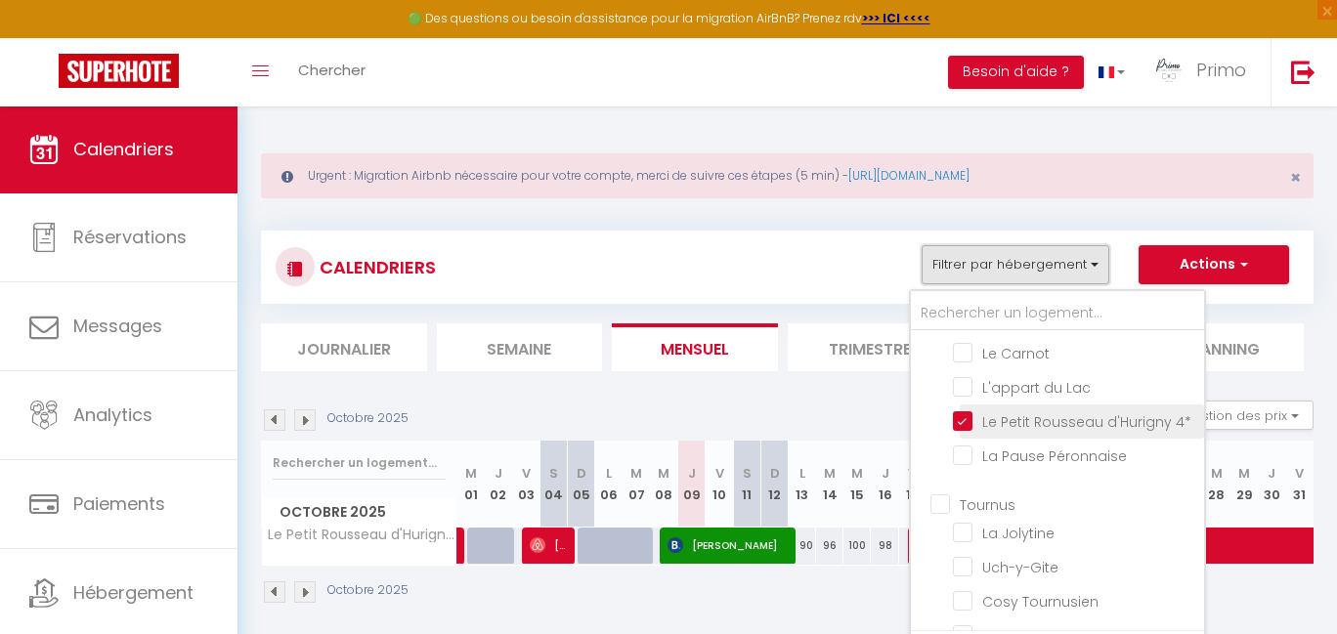
scroll to position [79, 0]
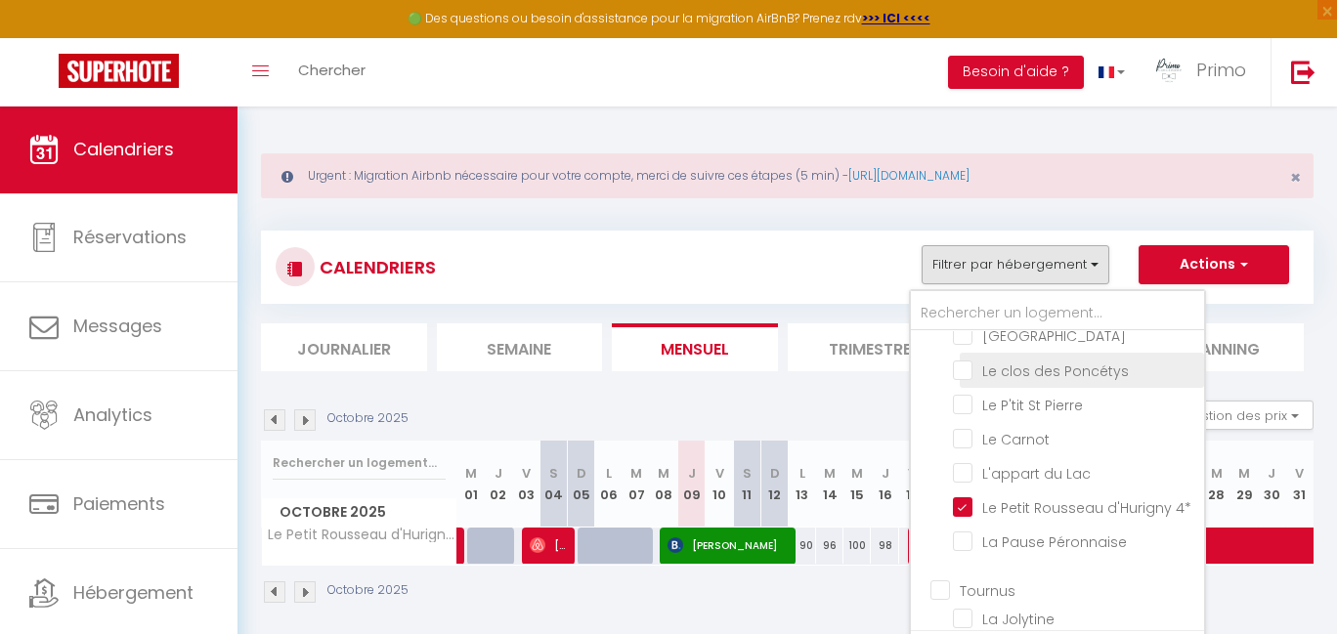
click at [1056, 362] on input "Le clos des Poncétys" at bounding box center [1075, 369] width 244 height 20
click at [1079, 196] on div "Urgent : Migration Airbnb nécessaire pour votre compte, merci de suivre ces éta…" at bounding box center [787, 175] width 1052 height 45
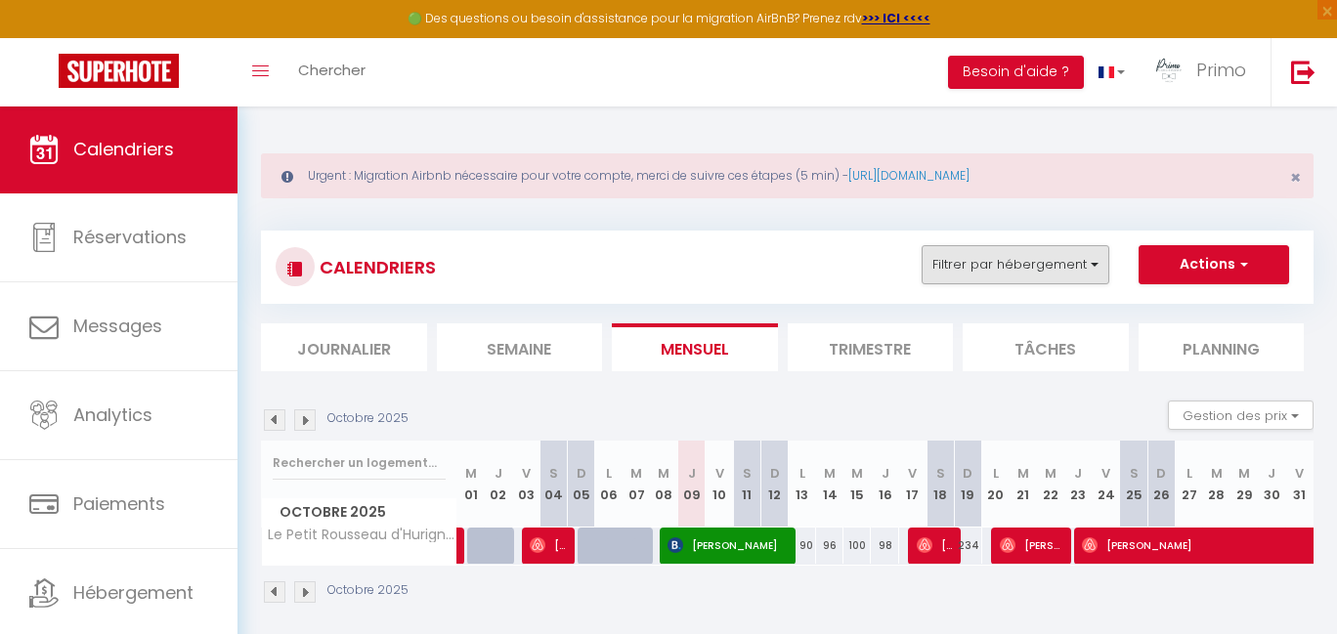
click at [1072, 263] on button "Filtrer par hébergement" at bounding box center [1015, 264] width 188 height 39
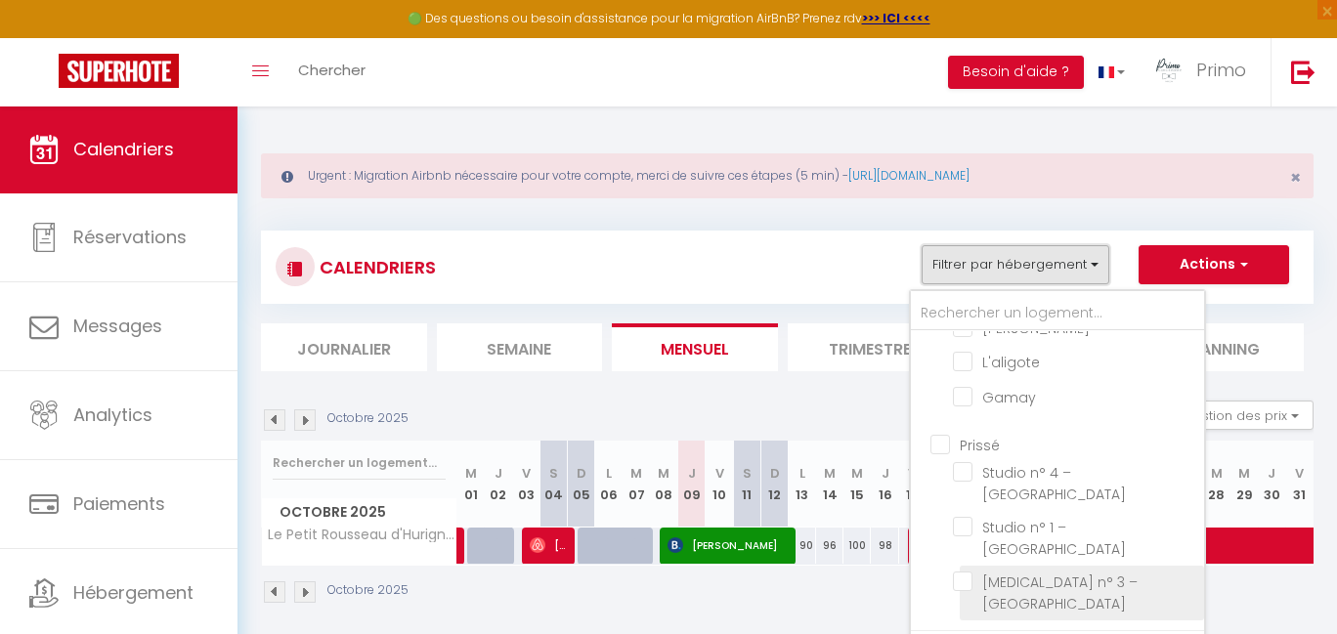
scroll to position [106, 0]
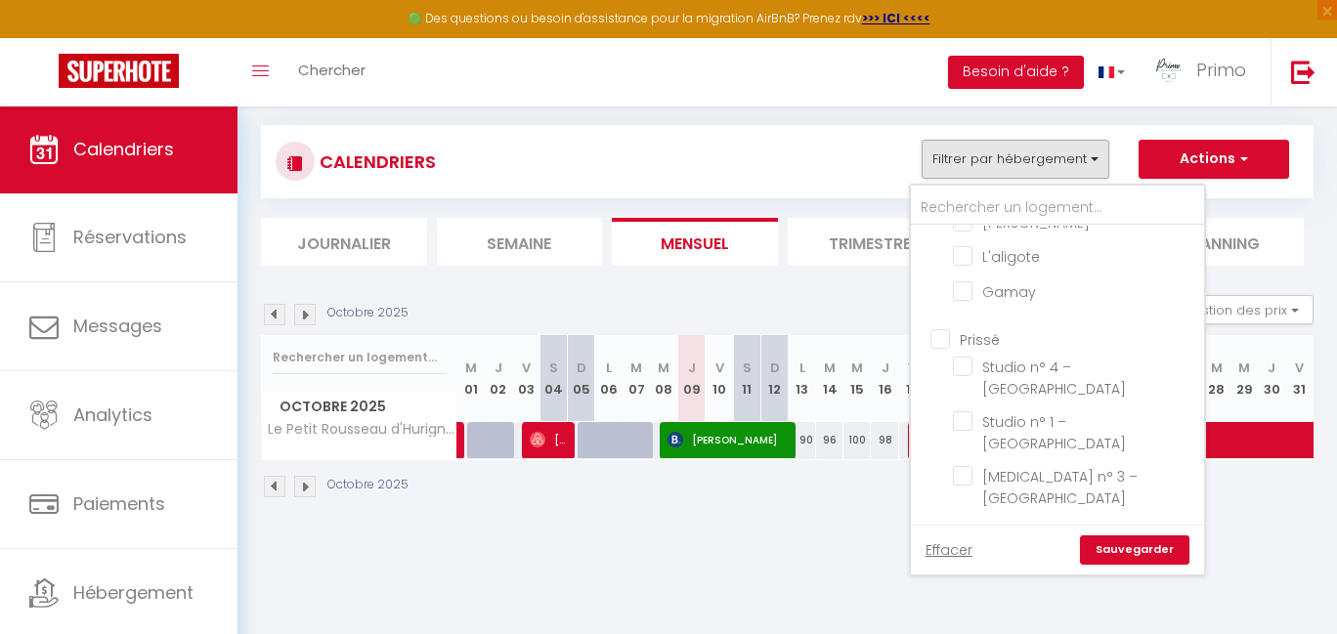
click at [1142, 545] on link "Sauvegarder" at bounding box center [1134, 549] width 109 height 29
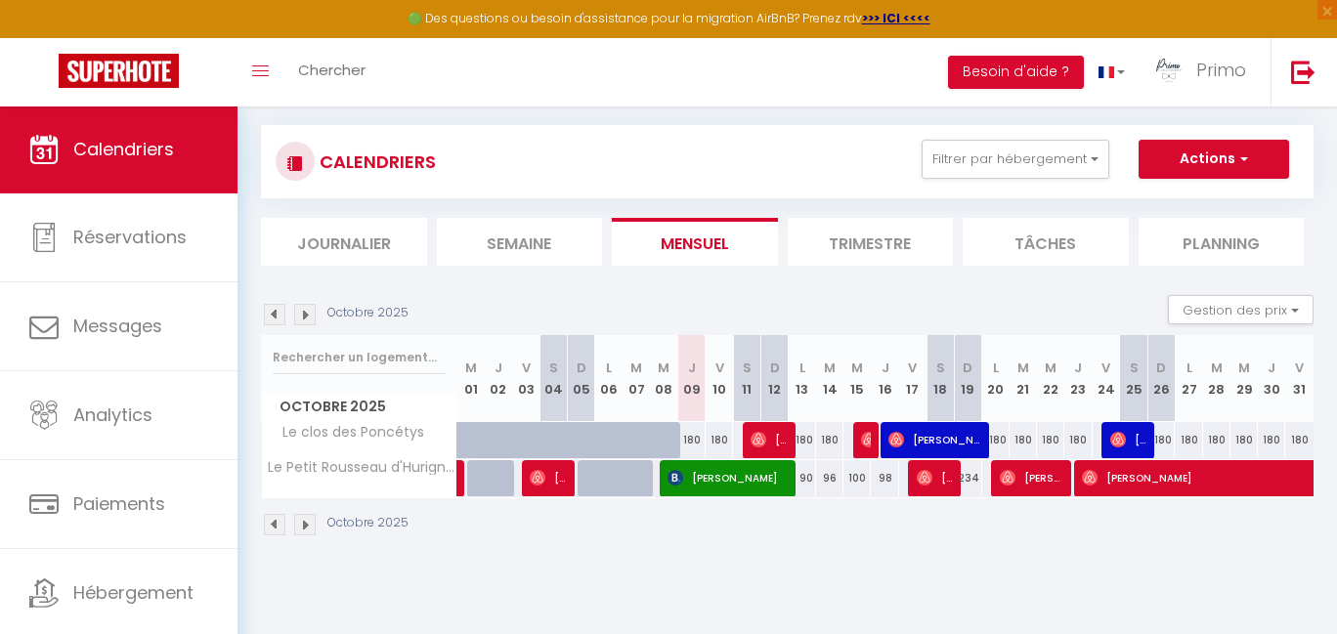
click at [277, 306] on img at bounding box center [274, 314] width 21 height 21
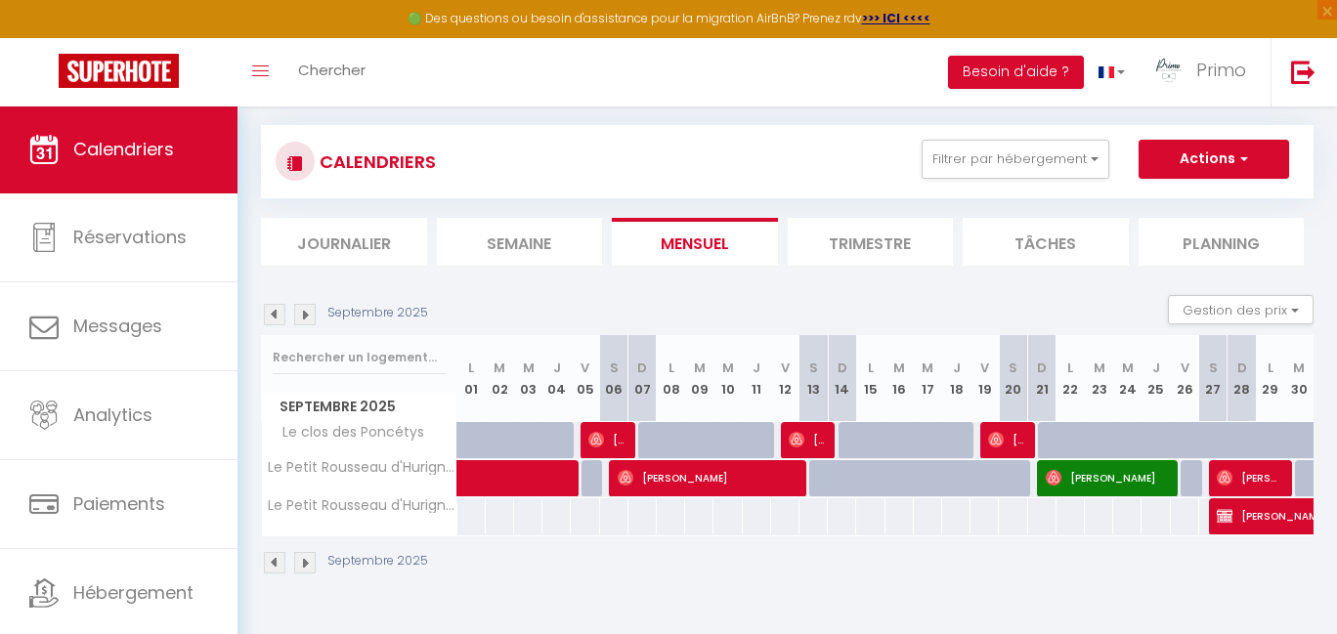
click at [309, 312] on img at bounding box center [304, 314] width 21 height 21
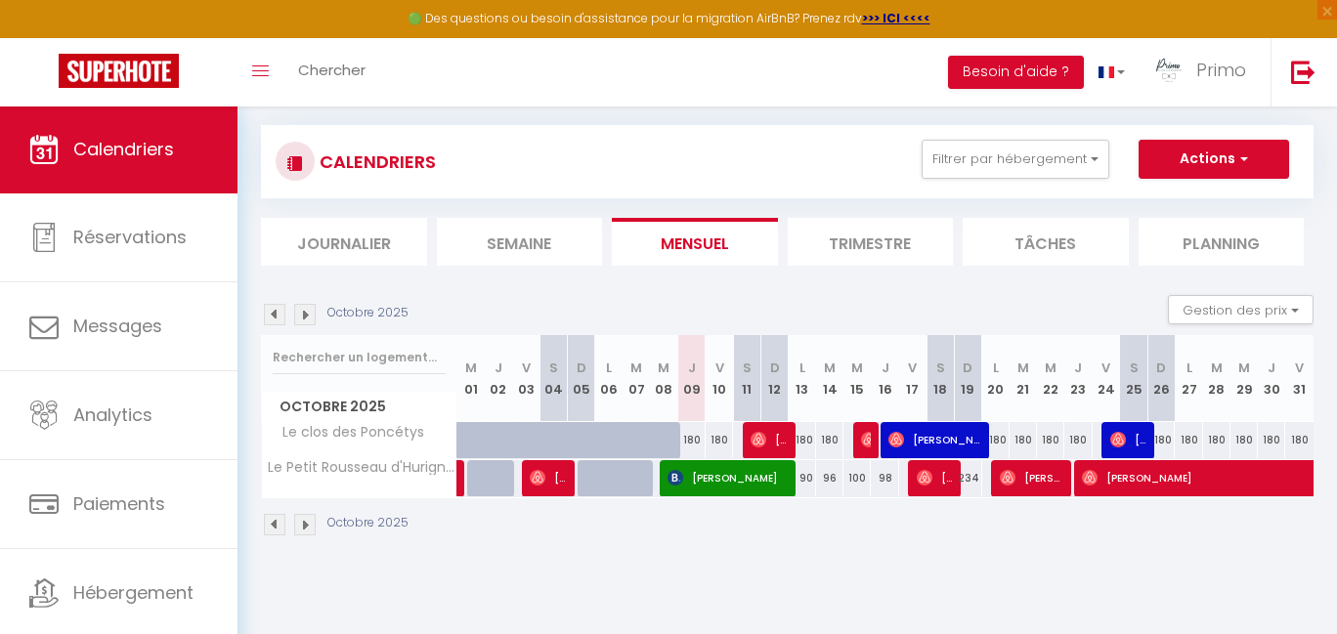
click at [693, 477] on span "[PERSON_NAME]" at bounding box center [726, 477] width 118 height 37
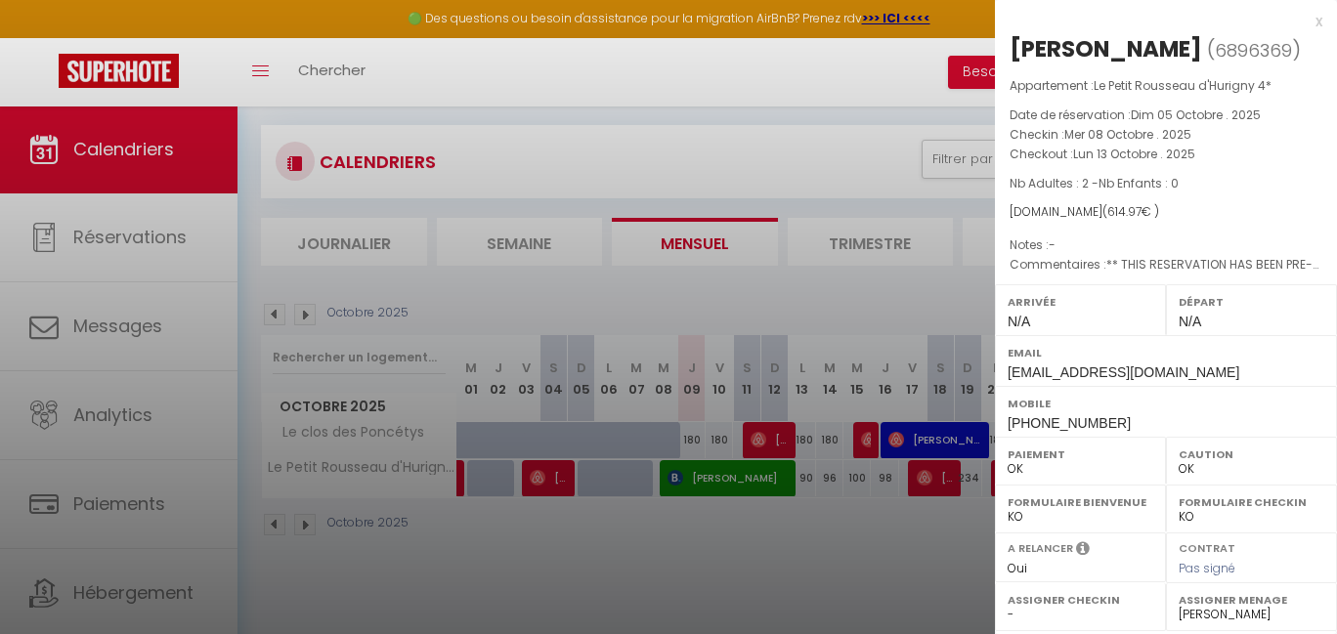
click at [727, 298] on div at bounding box center [668, 317] width 1337 height 634
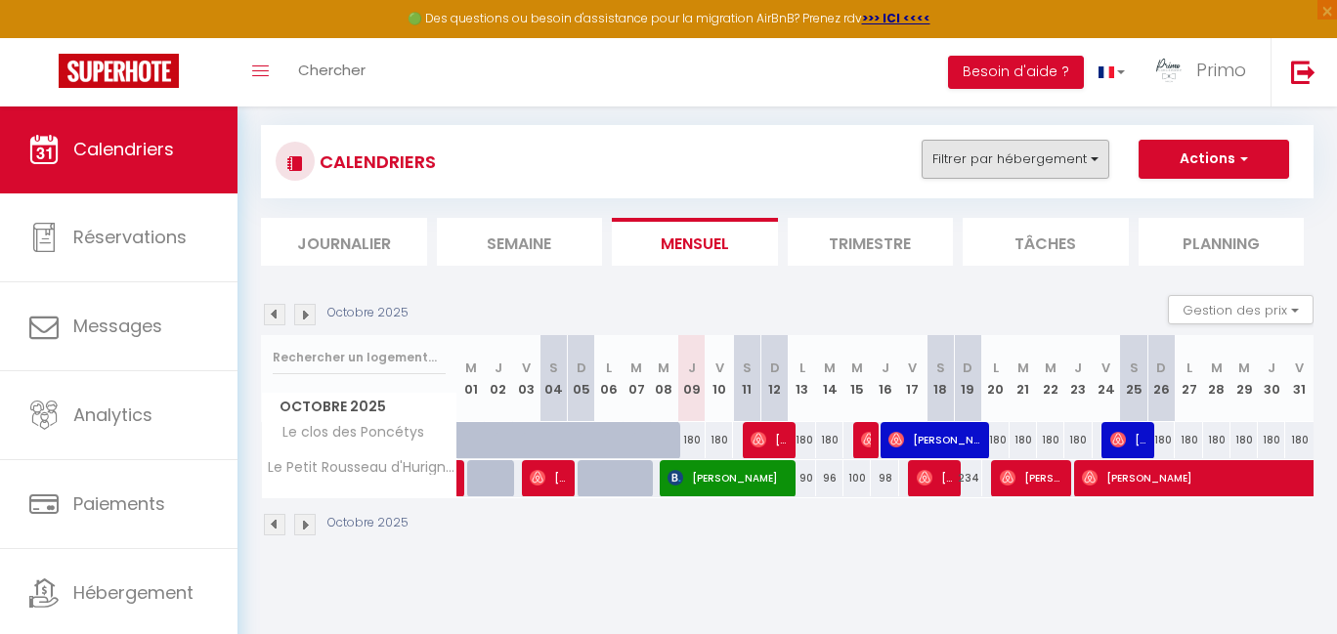
click at [1073, 165] on button "Filtrer par hébergement" at bounding box center [1015, 159] width 188 height 39
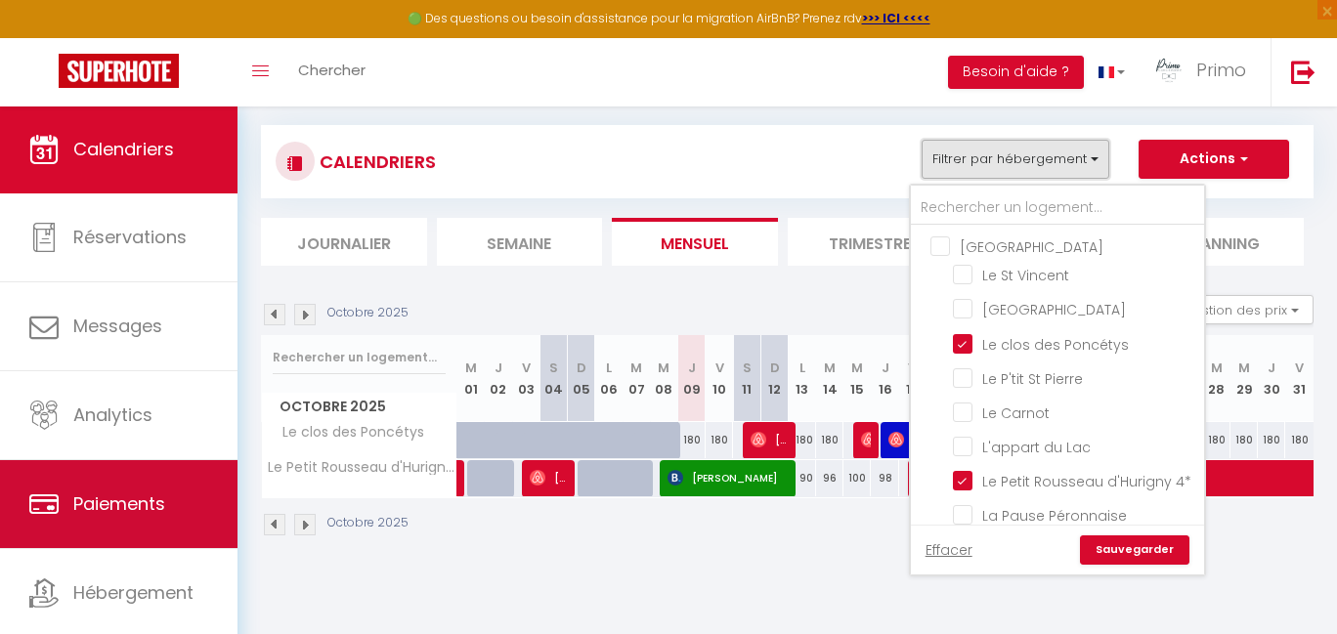
scroll to position [52, 0]
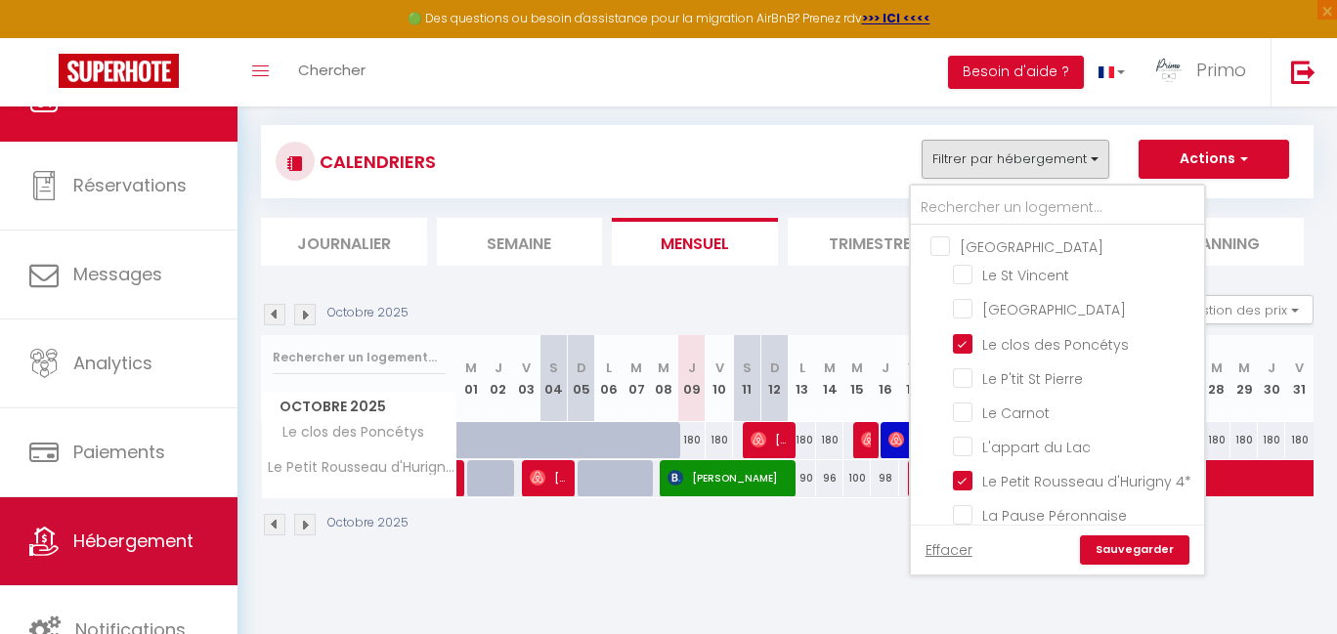
click at [87, 537] on span "Hébergement" at bounding box center [133, 541] width 120 height 24
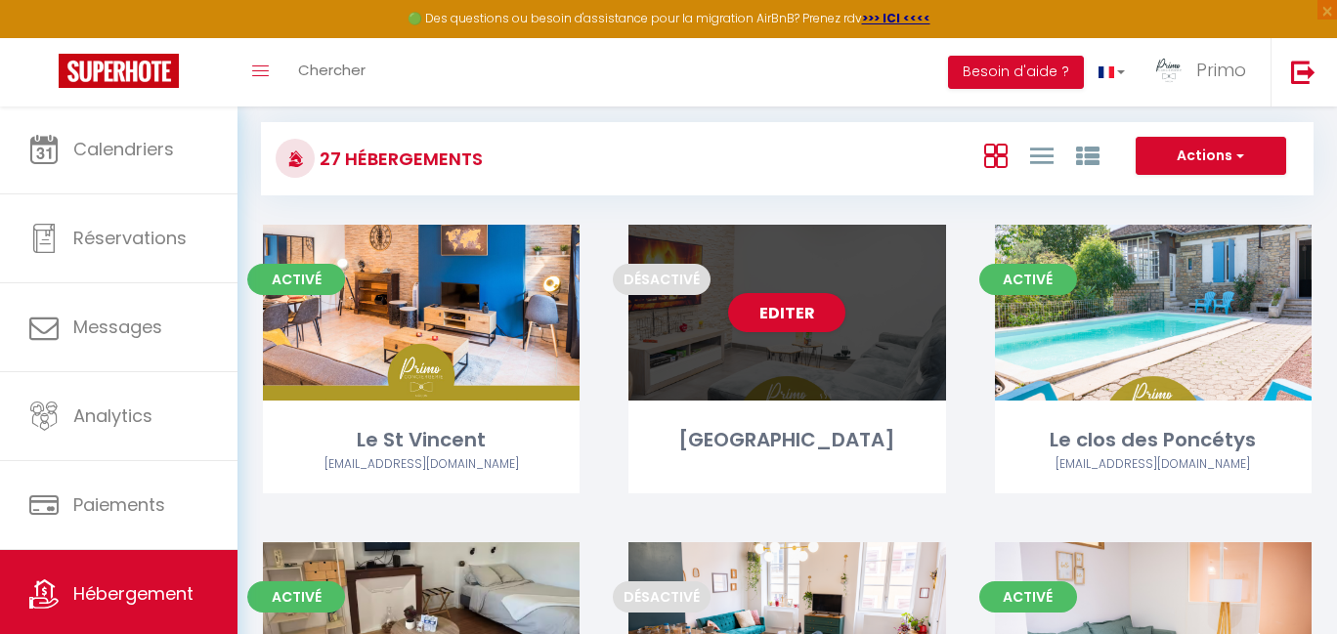
scroll to position [111, 0]
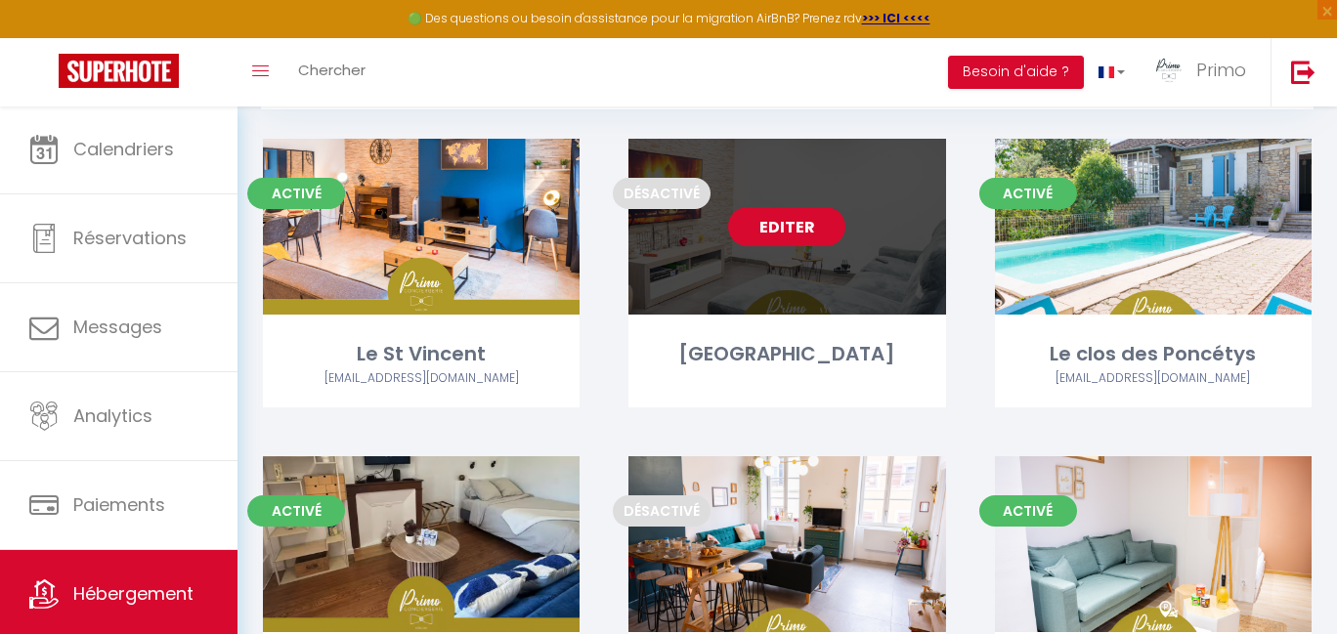
click at [758, 224] on link "Editer" at bounding box center [786, 226] width 117 height 39
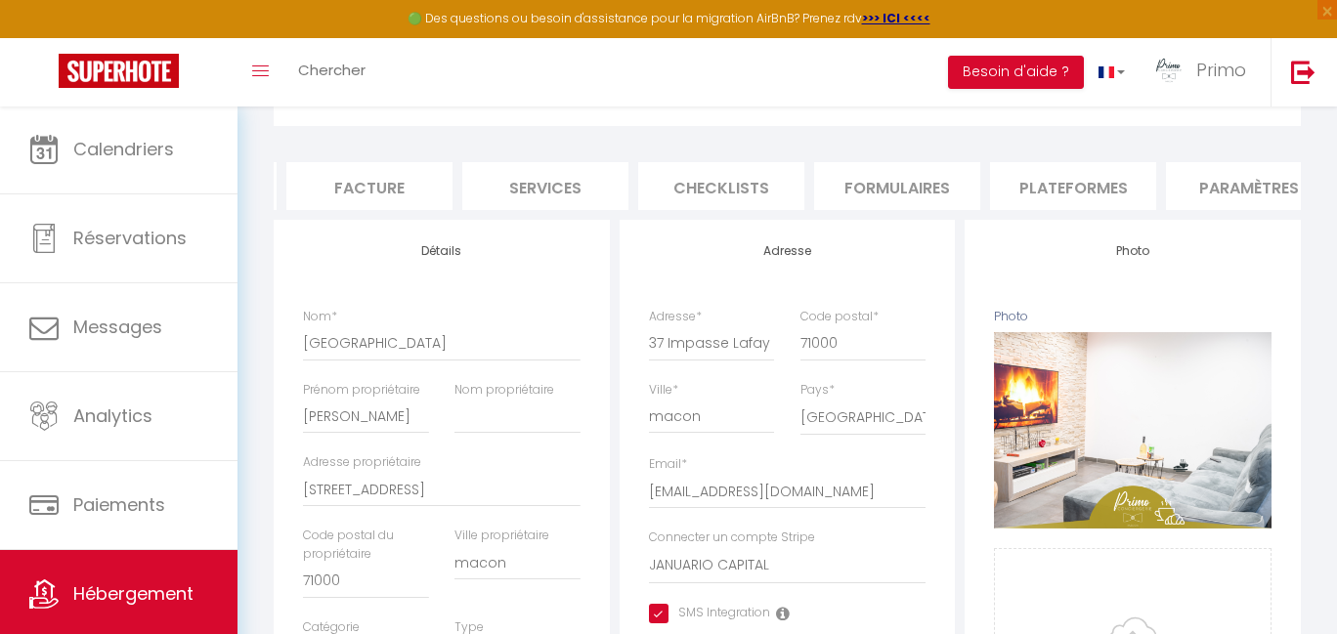
scroll to position [0, 350]
click at [754, 192] on li "Checklists" at bounding box center [710, 186] width 166 height 48
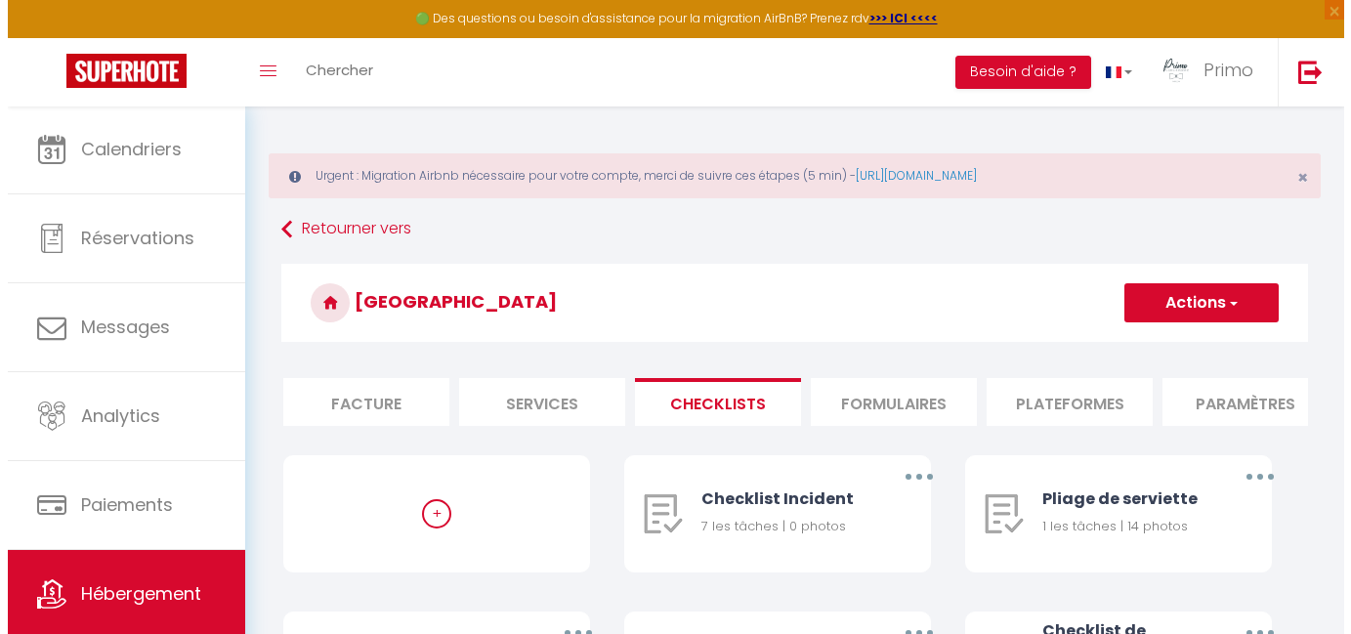
scroll to position [355, 0]
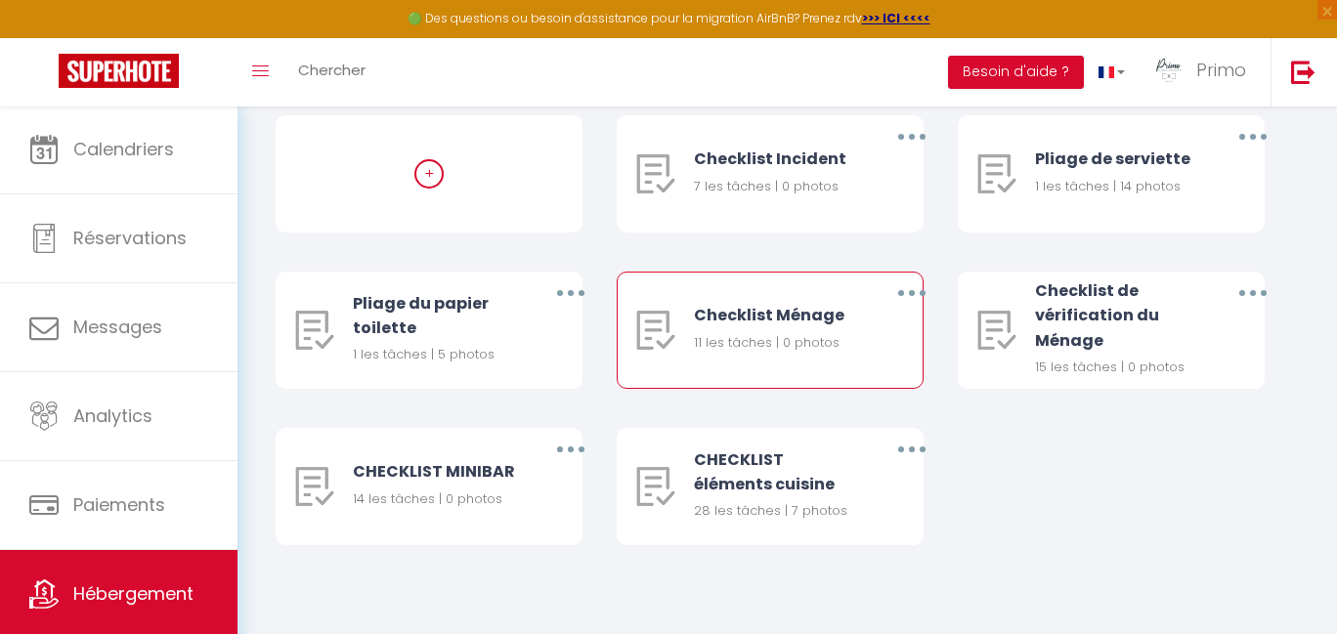
click at [910, 293] on icon "button" at bounding box center [912, 293] width 6 height 6
click at [871, 338] on link "Editer" at bounding box center [861, 337] width 145 height 33
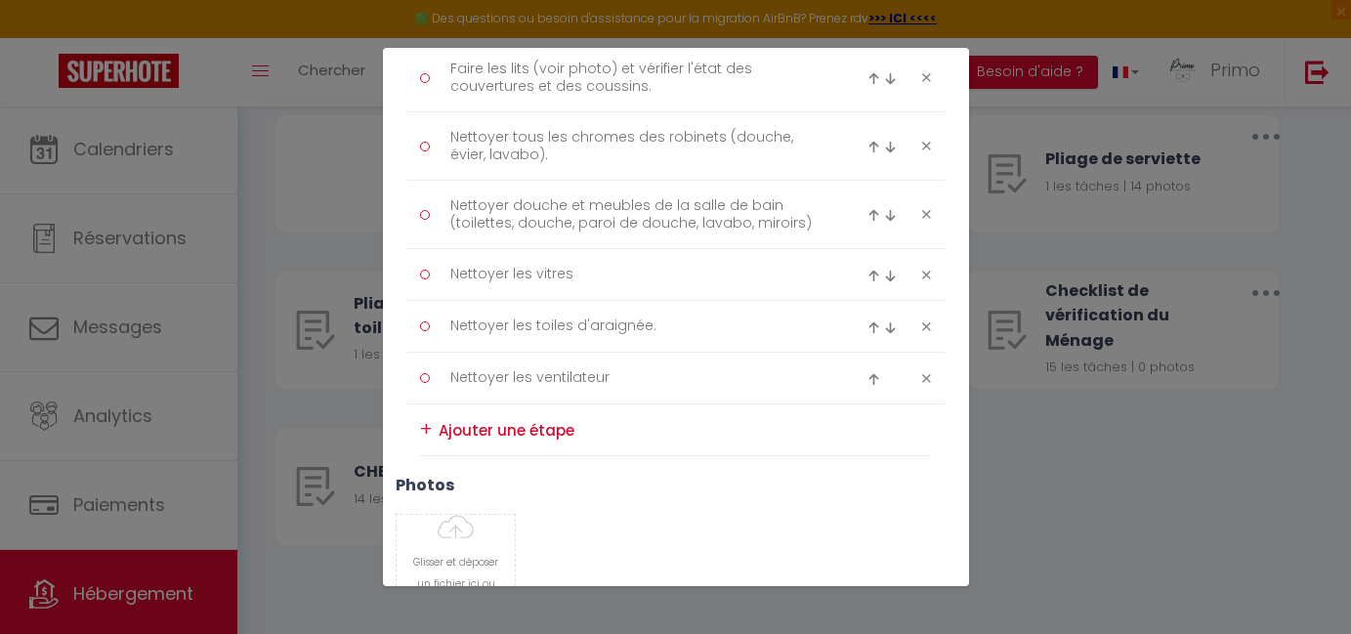
scroll to position [614, 0]
click at [658, 375] on textarea "Nettoyer les ventilateur" at bounding box center [637, 374] width 401 height 31
drag, startPoint x: 655, startPoint y: 375, endPoint x: 484, endPoint y: 161, distance: 273.9
click at [484, 161] on ul "Nettoyer le sol, les poignées de porte et les interrupteurs Nettoyer les appare…" at bounding box center [676, 99] width 512 height 703
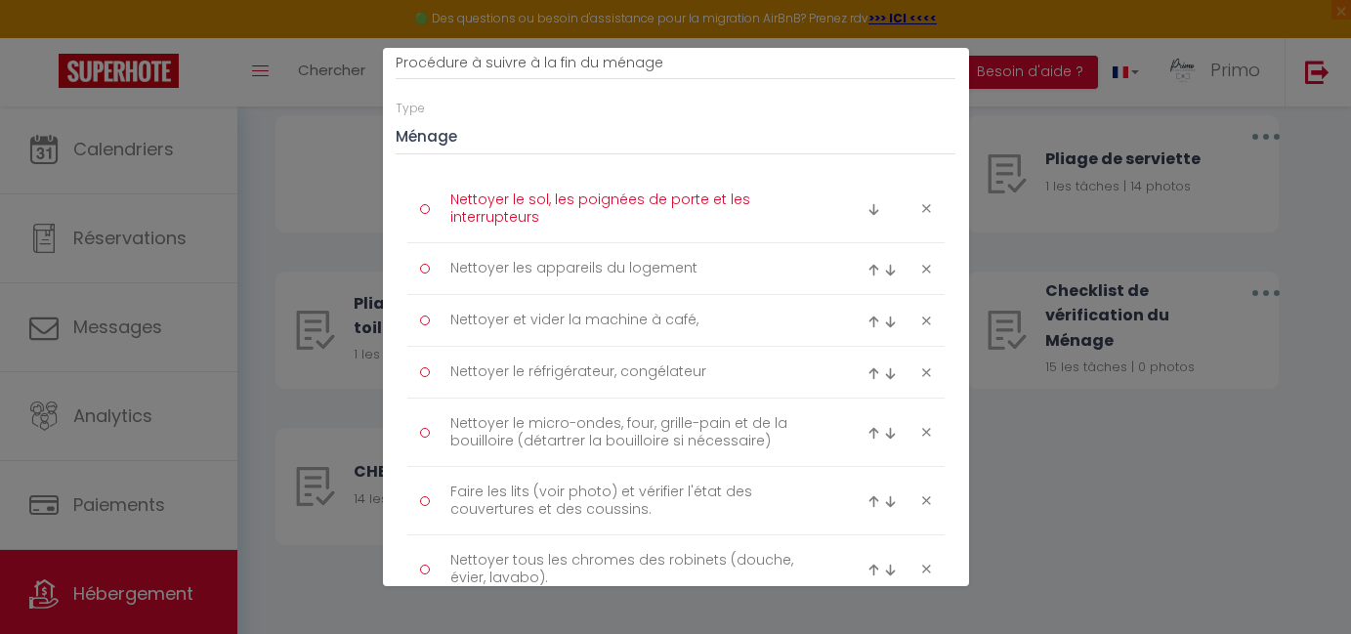
click at [485, 199] on textarea "Nettoyer le sol, les poignées de porte et les interrupteurs" at bounding box center [637, 209] width 401 height 48
click at [540, 215] on textarea "Nettoyer le sol, les poignées de porte et les interrupteurs" at bounding box center [637, 209] width 401 height 48
click at [471, 277] on textarea "Nettoyer les appareils du logement" at bounding box center [637, 268] width 401 height 31
click at [466, 272] on textarea "Nettoyer les appareils du logement" at bounding box center [637, 268] width 401 height 31
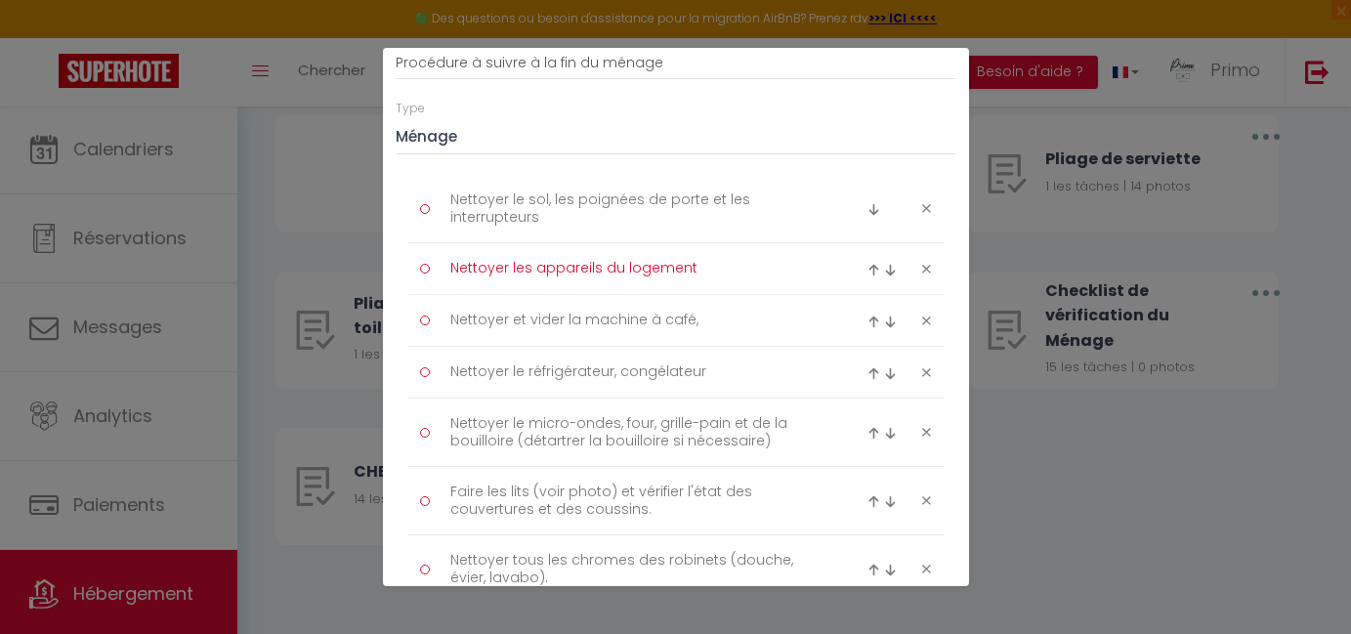
click at [466, 272] on textarea "Nettoyer les appareils du logement" at bounding box center [637, 268] width 401 height 31
click at [680, 263] on textarea "Nettoyer les appareils du logement" at bounding box center [637, 268] width 401 height 31
click at [473, 317] on textarea "Nettoyer et vider la machine à café," at bounding box center [637, 320] width 401 height 31
click at [691, 328] on textarea "Nettoyer et vider la machine à café," at bounding box center [637, 320] width 401 height 31
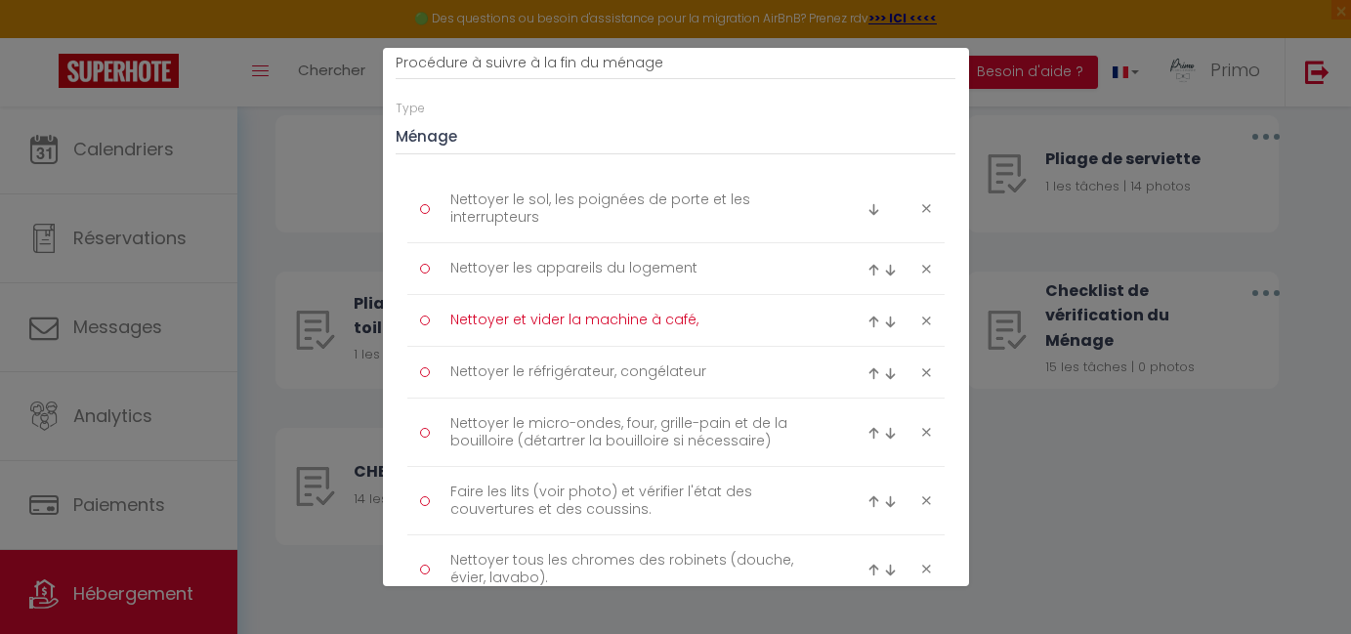
click at [467, 373] on textarea "Nettoyer le réfrigérateur, congélateur" at bounding box center [637, 372] width 401 height 31
click at [459, 369] on textarea "Nettoyer le réfrigérateur, congélateur" at bounding box center [637, 372] width 401 height 31
click at [704, 373] on textarea "Nettoyer le réfrigérateur, congélateur" at bounding box center [637, 372] width 401 height 31
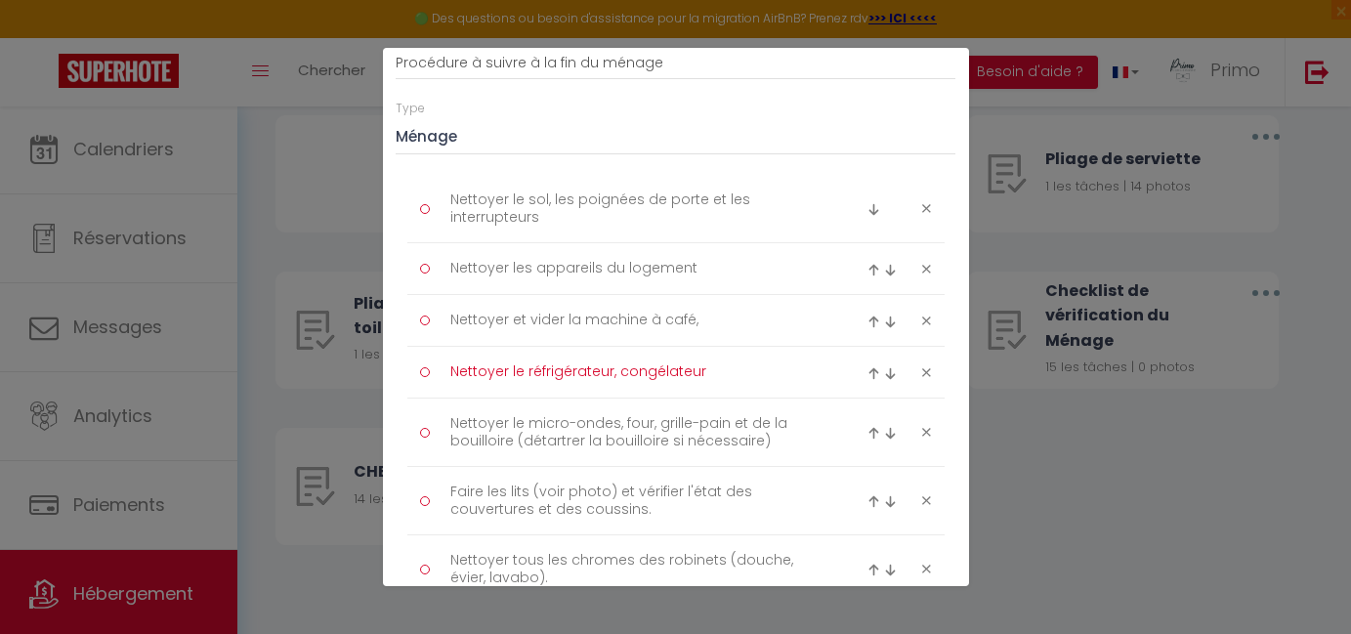
click at [453, 428] on textarea "Nettoyer le micro-ondes, four, grille-pain et de la bouilloire (détartrer la bo…" at bounding box center [637, 432] width 401 height 48
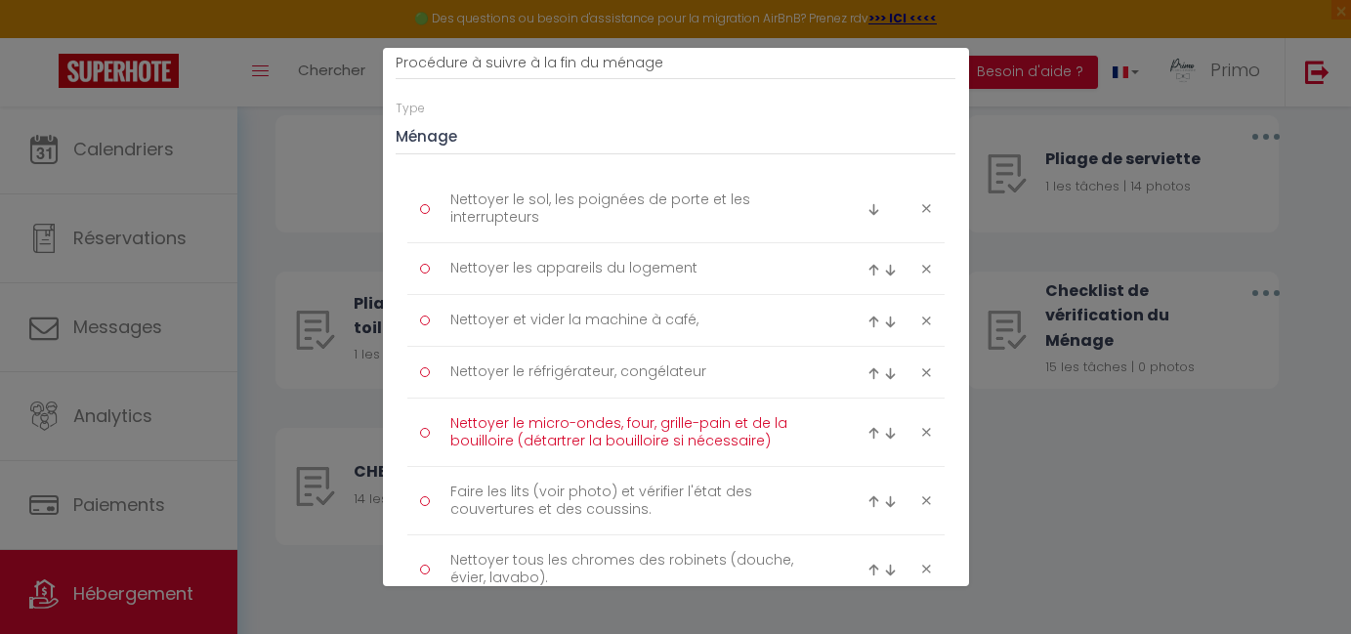
click at [453, 428] on textarea "Nettoyer le micro-ondes, four, grille-pain et de la bouilloire (détartrer la bo…" at bounding box center [637, 432] width 401 height 48
click at [461, 420] on textarea "Nettoyer le micro-ondes, four, grille-pain et de la bouilloire (détartrer la bo…" at bounding box center [637, 432] width 401 height 48
click at [774, 446] on textarea "Nettoyer le micro-ondes, four, grille-pain et de la bouilloire (détartrer la bo…" at bounding box center [637, 432] width 401 height 48
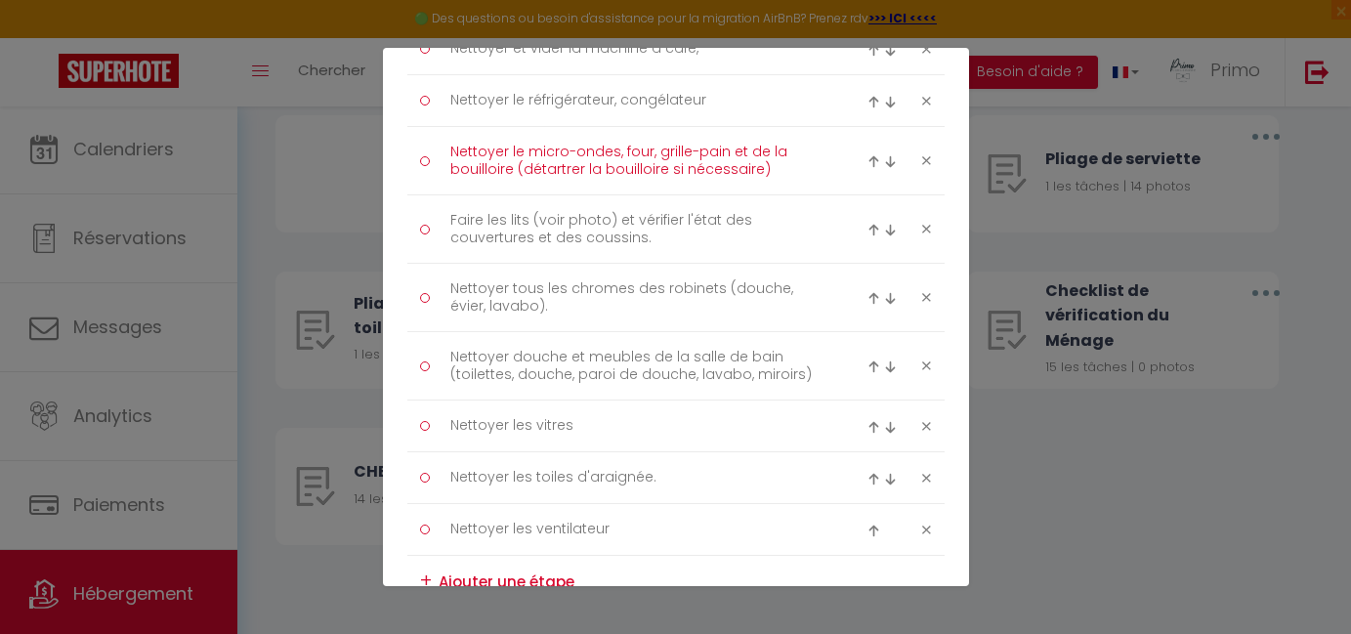
scroll to position [498, 0]
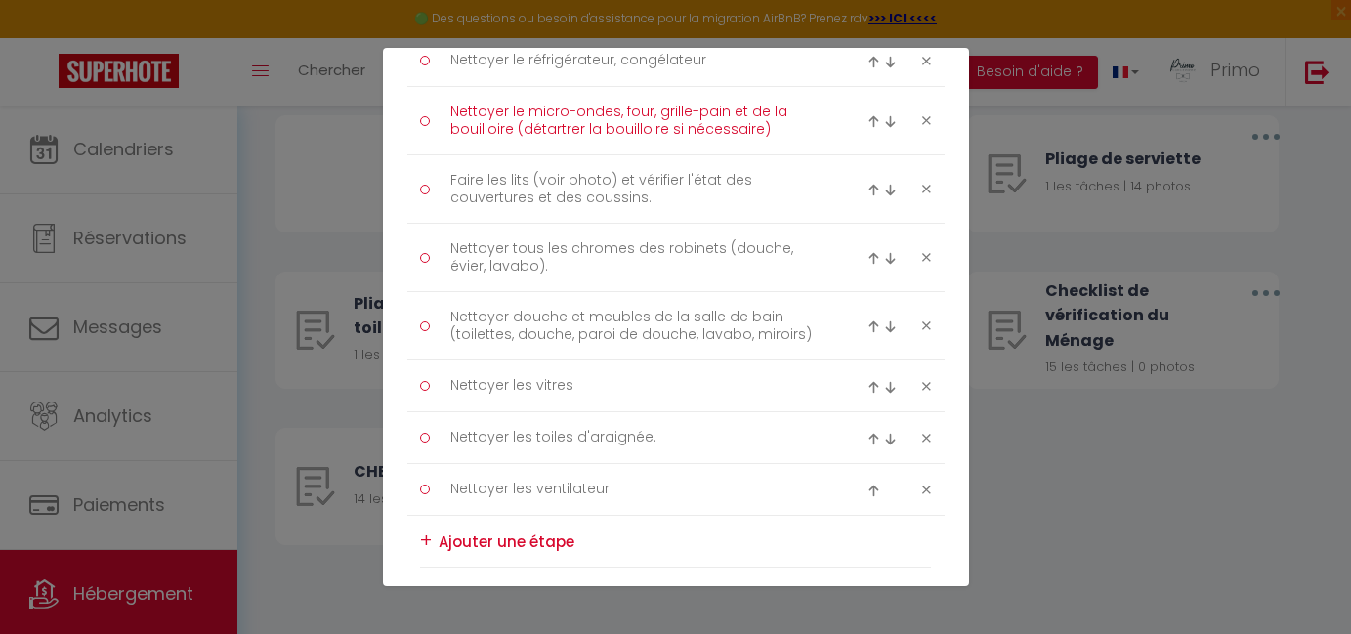
click at [451, 178] on textarea "Faire les lits (voir photo) et vérifier l'état des couvertures et des coussins." at bounding box center [637, 189] width 401 height 48
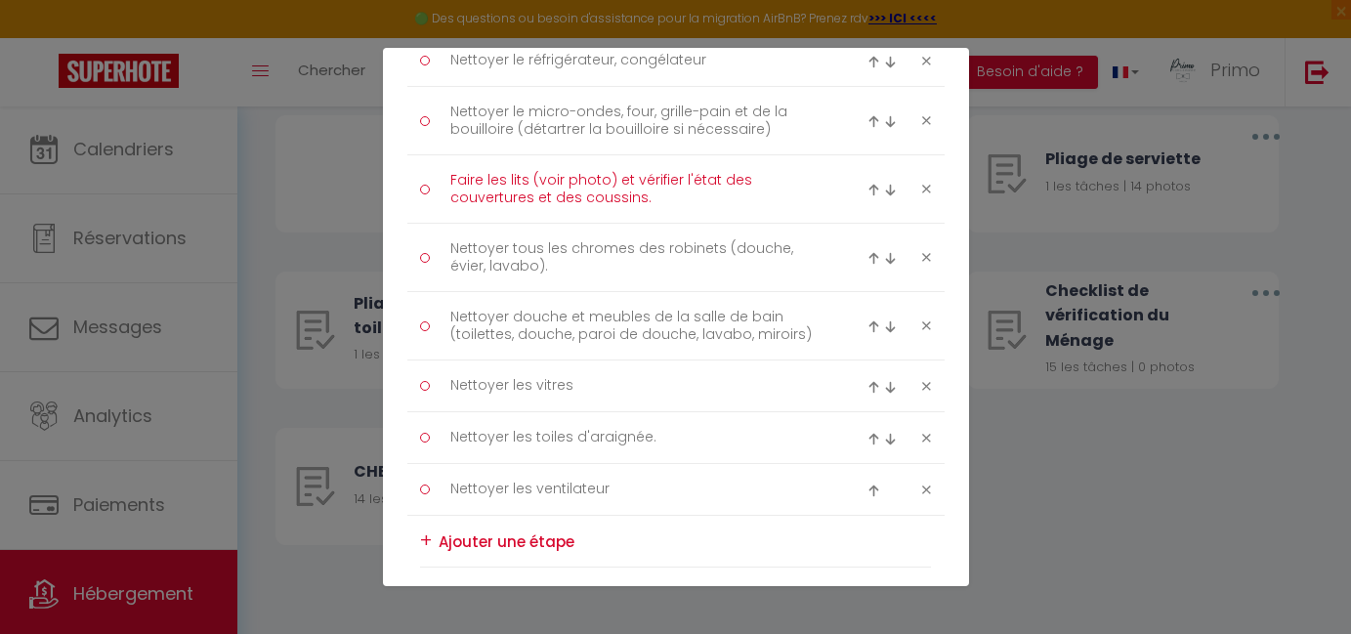
click at [451, 178] on textarea "Faire les lits (voir photo) et vérifier l'état des couvertures et des coussins." at bounding box center [637, 189] width 401 height 48
click at [703, 194] on textarea "Faire les lits (voir photo) et vérifier l'état des couvertures et des coussins." at bounding box center [637, 189] width 401 height 48
click at [457, 249] on textarea "Nettoyer tous les chromes des robinets (douche, évier, lavabo)." at bounding box center [637, 258] width 401 height 48
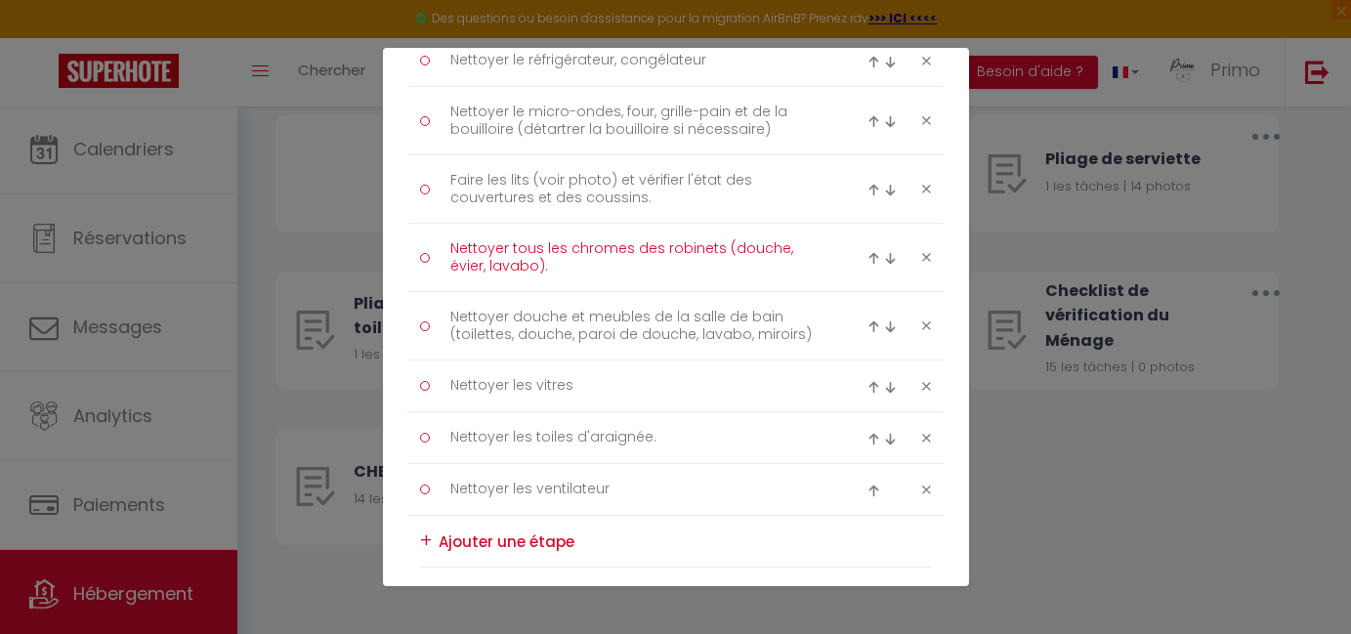
click at [457, 249] on textarea "Nettoyer tous les chromes des robinets (douche, évier, lavabo)." at bounding box center [637, 258] width 401 height 48
click at [552, 266] on textarea "Nettoyer tous les chromes des robinets (douche, évier, lavabo)." at bounding box center [637, 258] width 401 height 48
click at [459, 313] on textarea "Nettoyer douche et meubles de la salle de bain (toilettes, douche, paroi de dou…" at bounding box center [637, 326] width 401 height 48
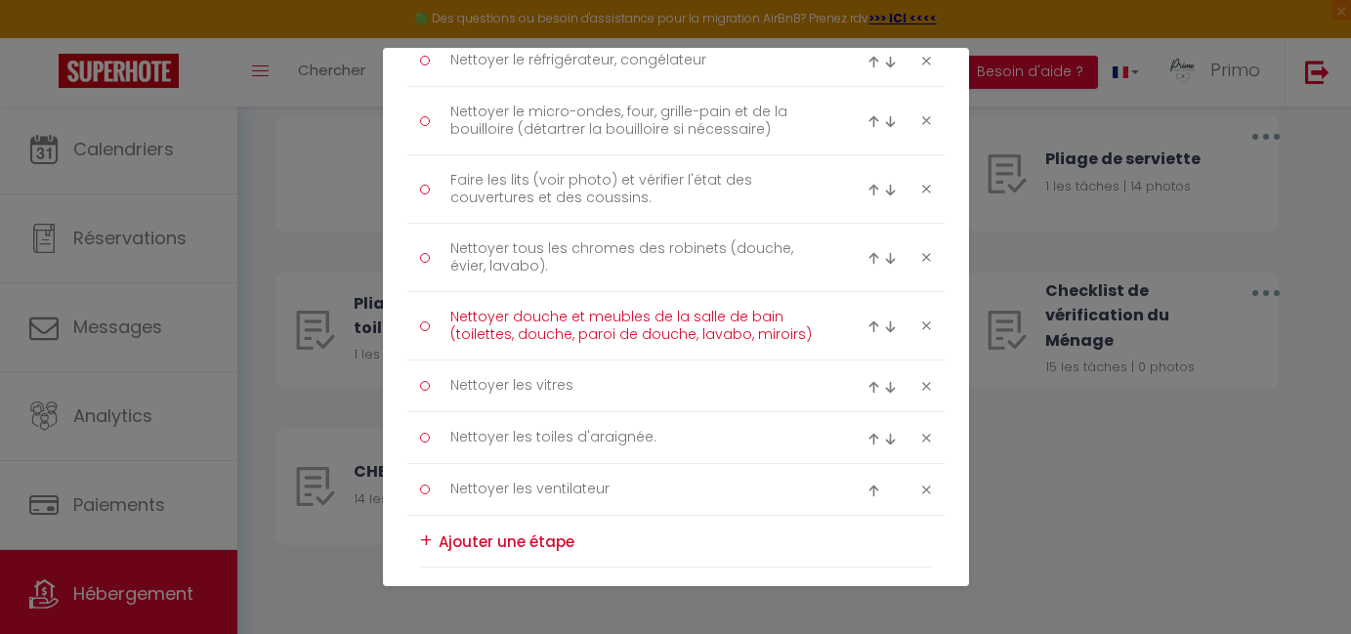
click at [459, 313] on textarea "Nettoyer douche et meubles de la salle de bain (toilettes, douche, paroi de dou…" at bounding box center [637, 326] width 401 height 48
drag, startPoint x: 814, startPoint y: 330, endPoint x: 789, endPoint y: 337, distance: 25.4
click at [814, 330] on textarea "Nettoyer douche et meubles de la salle de bain (toilettes, douche, paroi de dou…" at bounding box center [637, 326] width 401 height 48
click at [466, 385] on textarea "Nettoyer les vitres" at bounding box center [637, 385] width 401 height 31
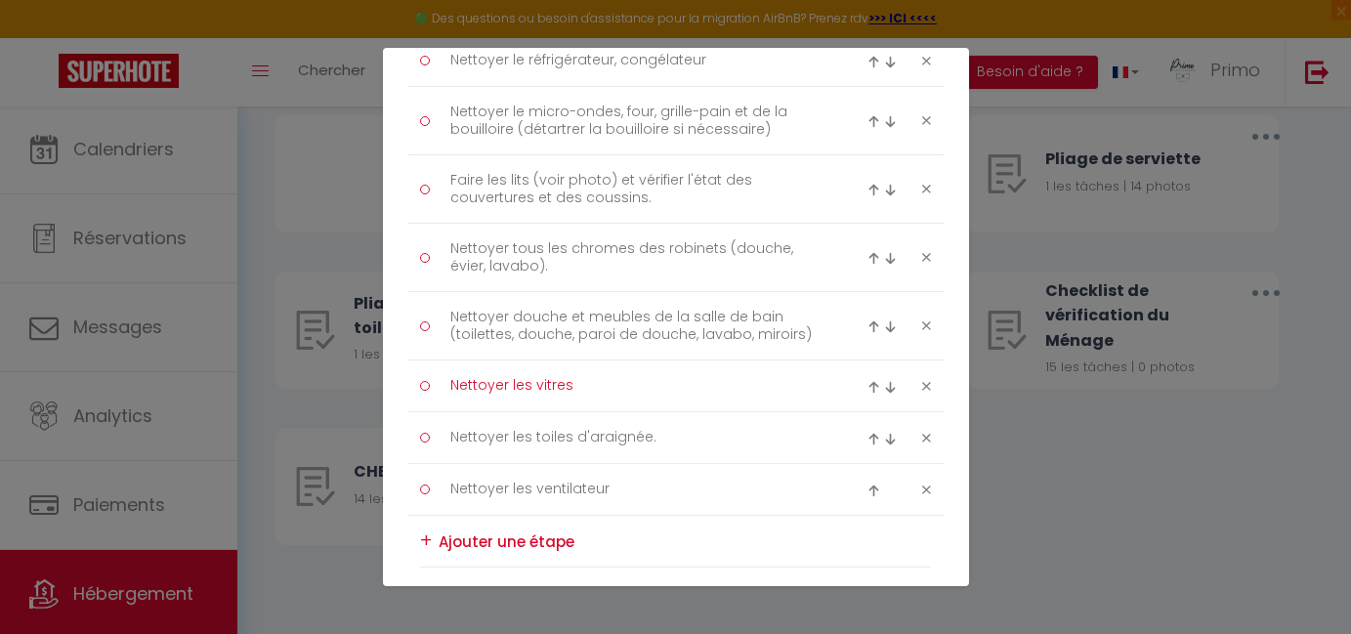
click at [583, 390] on textarea "Nettoyer les vitres" at bounding box center [637, 385] width 401 height 31
click at [545, 448] on textarea "Nettoyer les toiles d'araignée." at bounding box center [637, 437] width 401 height 31
click at [463, 437] on textarea "Nettoyer les toiles d'araignée." at bounding box center [637, 437] width 401 height 31
click at [633, 441] on textarea "Nettoyer les toiles d'araignée." at bounding box center [637, 437] width 401 height 31
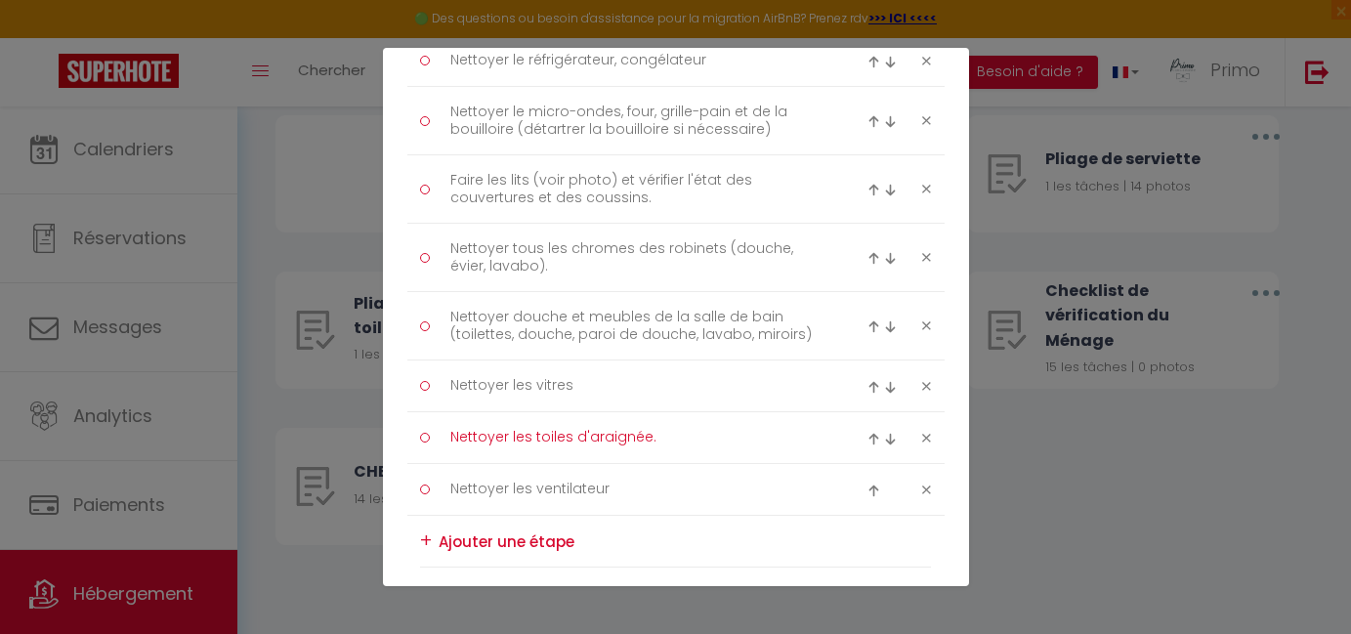
click at [472, 486] on textarea "Nettoyer les ventilateur" at bounding box center [637, 489] width 401 height 31
click at [471, 486] on textarea "Nettoyer les ventilateur" at bounding box center [637, 489] width 401 height 31
click at [585, 492] on textarea "Nettoyer les ventilateur" at bounding box center [637, 489] width 401 height 31
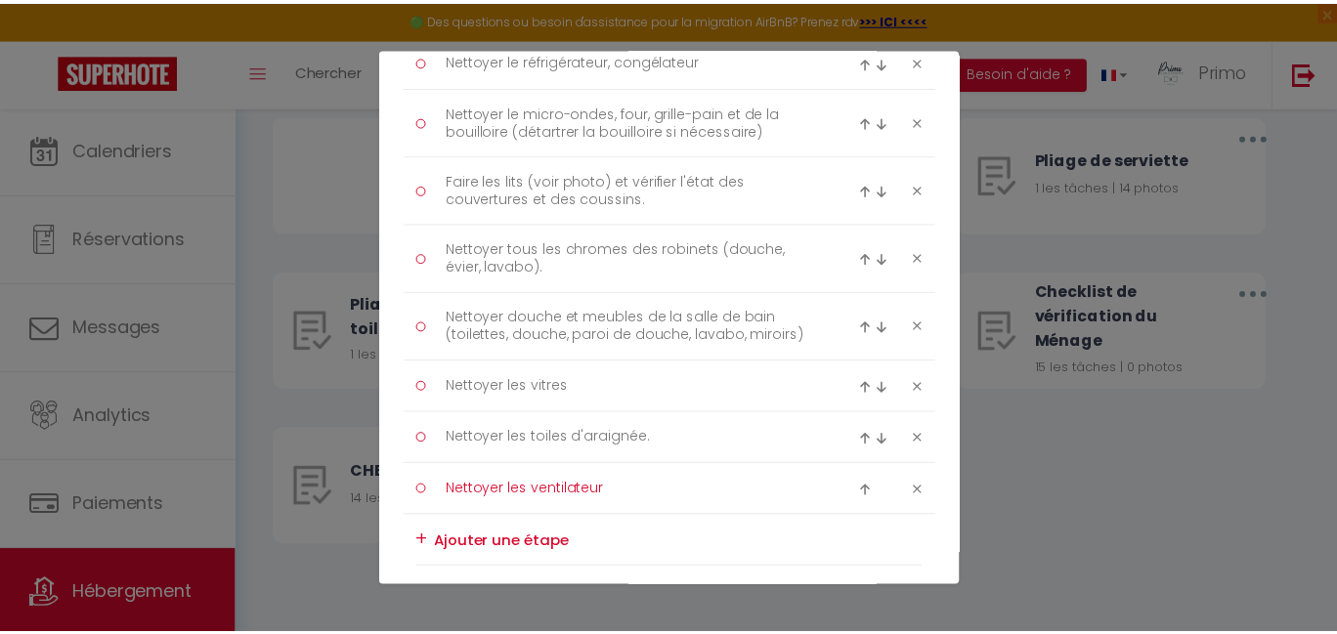
scroll to position [0, 0]
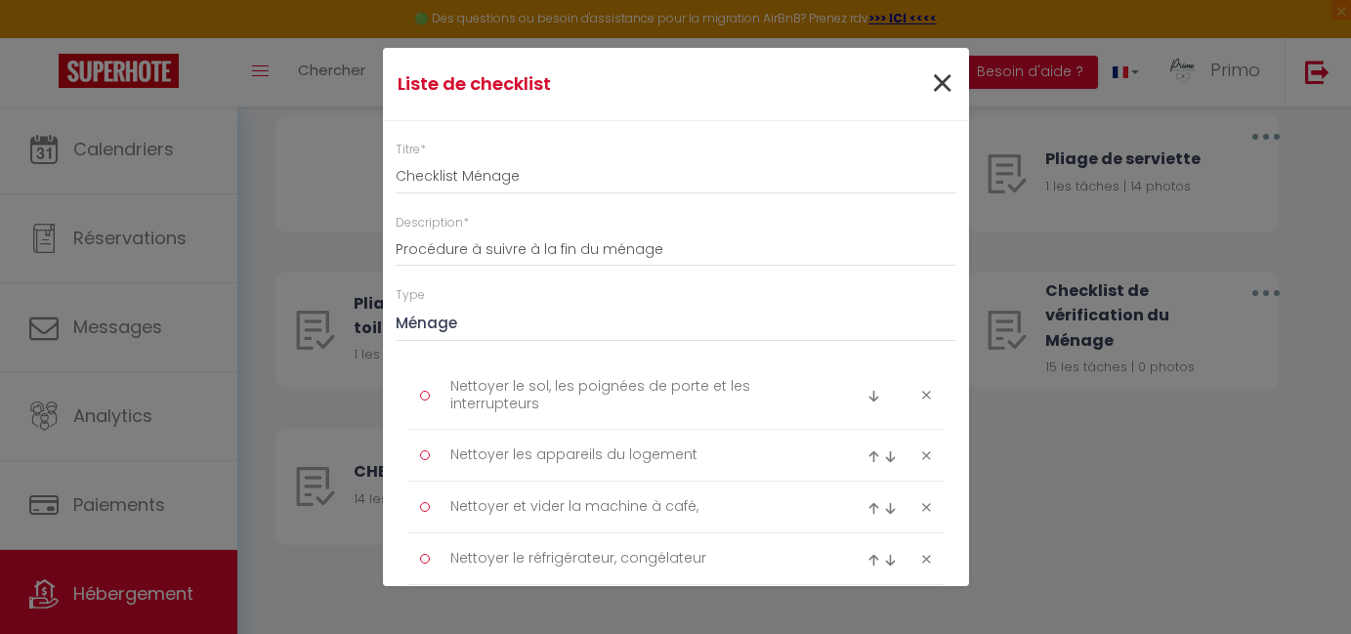
click at [930, 76] on span "×" at bounding box center [942, 84] width 24 height 59
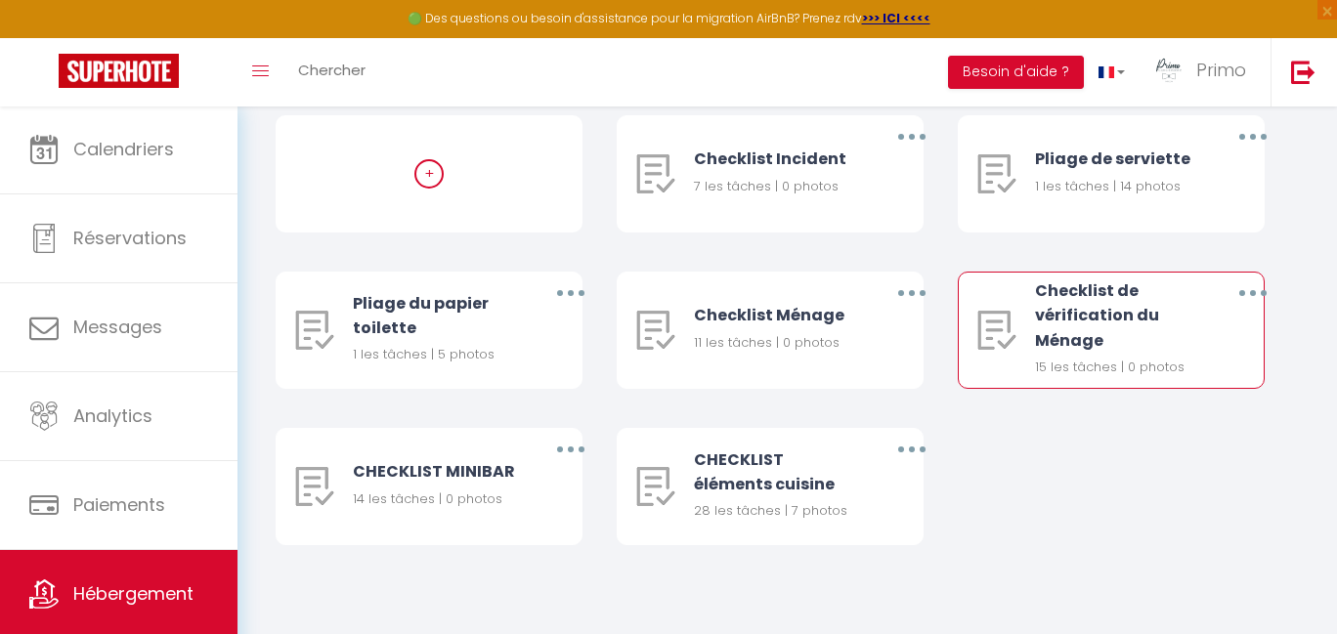
click at [1255, 293] on icon "button" at bounding box center [1253, 293] width 6 height 6
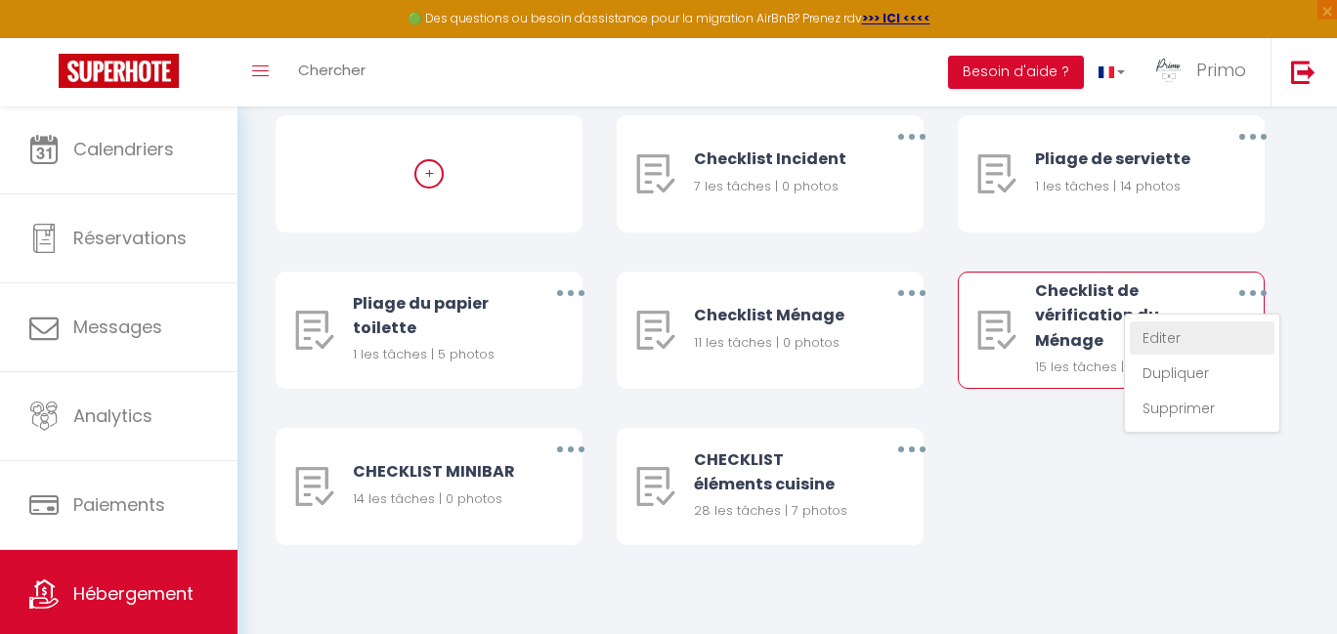
click at [1212, 334] on link "Editer" at bounding box center [1202, 337] width 145 height 33
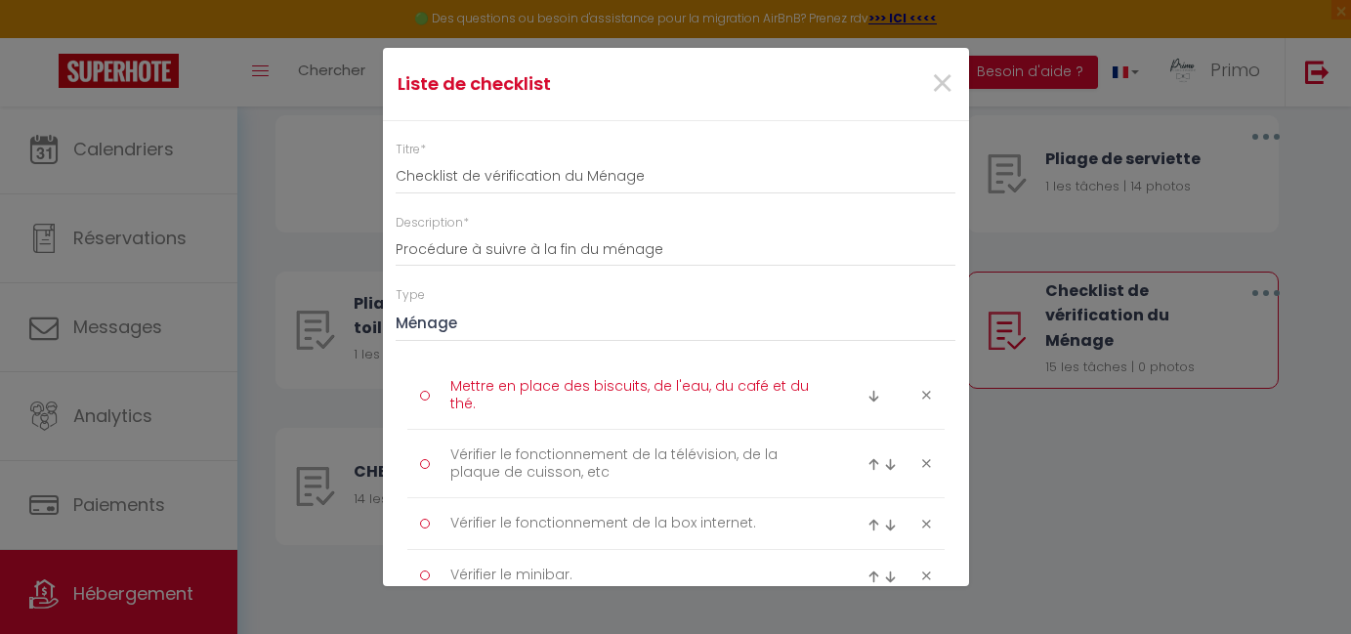
click at [455, 386] on textarea "Mettre en place des biscuits, de l'eau, du café et du thé." at bounding box center [637, 395] width 401 height 48
click at [476, 405] on textarea "Mettre en place des biscuits, de l'eau, du café et du thé." at bounding box center [637, 395] width 401 height 48
click at [1233, 72] on div "Liste de checklist × Titre * Checklist de vérification du Ménage Description * …" at bounding box center [675, 317] width 1351 height 634
click at [930, 82] on span "×" at bounding box center [942, 84] width 24 height 59
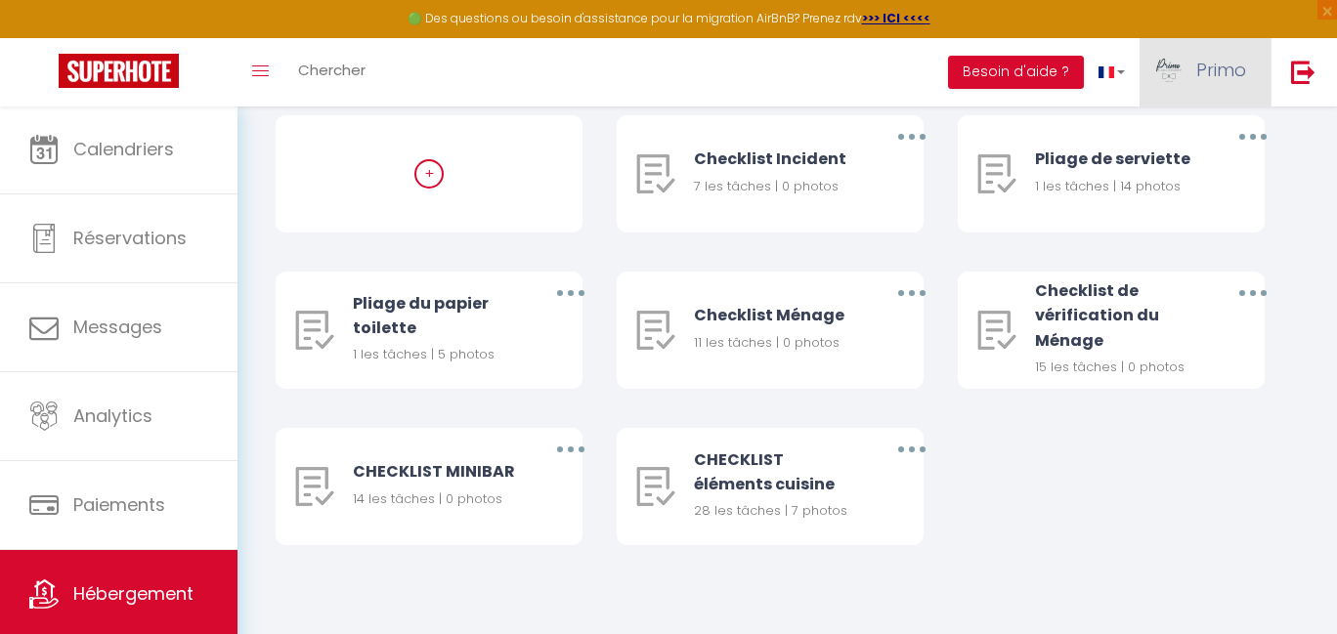
click at [1197, 70] on span "Primo" at bounding box center [1221, 70] width 50 height 24
click at [1206, 167] on link "Équipe" at bounding box center [1192, 170] width 145 height 33
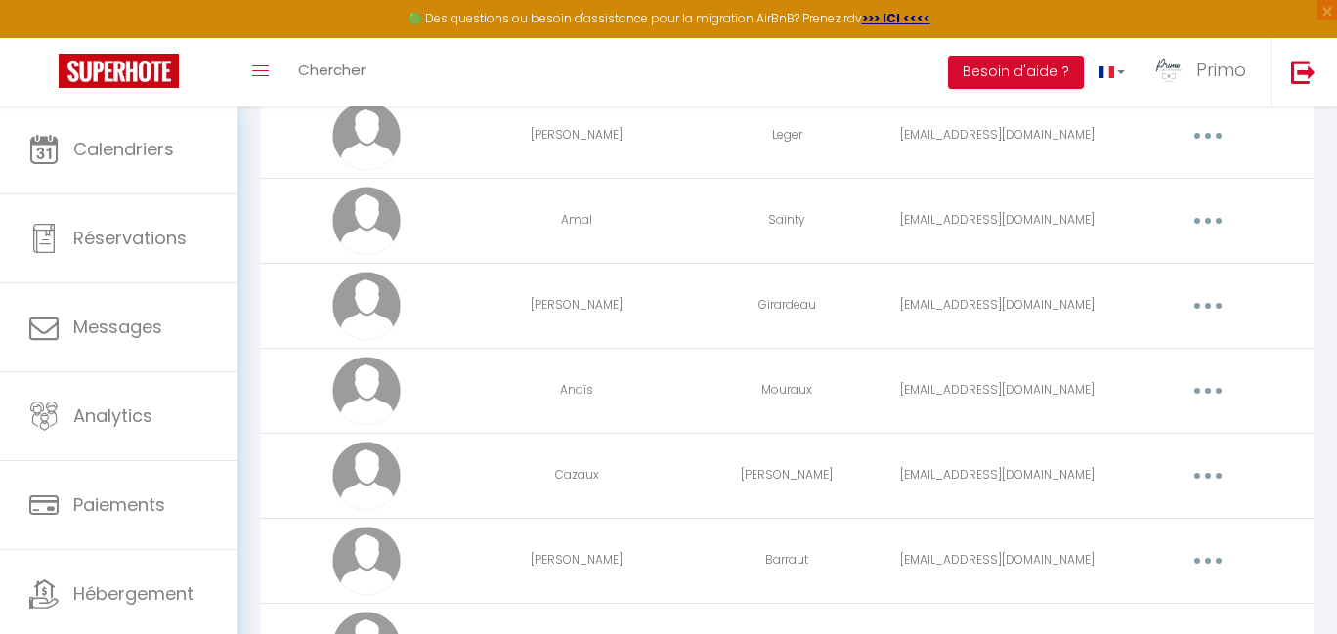
scroll to position [2587, 0]
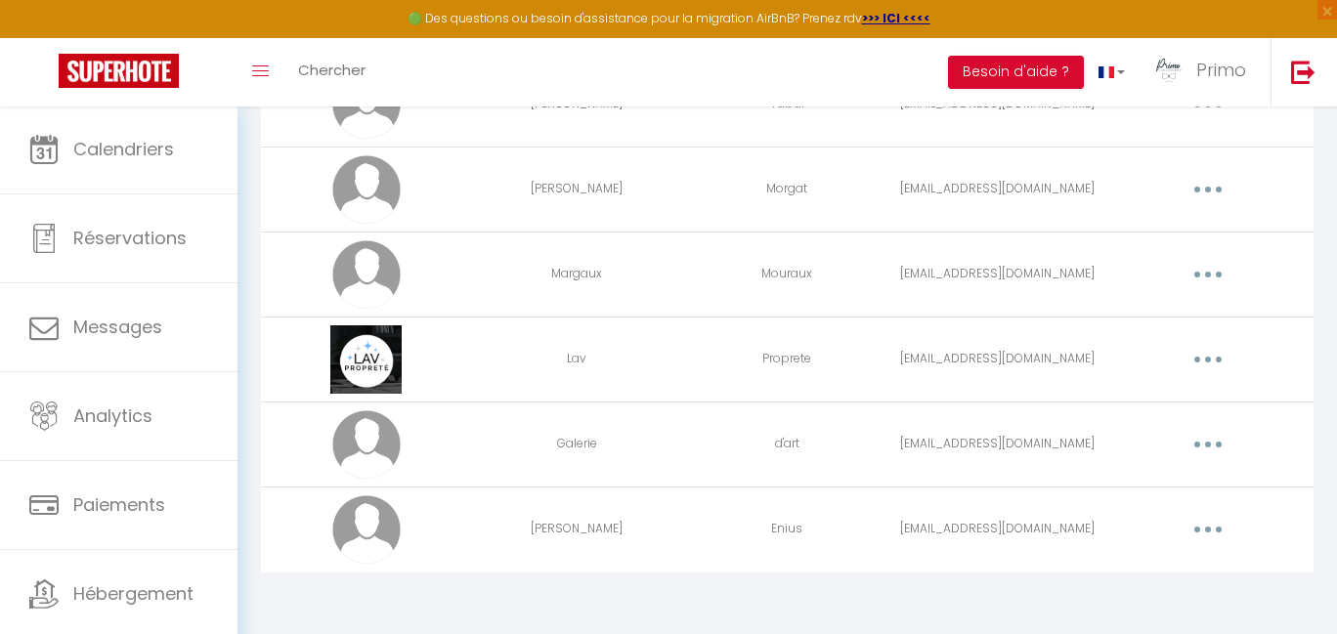
click at [1206, 360] on icon "button" at bounding box center [1208, 360] width 6 height 6
click at [1168, 400] on td "Editer Supprimer" at bounding box center [1208, 359] width 210 height 85
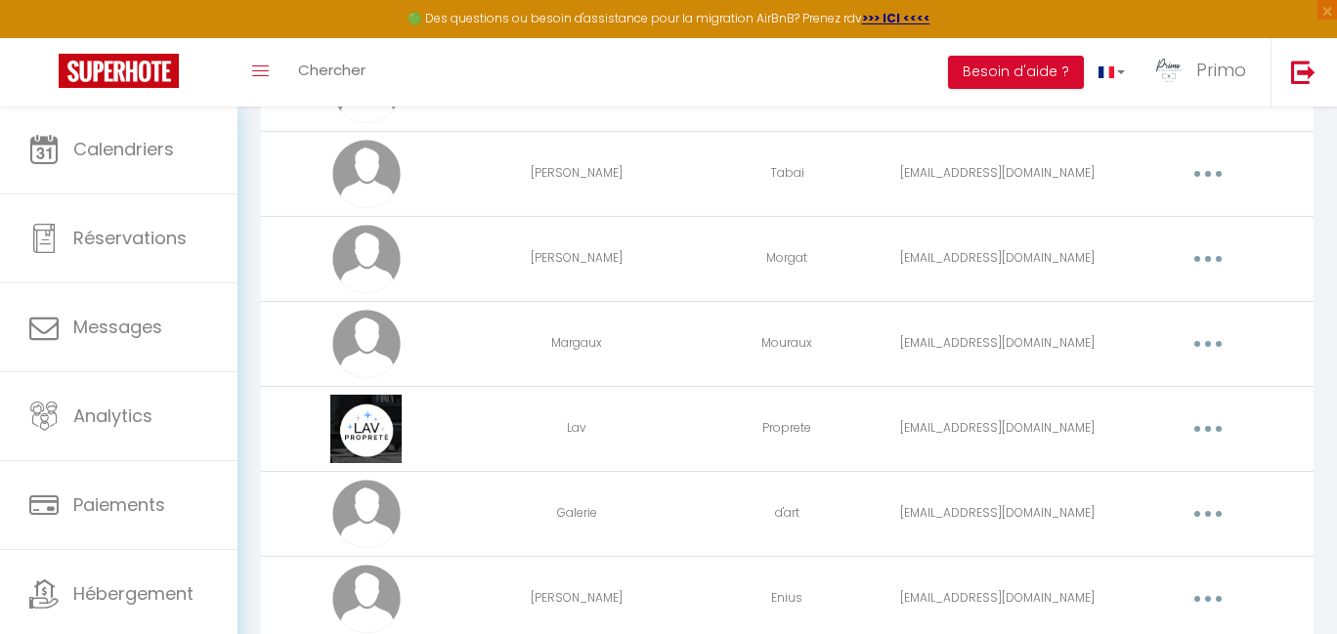
click at [1203, 420] on button "button" at bounding box center [1207, 428] width 55 height 31
click at [1103, 473] on link "Editer" at bounding box center [1157, 473] width 145 height 33
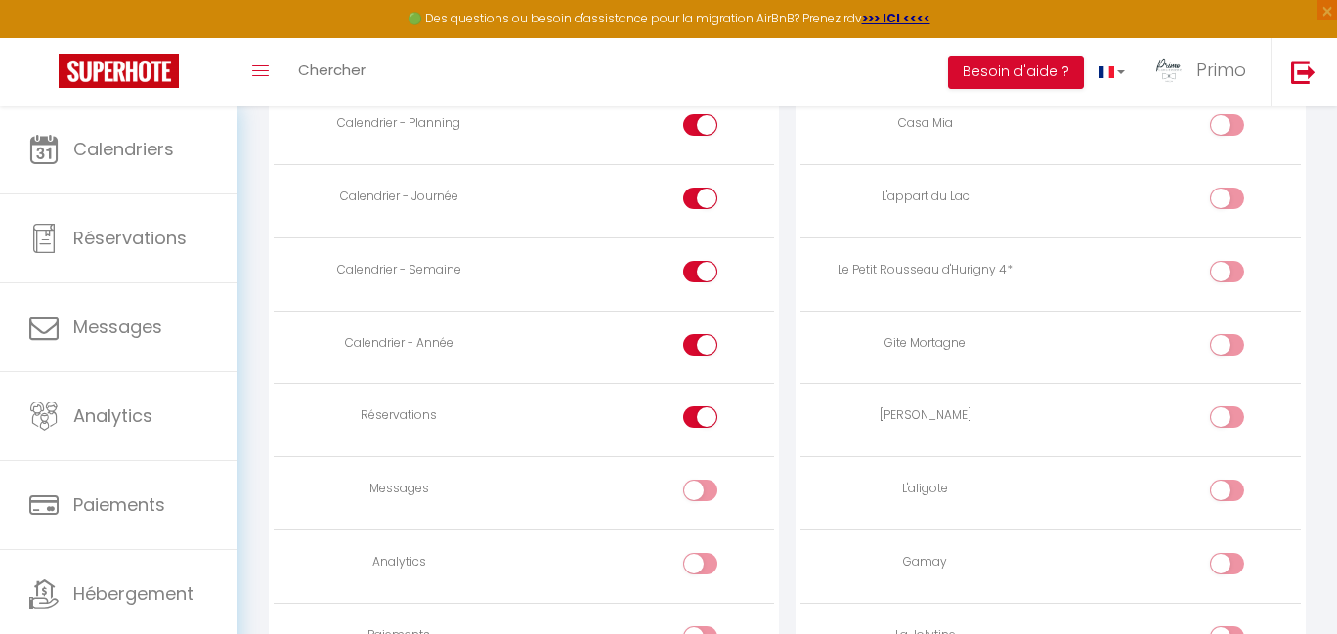
scroll to position [41, 0]
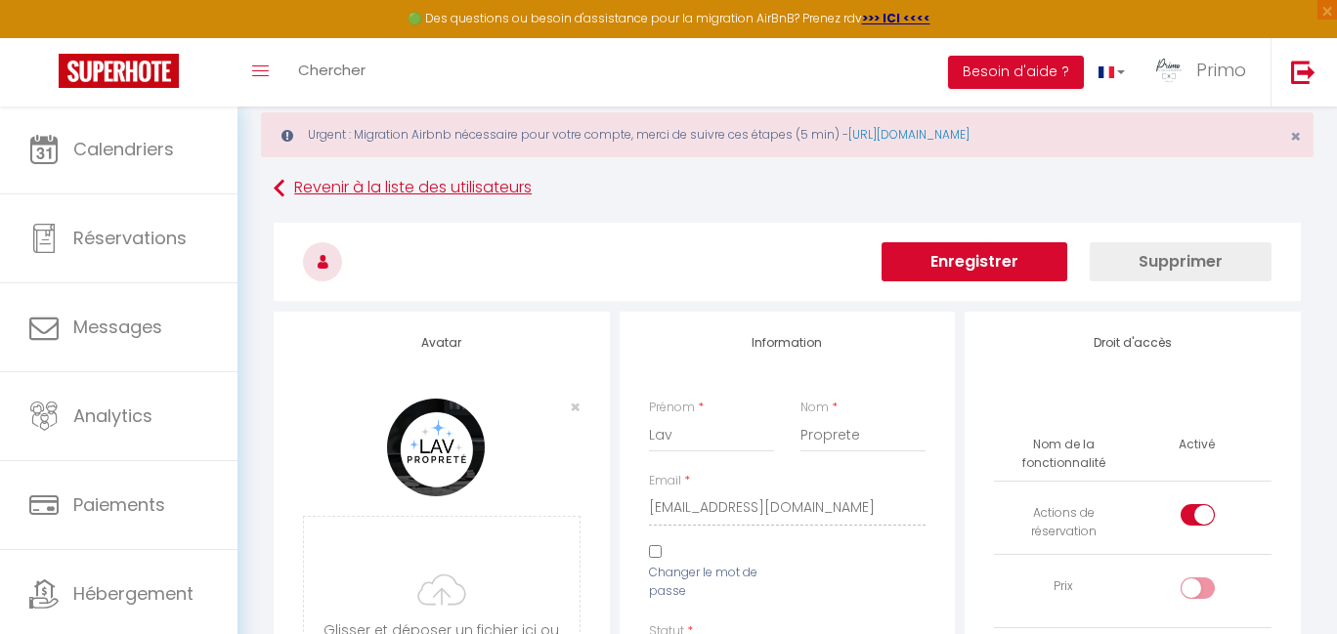
click at [348, 193] on link "Revenir à la liste des utilisateurs" at bounding box center [787, 188] width 1027 height 35
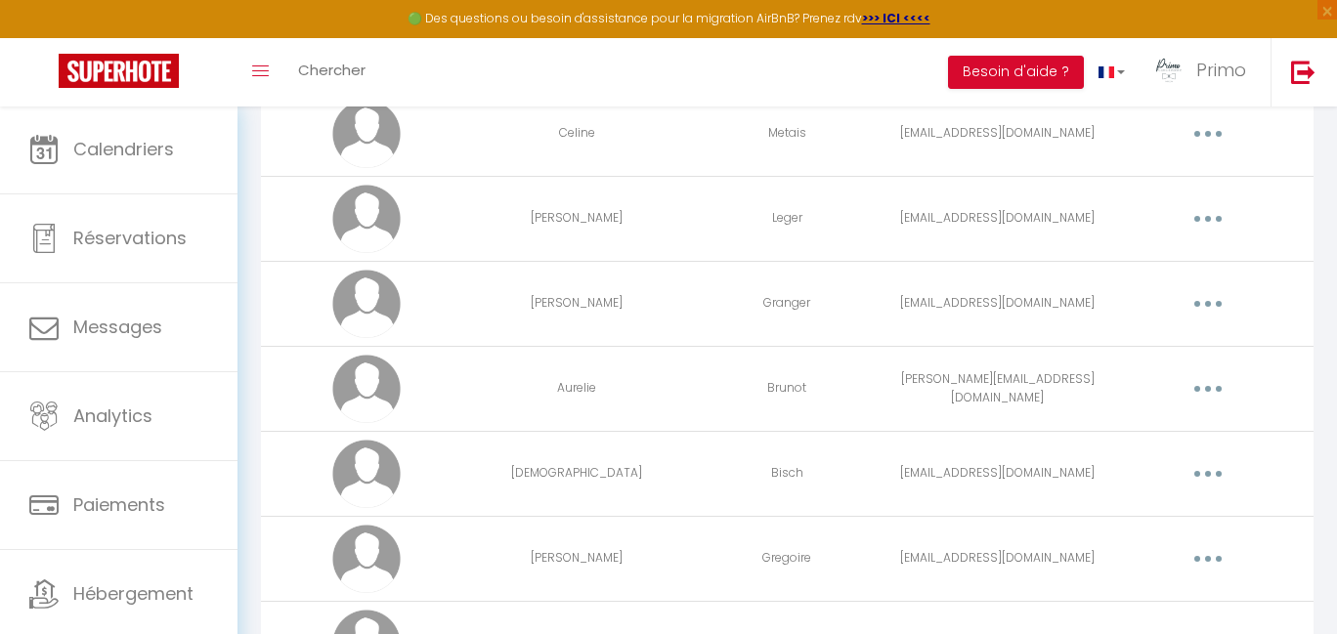
scroll to position [533, 0]
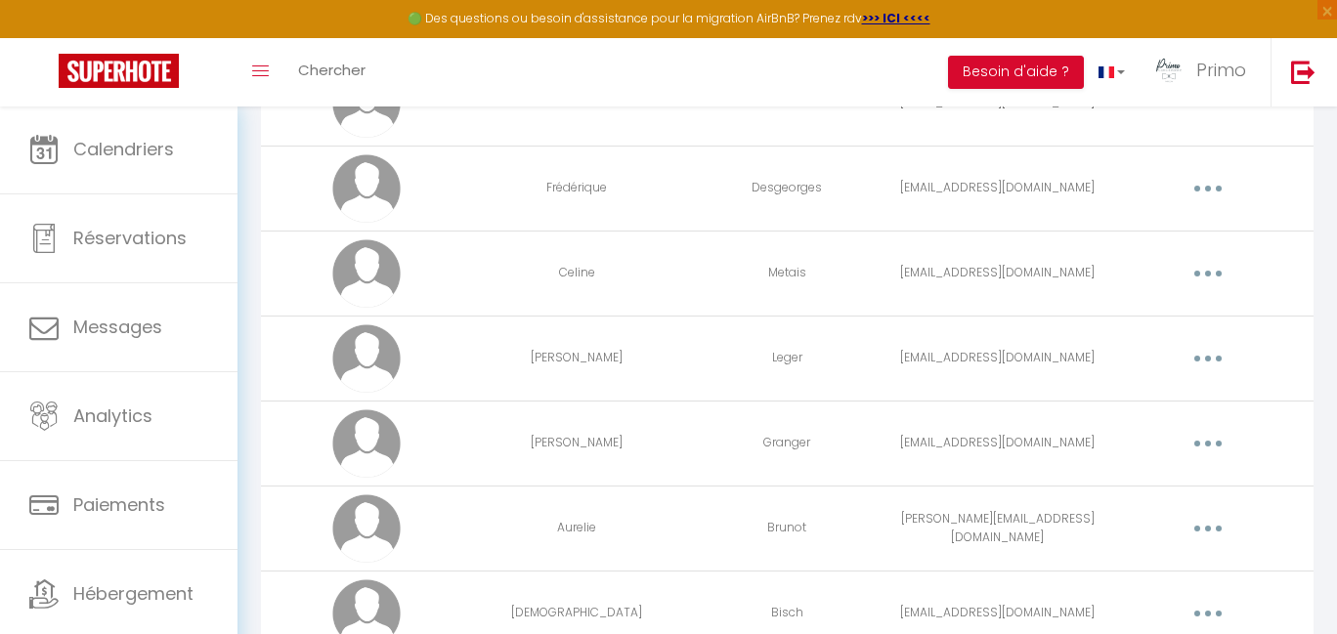
click at [1208, 186] on icon "button" at bounding box center [1208, 189] width 6 height 6
click at [1168, 231] on link "Editer" at bounding box center [1157, 233] width 145 height 33
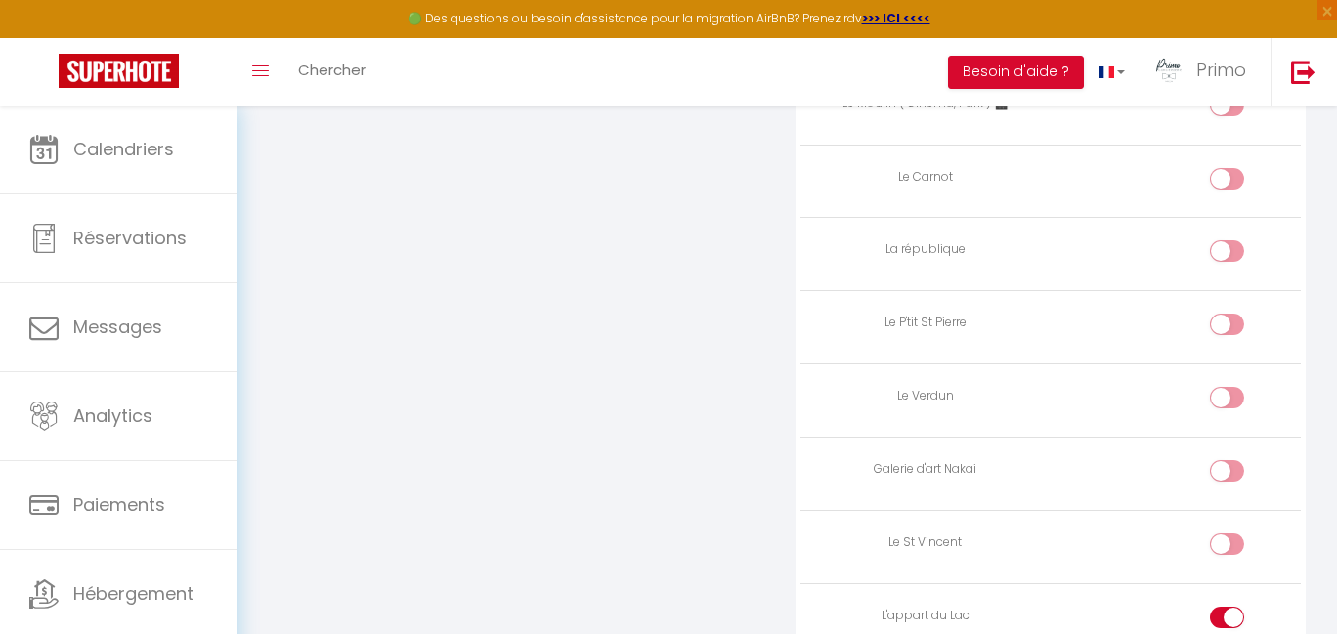
scroll to position [2664, 0]
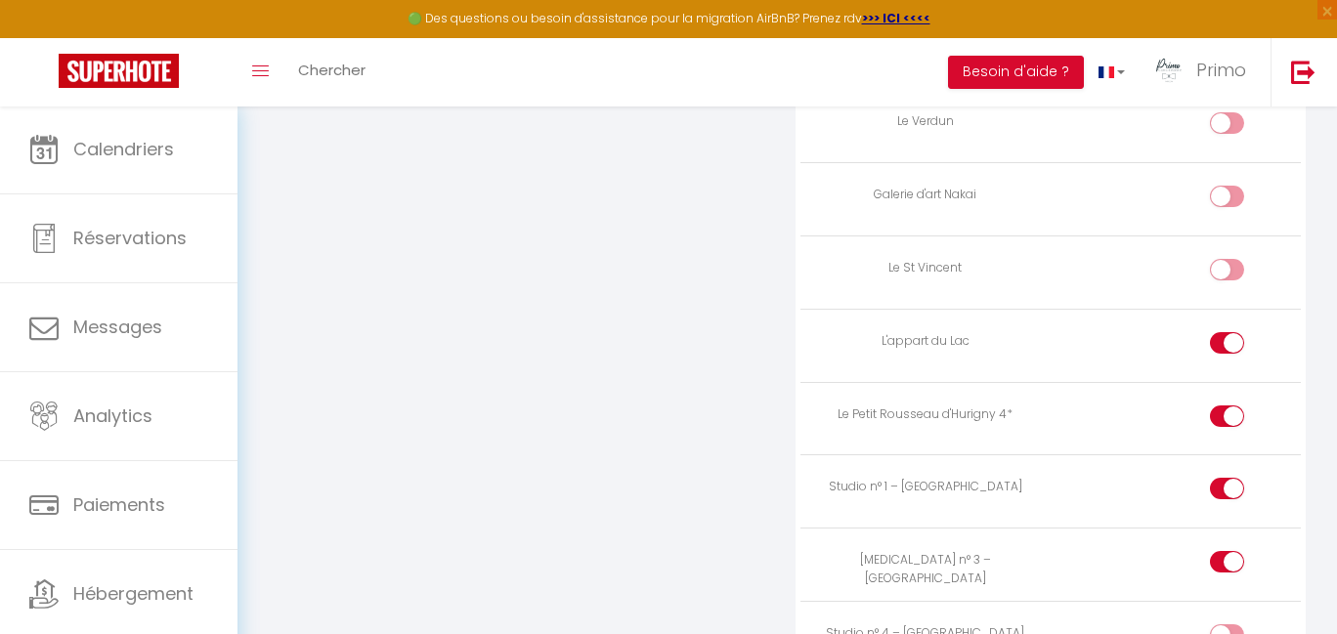
click at [1222, 624] on div at bounding box center [1227, 634] width 34 height 21
click at [1226, 624] on input "checkbox" at bounding box center [1243, 638] width 34 height 29
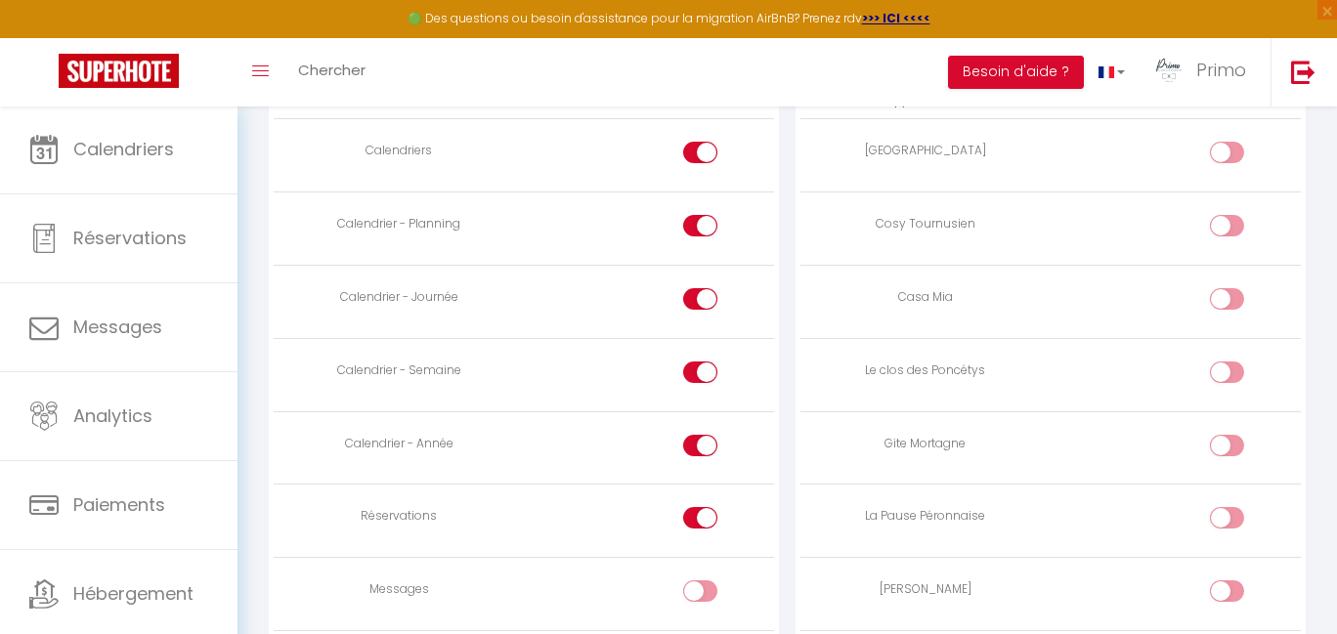
scroll to position [1332, 0]
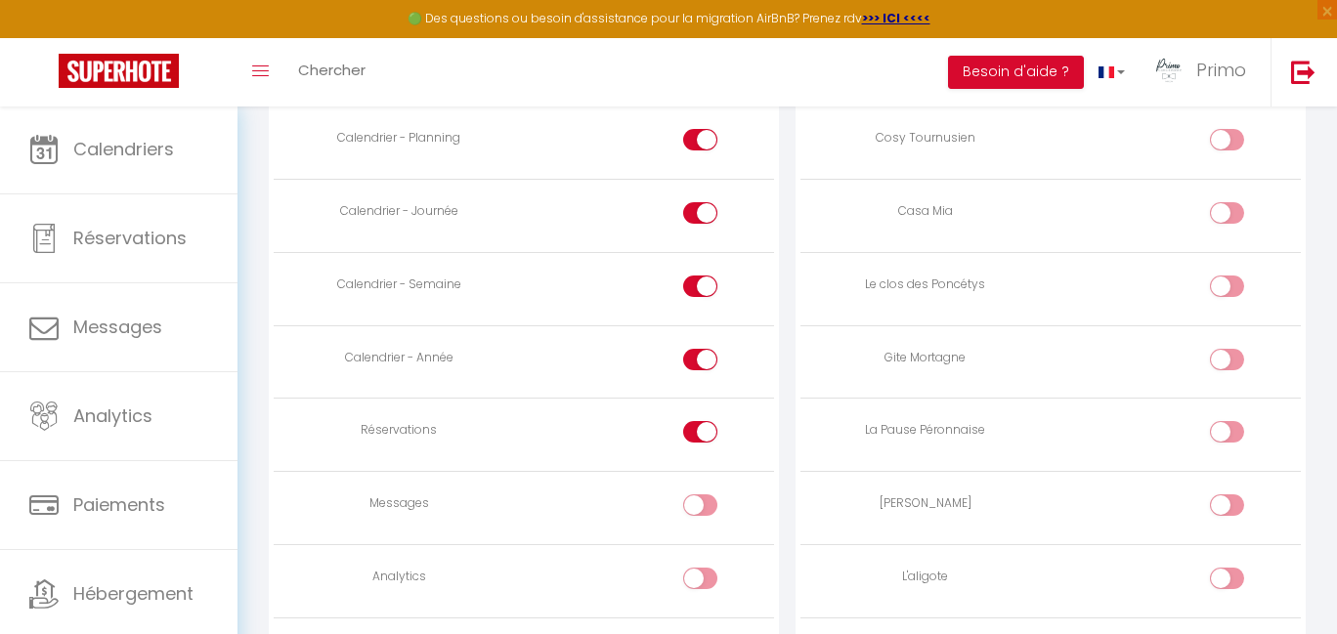
click at [1220, 276] on div at bounding box center [1227, 286] width 34 height 21
click at [1226, 276] on input "checkbox" at bounding box center [1243, 290] width 34 height 29
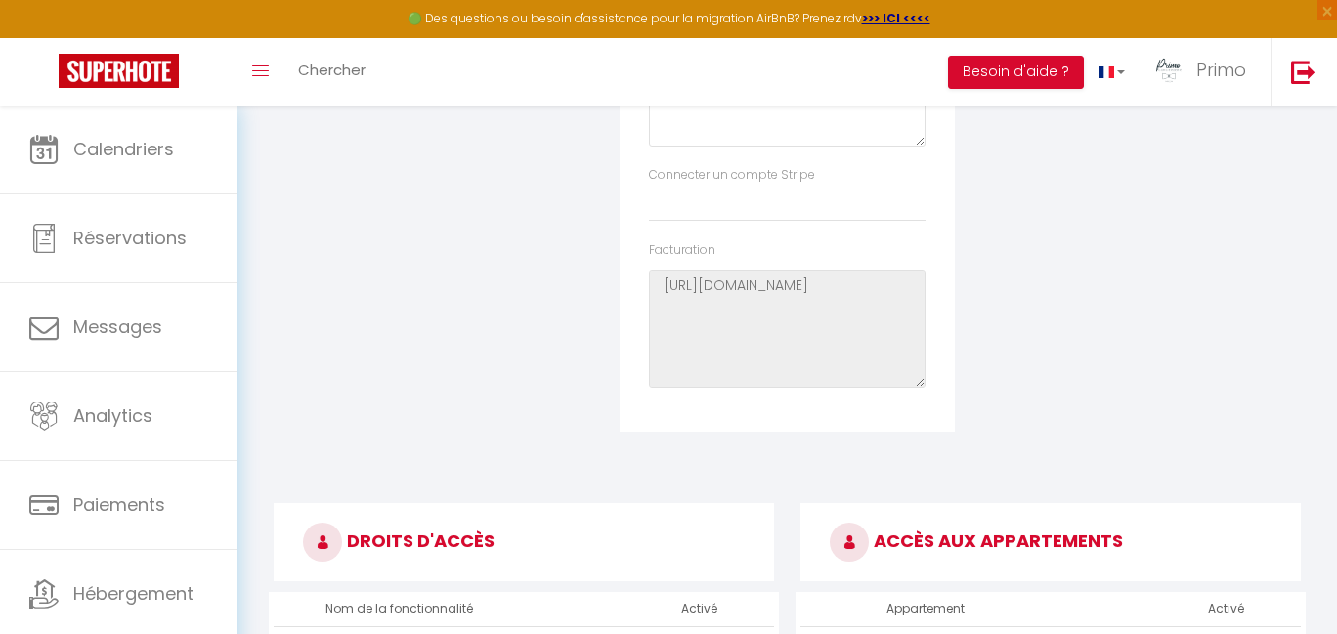
scroll to position [0, 0]
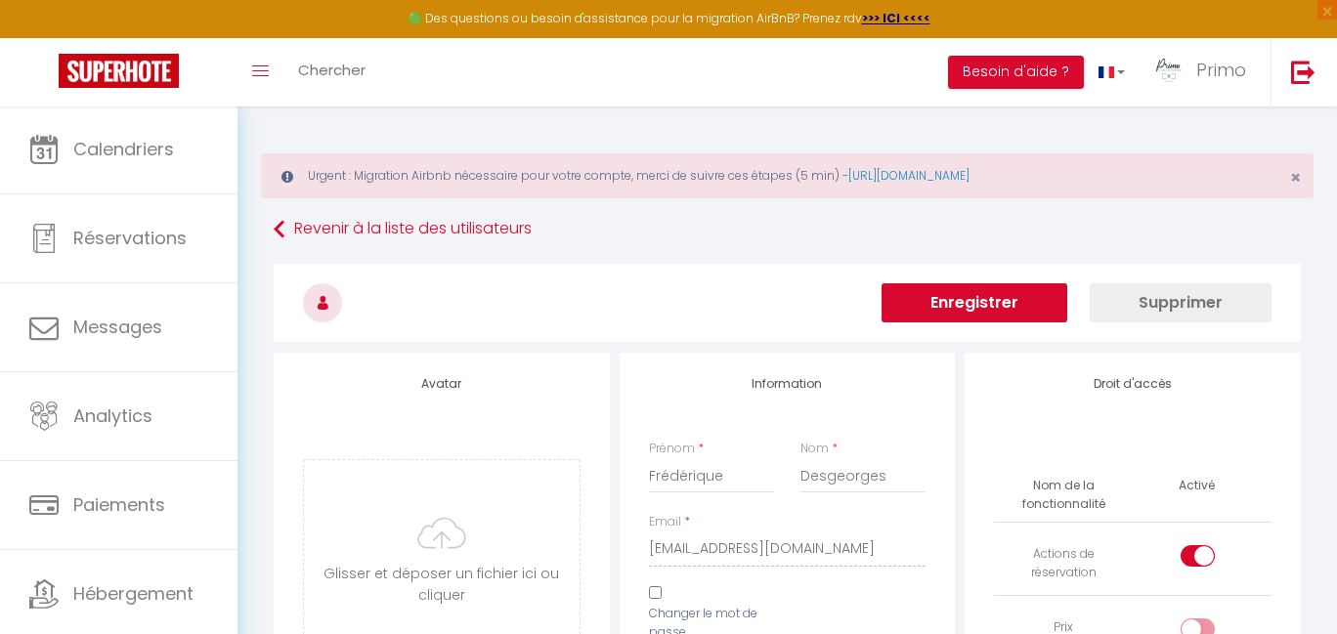
click at [984, 303] on button "Enregistrer" at bounding box center [974, 302] width 186 height 39
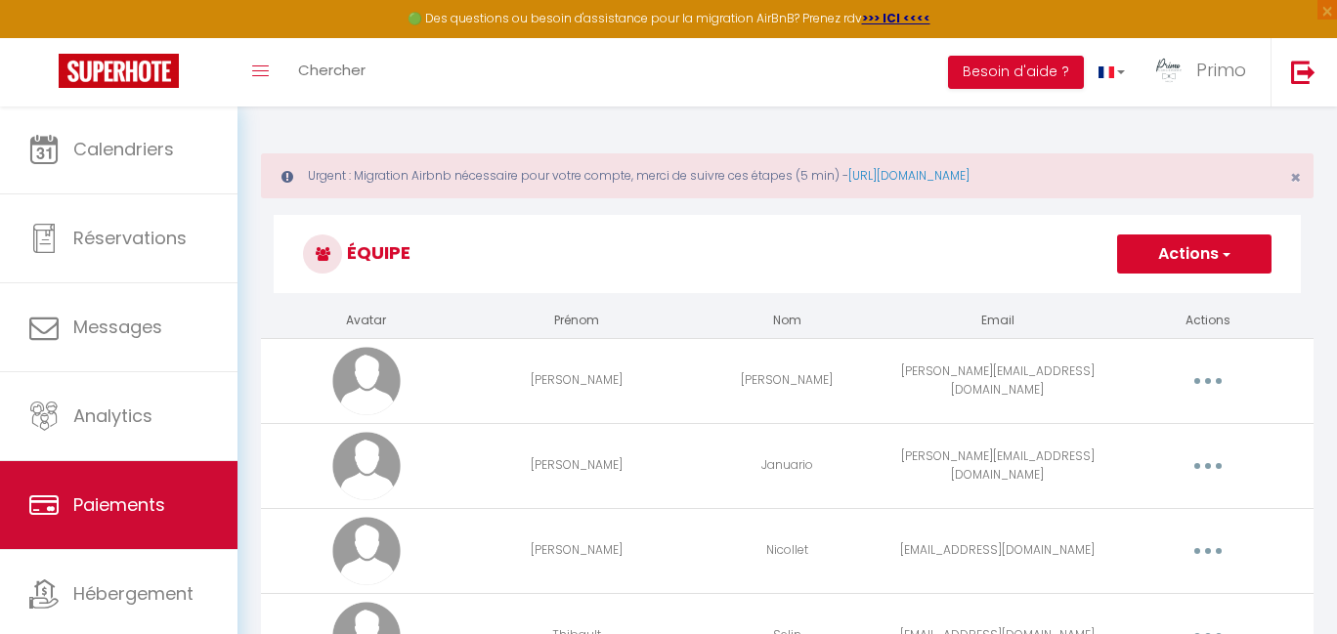
scroll to position [53, 0]
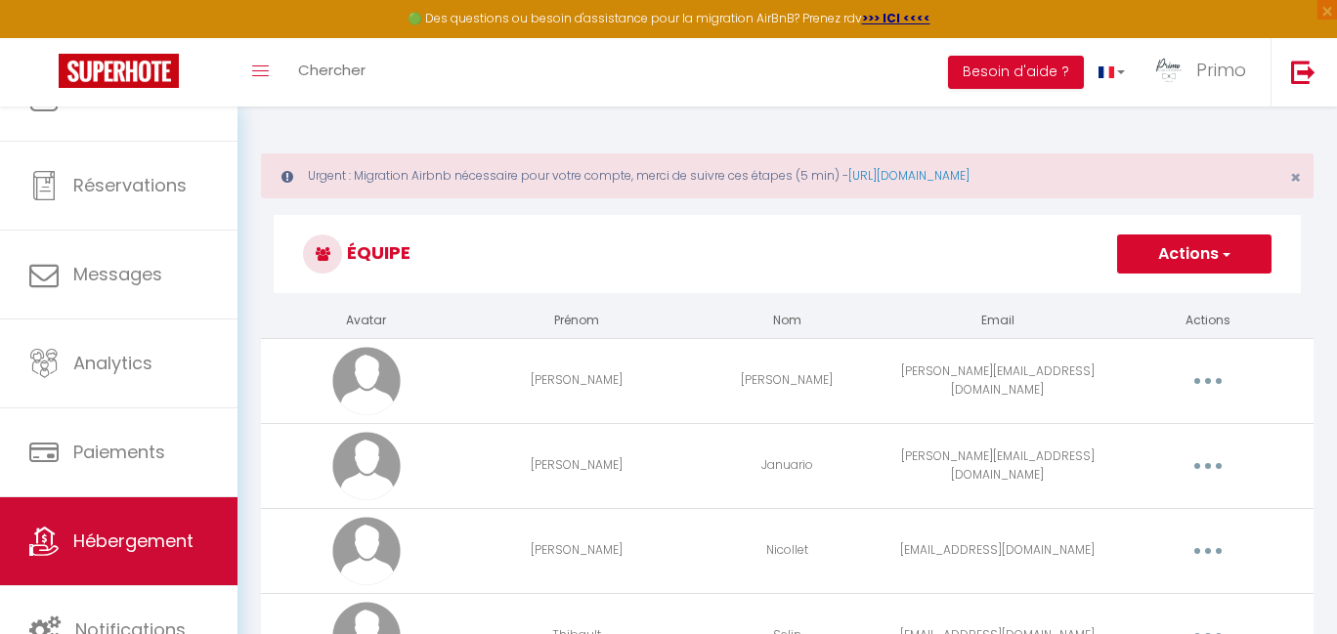
click at [182, 540] on span "Hébergement" at bounding box center [133, 541] width 120 height 24
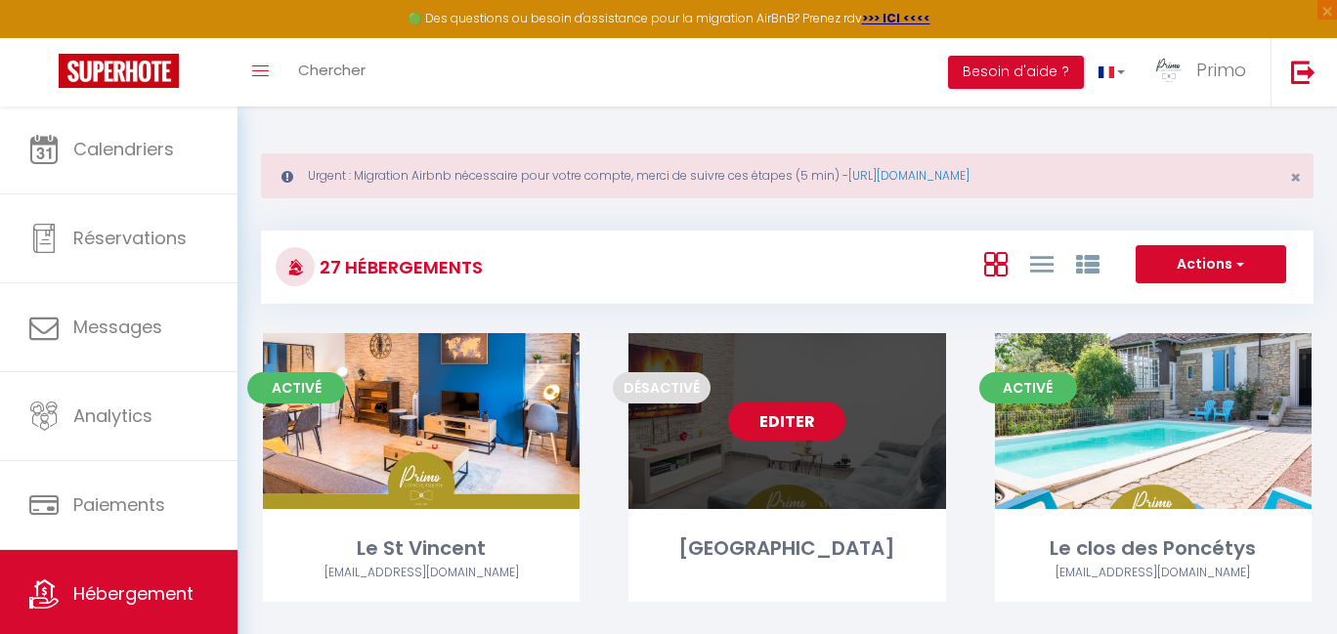
click at [777, 418] on link "Editer" at bounding box center [786, 421] width 117 height 39
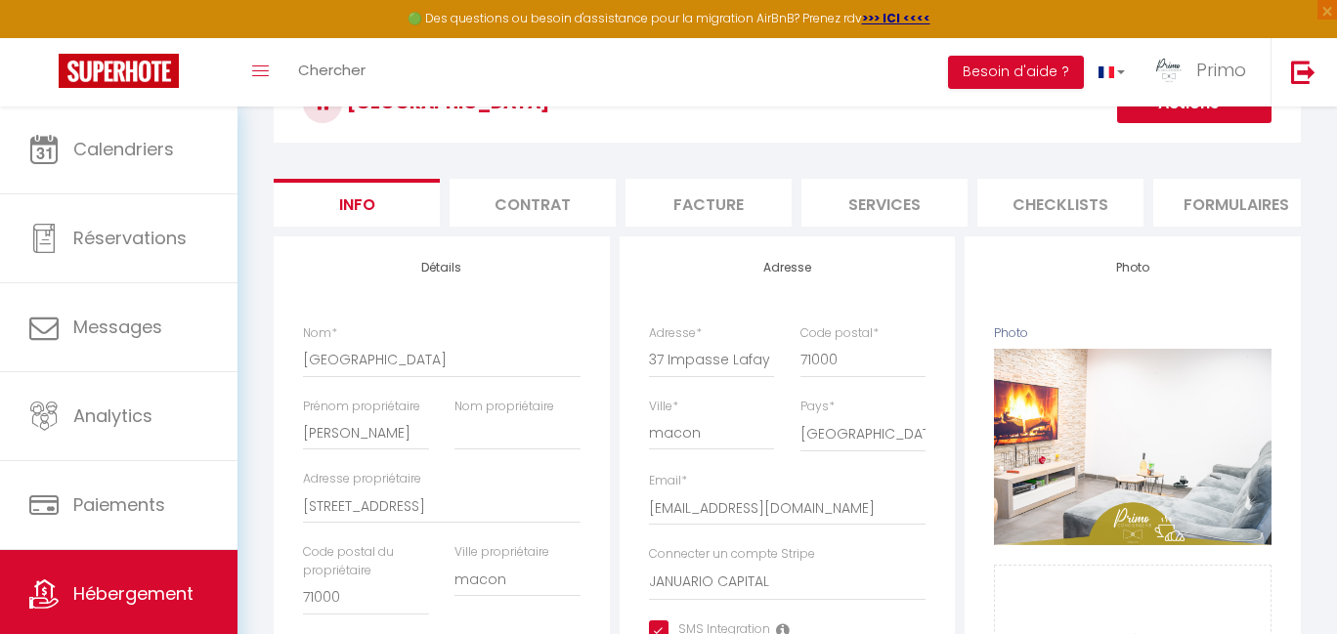
scroll to position [156, 0]
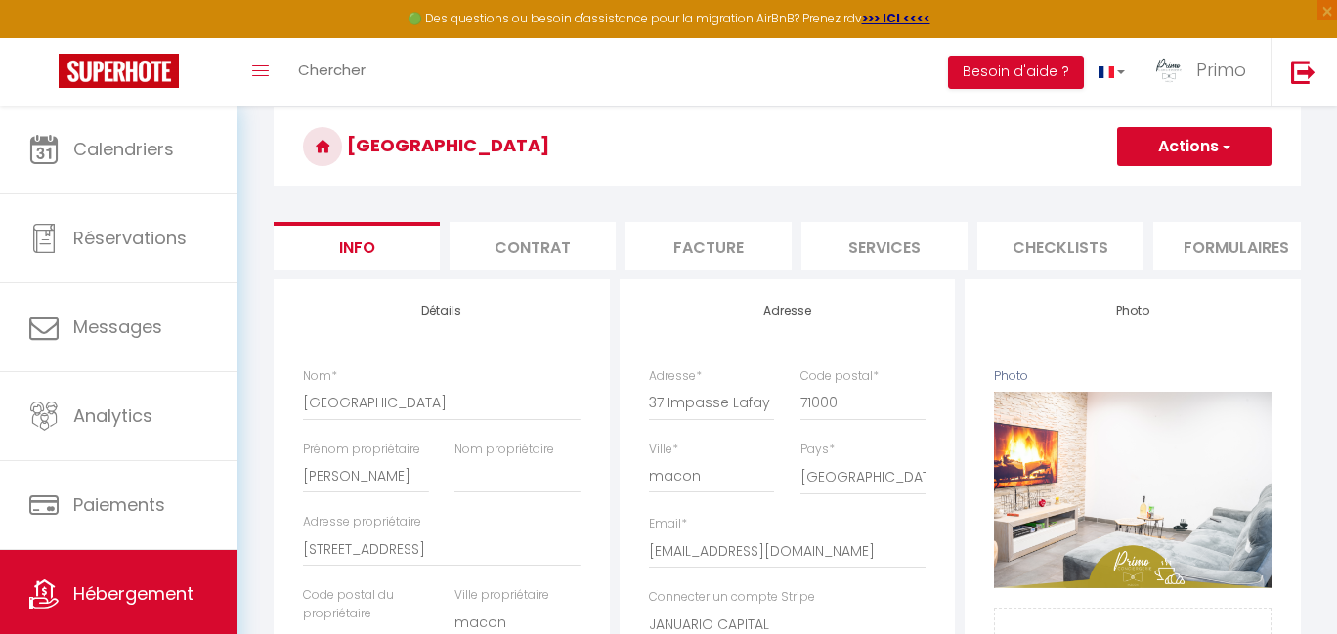
click at [917, 251] on li "Services" at bounding box center [884, 246] width 166 height 48
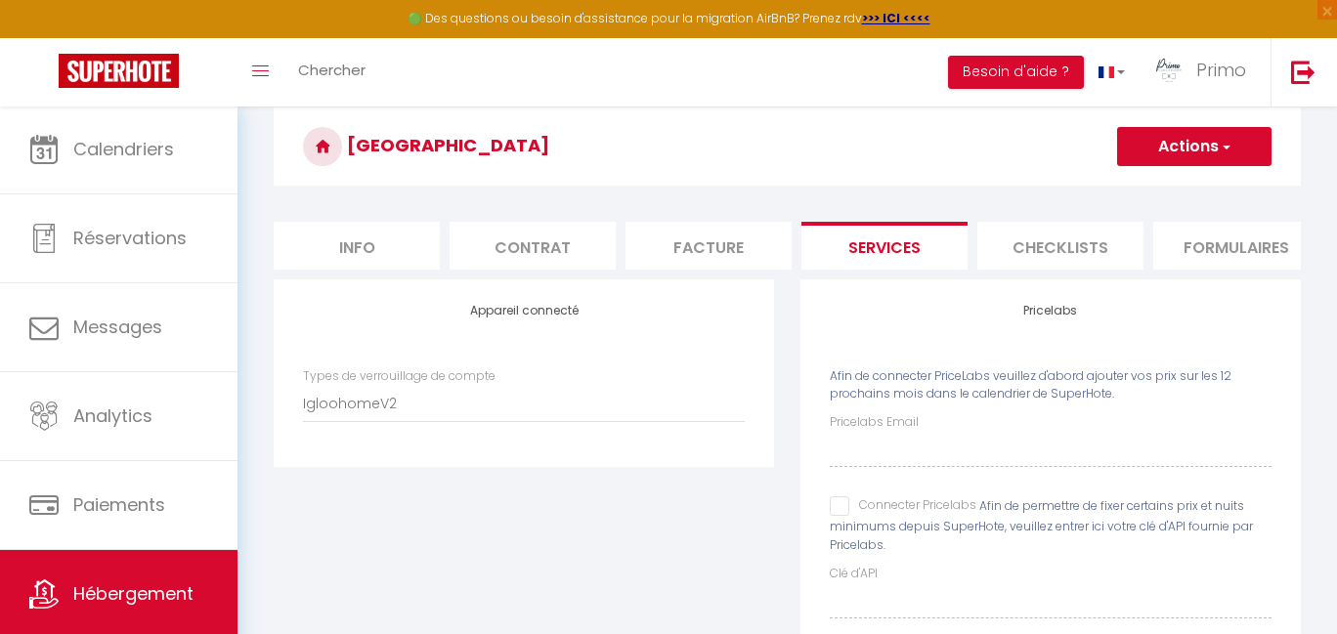
click at [1086, 250] on li "Checklists" at bounding box center [1060, 246] width 166 height 48
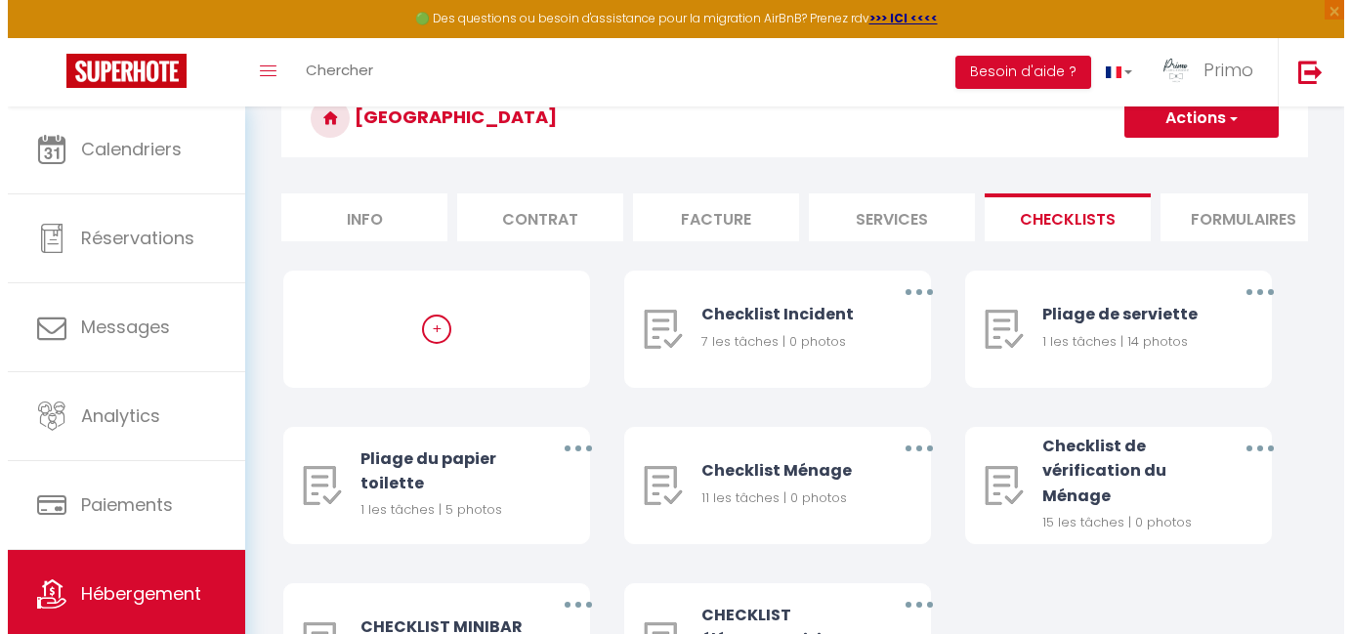
scroll to position [316, 0]
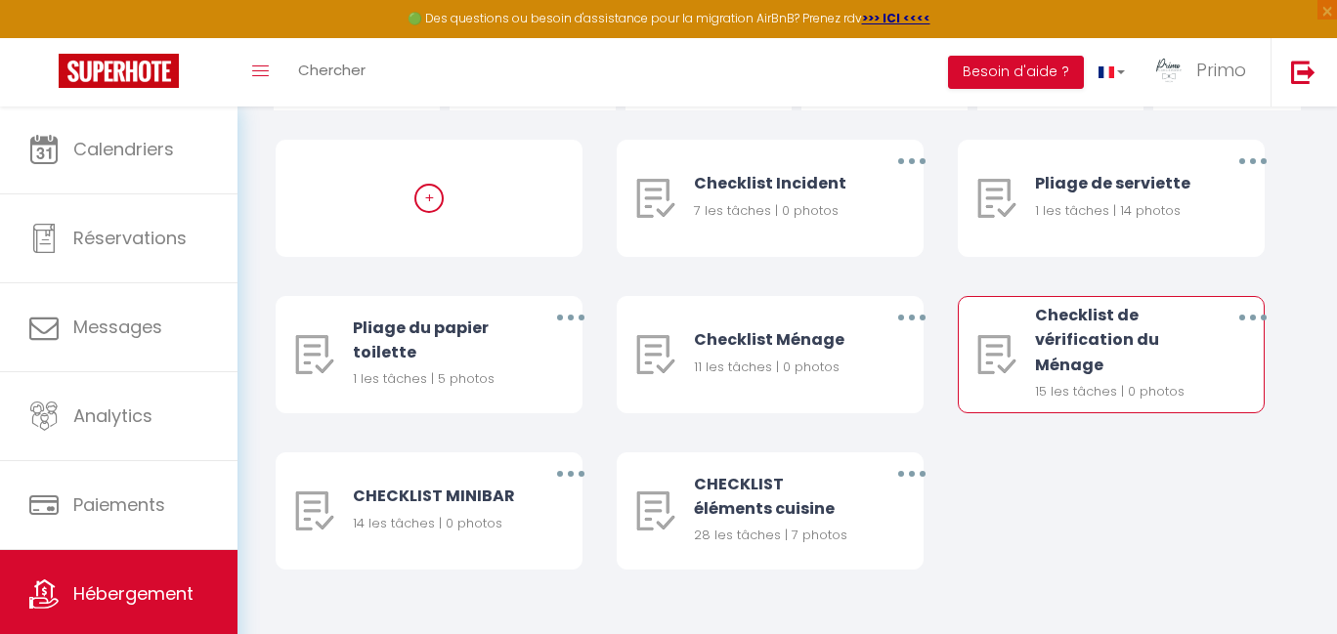
click at [1250, 320] on icon "button" at bounding box center [1253, 318] width 6 height 6
click at [1205, 371] on link "Editer" at bounding box center [1202, 362] width 145 height 33
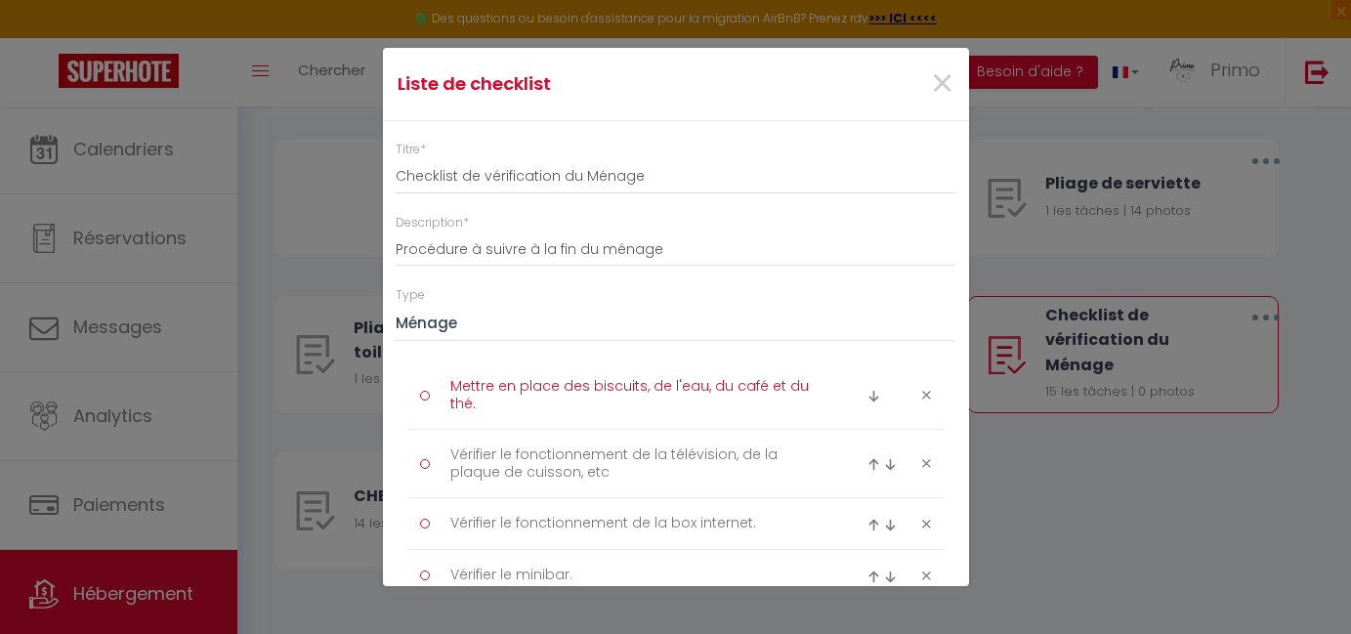
click at [500, 389] on textarea "Mettre en place des biscuits, de l'eau, du café et du thé." at bounding box center [637, 395] width 401 height 48
drag, startPoint x: 452, startPoint y: 387, endPoint x: 516, endPoint y: 409, distance: 67.4
click at [517, 409] on textarea "Mettre en place des biscuits, de l'eau, du café et du thé." at bounding box center [637, 395] width 401 height 48
click at [505, 406] on textarea "Mettre en place des biscuits, de l'eau, du café et du thé." at bounding box center [637, 395] width 401 height 48
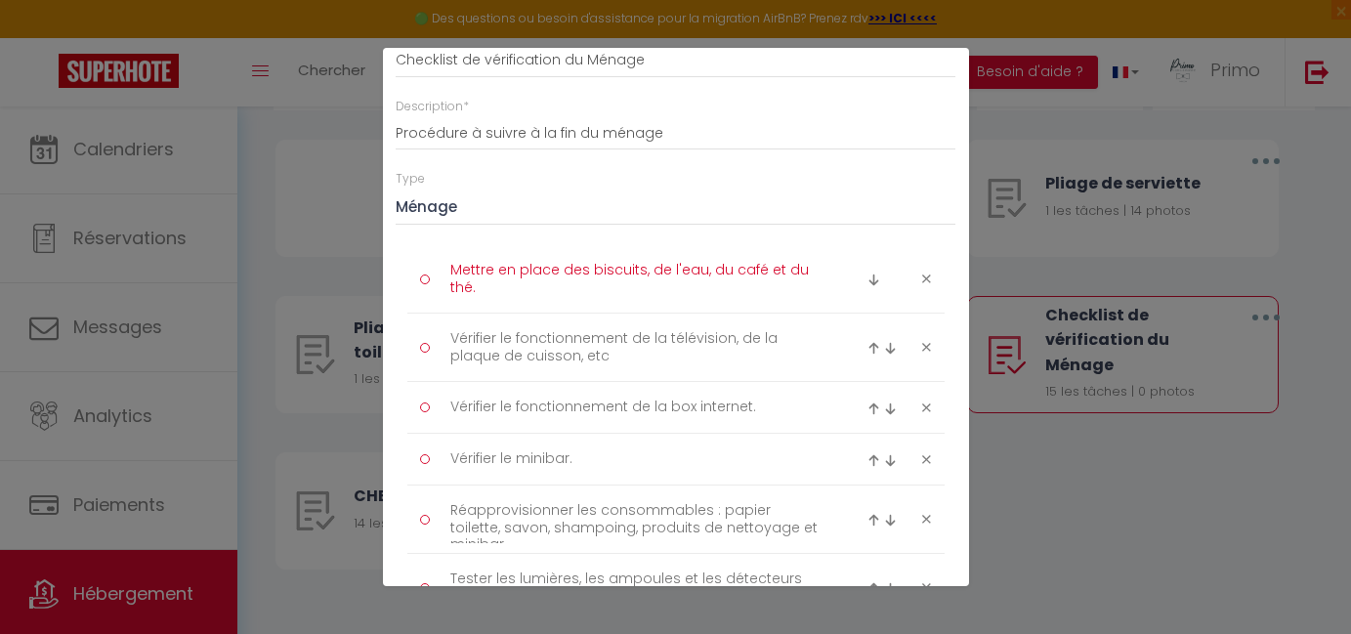
scroll to position [120, 0]
click at [451, 332] on textarea "Vérifier le fonctionnement de la télévision, de la plaque de cuisson, etc" at bounding box center [637, 344] width 401 height 48
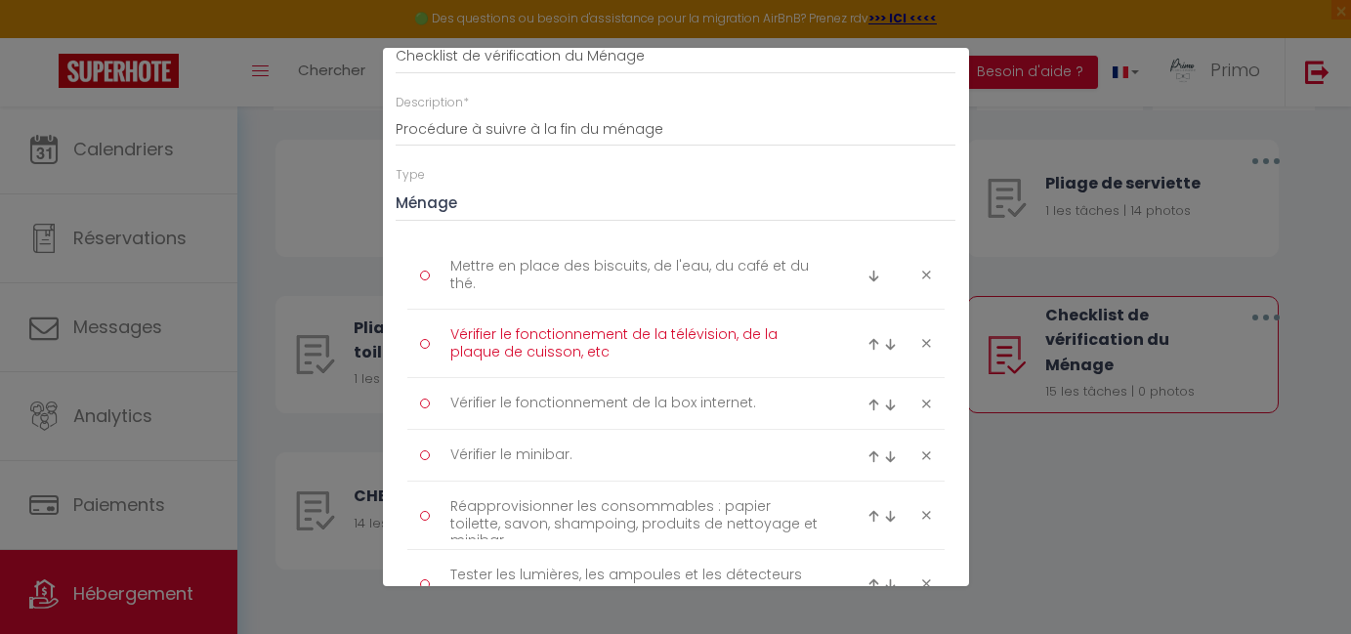
click at [451, 332] on textarea "Vérifier le fonctionnement de la télévision, de la plaque de cuisson, etc" at bounding box center [637, 344] width 401 height 48
click at [600, 345] on textarea "Vérifier le fonctionnement de la télévision, de la plaque de cuisson, etc" at bounding box center [637, 344] width 401 height 48
click at [451, 401] on textarea "Vérifier le fonctionnement de la box internet." at bounding box center [637, 403] width 401 height 31
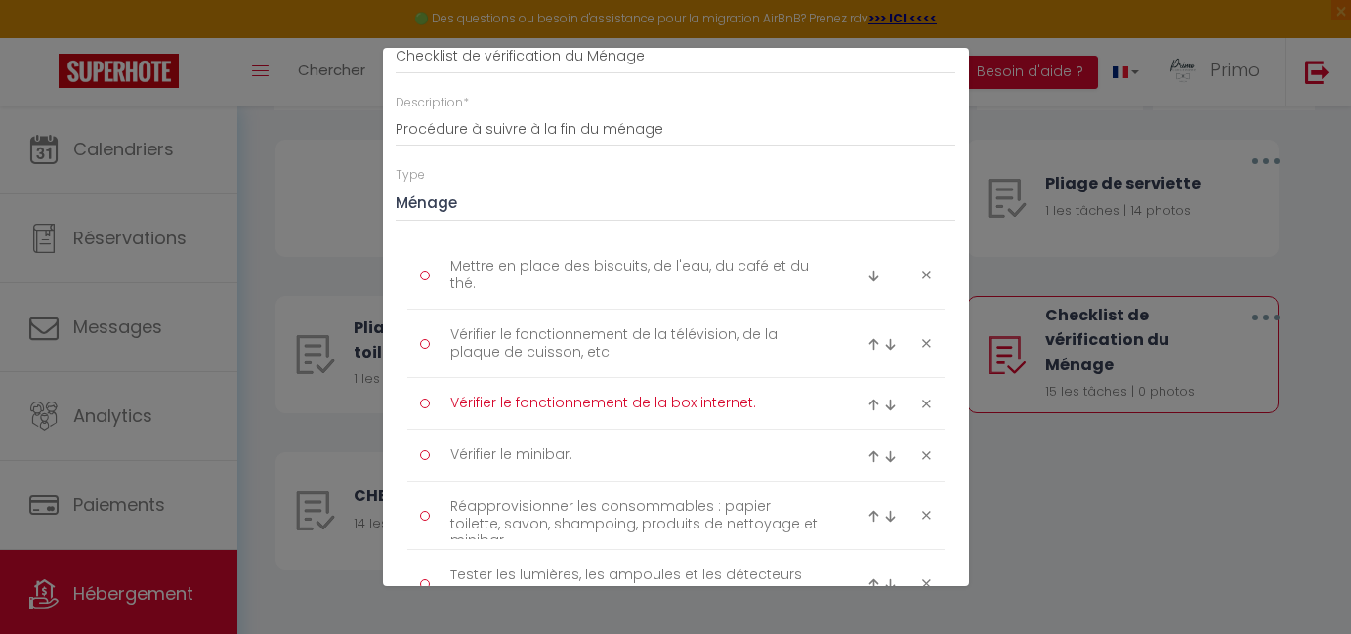
click at [451, 401] on textarea "Vérifier le fonctionnement de la box internet." at bounding box center [637, 403] width 401 height 31
click at [457, 456] on textarea "Vérifier le minibar." at bounding box center [637, 455] width 401 height 31
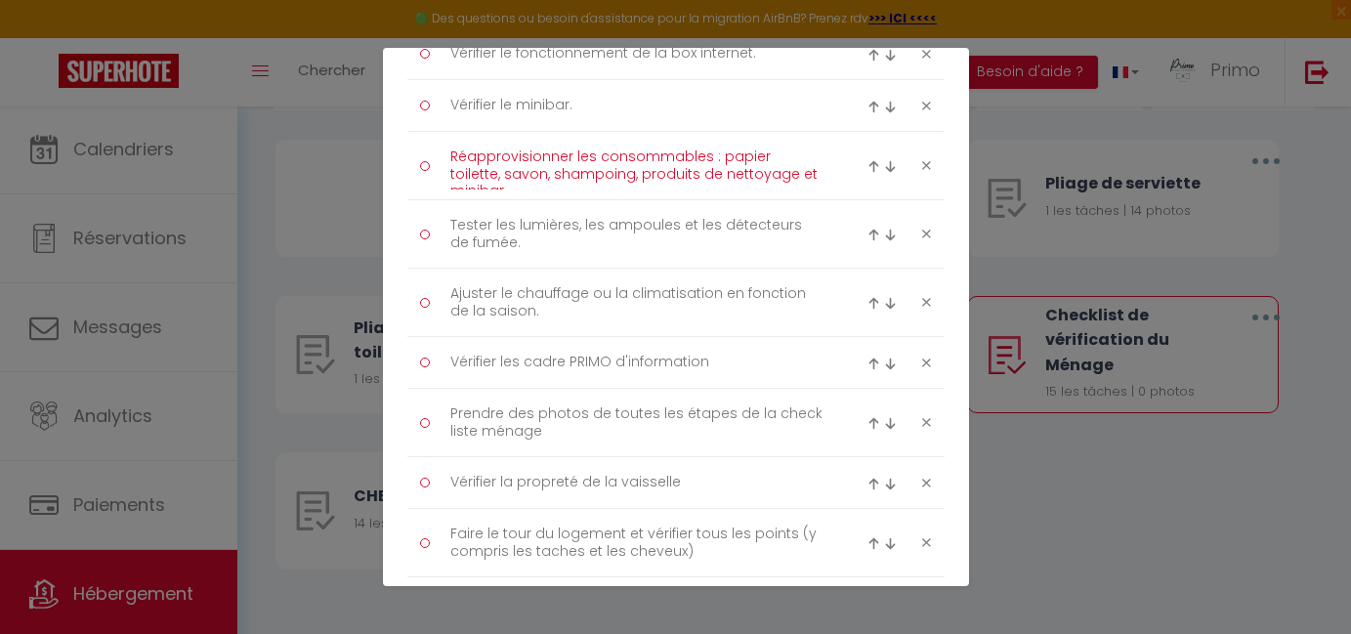
click at [451, 154] on textarea "Réapprovisionner les consommables : papier toilette, savon, shampoing, produits…" at bounding box center [637, 166] width 401 height 48
click at [796, 172] on textarea "Réapprovisionner les consommables : papier toilette, savon, shampoing, produits…" at bounding box center [637, 166] width 401 height 48
click at [634, 176] on textarea "Réapprovisionner les consommables : papier toilette, savon, shampoing, produits…" at bounding box center [637, 166] width 401 height 48
click at [455, 227] on textarea "Tester les lumières, les ampoules et les détecteurs de fumée." at bounding box center [637, 234] width 401 height 48
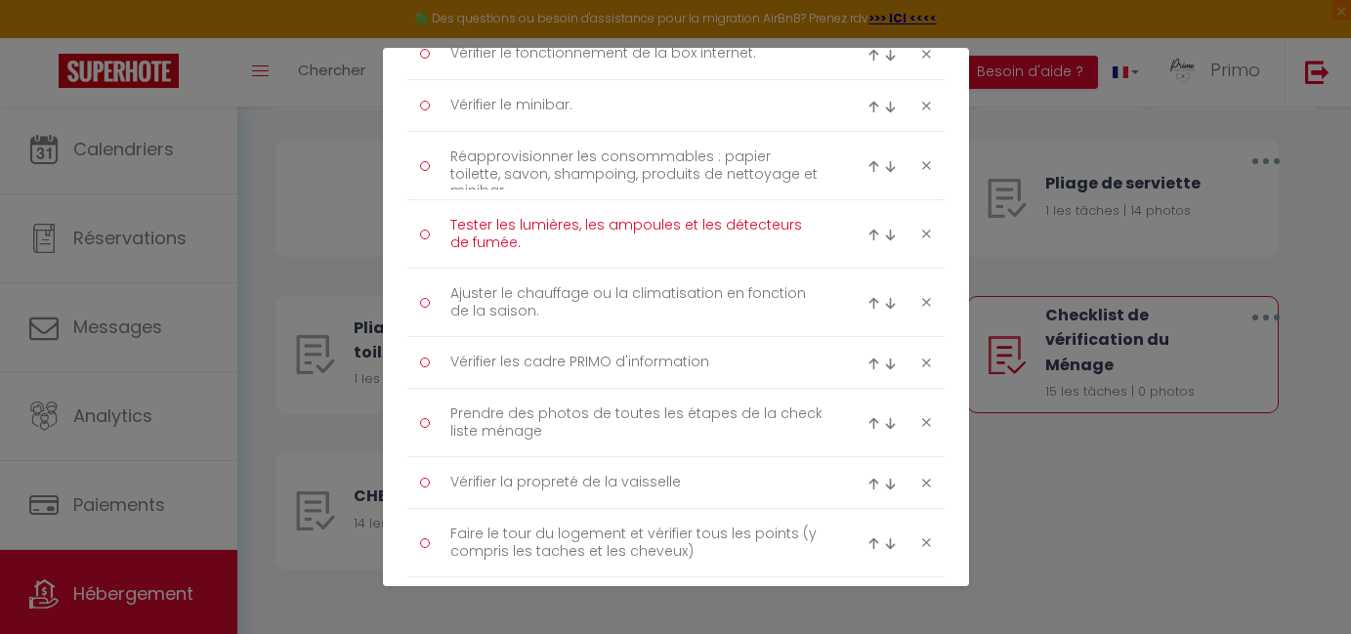
click at [455, 227] on textarea "Tester les lumières, les ampoules et les détecteurs de fumée." at bounding box center [637, 234] width 401 height 48
click at [507, 245] on textarea "Tester les lumières, les ampoules et les détecteurs de fumée." at bounding box center [637, 234] width 401 height 48
click at [457, 293] on textarea "Ajuster le chauffage ou la climatisation en fonction de la saison." at bounding box center [637, 302] width 401 height 48
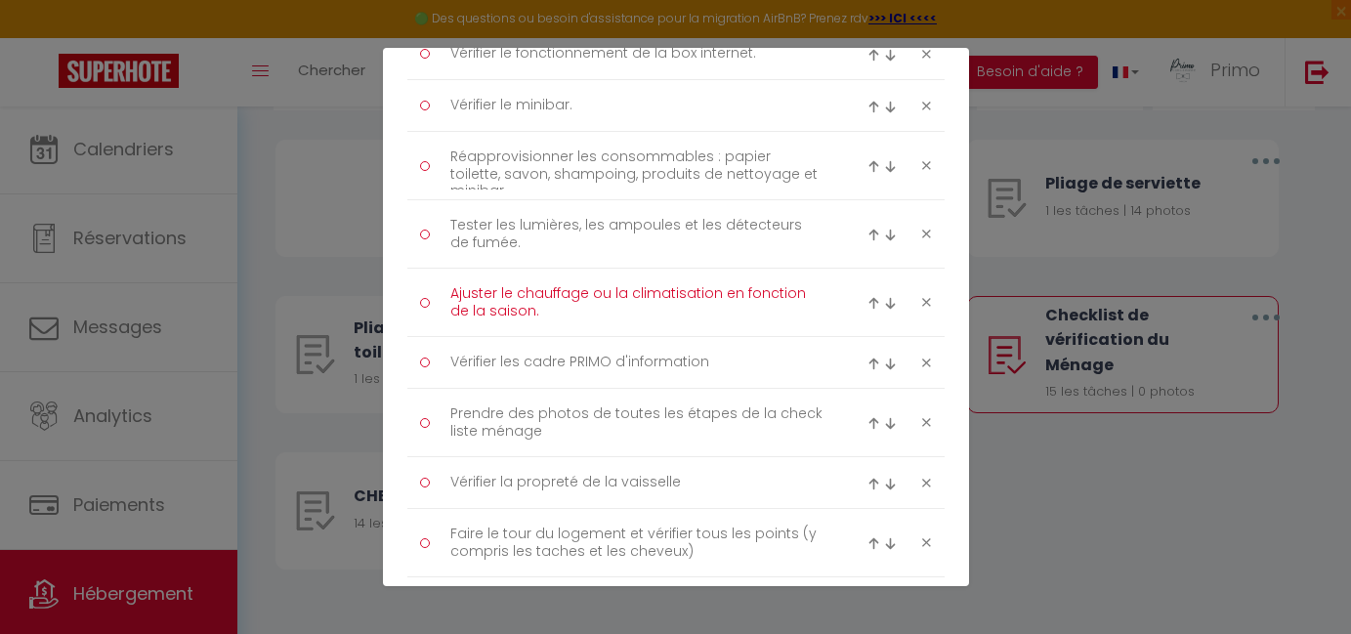
click at [457, 293] on textarea "Ajuster le chauffage ou la climatisation en fonction de la saison." at bounding box center [637, 302] width 401 height 48
click at [545, 311] on textarea "Ajuster le chauffage ou la climatisation en fonction de la saison." at bounding box center [637, 302] width 401 height 48
click at [457, 359] on textarea "Vérifier les cadre PRIMO d'information" at bounding box center [637, 362] width 401 height 31
click at [716, 363] on textarea "Vérifier les cadre PRIMO d'information" at bounding box center [637, 362] width 401 height 31
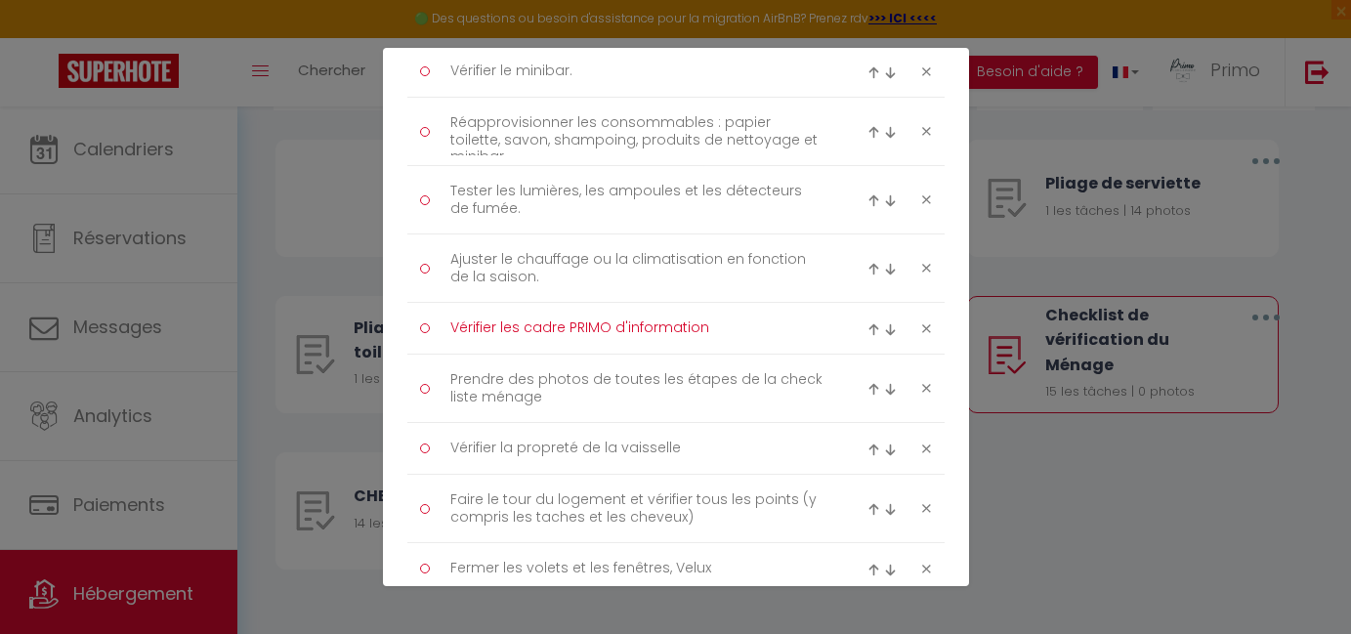
scroll to position [526, 0]
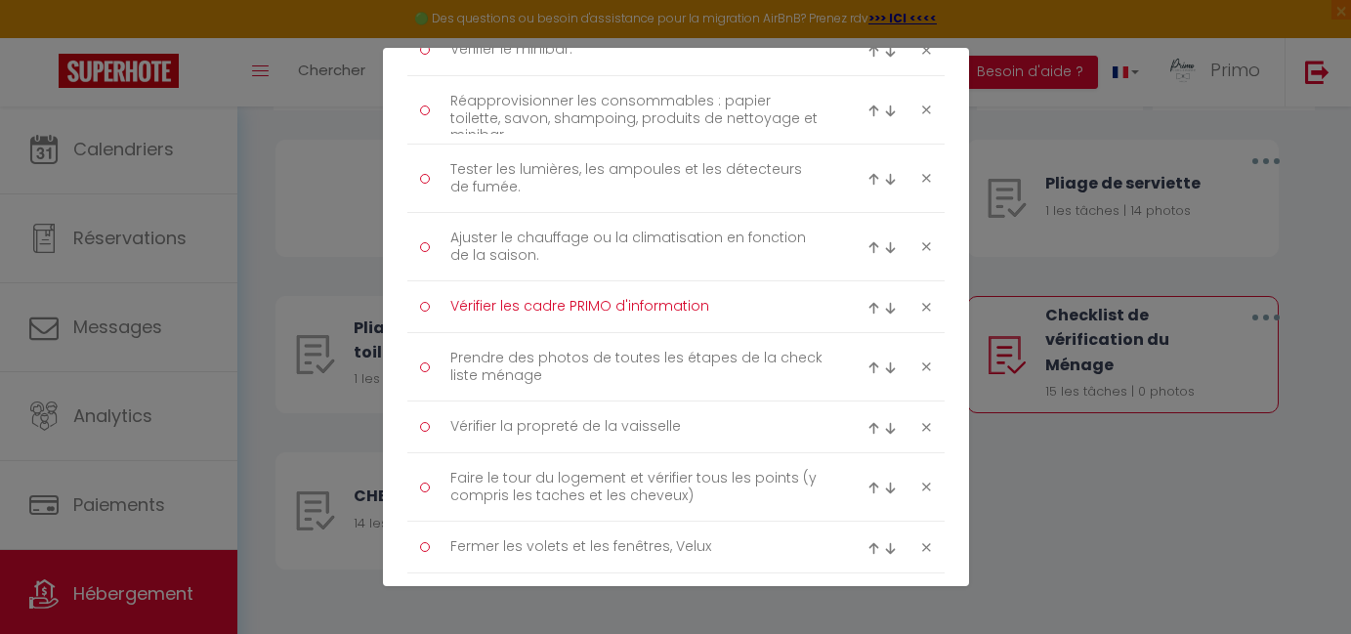
click at [451, 358] on textarea "Prendre des photos de toutes les étapes de la check liste ménage" at bounding box center [637, 367] width 401 height 48
click at [549, 382] on textarea "Prendre des photos de toutes les étapes de la check liste ménage" at bounding box center [637, 367] width 401 height 48
click at [462, 426] on textarea "Vérifier la propreté de la vaisselle" at bounding box center [637, 426] width 401 height 31
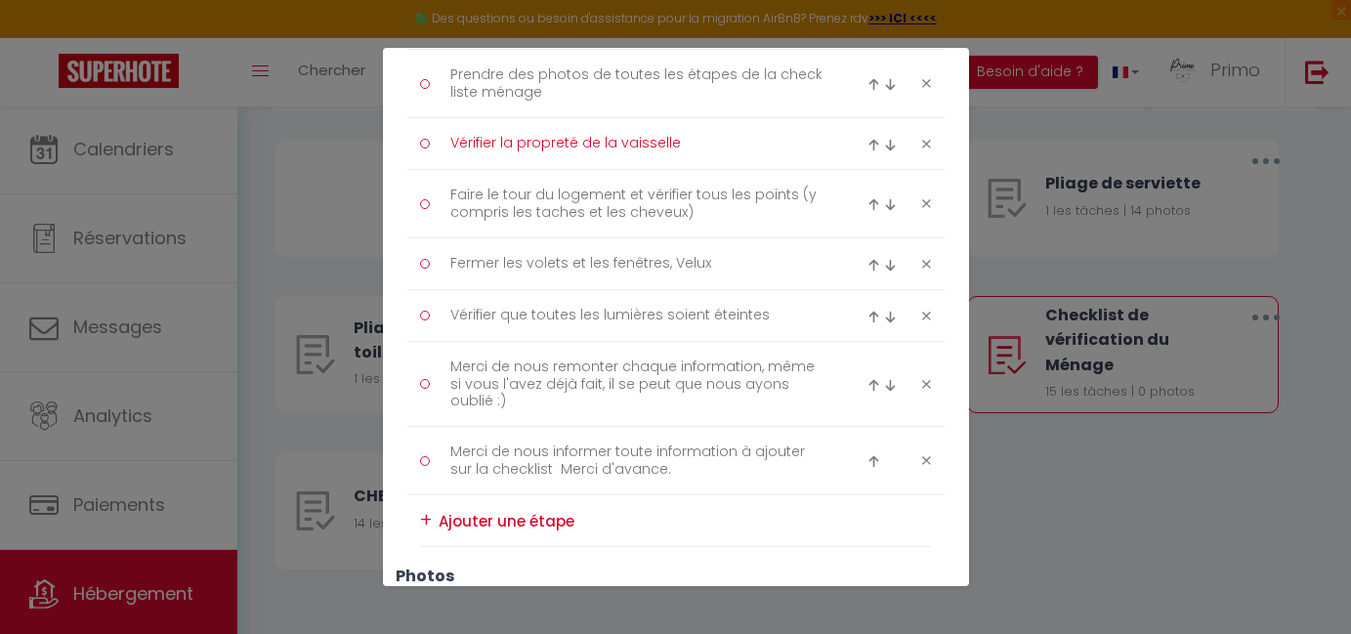
scroll to position [813, 0]
click at [451, 189] on textarea "Faire le tour du logement et vérifier tous les points (y compris les taches et …" at bounding box center [637, 200] width 401 height 48
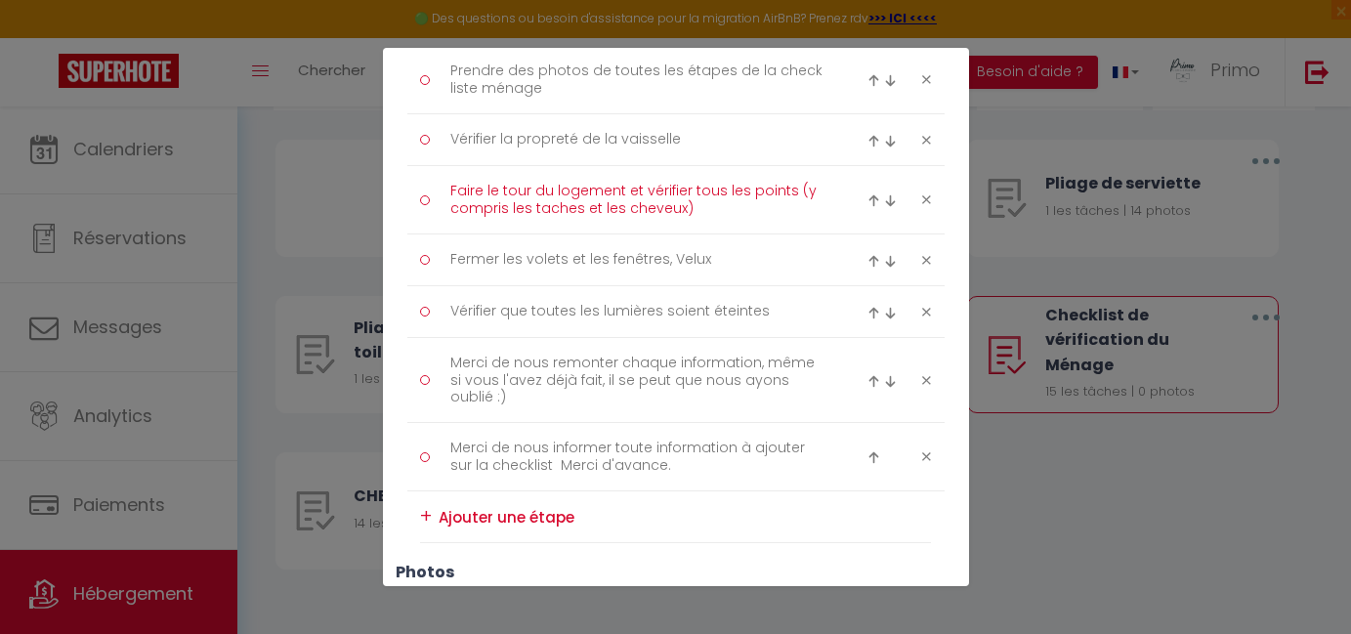
click at [451, 189] on textarea "Faire le tour du logement et vérifier tous les points (y compris les taches et …" at bounding box center [637, 200] width 401 height 48
click at [690, 202] on textarea "Faire le tour du logement et vérifier tous les points (y compris les taches et …" at bounding box center [637, 200] width 401 height 48
click at [466, 260] on textarea "Fermer les volets et les fenêtres, Velux" at bounding box center [637, 259] width 401 height 31
click at [702, 261] on textarea "Fermer les volets et les fenêtres, Velux" at bounding box center [637, 259] width 401 height 31
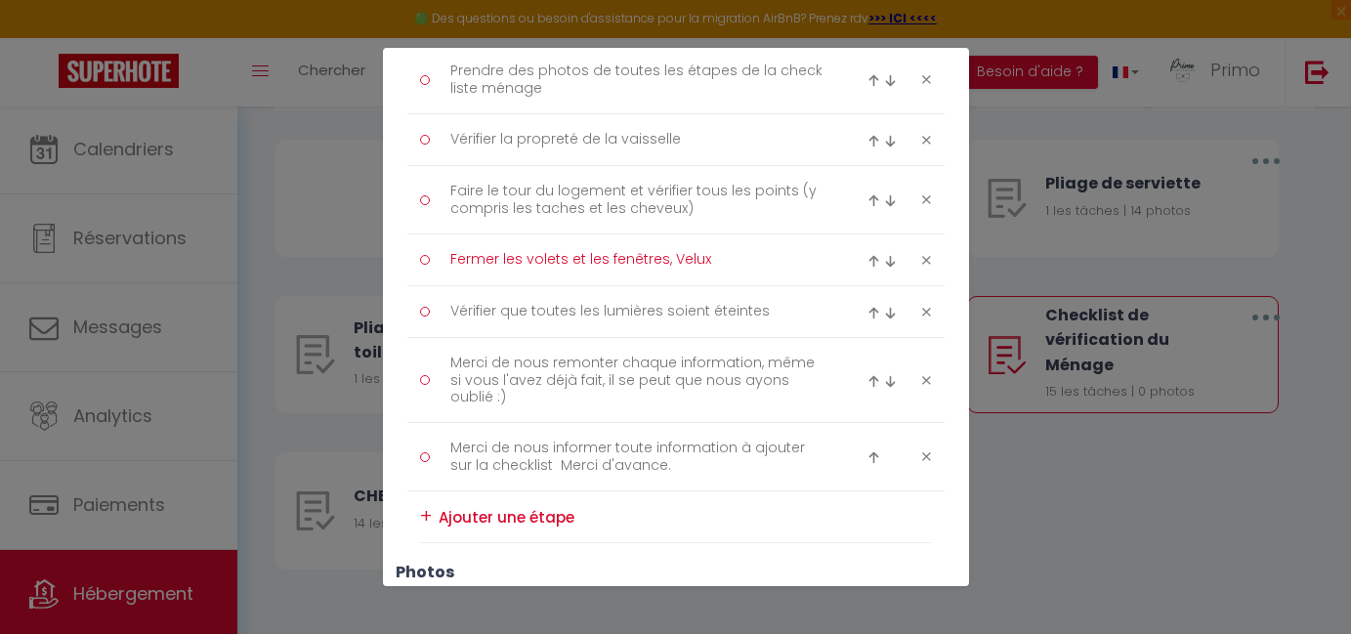
click at [468, 310] on textarea "Vérifier que toutes les lumières soient éteintes" at bounding box center [637, 311] width 401 height 31
click at [748, 312] on textarea "Vérifier que toutes les lumières soient éteintes" at bounding box center [637, 311] width 401 height 31
click at [455, 362] on textarea "Merci de nous remonter chaque information, même si vous l'avez déjà fait, il se…" at bounding box center [637, 380] width 401 height 64
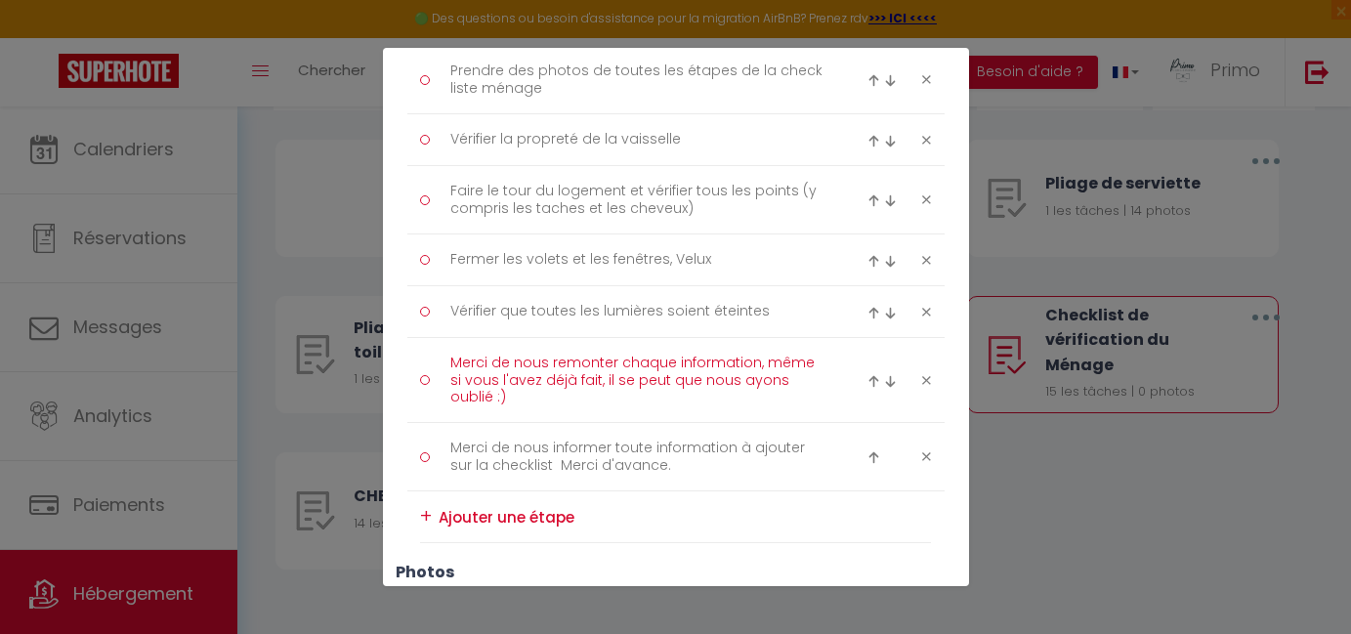
click at [455, 362] on textarea "Merci de nous remonter chaque information, même si vous l'avez déjà fait, il se…" at bounding box center [637, 380] width 401 height 64
click at [519, 402] on textarea "Merci de nous remonter chaque information, même si vous l'avez déjà fait, il se…" at bounding box center [637, 380] width 401 height 64
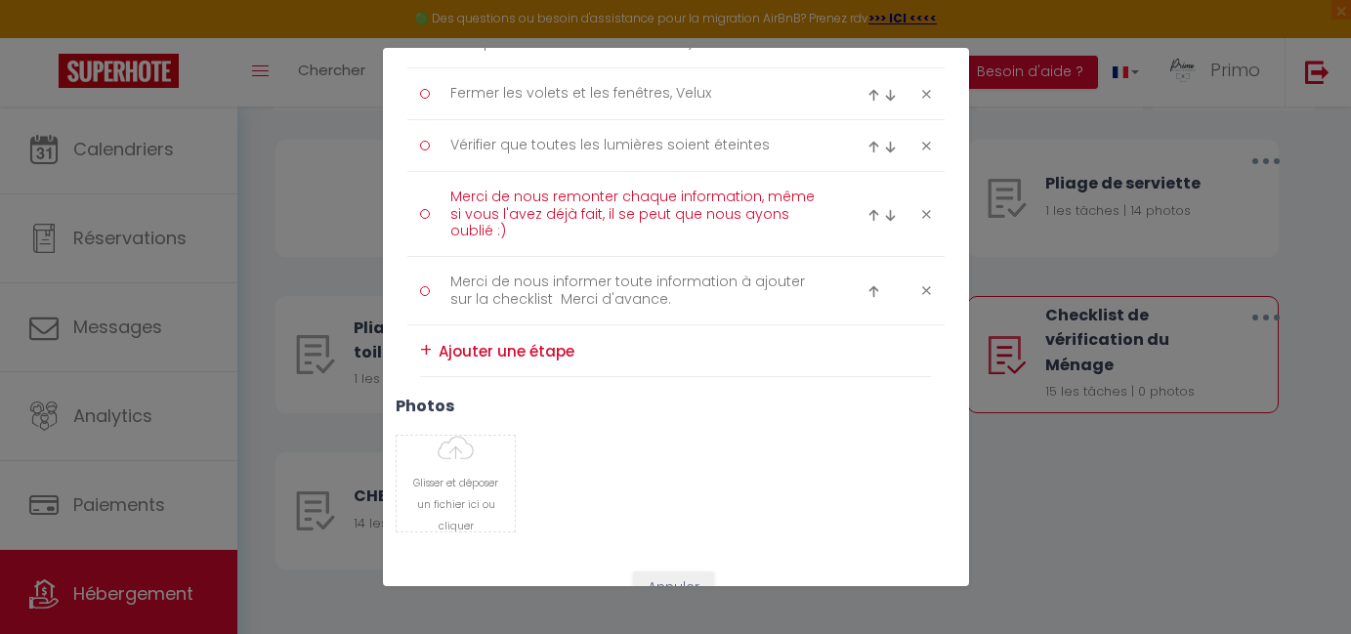
click at [1116, 522] on div "Liste de checklist × Titre * Checklist de vérification du Ménage Description * …" at bounding box center [675, 317] width 1351 height 634
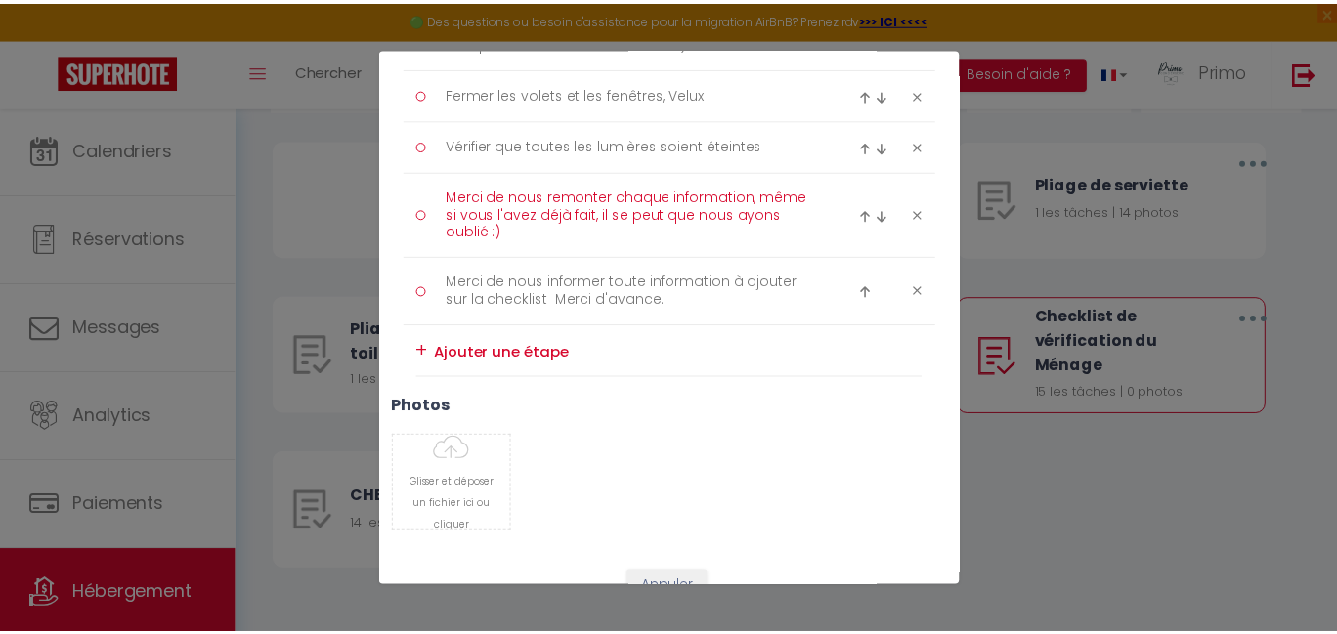
scroll to position [1048, 0]
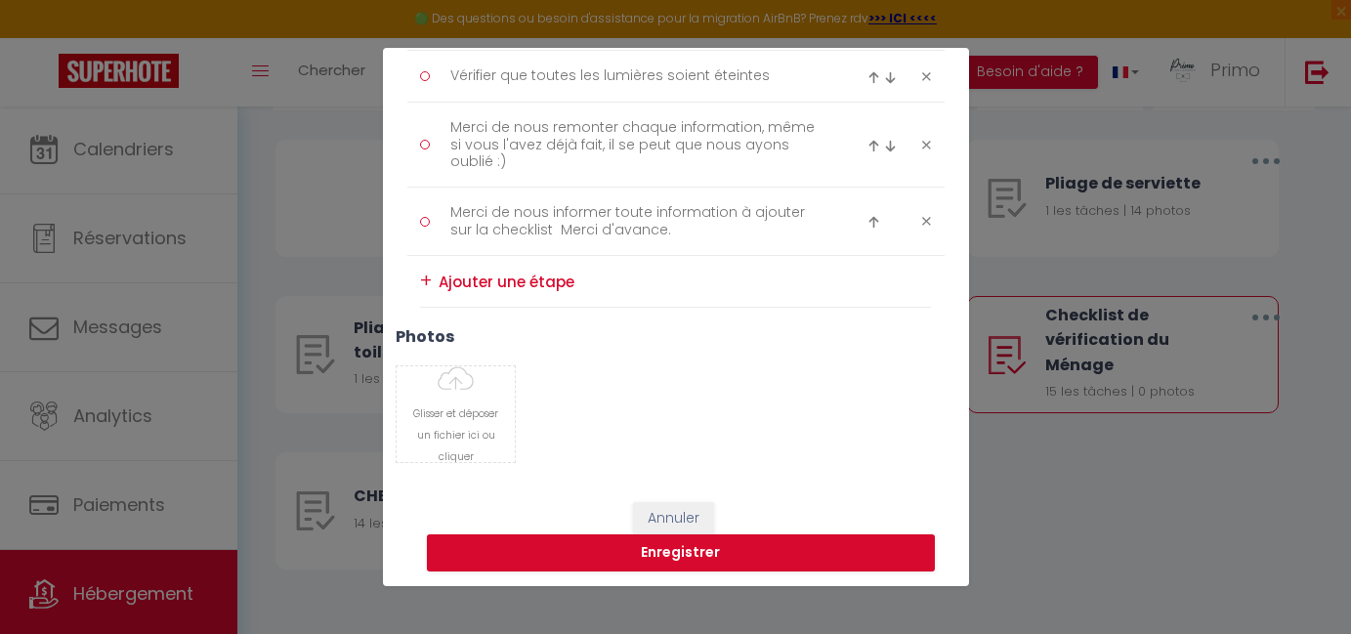
click at [691, 521] on button "Annuler" at bounding box center [673, 518] width 81 height 33
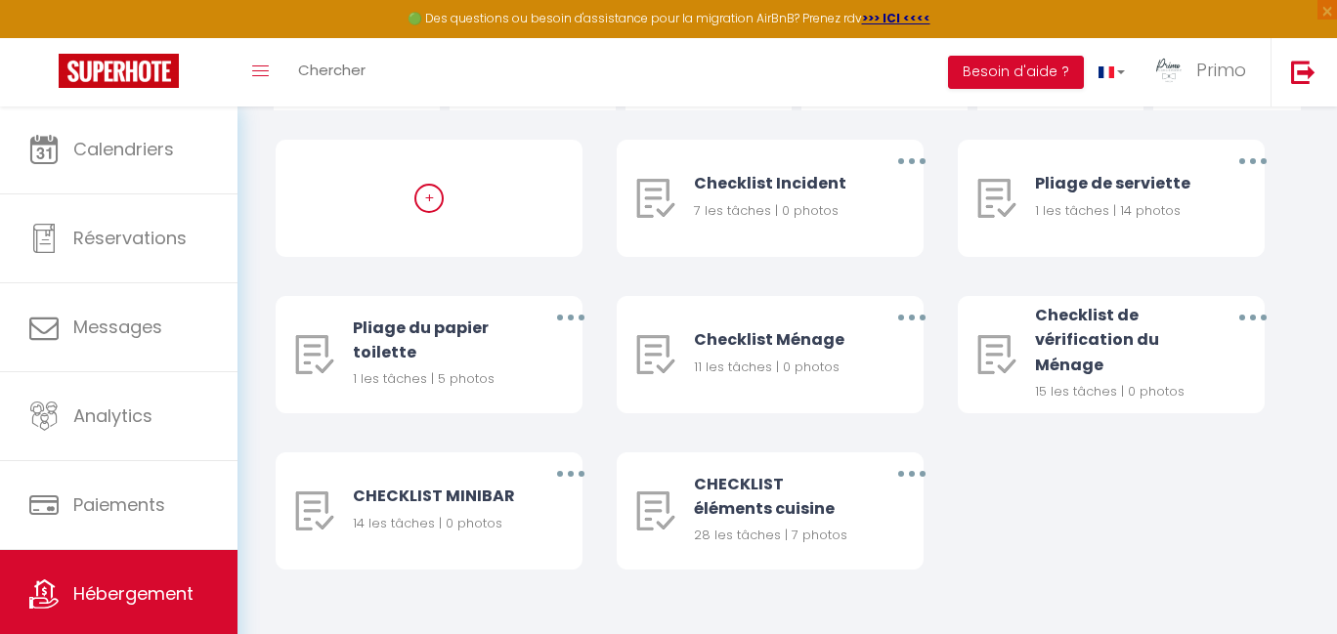
click at [90, 575] on link "Hébergement" at bounding box center [118, 594] width 237 height 88
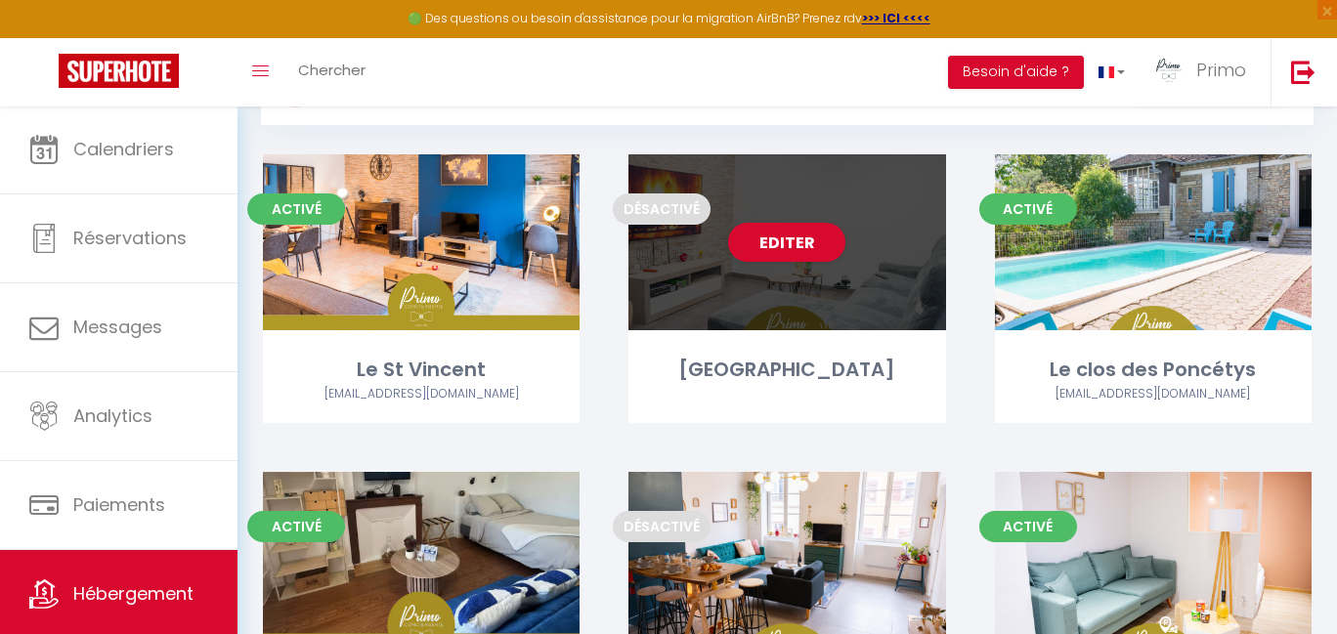
scroll to position [7, 0]
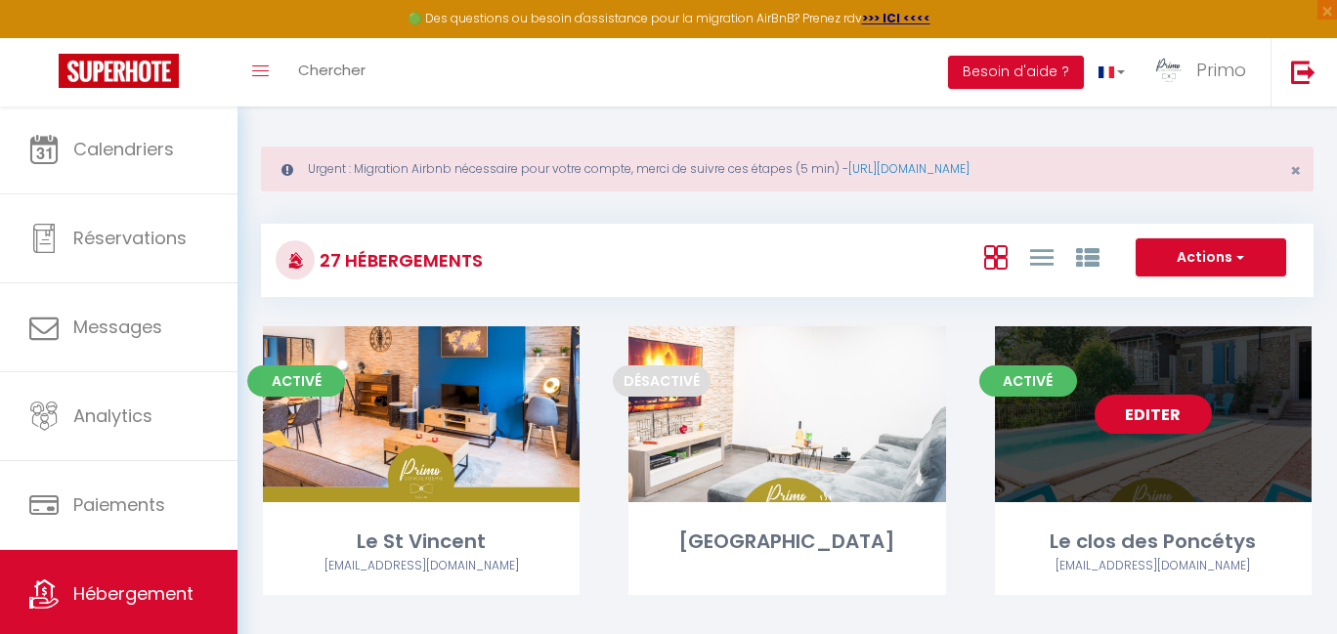
click at [1117, 420] on link "Editer" at bounding box center [1152, 414] width 117 height 39
click at [1125, 417] on link "Editer" at bounding box center [1152, 414] width 117 height 39
click at [1120, 423] on link "Editer" at bounding box center [1152, 414] width 117 height 39
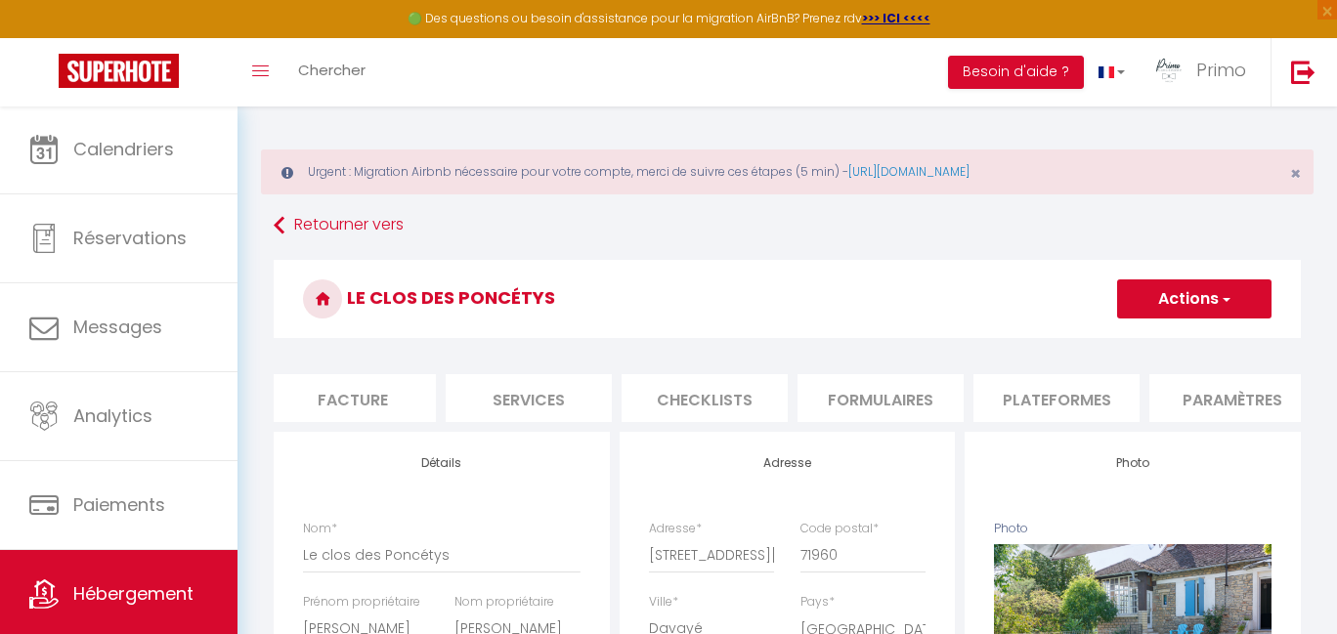
scroll to position [0, 395]
click at [688, 374] on li "Checklists" at bounding box center [665, 398] width 166 height 48
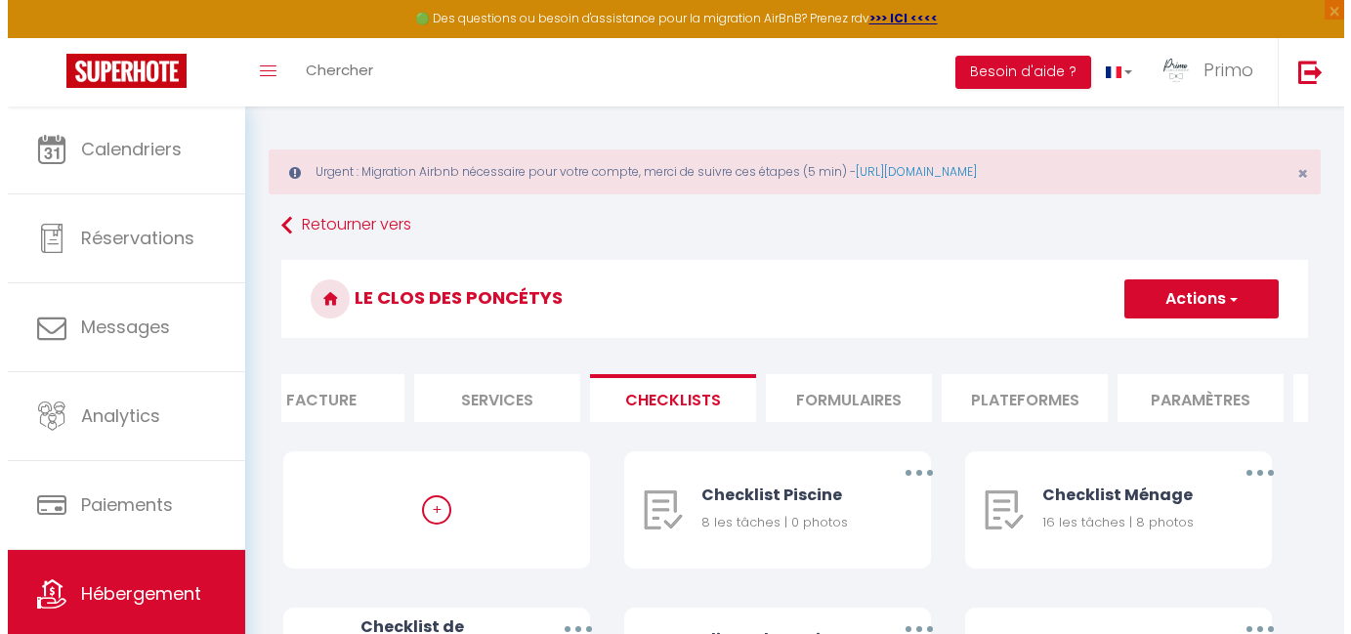
scroll to position [355, 0]
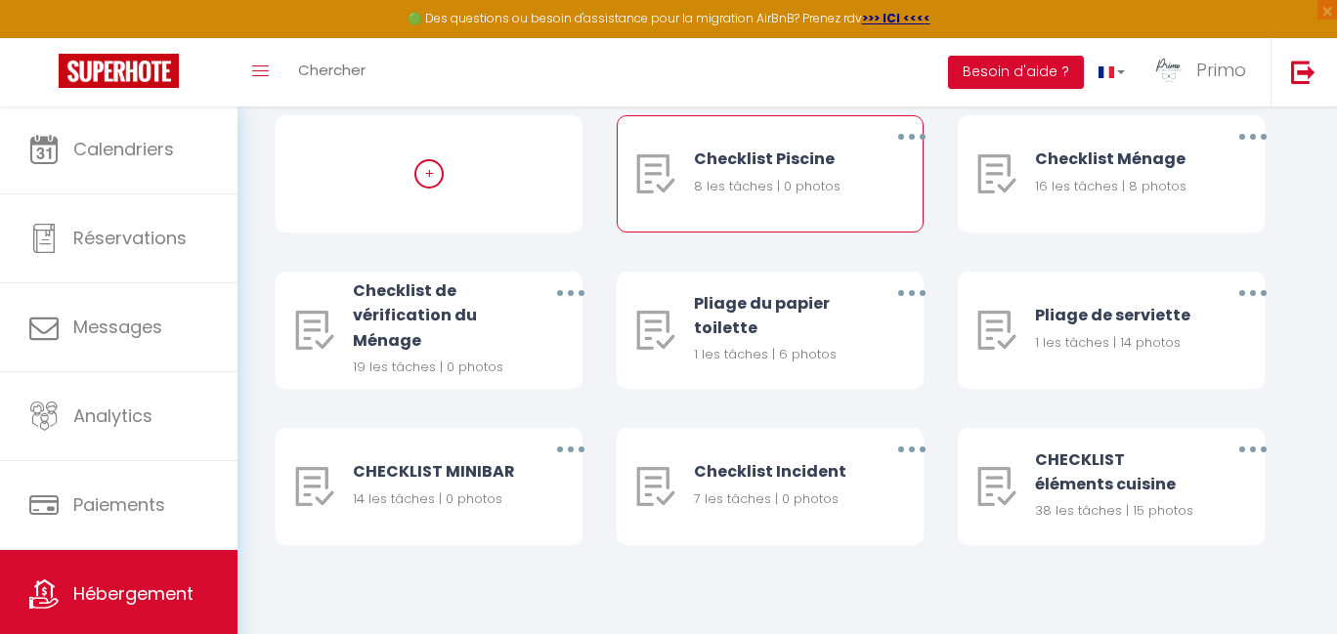
click at [903, 138] on button "button" at bounding box center [911, 136] width 55 height 31
click at [847, 179] on link "Editer" at bounding box center [861, 181] width 145 height 33
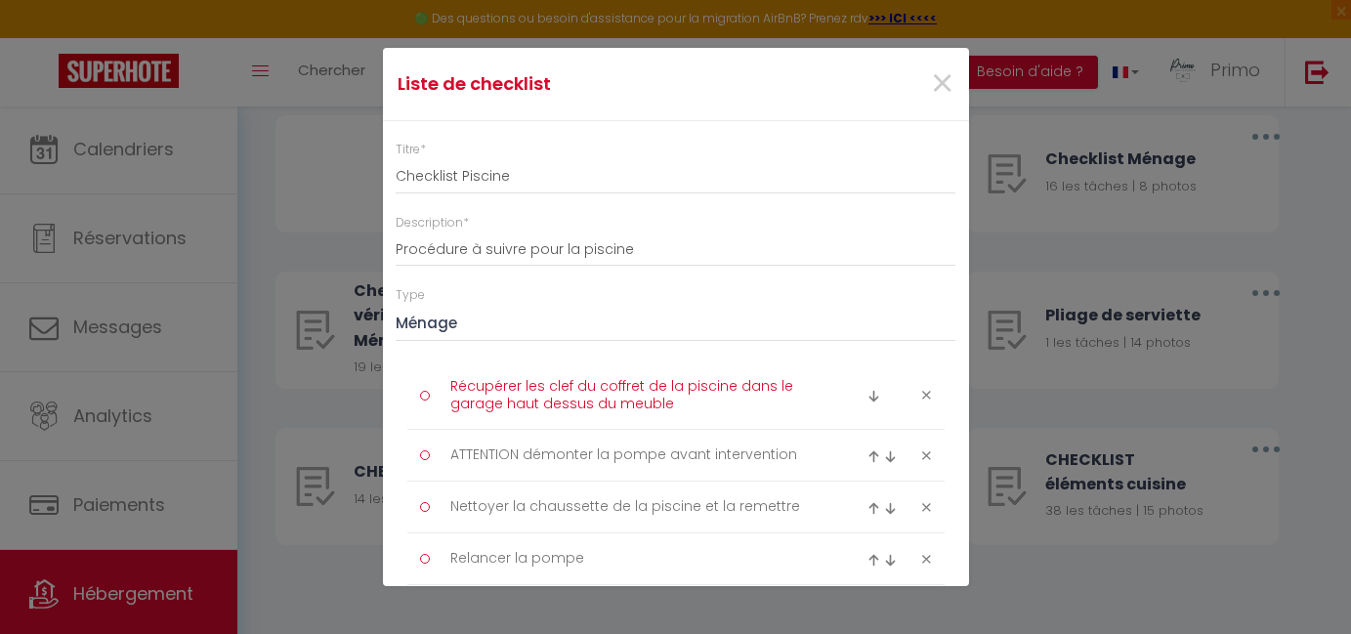
click at [452, 383] on textarea "Récupérer les clef du coffret de la piscine dans le garage haut dessus du meuble" at bounding box center [637, 395] width 401 height 48
click at [674, 404] on textarea "Récupérer les clef du coffret de la piscine dans le garage haut dessus du meuble" at bounding box center [637, 395] width 401 height 48
click at [468, 453] on textarea "ATTENTION démonter la pompe avant intervention" at bounding box center [637, 455] width 401 height 31
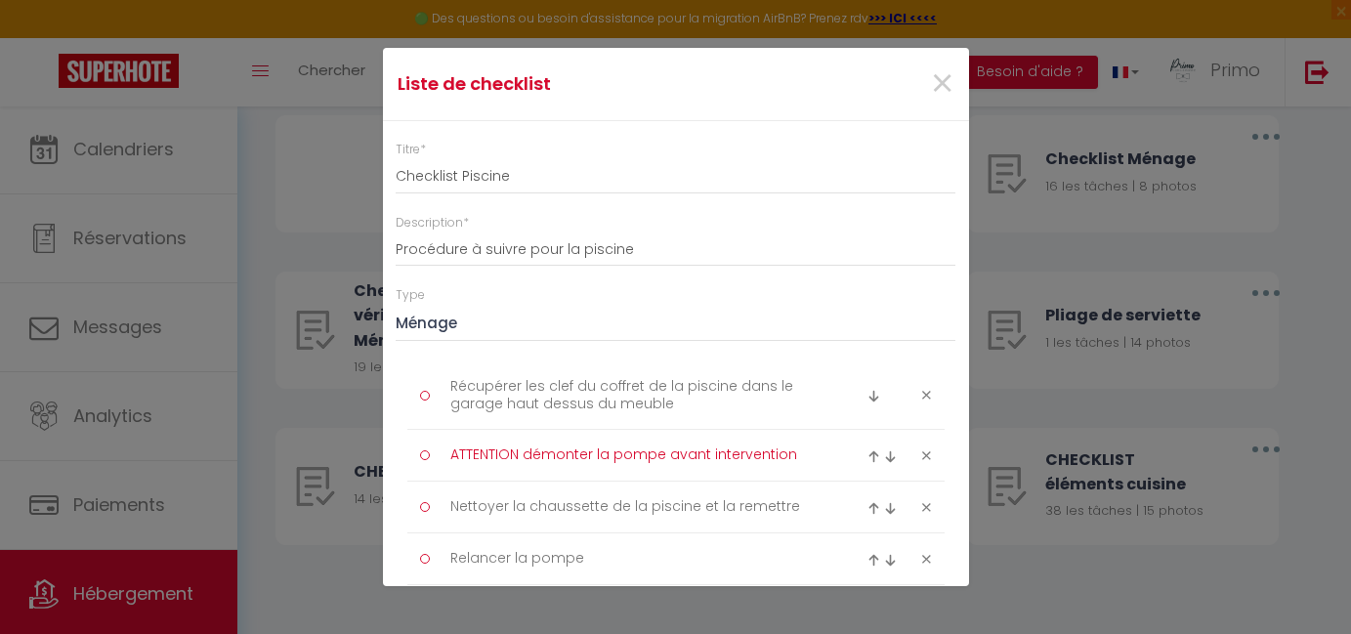
click at [777, 455] on textarea "ATTENTION démonter la pompe avant intervention" at bounding box center [637, 455] width 401 height 31
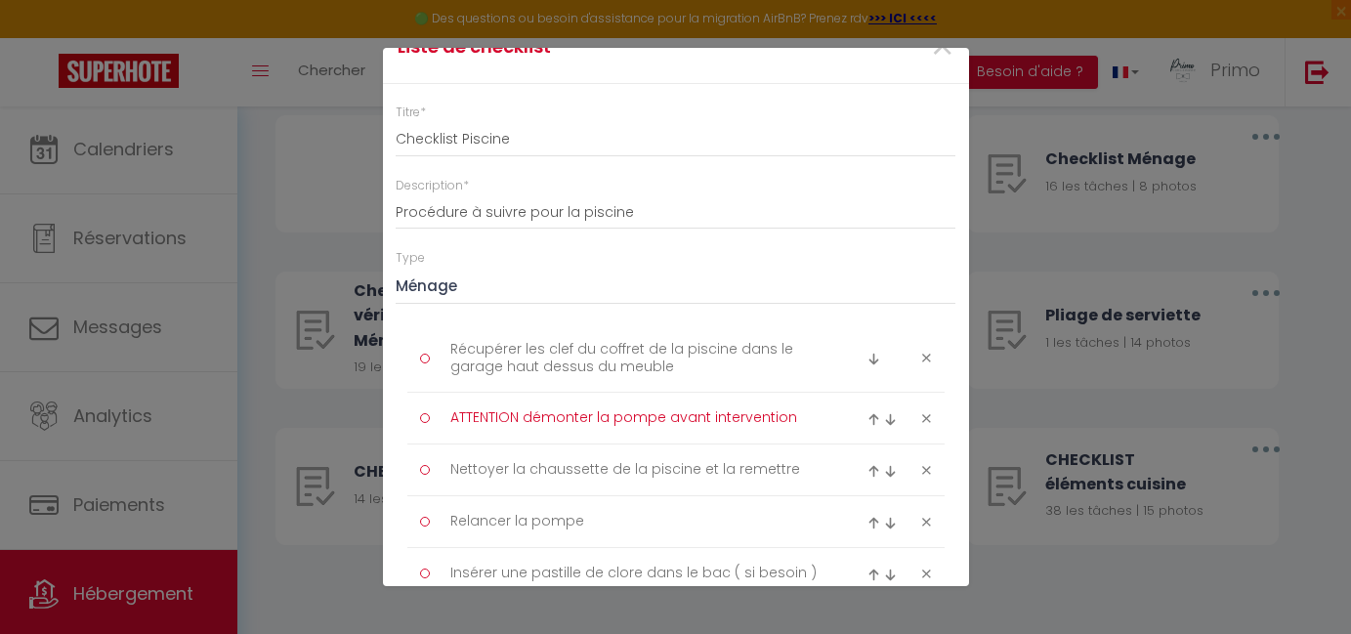
scroll to position [74, 0]
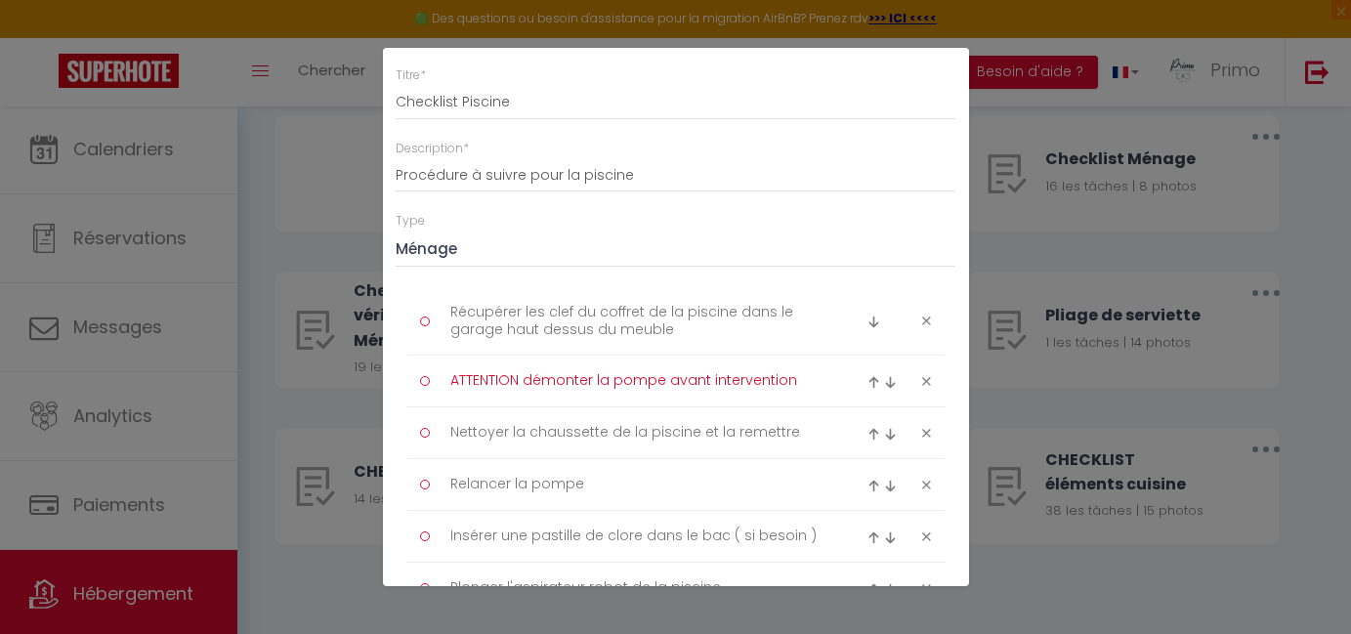
click at [464, 433] on textarea "Nettoyer la chaussette de la piscine et la remettre" at bounding box center [637, 432] width 401 height 31
click at [774, 429] on textarea "Nettoyer la chaussette de la piscine et la remettre" at bounding box center [637, 432] width 401 height 31
click at [461, 485] on textarea "Relancer la pompe" at bounding box center [637, 484] width 401 height 31
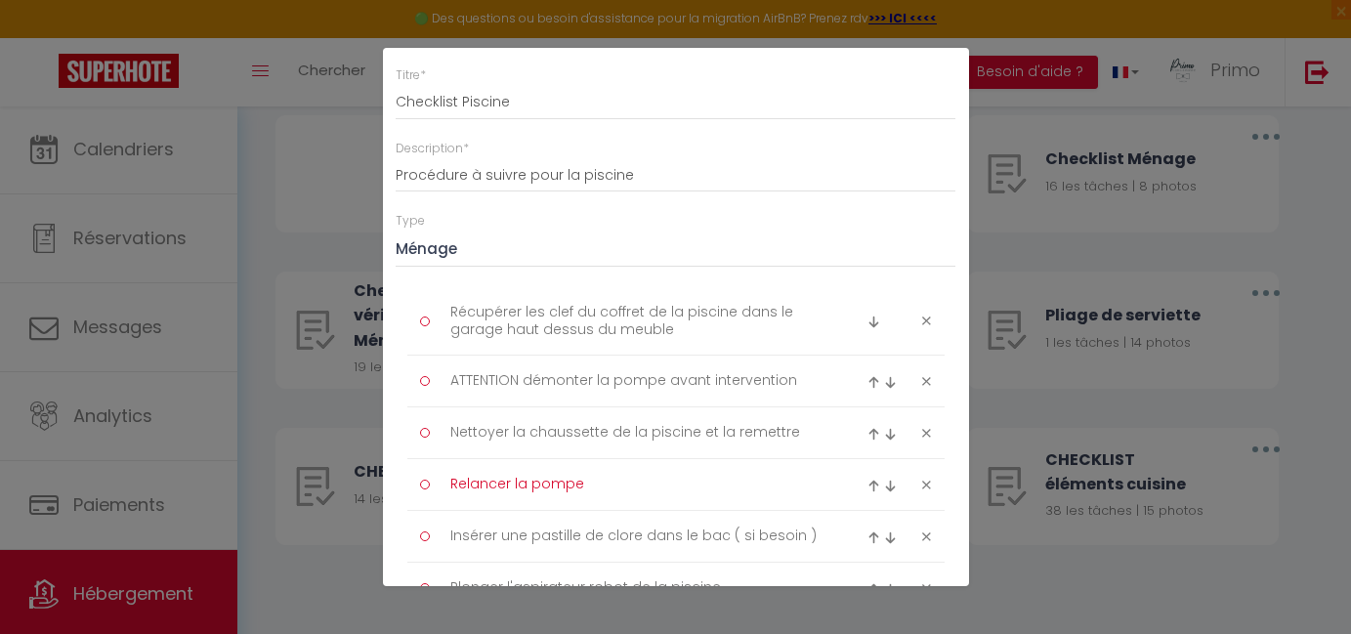
click at [597, 495] on textarea "Relancer la pompe" at bounding box center [637, 484] width 401 height 31
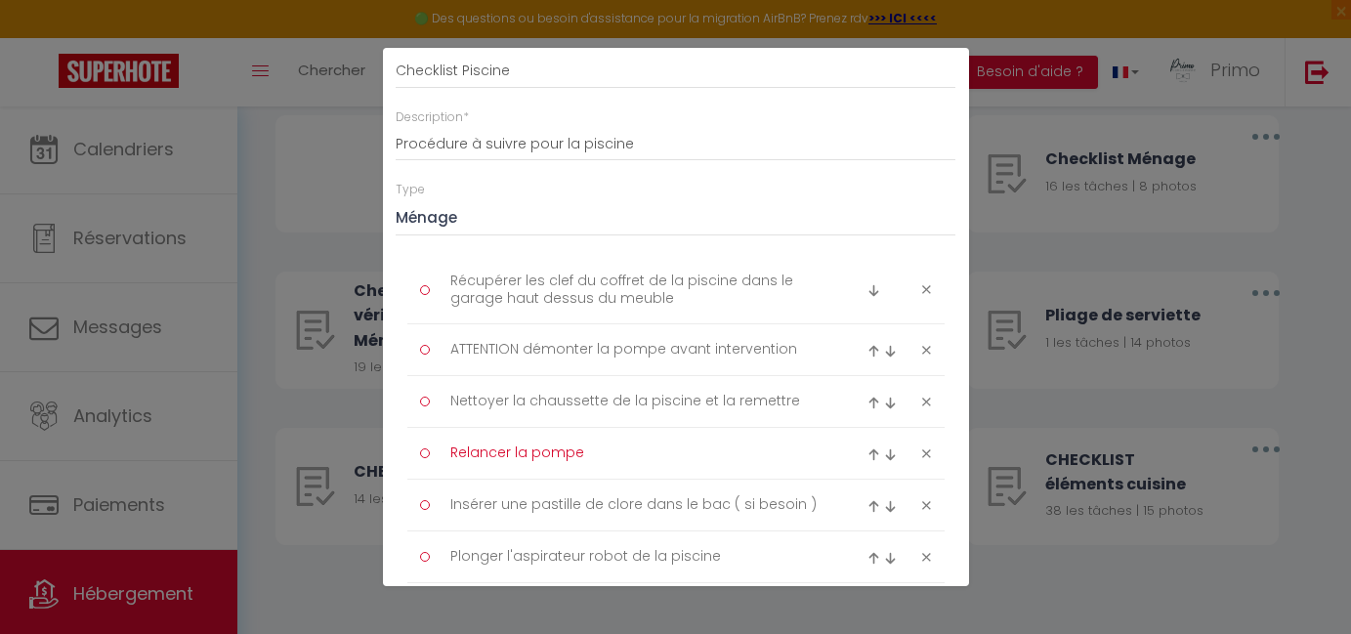
scroll to position [262, 0]
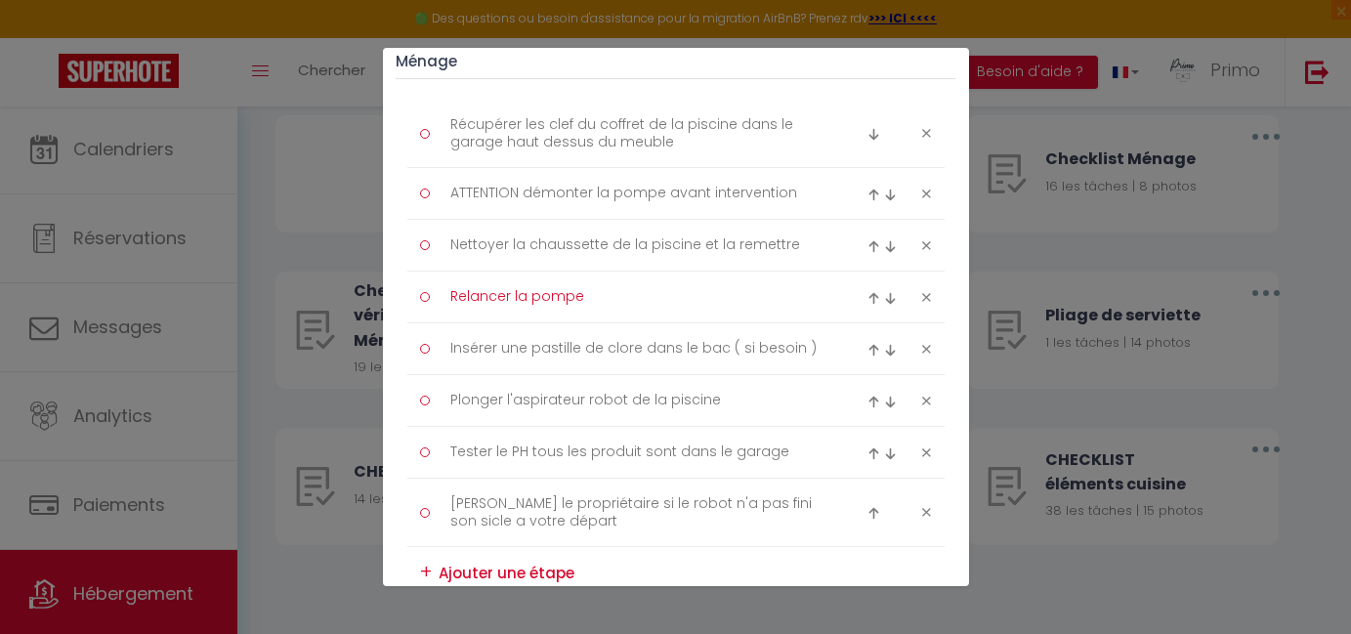
click at [454, 348] on textarea "Insérer une pastille de clore dans le bac ( si besoin )" at bounding box center [637, 348] width 401 height 31
click at [778, 346] on textarea "Insérer une pastille de clore dans le bac ( si besoin )" at bounding box center [637, 348] width 401 height 31
click at [794, 349] on textarea "Insérer une pastille de clore dans le bac ( si besoin )" at bounding box center [637, 348] width 401 height 31
click at [797, 348] on textarea "Insérer une pastille de clore dans le bac ( si besoin )" at bounding box center [637, 348] width 401 height 31
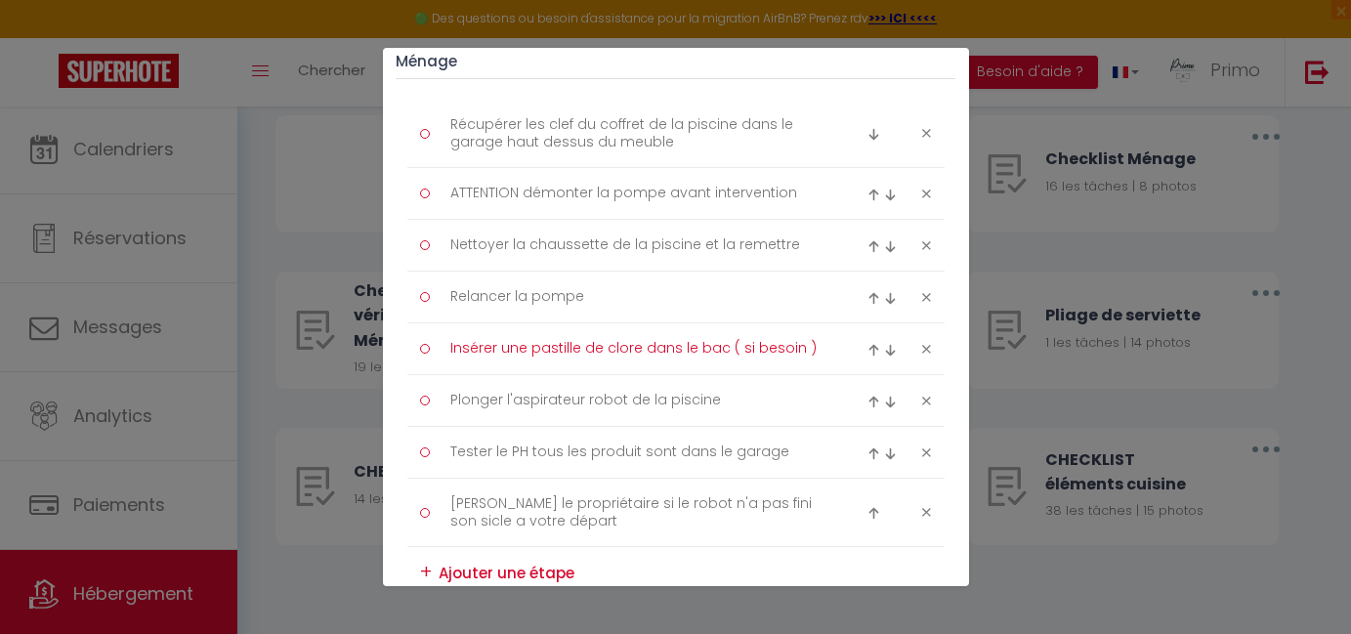
click at [802, 349] on textarea "Insérer une pastille de clore dans le bac ( si besoin )" at bounding box center [637, 348] width 401 height 31
click at [470, 402] on textarea "Plonger l'aspirateur robot de la piscine" at bounding box center [637, 400] width 401 height 31
click at [708, 397] on textarea "Plonger l'aspirateur robot de la piscine" at bounding box center [637, 400] width 401 height 31
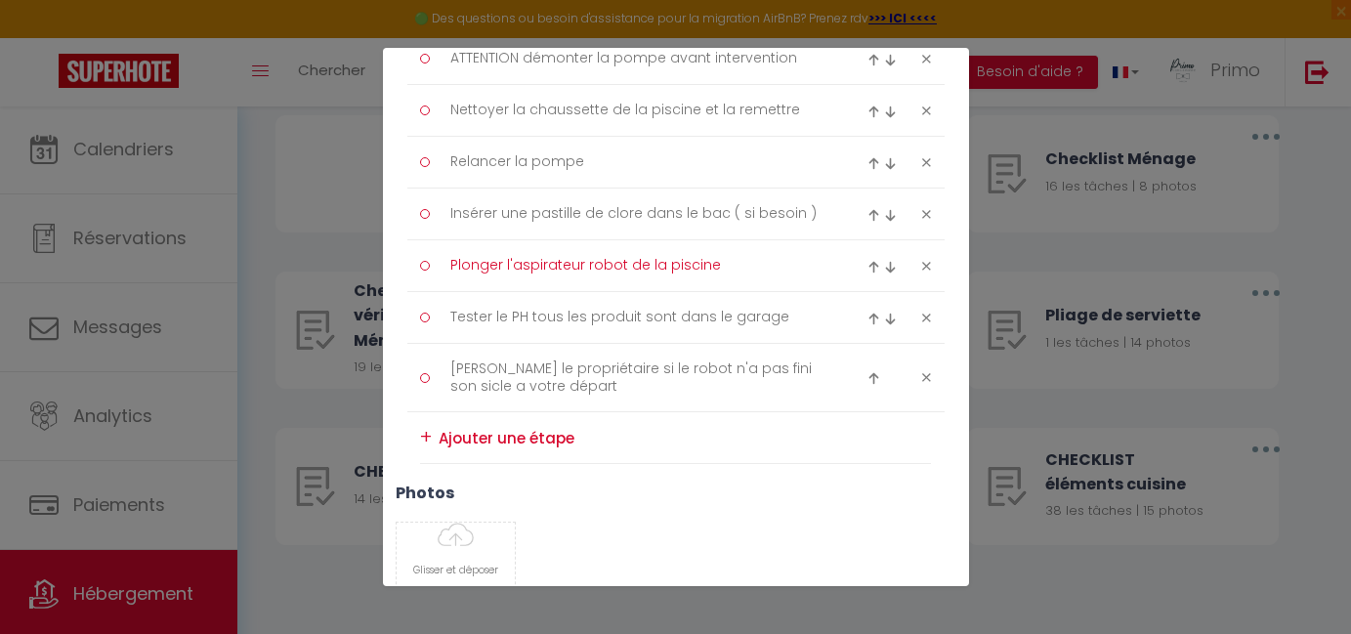
click at [452, 311] on textarea "Tester le PH tous les produit sont dans le garage" at bounding box center [637, 317] width 401 height 31
click at [776, 318] on textarea "Tester le PH tous les produit sont dans le garage" at bounding box center [637, 317] width 401 height 31
click at [459, 365] on textarea "[PERSON_NAME] le propriétaire si le robot n'a pas fini son sicle a votre départ" at bounding box center [637, 378] width 401 height 48
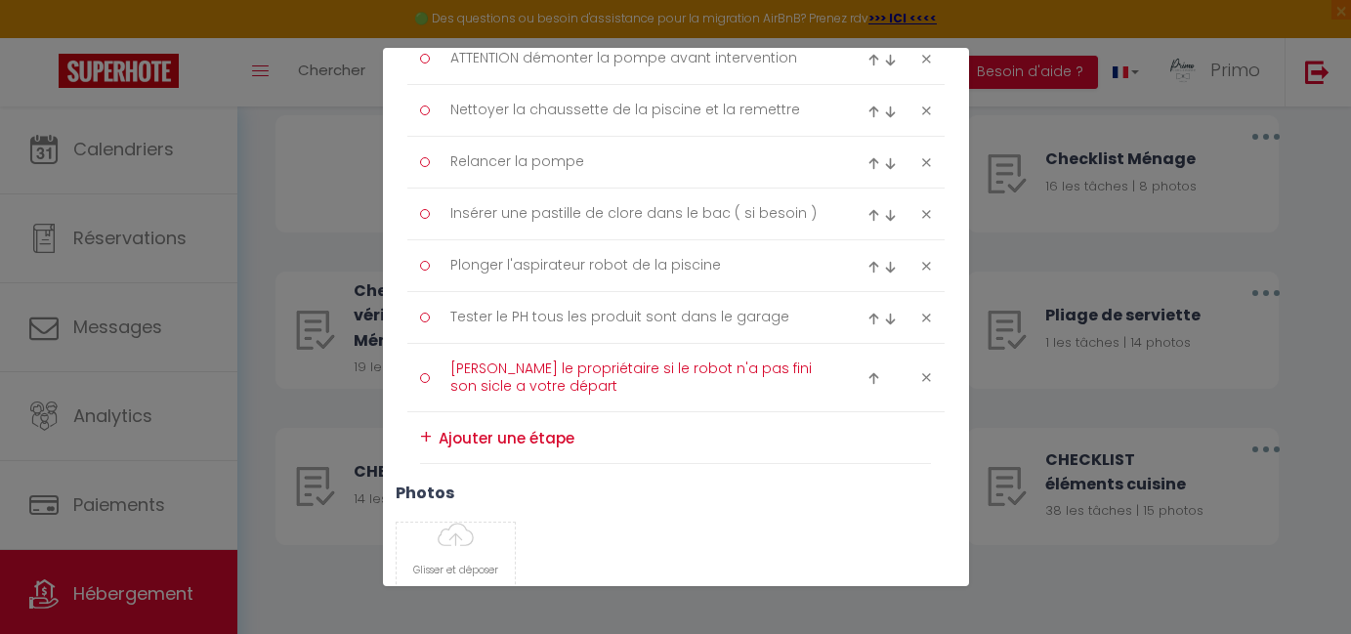
click at [565, 388] on textarea "[PERSON_NAME] le propriétaire si le robot n'a pas fini son sicle a votre départ" at bounding box center [637, 378] width 401 height 48
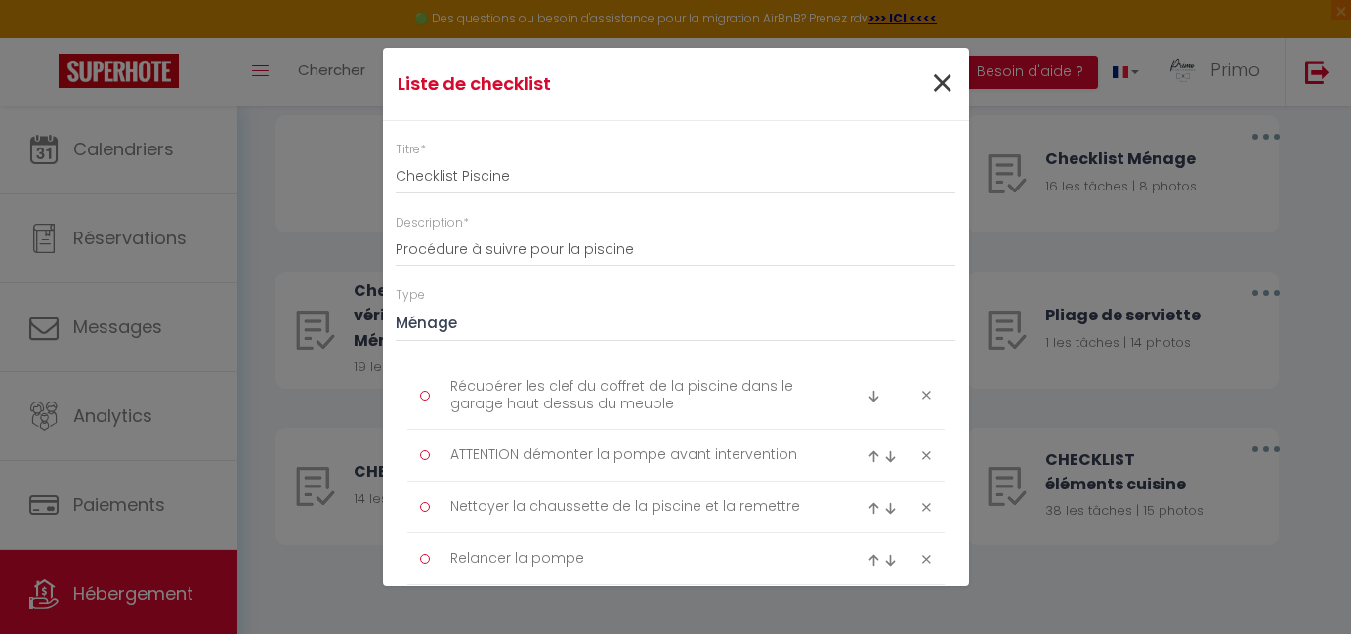
click at [930, 90] on span "×" at bounding box center [942, 84] width 24 height 59
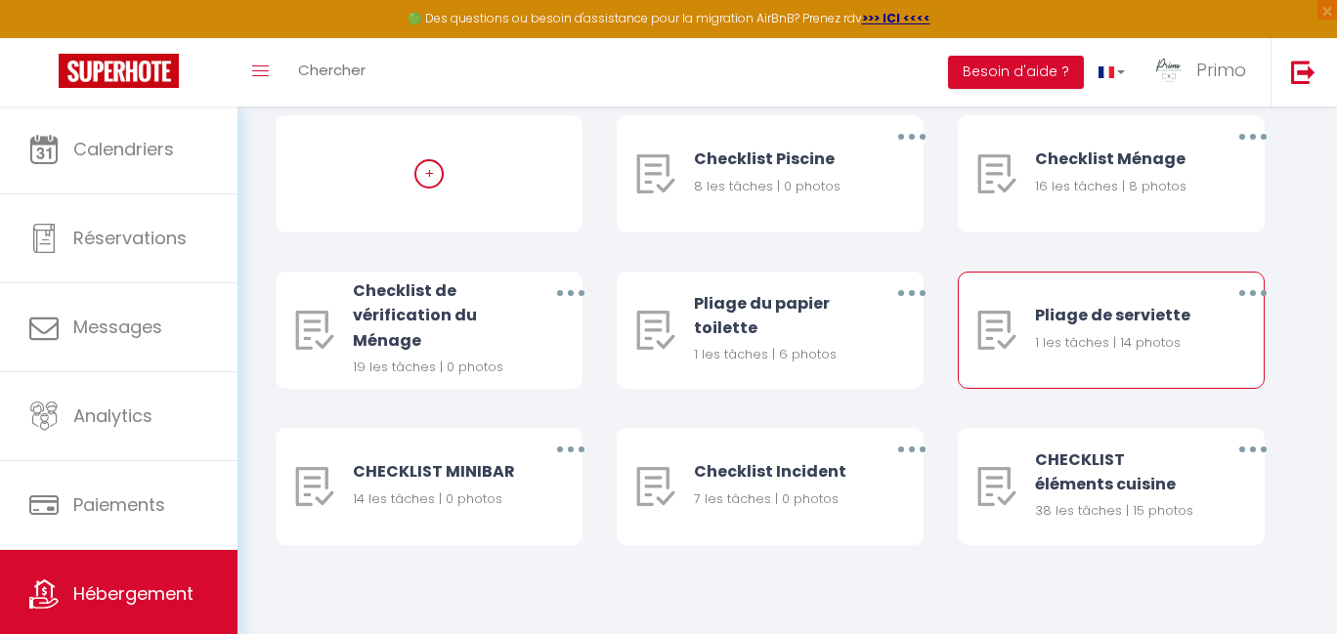
click at [1145, 321] on div "Pliage de serviette" at bounding box center [1117, 315] width 165 height 24
click at [1247, 293] on button "button" at bounding box center [1252, 292] width 55 height 31
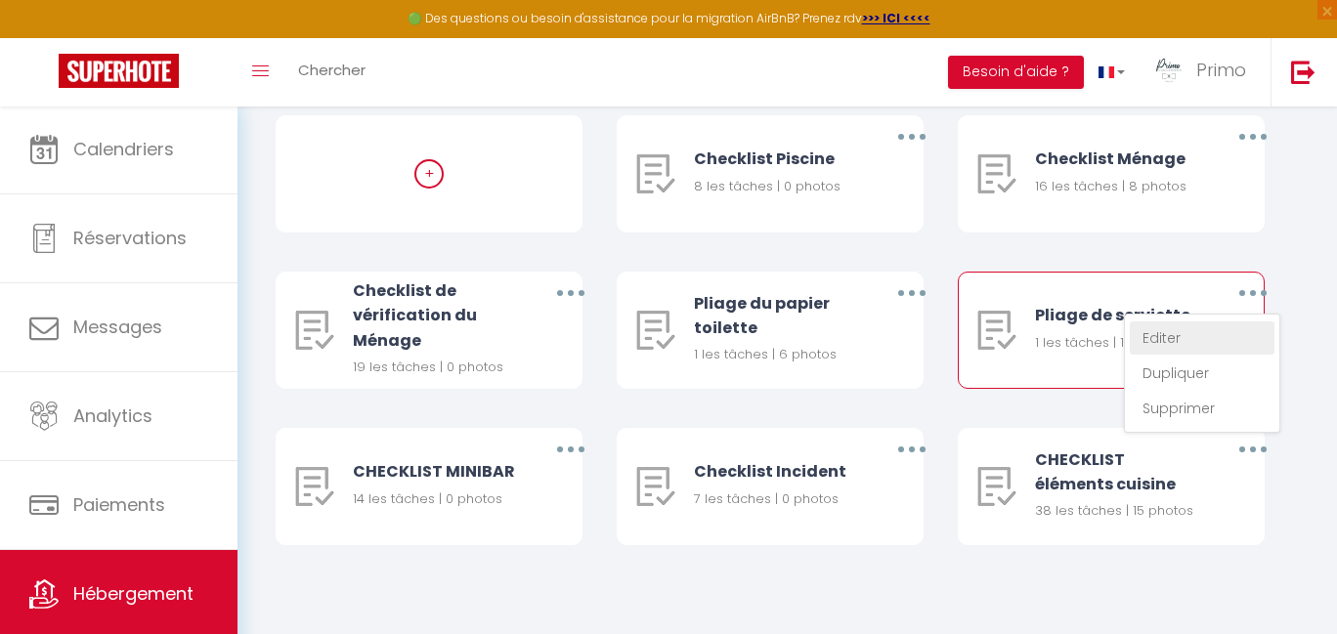
click at [1200, 342] on link "Editer" at bounding box center [1202, 337] width 145 height 33
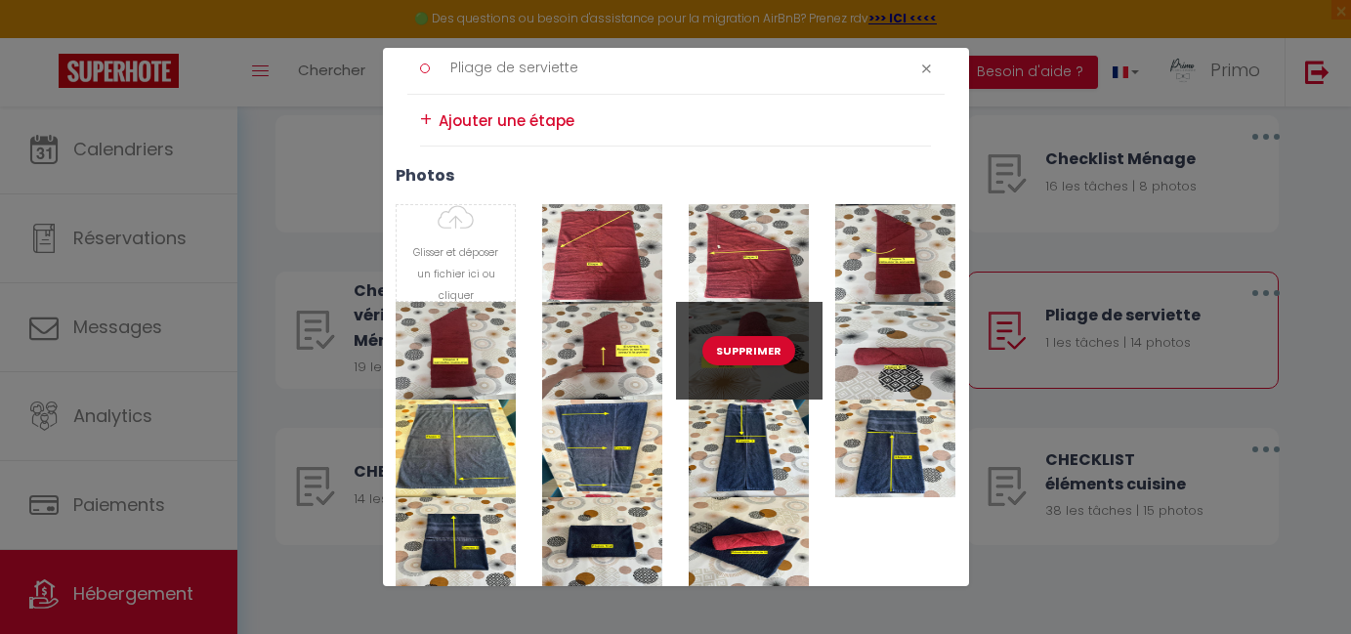
scroll to position [322, 0]
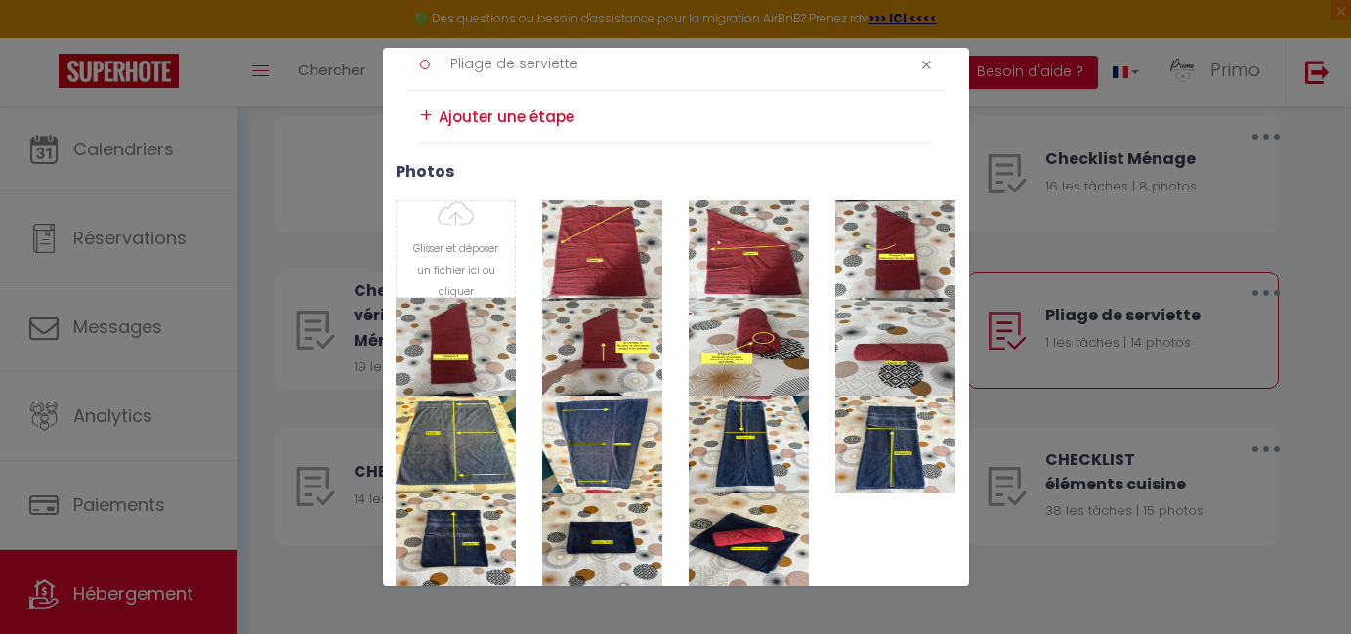
click at [922, 65] on icon at bounding box center [926, 65] width 9 height 15
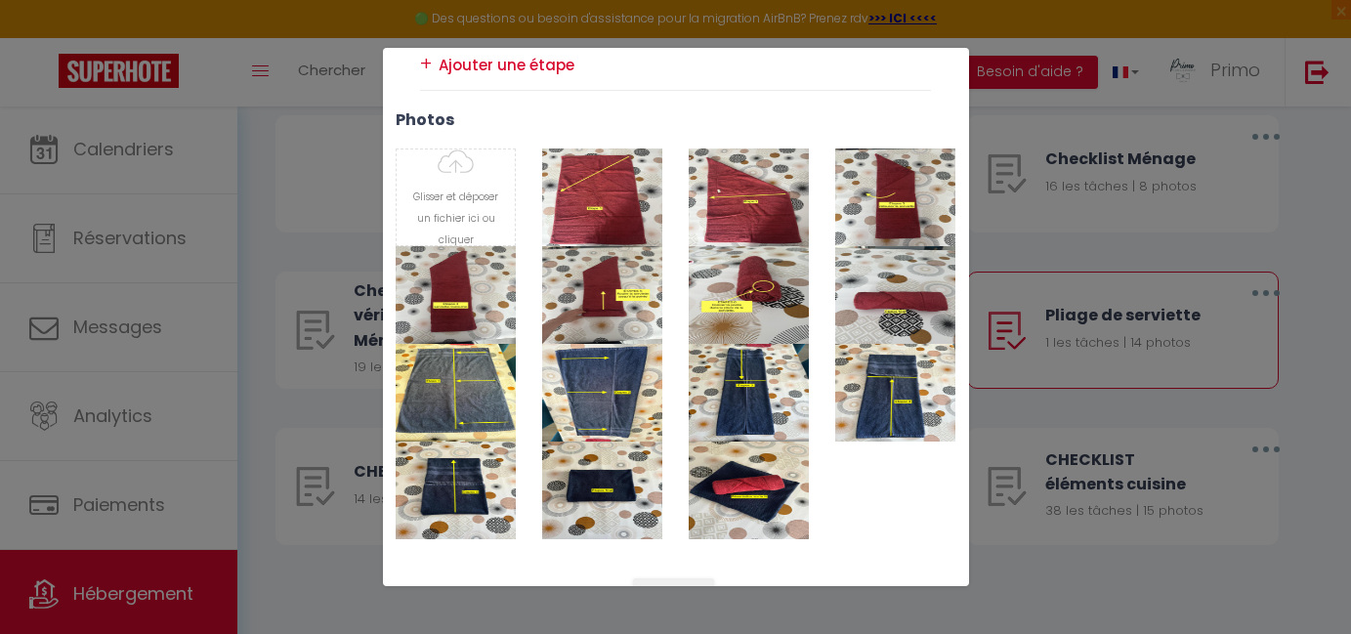
scroll to position [0, 0]
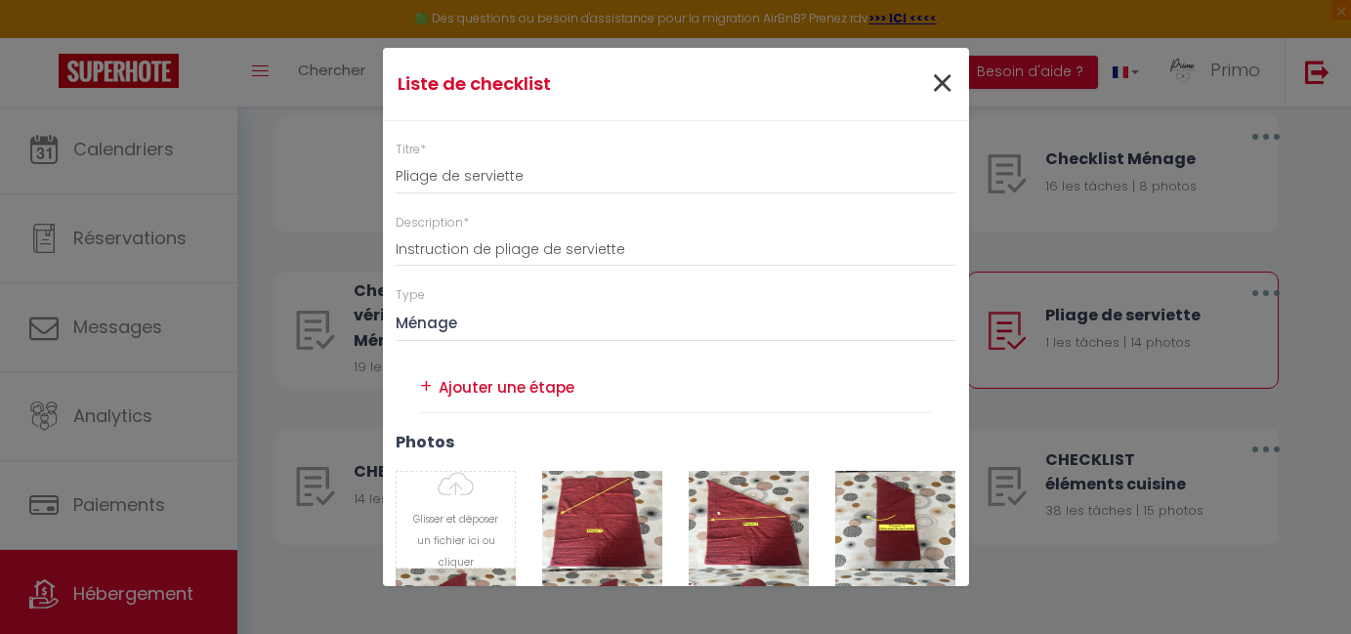
click at [930, 81] on span "×" at bounding box center [942, 84] width 24 height 59
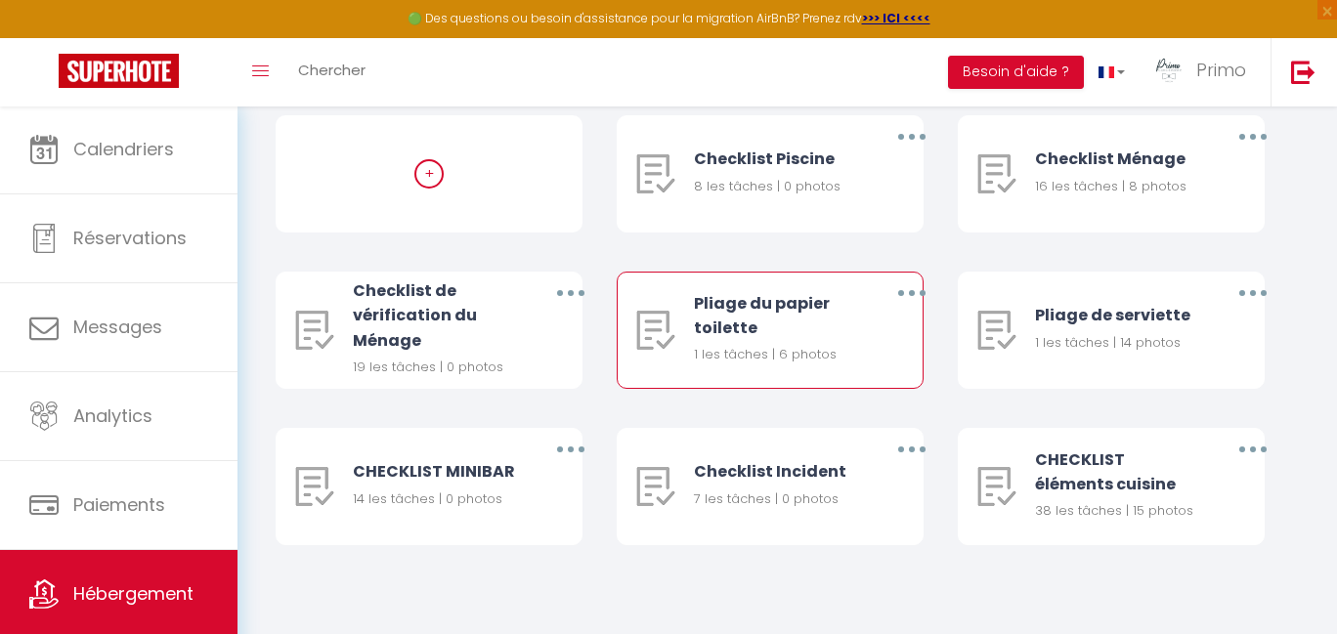
click at [903, 287] on button "button" at bounding box center [911, 292] width 55 height 31
click at [860, 330] on link "Editer" at bounding box center [861, 337] width 145 height 33
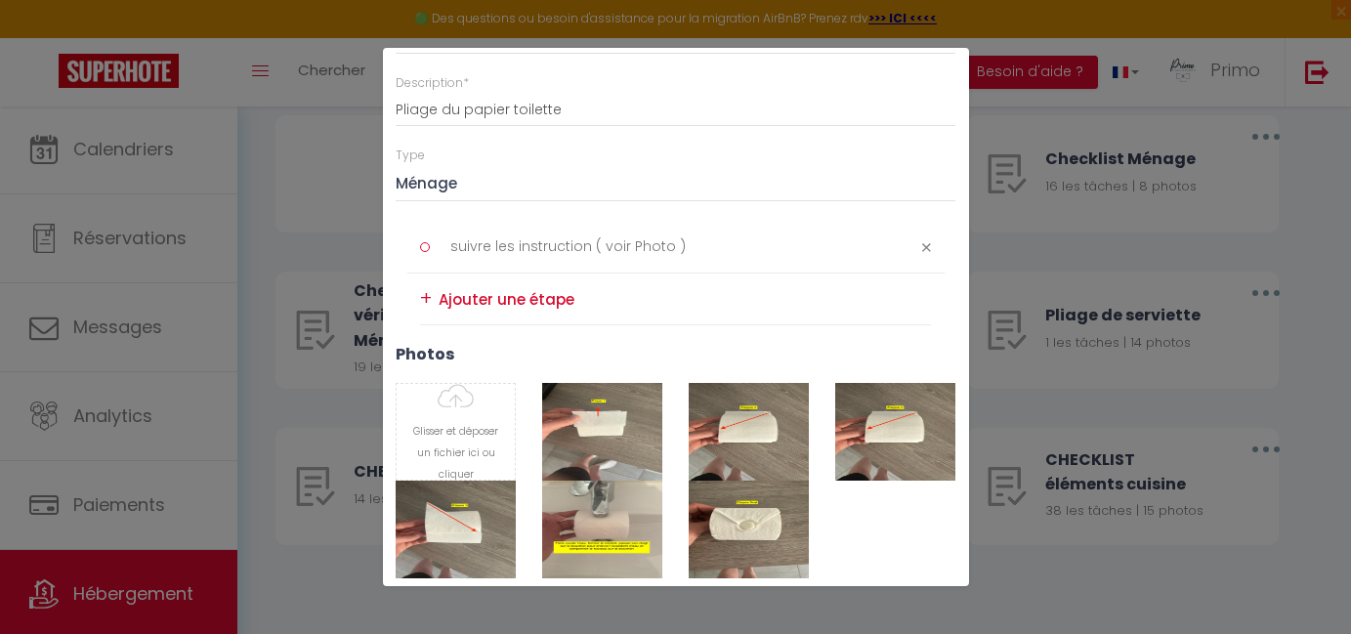
scroll to position [255, 0]
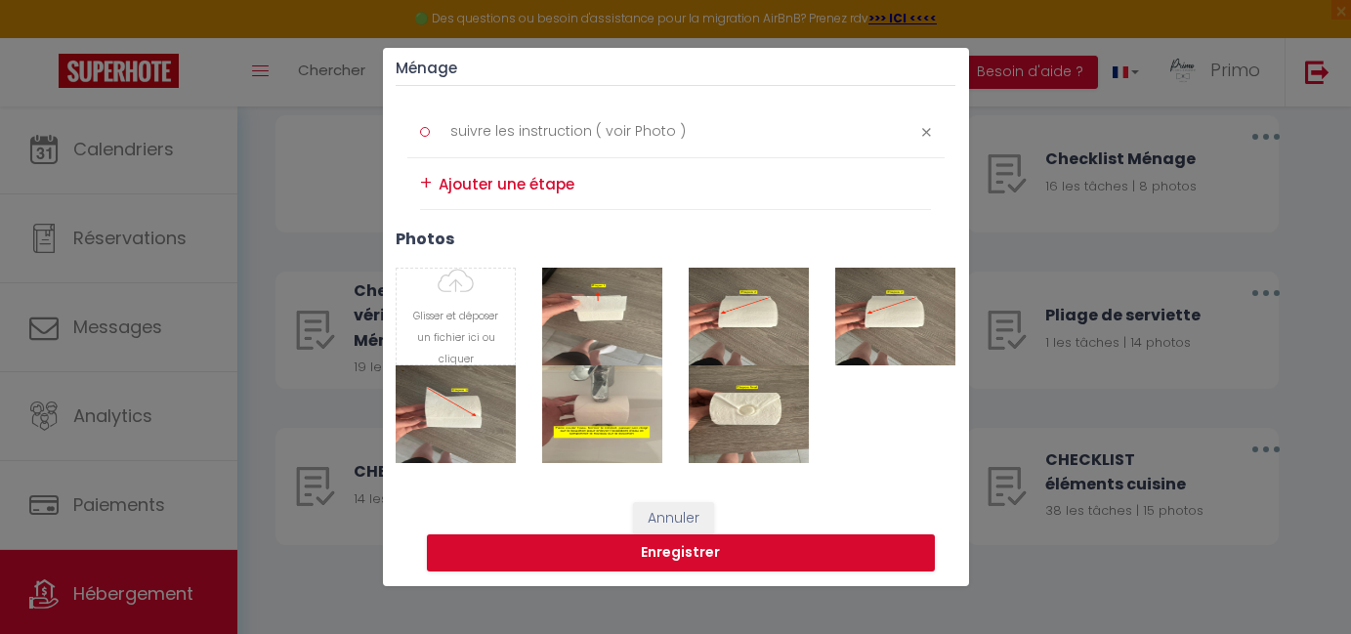
click at [1132, 599] on div "Liste de checklist × Titre * Pliage du papier toilette Description * Pliage du …" at bounding box center [675, 317] width 1351 height 634
click at [666, 502] on button "Annuler" at bounding box center [673, 518] width 81 height 33
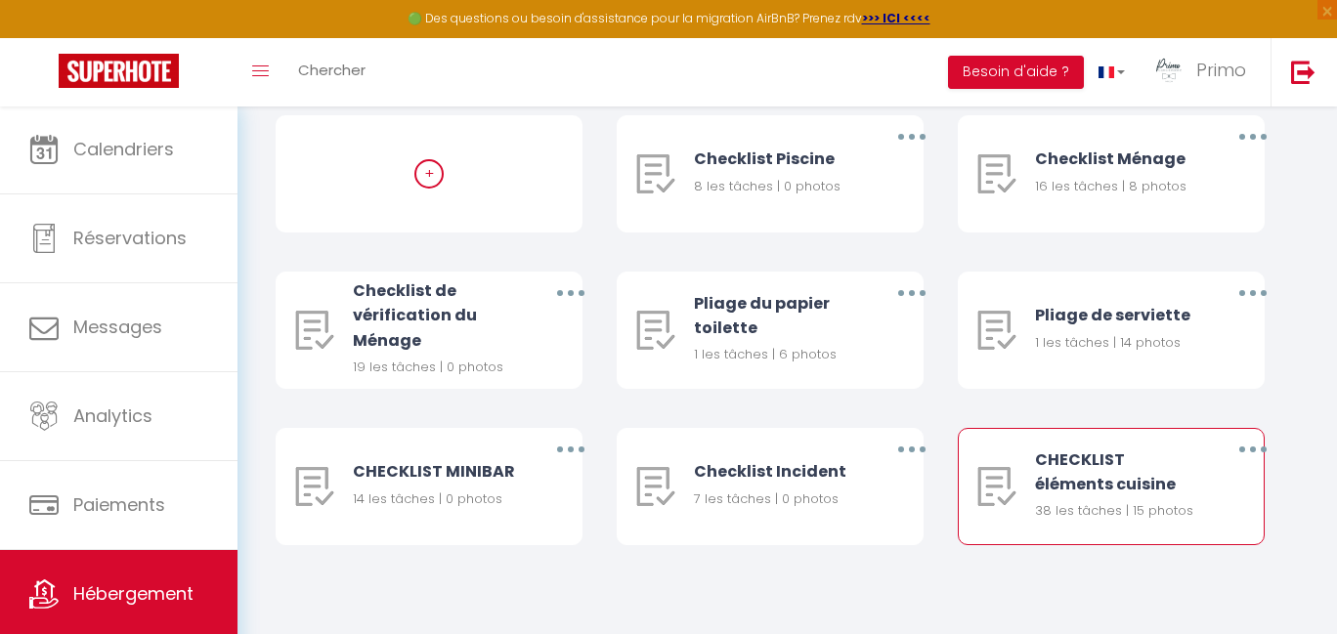
click at [1241, 443] on button "button" at bounding box center [1252, 449] width 55 height 31
click at [1183, 487] on link "Editer" at bounding box center [1202, 494] width 145 height 33
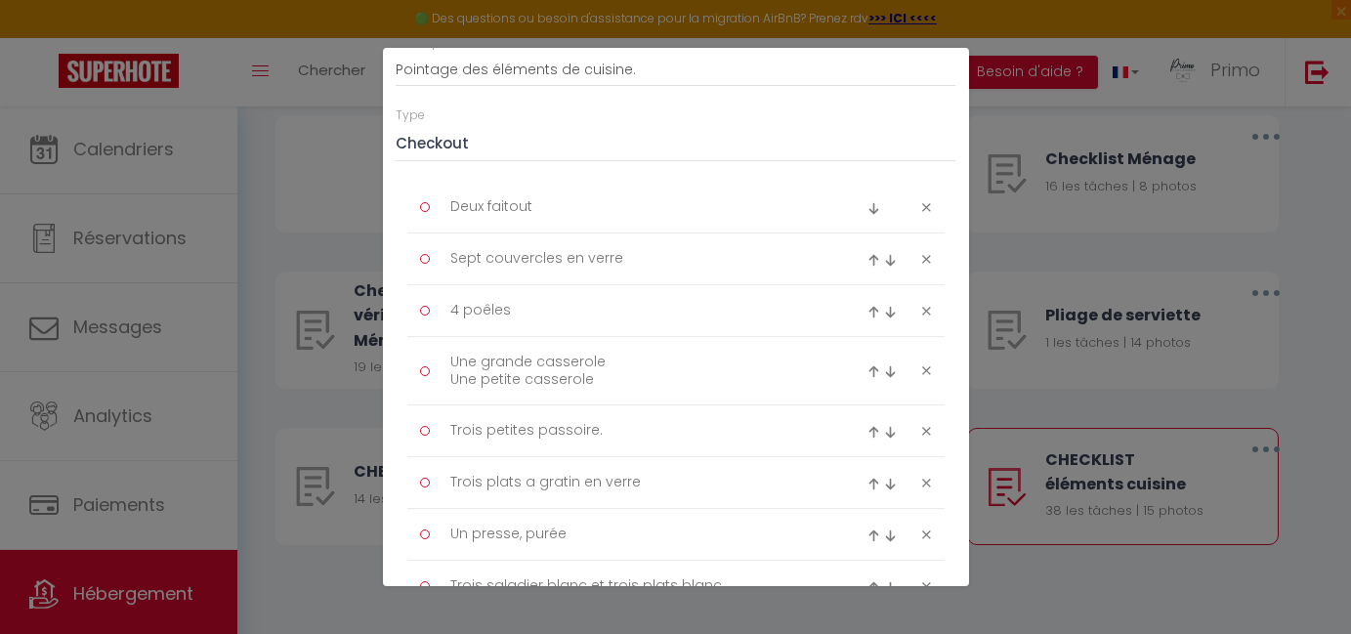
scroll to position [0, 0]
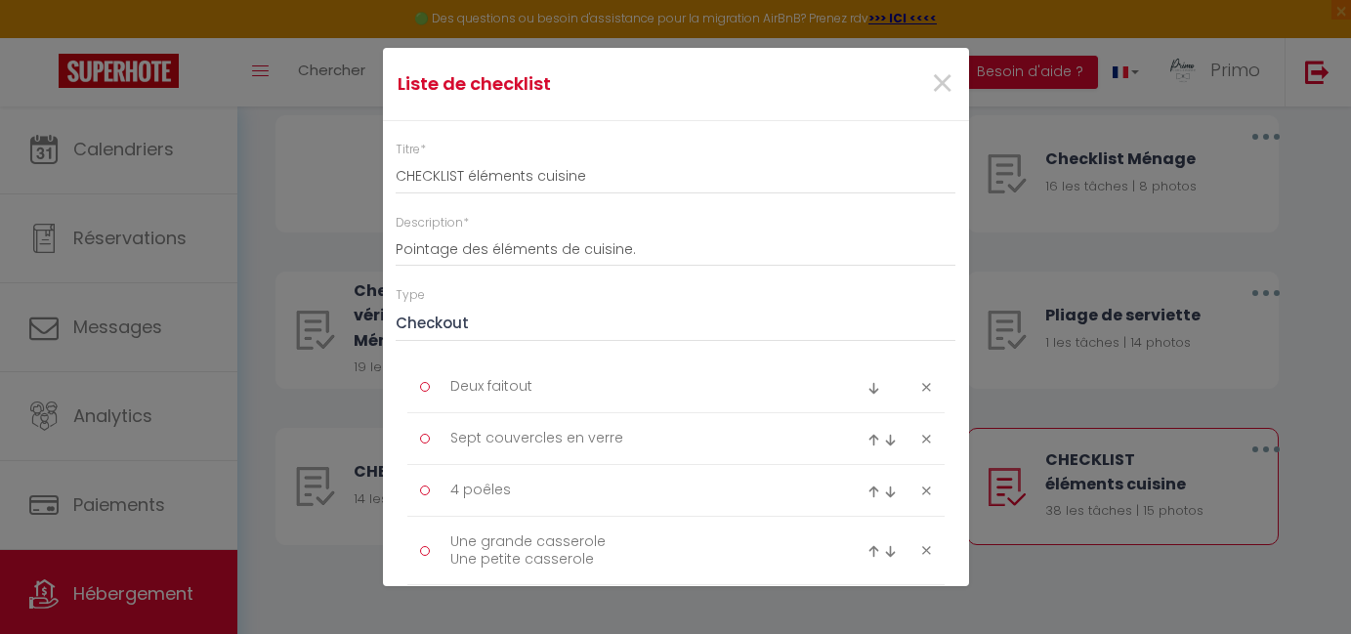
click at [662, 622] on div "Liste de checklist × Titre * CHECKLIST éléments cuisine Description * Pointage …" at bounding box center [676, 317] width 586 height 634
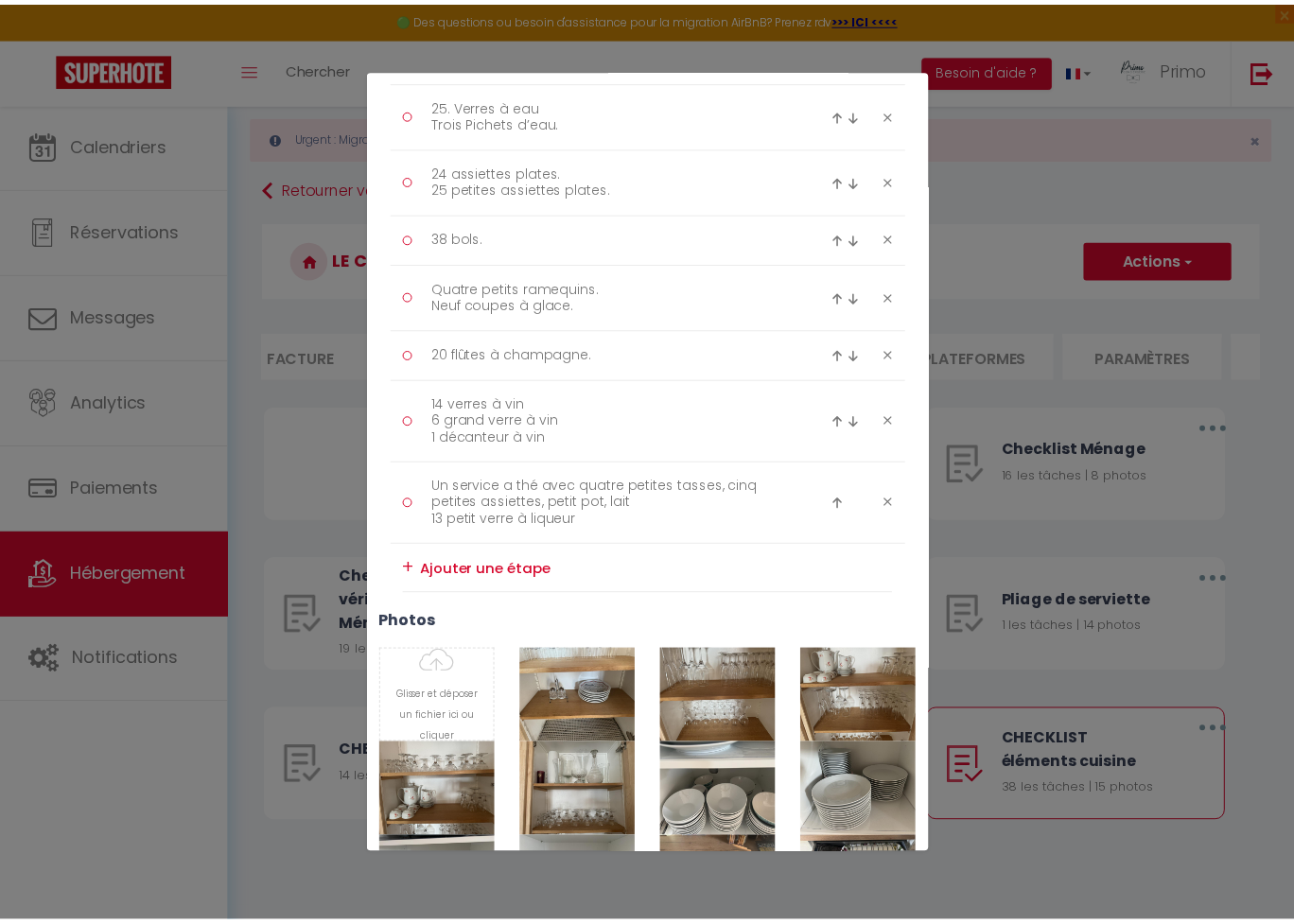
scroll to position [2365, 0]
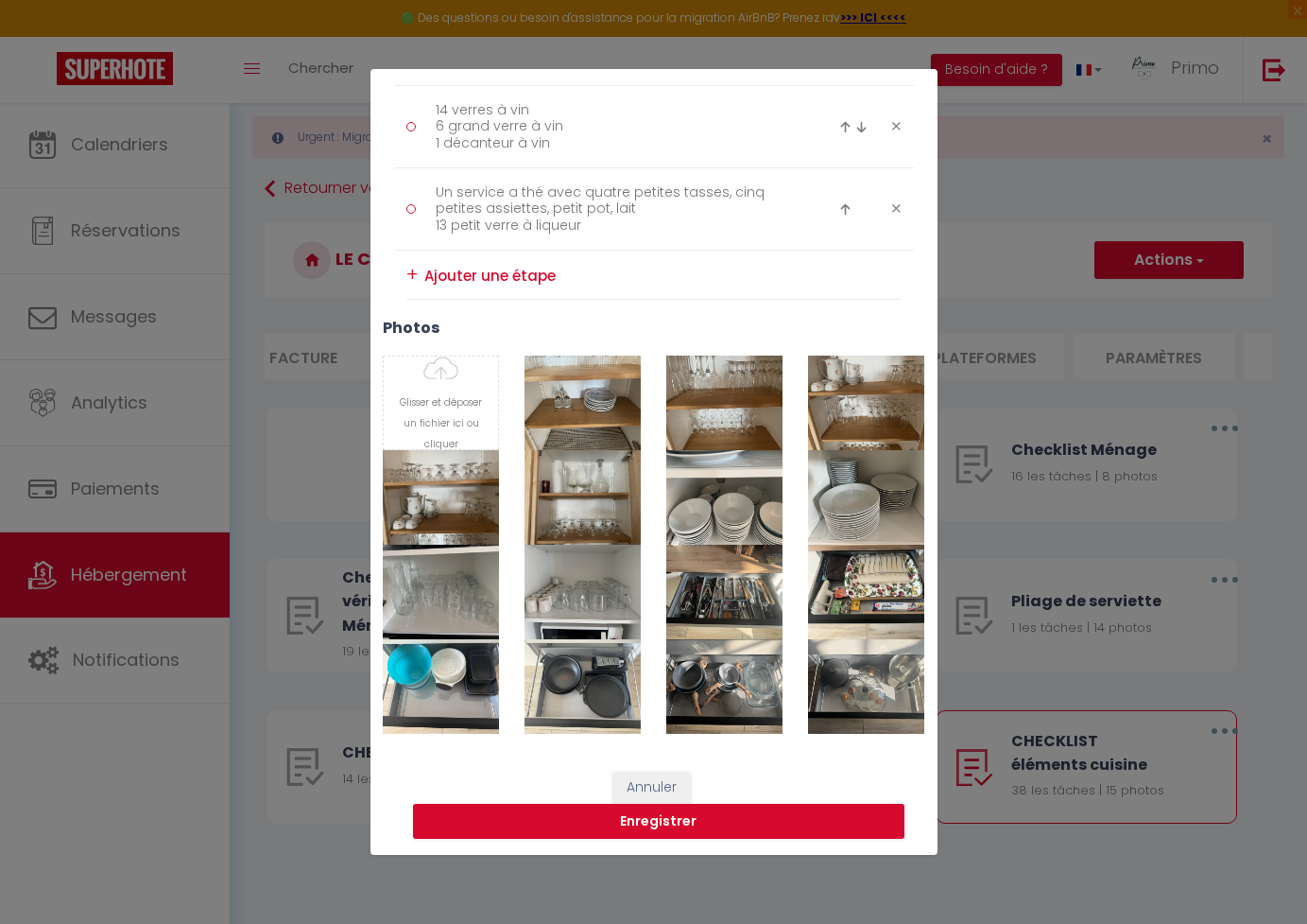
click at [639, 612] on button "Annuler" at bounding box center [651, 787] width 78 height 32
